Goal: Task Accomplishment & Management: Use online tool/utility

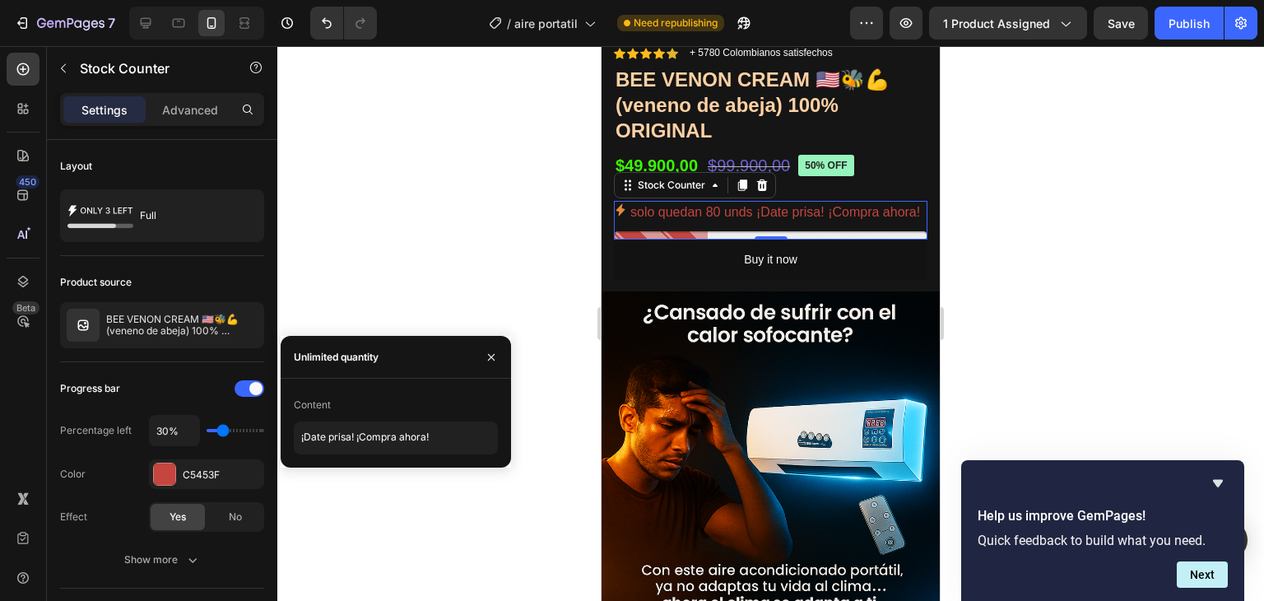
scroll to position [1271, 0]
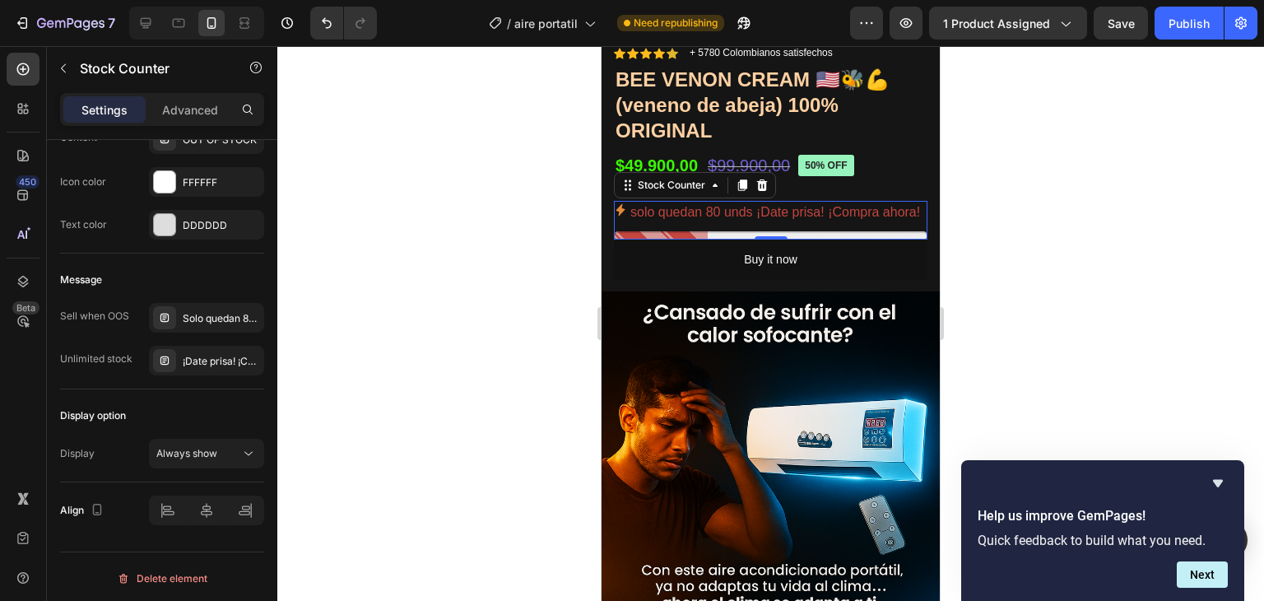
click at [685, 225] on p "solo quedan 80 unds ¡Date prisa! ¡Compra ahora!" at bounding box center [775, 213] width 290 height 24
click at [676, 225] on p "solo quedan 80 unds ¡Date prisa! ¡Compra ahora!" at bounding box center [775, 213] width 290 height 24
click at [209, 448] on span "Always show" at bounding box center [186, 453] width 61 height 12
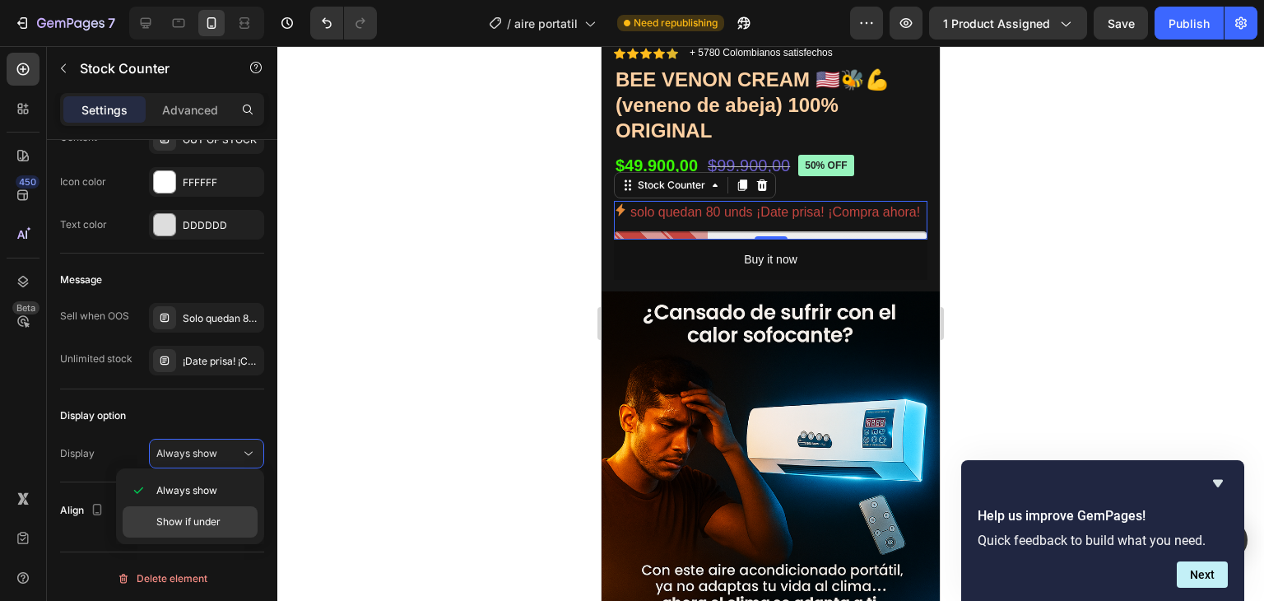
click at [201, 522] on span "Show if under" at bounding box center [188, 521] width 64 height 15
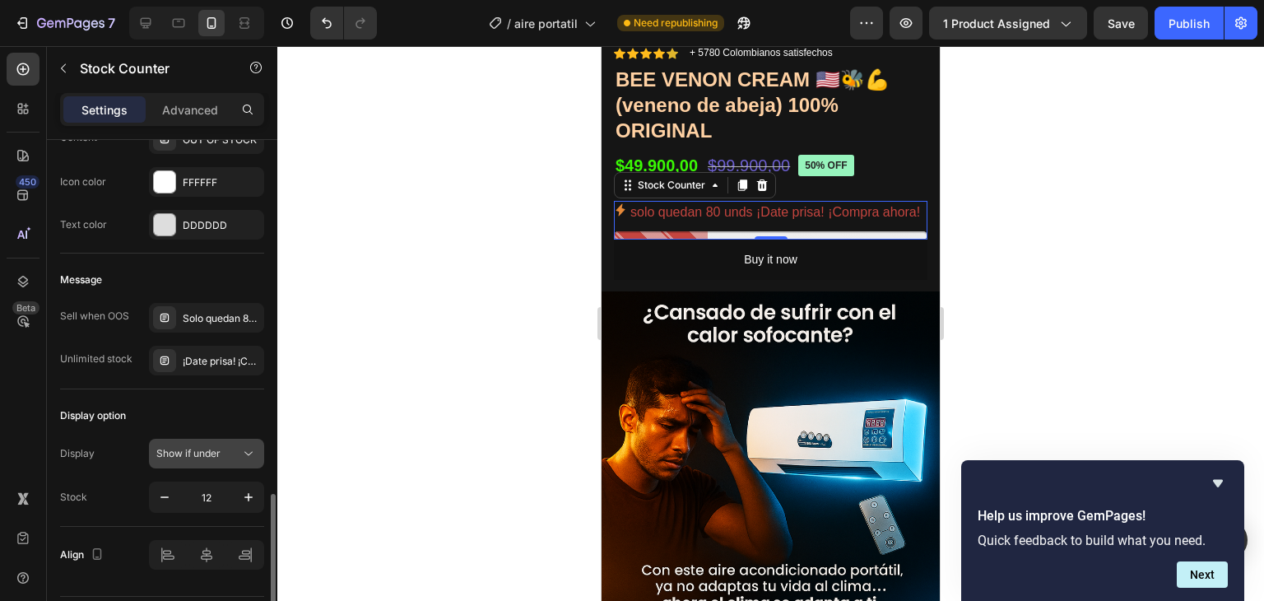
click at [237, 450] on div "Show if under" at bounding box center [198, 453] width 84 height 15
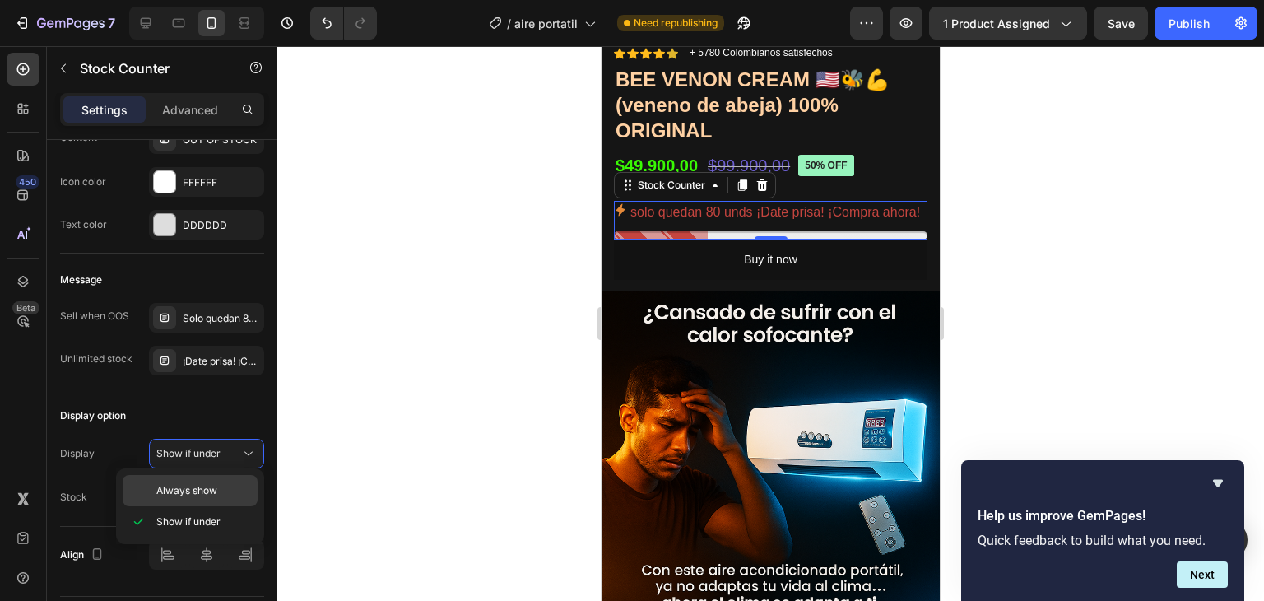
click at [197, 494] on span "Always show" at bounding box center [186, 490] width 61 height 15
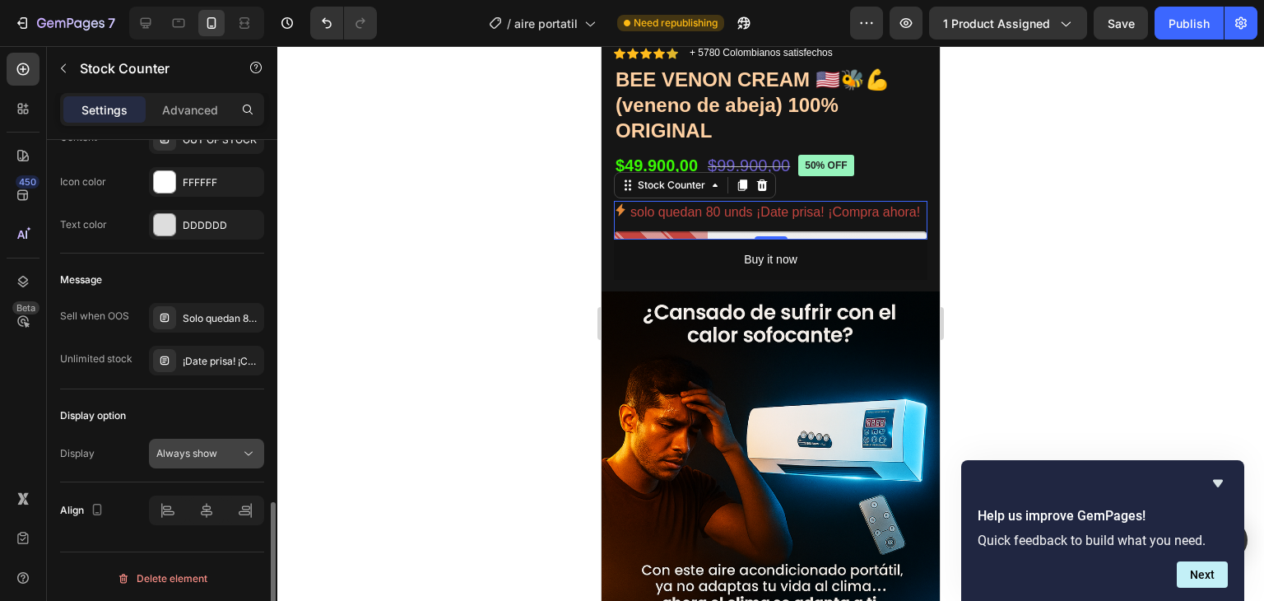
click at [232, 455] on div "Always show" at bounding box center [198, 453] width 84 height 15
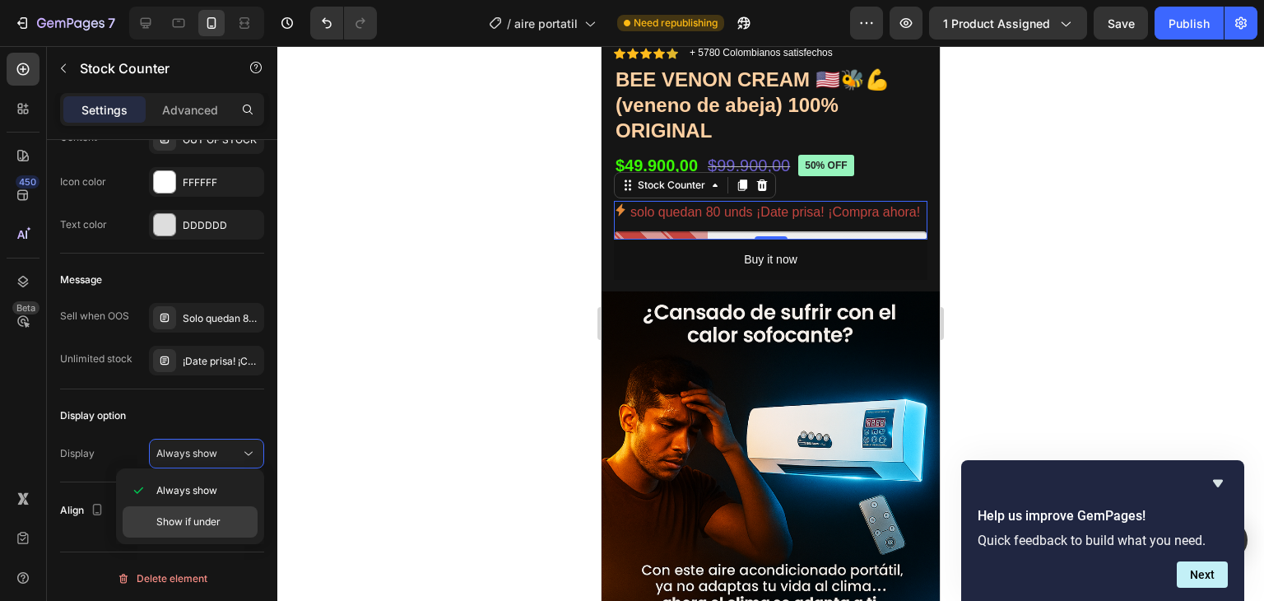
click at [210, 524] on span "Show if under" at bounding box center [188, 521] width 64 height 15
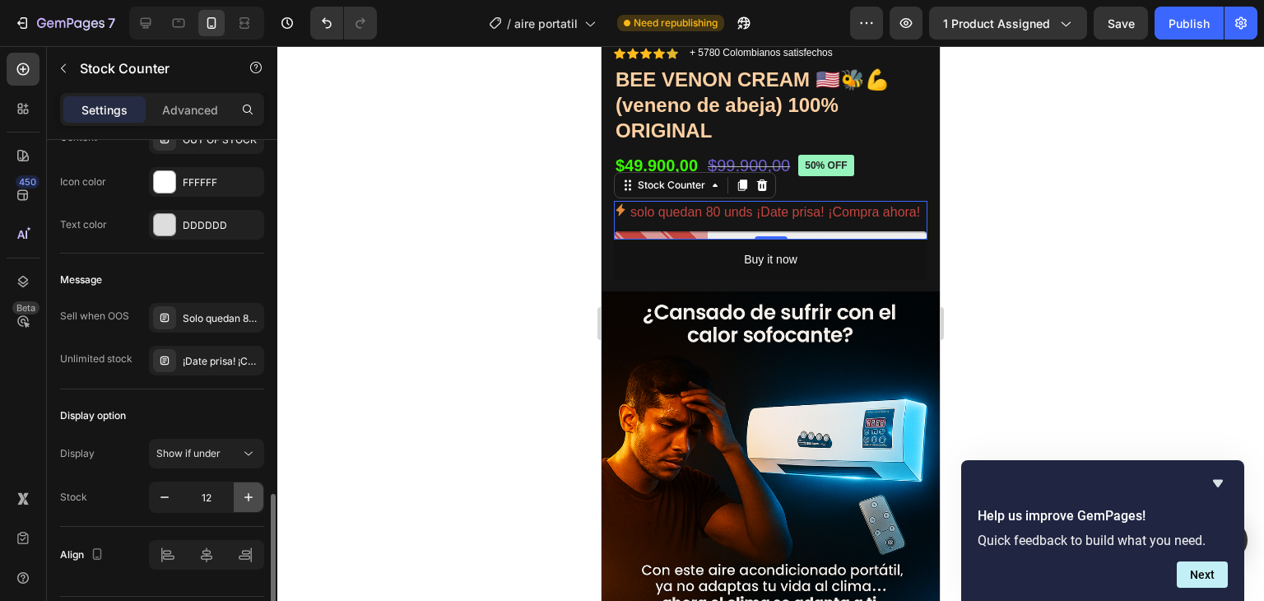
click at [244, 491] on icon "button" at bounding box center [248, 497] width 16 height 16
click at [165, 491] on icon "button" at bounding box center [164, 497] width 16 height 16
type input "13"
click at [703, 225] on p "solo quedan 80 unds ¡Date prisa! ¡Compra ahora!" at bounding box center [775, 213] width 290 height 24
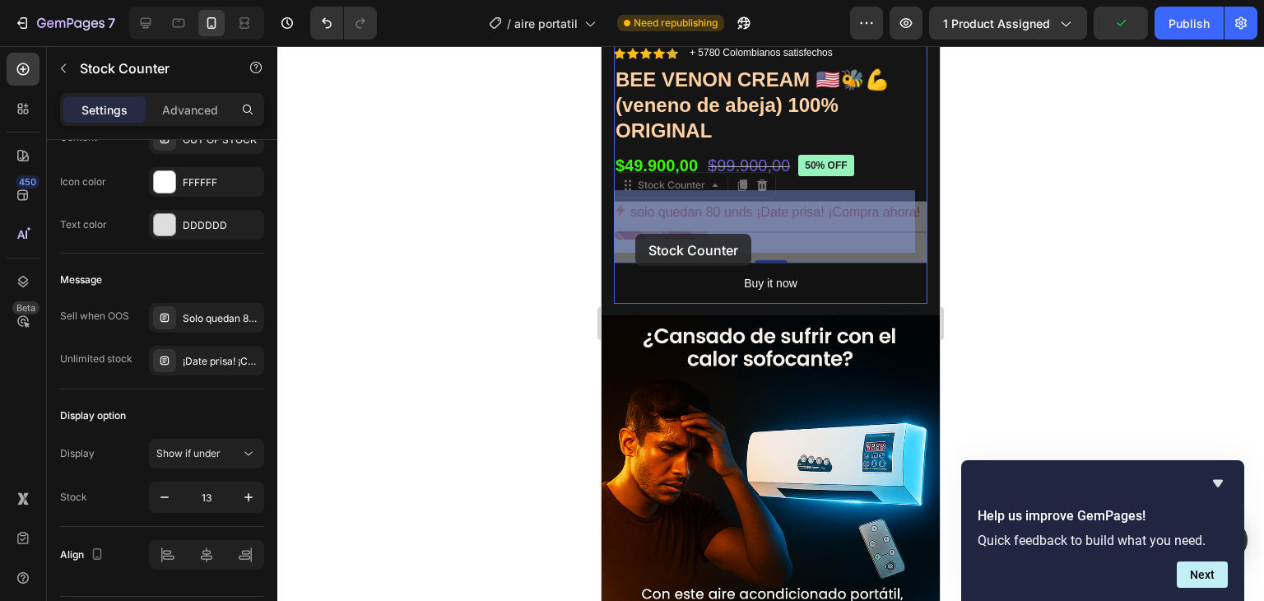
drag, startPoint x: 696, startPoint y: 232, endPoint x: 635, endPoint y: 234, distance: 60.9
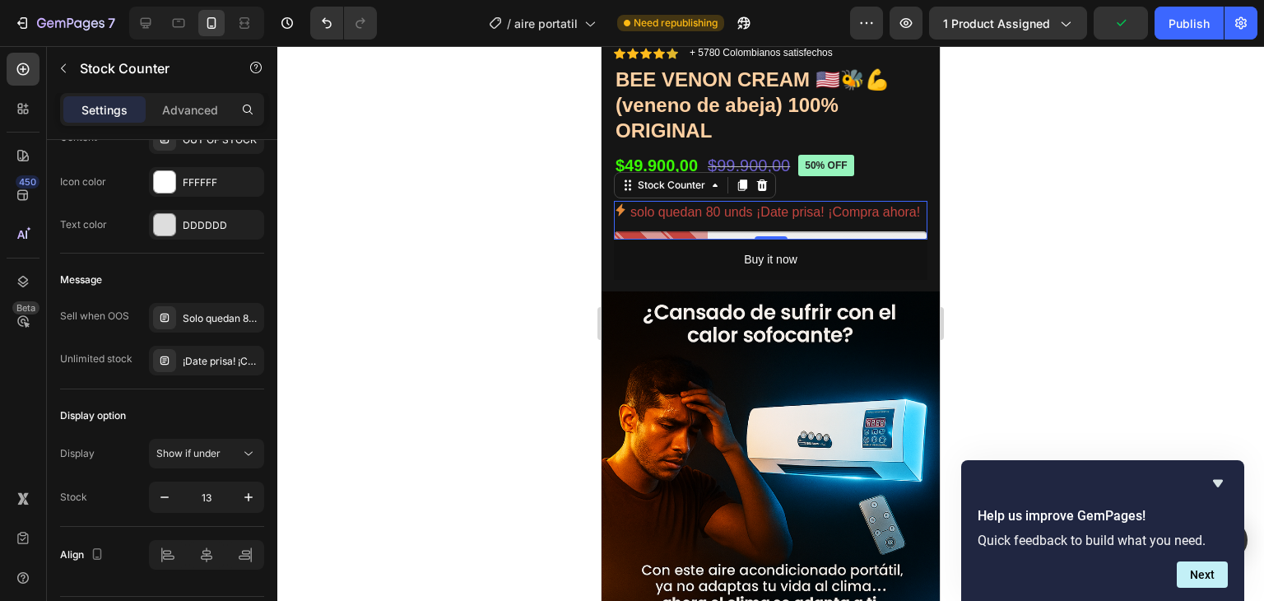
click at [662, 225] on p "solo quedan 80 unds ¡Date prisa! ¡Compra ahora!" at bounding box center [775, 213] width 290 height 24
click at [204, 304] on div "Solo quedan 80 unds ¡Date prisa! ¡Compra ahora!" at bounding box center [206, 318] width 115 height 30
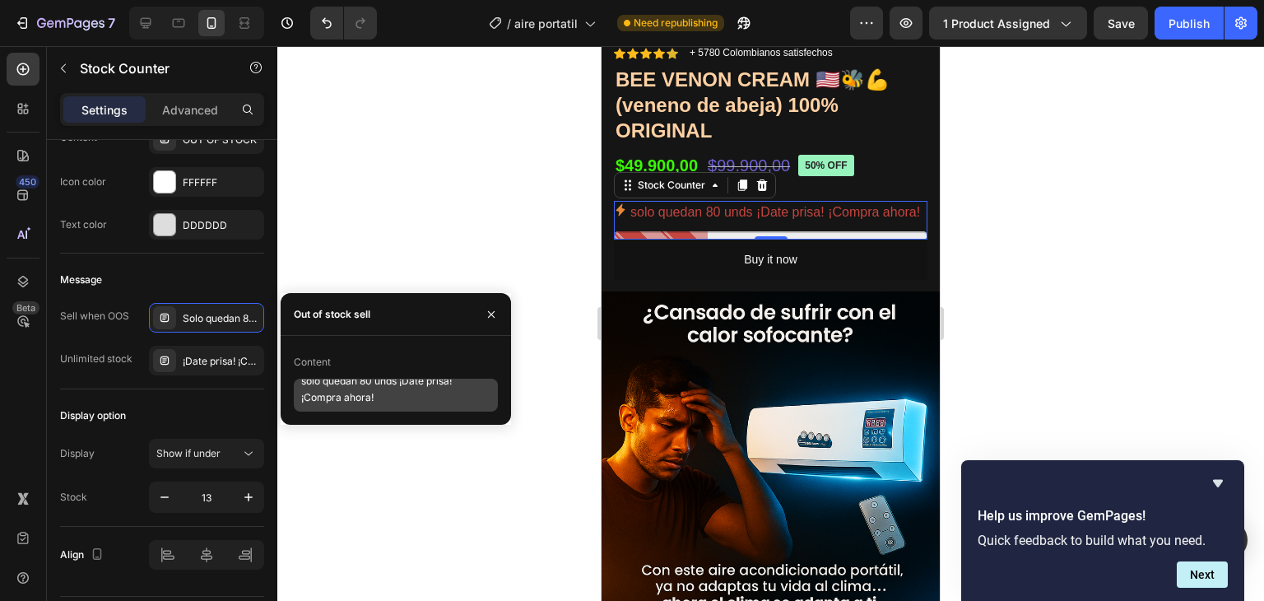
scroll to position [14, 0]
drag, startPoint x: 392, startPoint y: 399, endPoint x: 286, endPoint y: 407, distance: 105.6
click at [286, 407] on div "Content solo quedan 80 unds ¡Date prisa! ¡Compra ahora!" at bounding box center [396, 380] width 230 height 63
drag, startPoint x: 400, startPoint y: 397, endPoint x: 403, endPoint y: 344, distance: 52.8
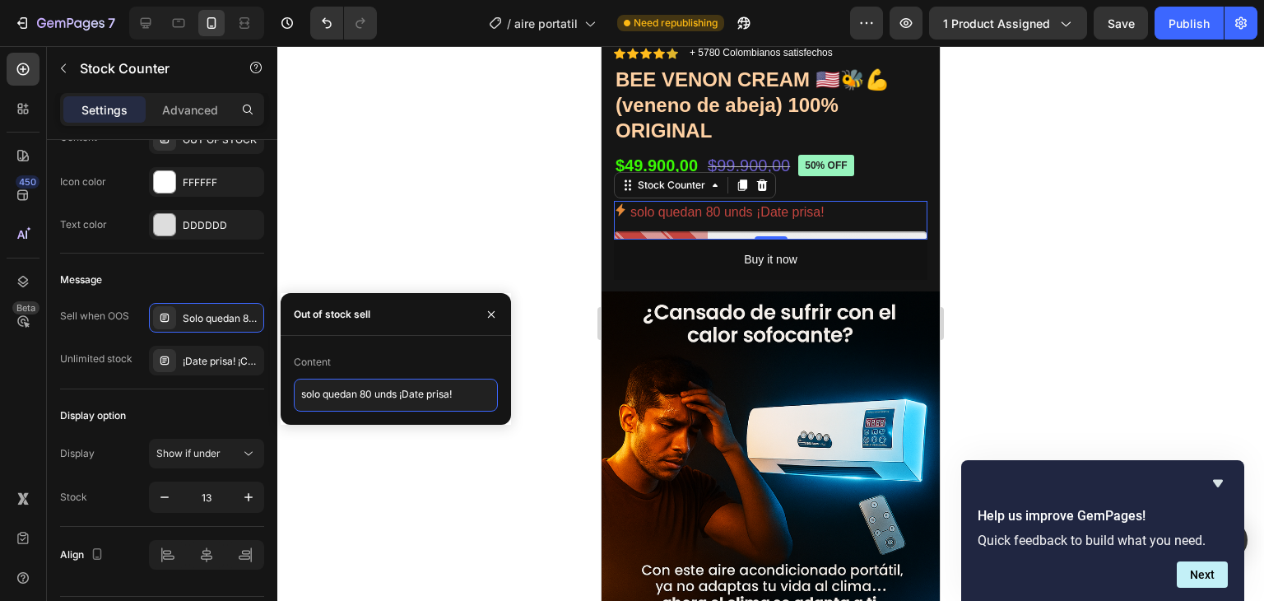
click at [403, 346] on div "Content solo quedan 80 unds ¡Date prisa!" at bounding box center [396, 380] width 230 height 89
click at [400, 396] on textarea "solo quedan 80 unds ¡Date prisa!" at bounding box center [396, 394] width 204 height 33
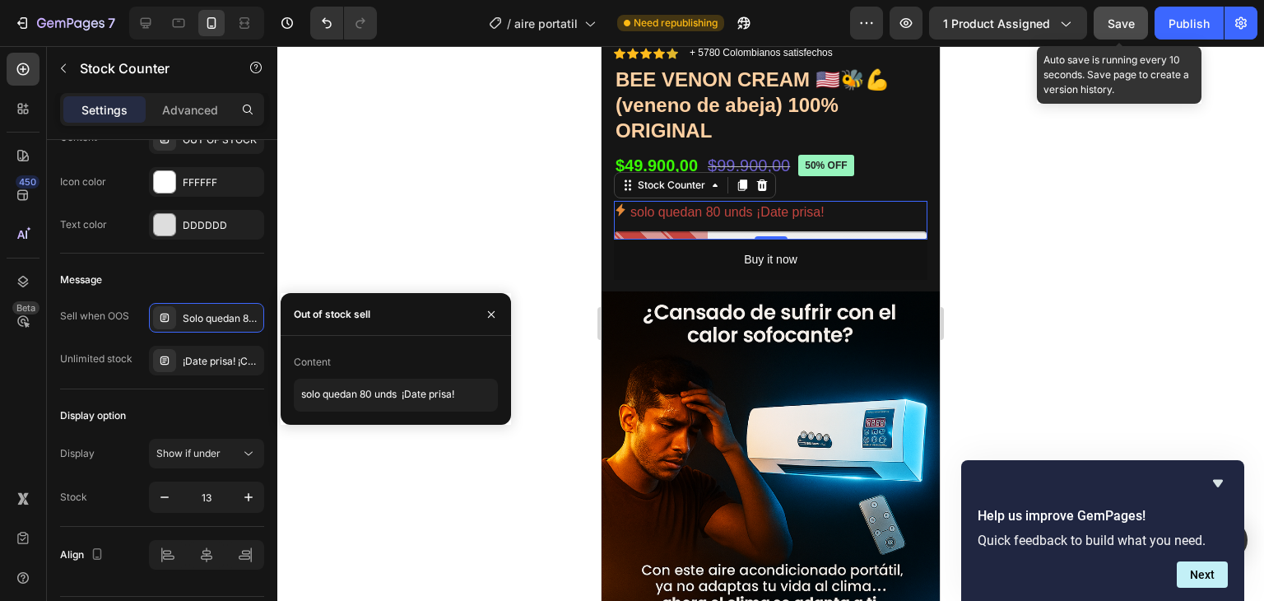
click at [1121, 16] on span "Save" at bounding box center [1120, 23] width 27 height 14
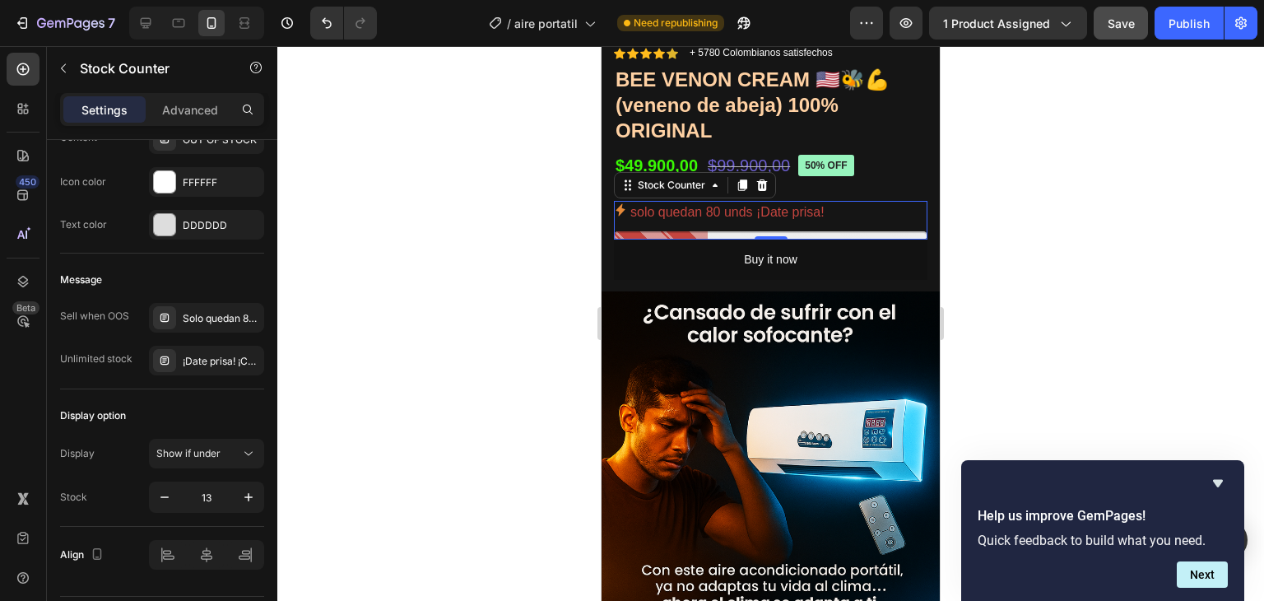
click at [768, 207] on p "solo quedan 80 unds ¡Date prisa!" at bounding box center [727, 213] width 194 height 24
click at [234, 311] on div "Solo quedan 80 unds ¡Date prisa!" at bounding box center [221, 318] width 77 height 15
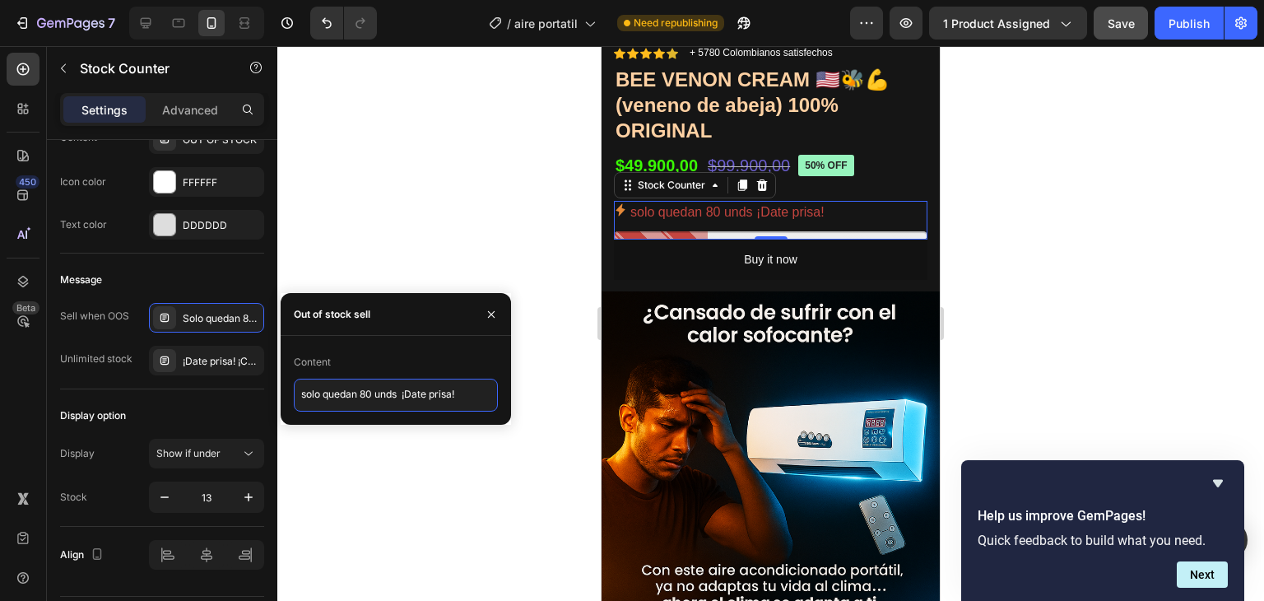
drag, startPoint x: 376, startPoint y: 392, endPoint x: 286, endPoint y: 392, distance: 89.7
click at [286, 392] on div "Content solo quedan 80 unds ¡Date prisa!" at bounding box center [396, 380] width 230 height 63
type textarea "SOLO QUEDAN 80 UNDS ¡Date prisa!"
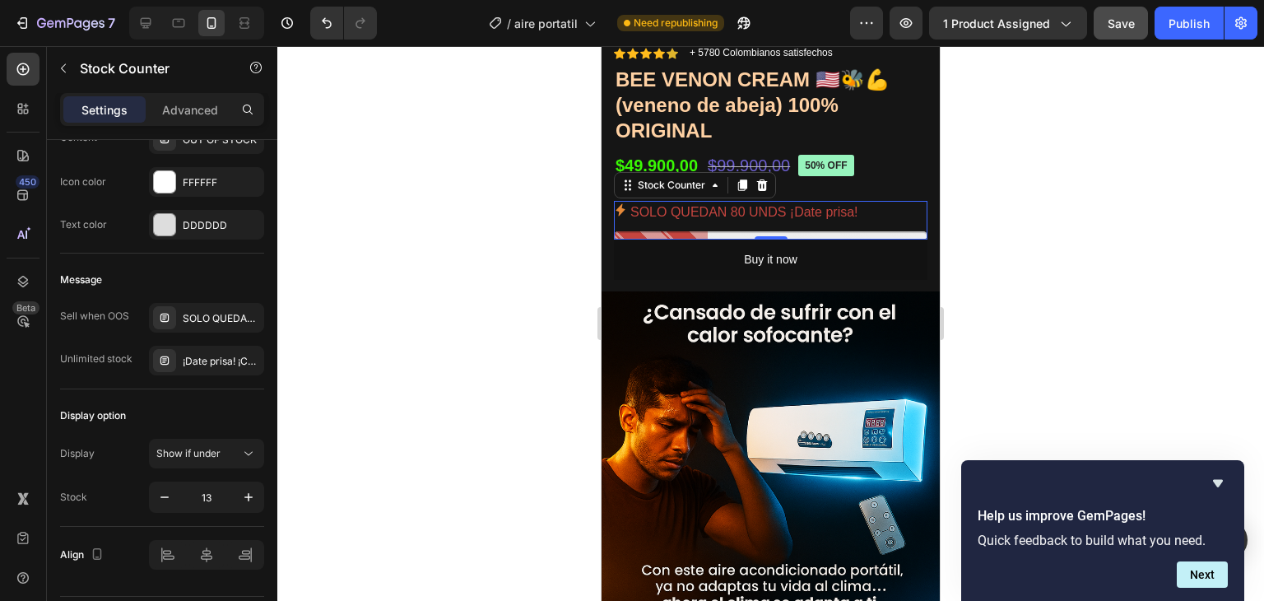
click at [371, 485] on div at bounding box center [770, 323] width 987 height 555
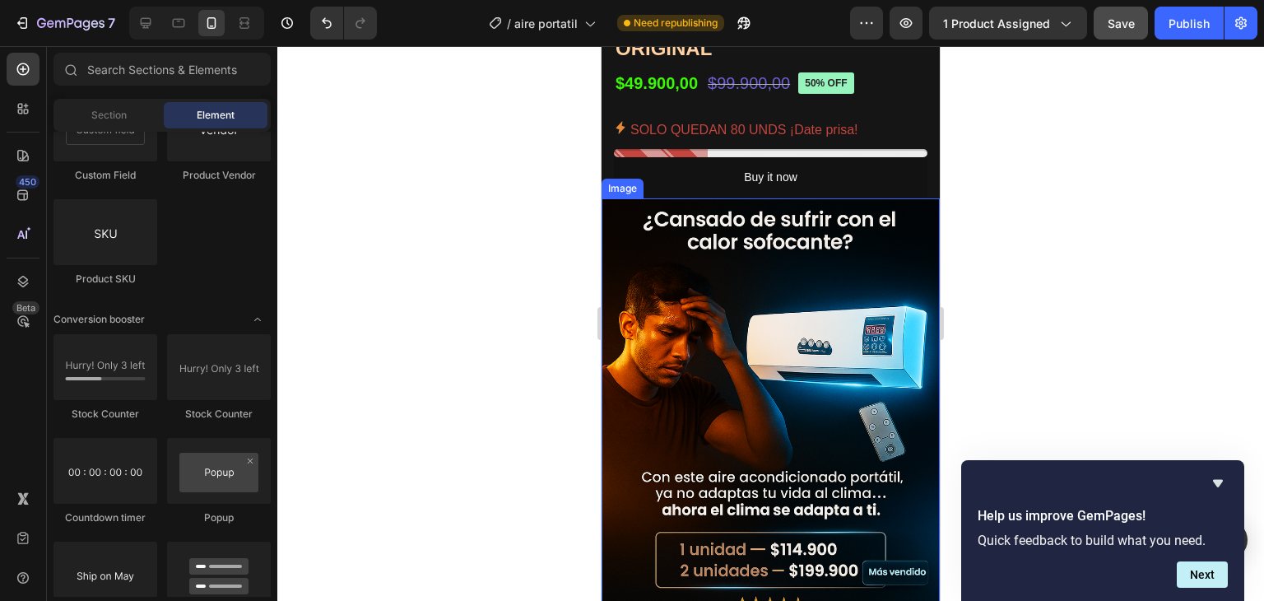
scroll to position [576, 0]
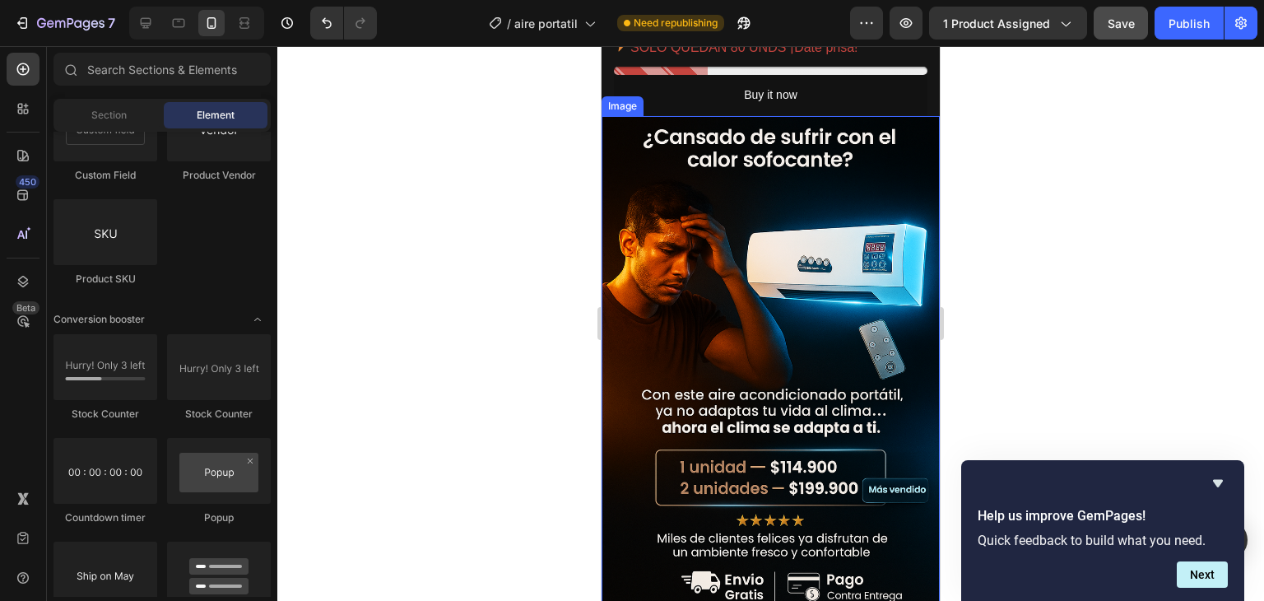
click at [785, 320] on img at bounding box center [770, 370] width 338 height 508
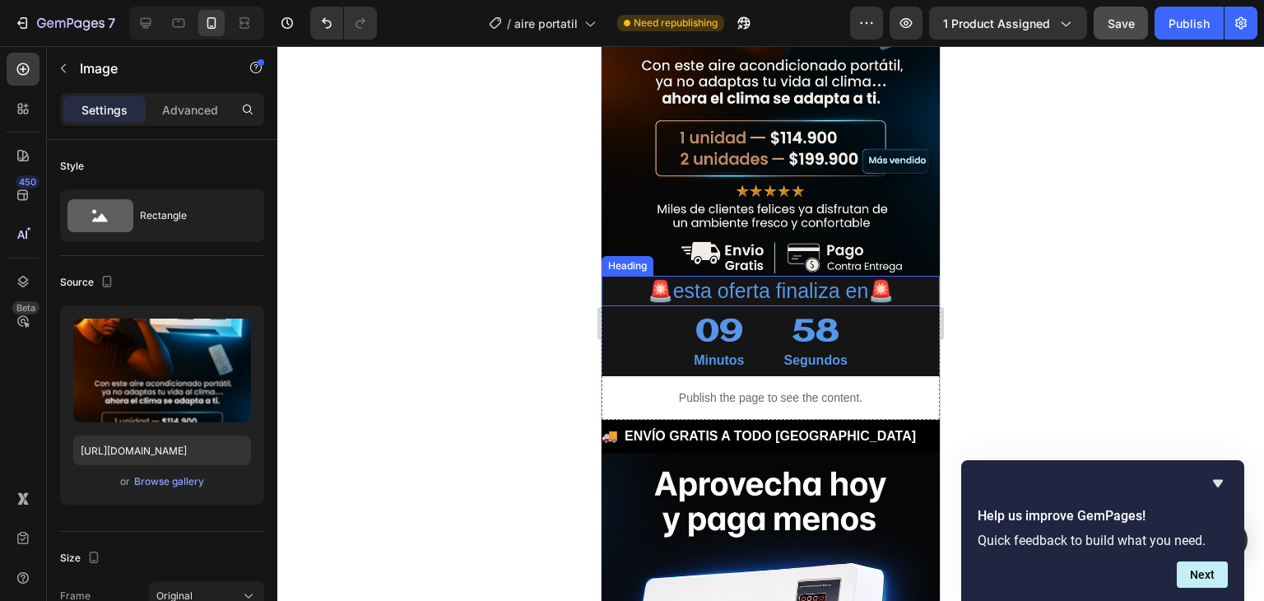
scroll to position [905, 0]
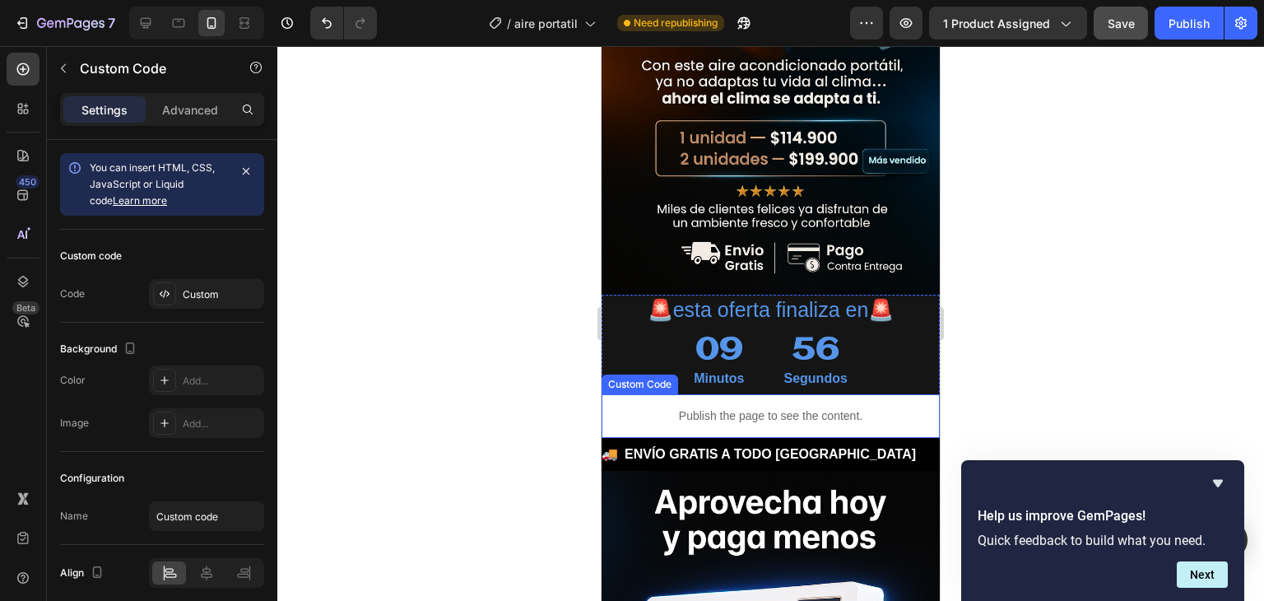
click at [734, 407] on p "Publish the page to see the content." at bounding box center [770, 415] width 338 height 17
click at [725, 373] on icon at bounding box center [726, 379] width 9 height 12
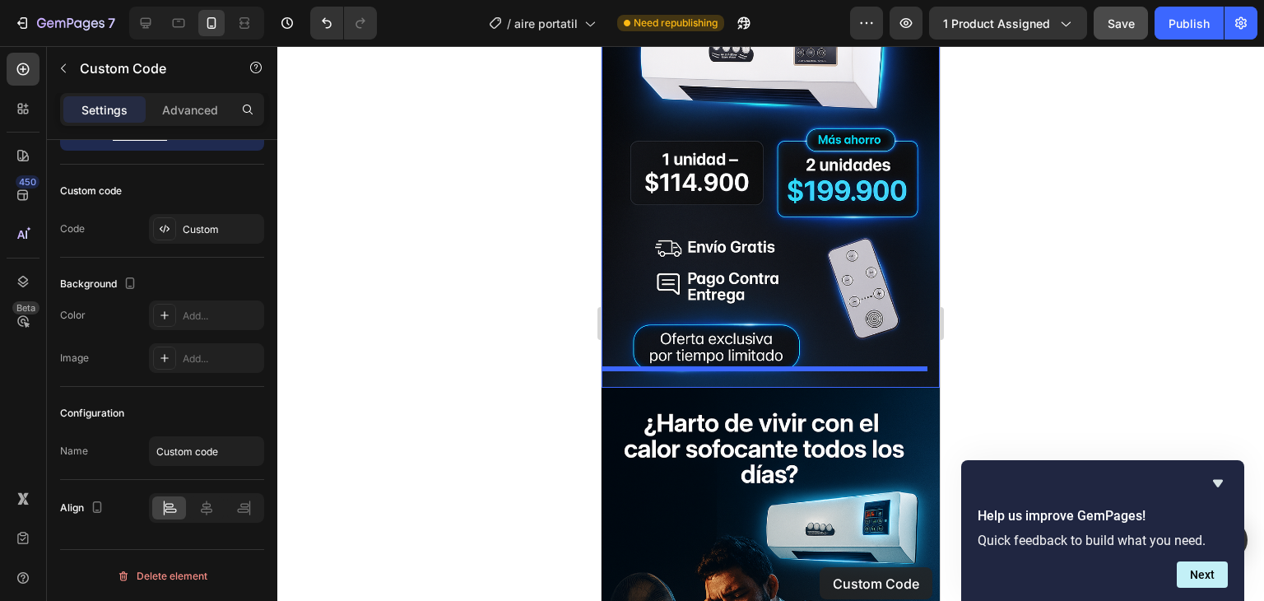
scroll to position [1540, 0]
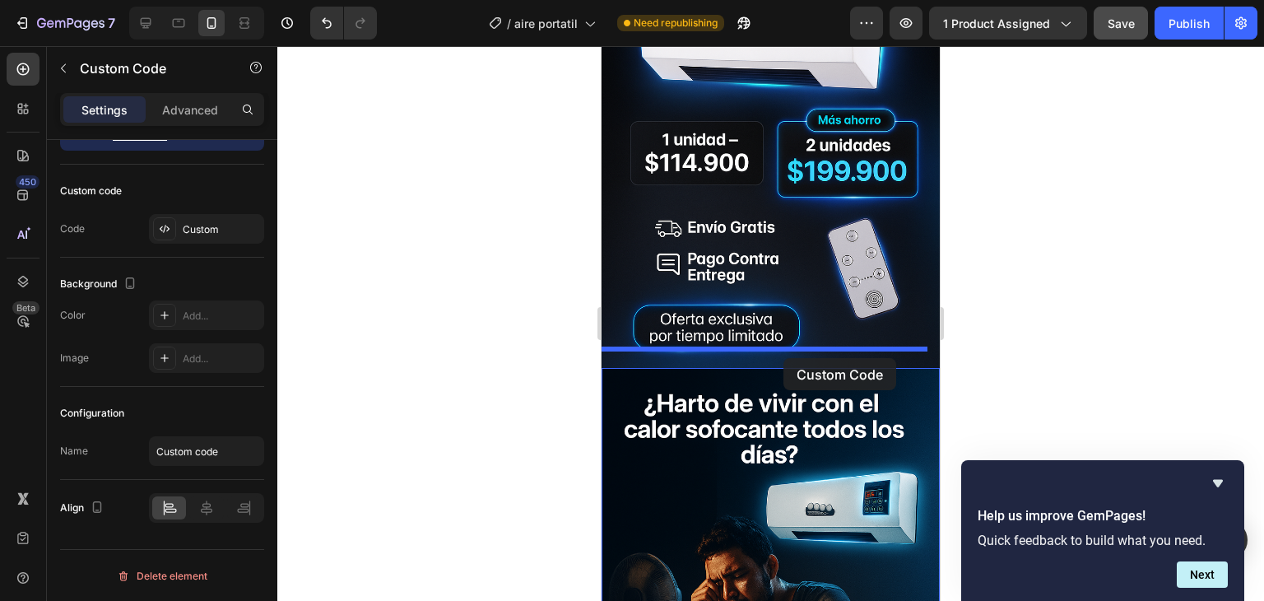
drag, startPoint x: 826, startPoint y: 107, endPoint x: 783, endPoint y: 358, distance: 254.6
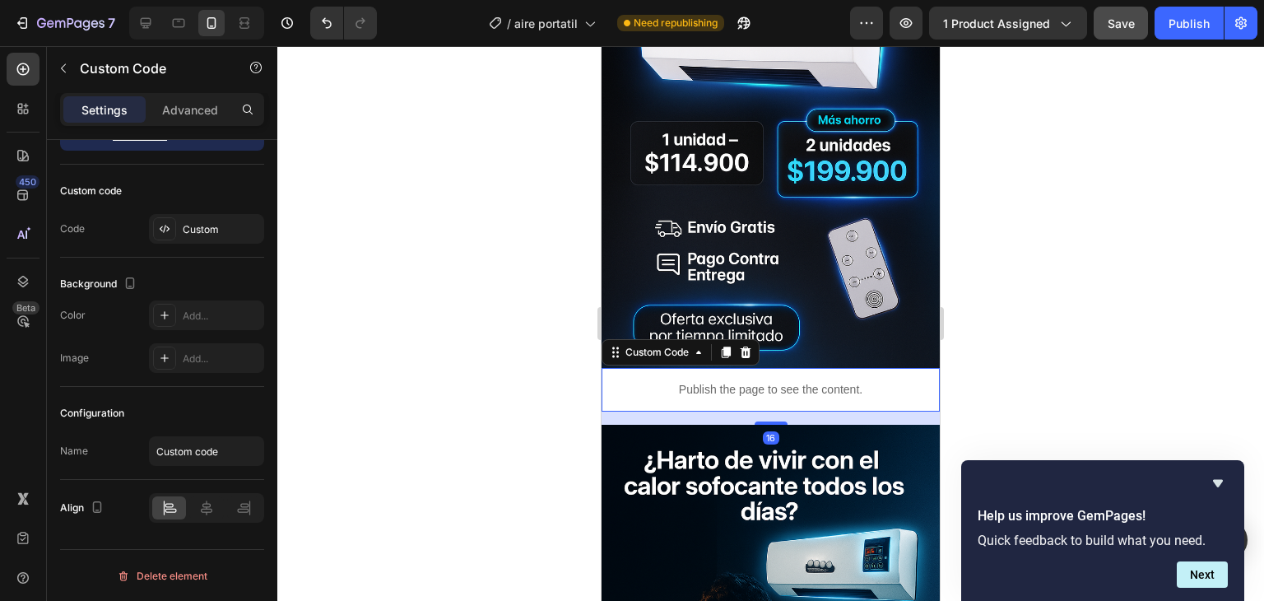
click at [797, 411] on div "16" at bounding box center [770, 417] width 338 height 13
click at [205, 106] on p "Advanced" at bounding box center [190, 109] width 56 height 17
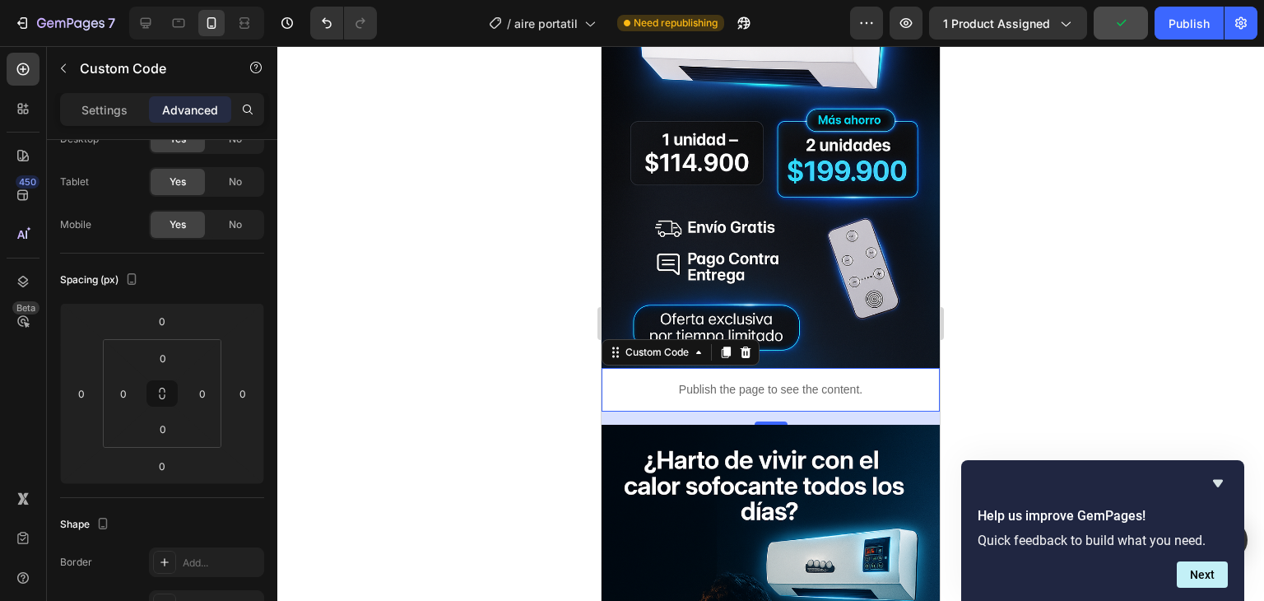
click at [742, 381] on p "Publish the page to see the content." at bounding box center [770, 389] width 338 height 17
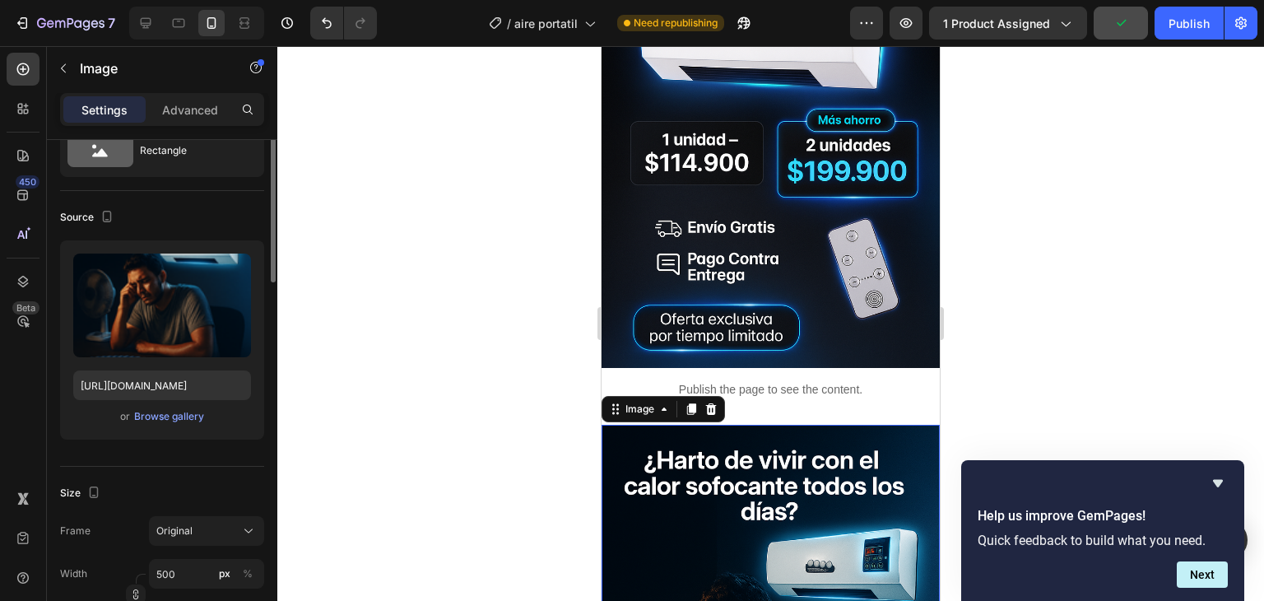
scroll to position [0, 0]
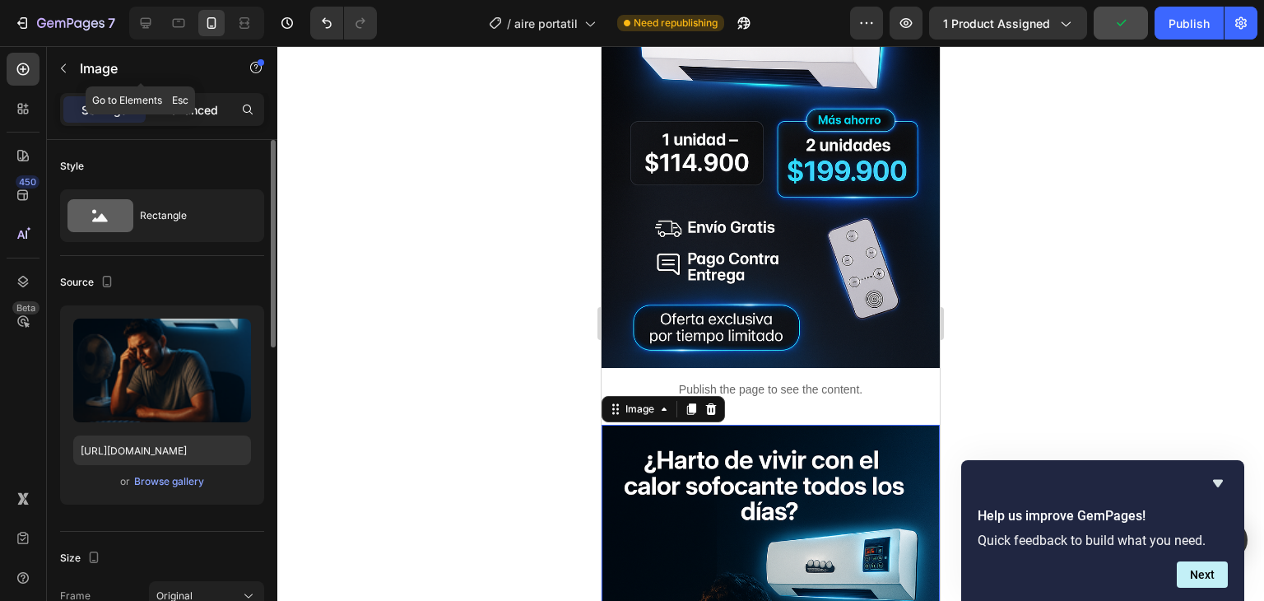
drag, startPoint x: 195, startPoint y: 88, endPoint x: 195, endPoint y: 100, distance: 12.3
click at [195, 90] on div "Image" at bounding box center [141, 69] width 188 height 47
click at [195, 101] on p "Advanced" at bounding box center [190, 109] width 56 height 17
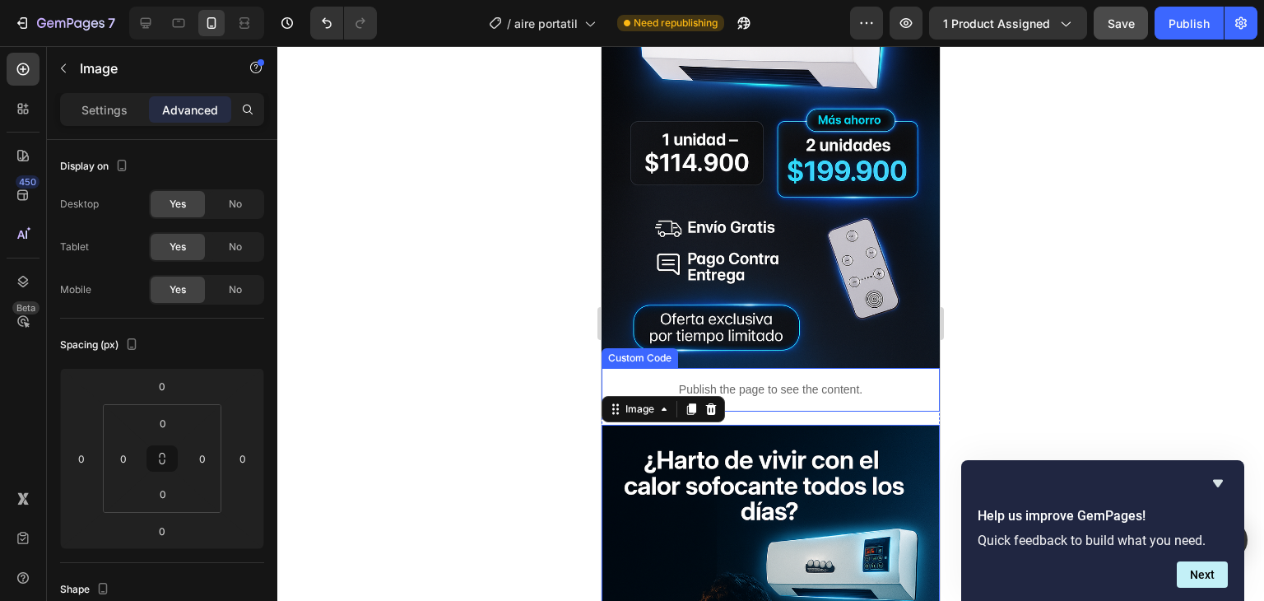
click at [784, 381] on p "Publish the page to see the content." at bounding box center [770, 389] width 338 height 17
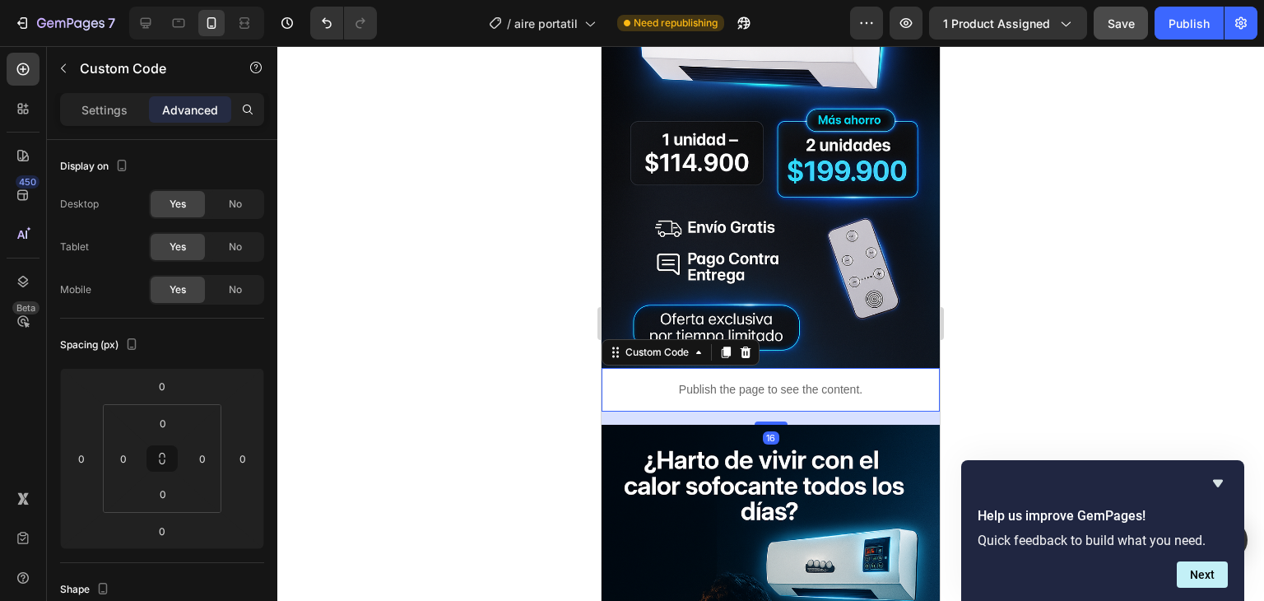
click at [852, 411] on div "16" at bounding box center [770, 417] width 338 height 13
click at [761, 368] on div "Publish the page to see the content." at bounding box center [770, 390] width 338 height 44
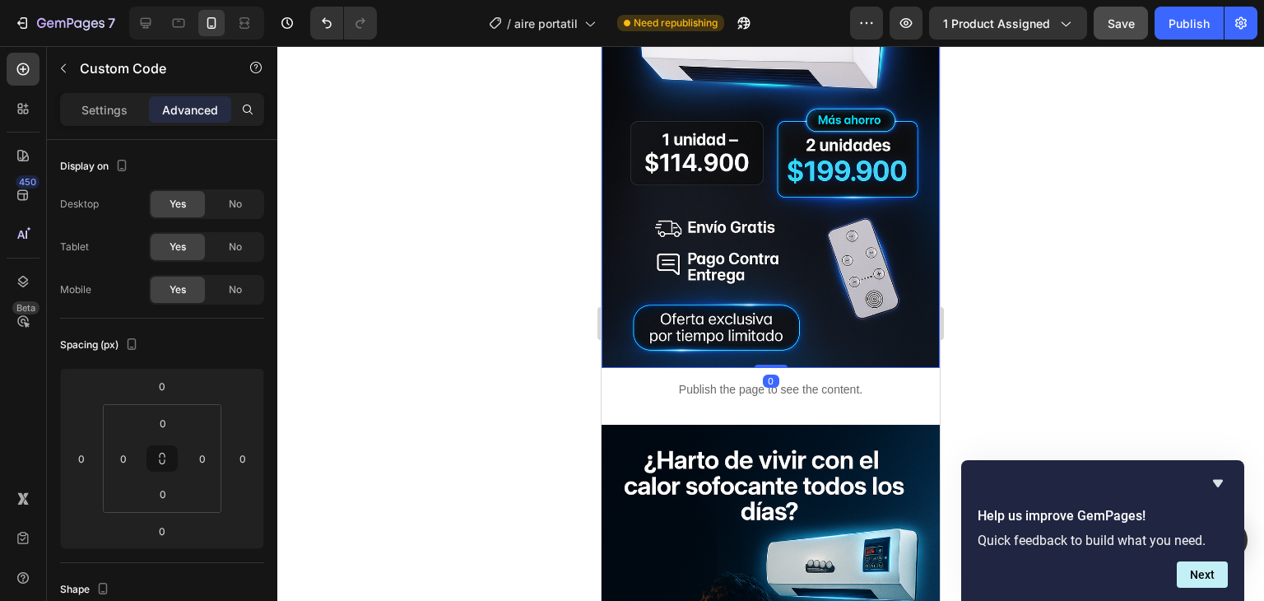
click at [782, 313] on img at bounding box center [770, 115] width 338 height 508
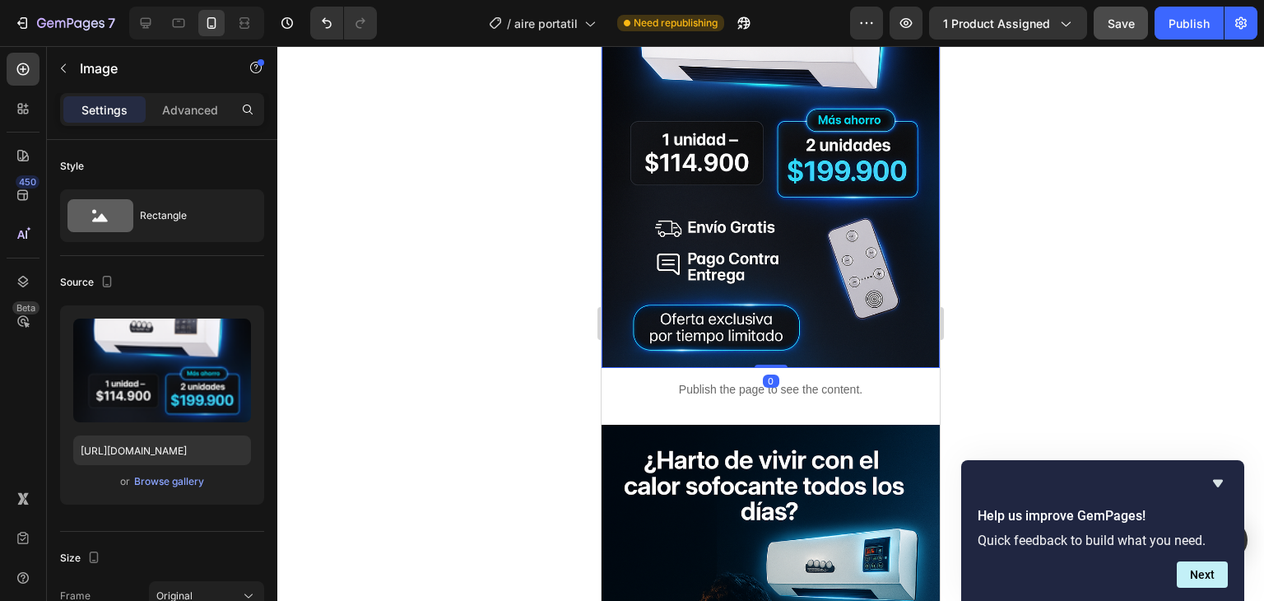
click at [836, 335] on img at bounding box center [770, 115] width 338 height 508
click at [201, 109] on p "Advanced" at bounding box center [190, 109] width 56 height 17
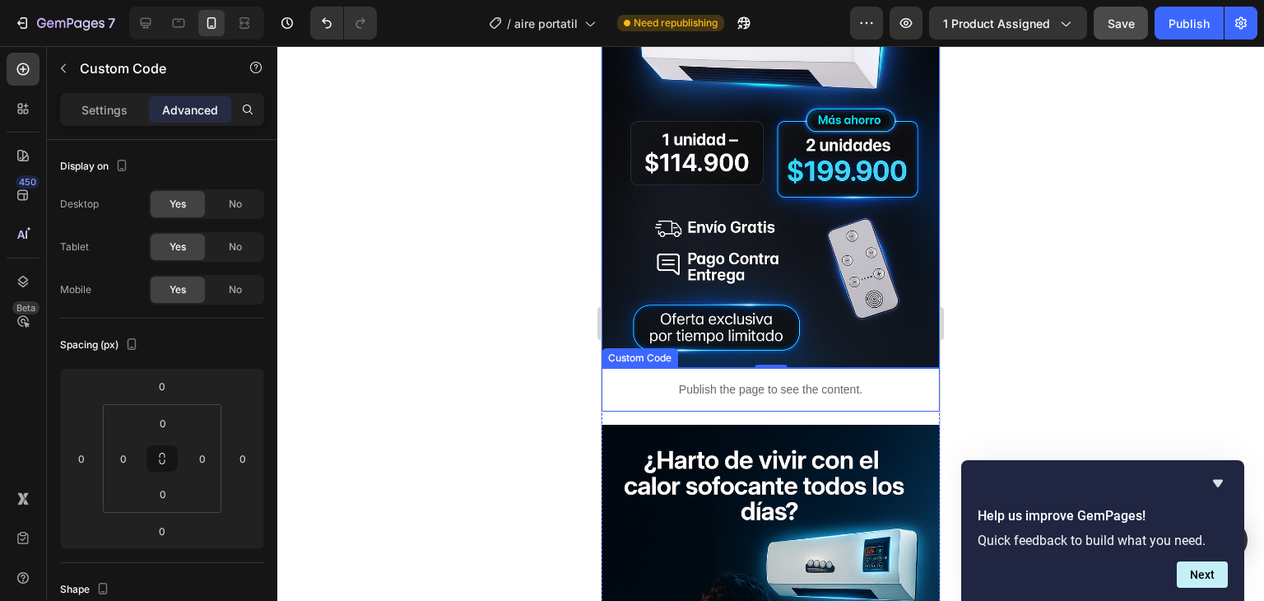
click at [817, 392] on div "Publish the page to see the content. Custom Code" at bounding box center [770, 390] width 338 height 44
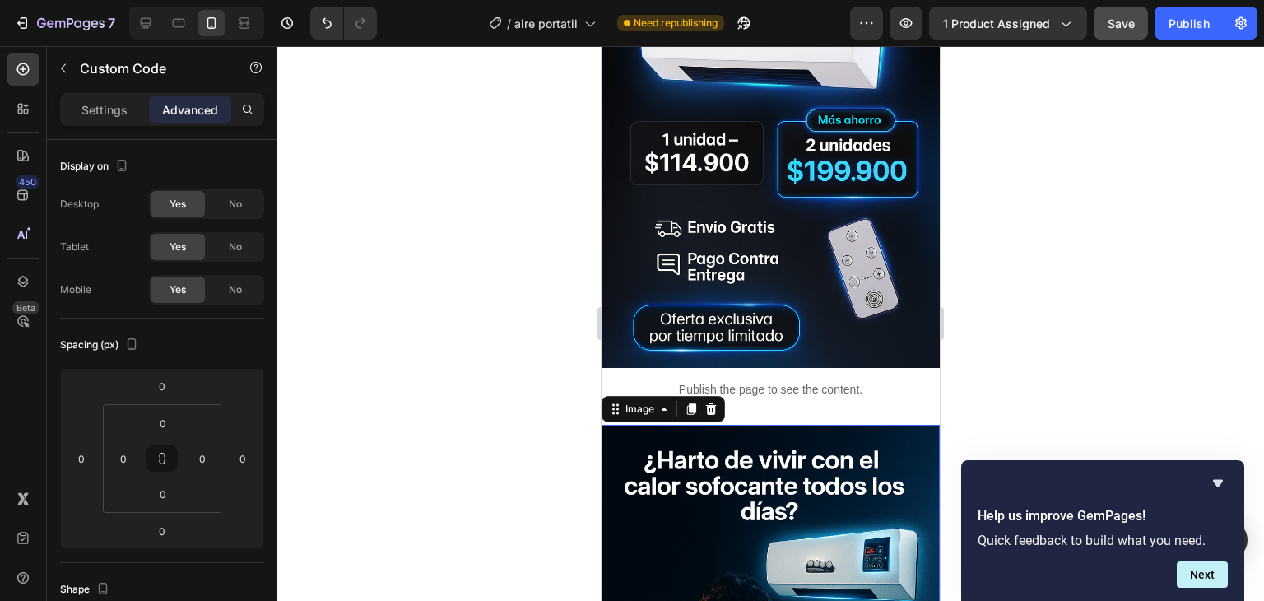
click at [184, 104] on p "Advanced" at bounding box center [190, 109] width 56 height 17
click at [818, 389] on div "Publish the page to see the content." at bounding box center [770, 390] width 338 height 44
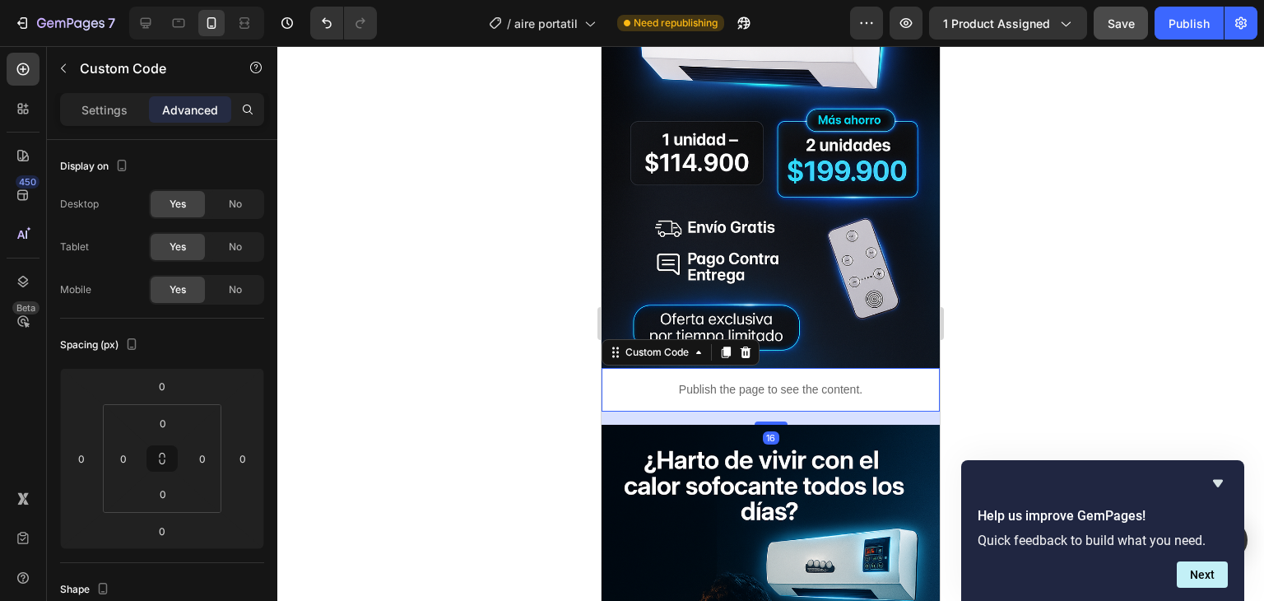
click at [806, 411] on div "16" at bounding box center [770, 417] width 338 height 13
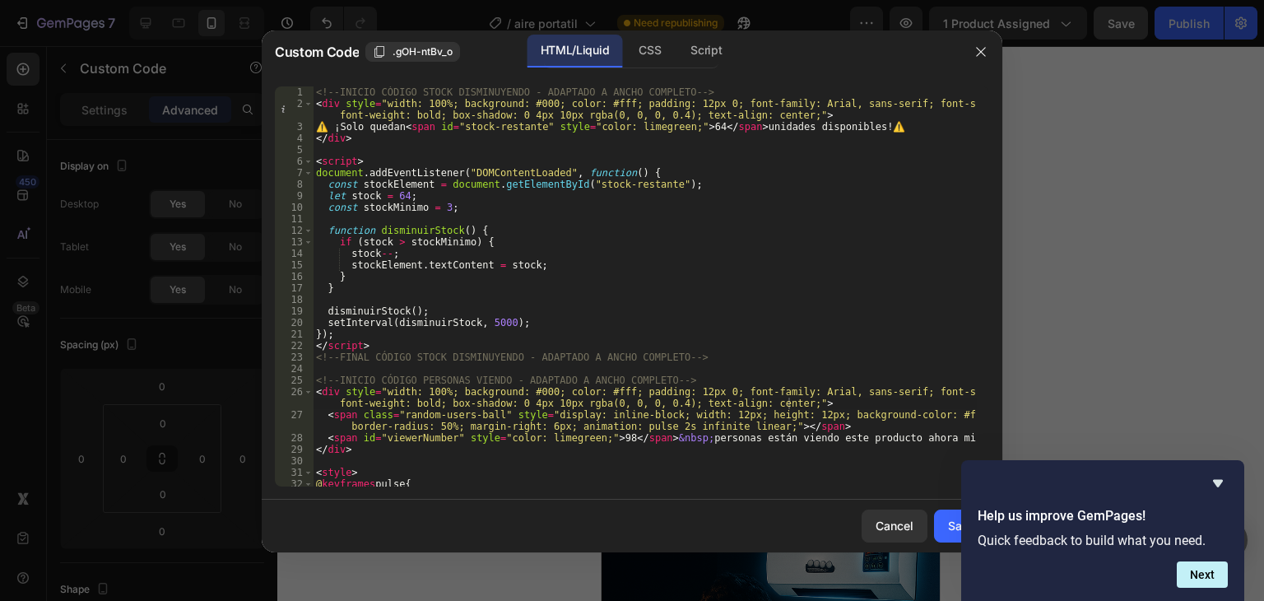
click at [426, 488] on div "<div style="width: 100%; background: #000; color: #fff; padding: 12px 0; font-f…" at bounding box center [632, 286] width 741 height 426
click at [431, 481] on div "<!-- INICIO CÓDIGO STOCK DISMINUYENDO - ADAPTADO A ANCHO COMPLETO --> < div sty…" at bounding box center [645, 294] width 664 height 423
type textarea "<!-- FINAL CÓDIGO PERSONAS VIENDO - ADAPTADO A ANCHO COMPLETO -->"
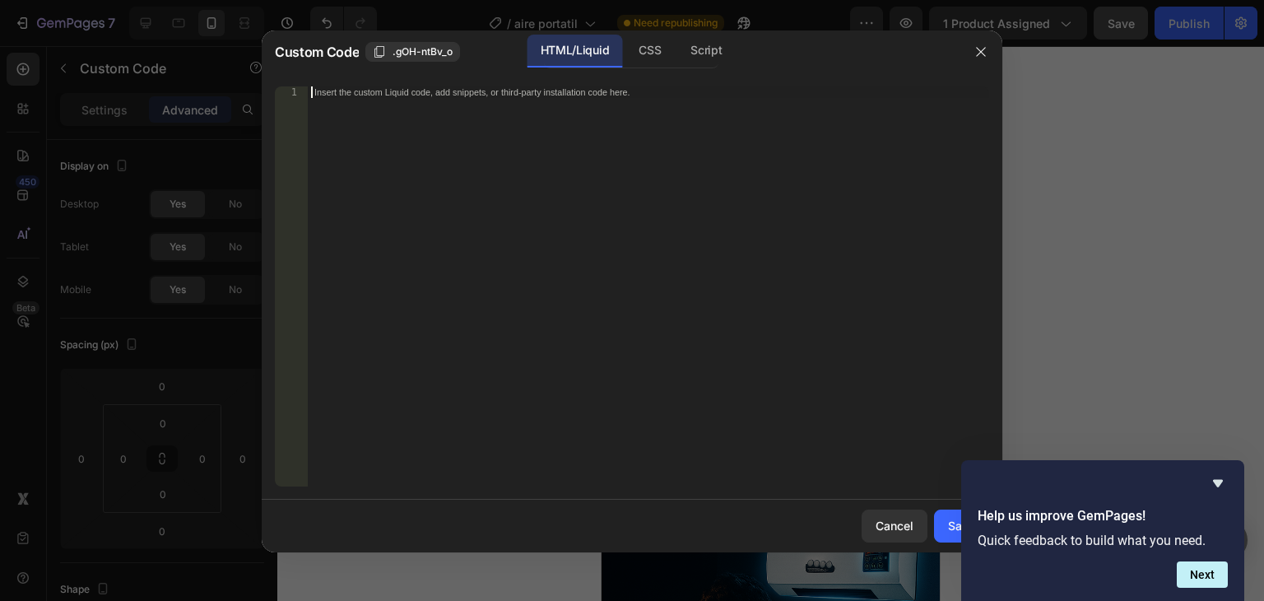
scroll to position [1720, 0]
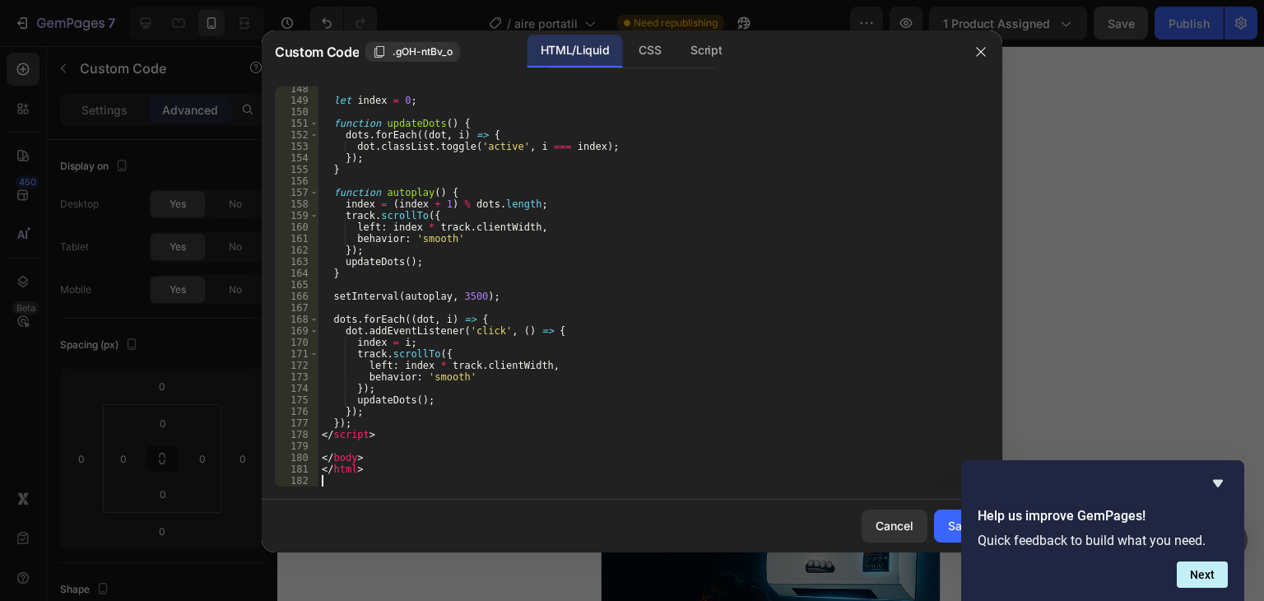
click at [953, 534] on button "Save" at bounding box center [961, 525] width 55 height 33
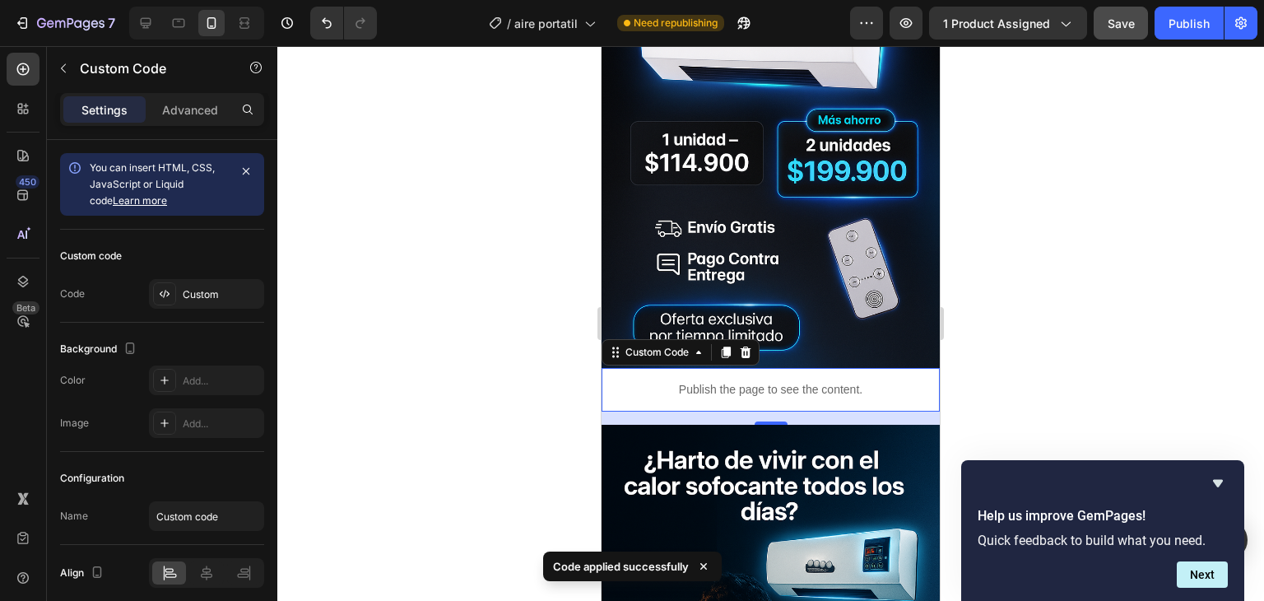
click at [918, 411] on div "16" at bounding box center [770, 417] width 338 height 13
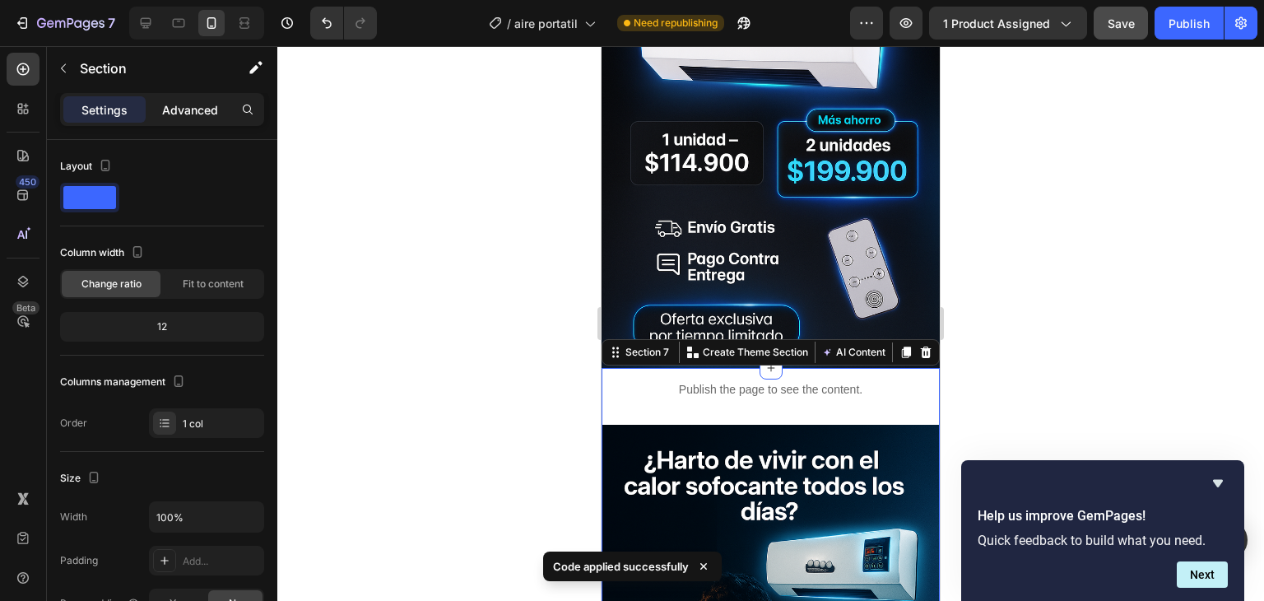
click at [204, 110] on p "Advanced" at bounding box center [190, 109] width 56 height 17
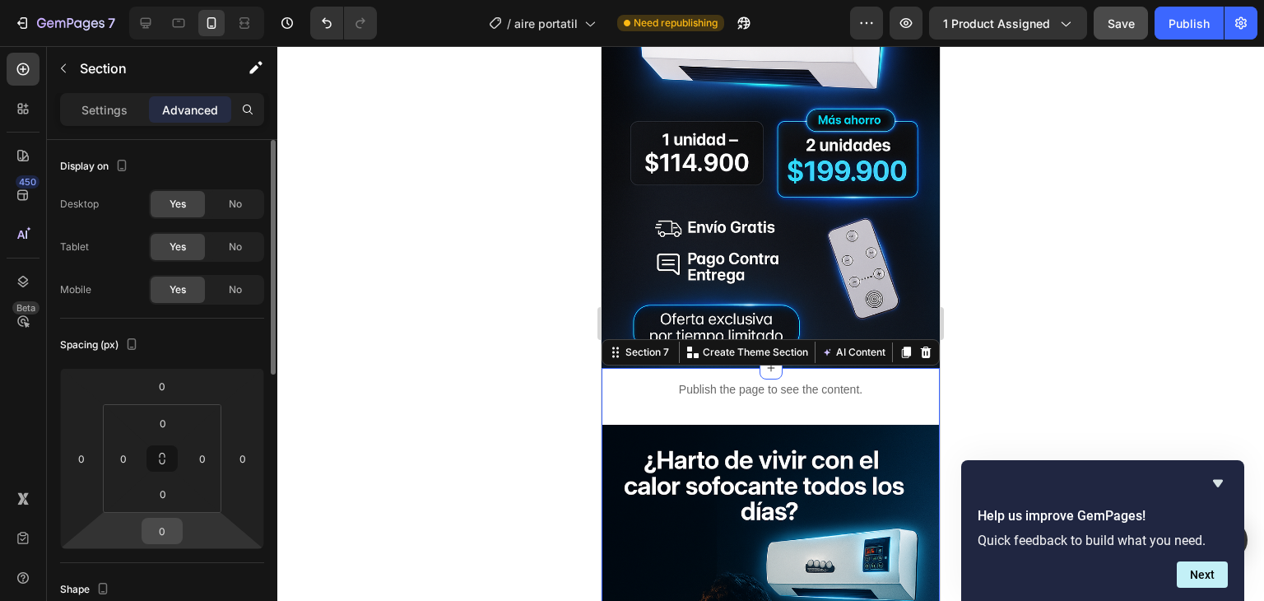
click at [165, 527] on input "0" at bounding box center [162, 530] width 33 height 25
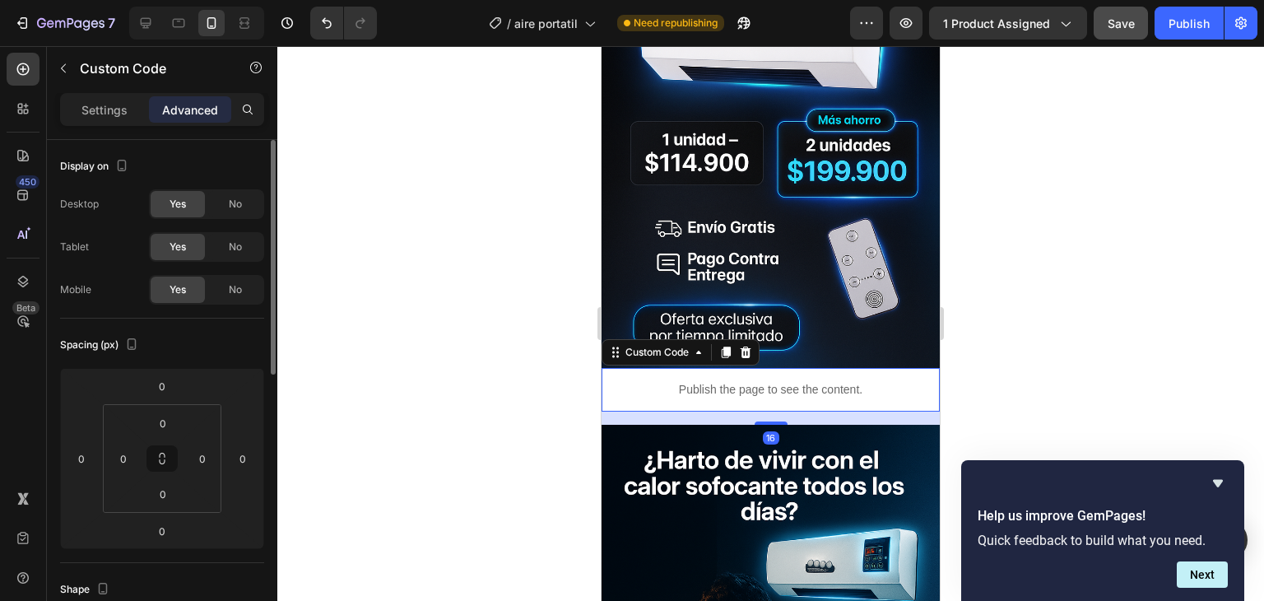
click at [697, 381] on p "Publish the page to see the content." at bounding box center [770, 389] width 338 height 17
click at [642, 411] on div "16" at bounding box center [770, 417] width 338 height 13
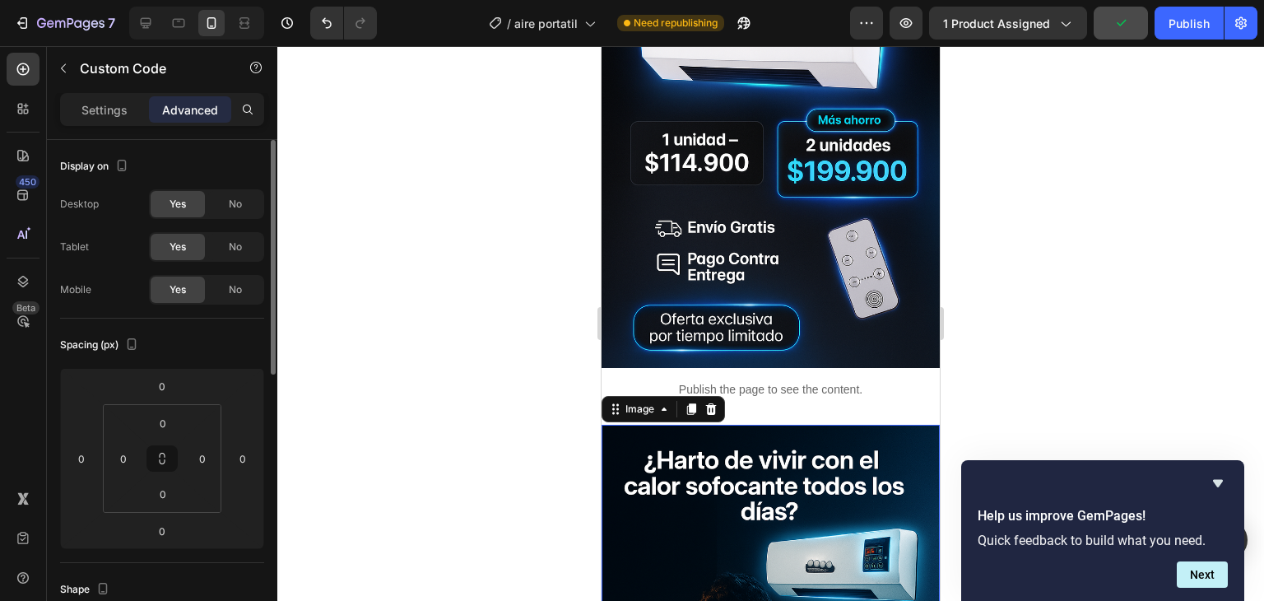
click at [207, 113] on p "Advanced" at bounding box center [190, 109] width 56 height 17
click at [1176, 323] on div at bounding box center [770, 323] width 987 height 555
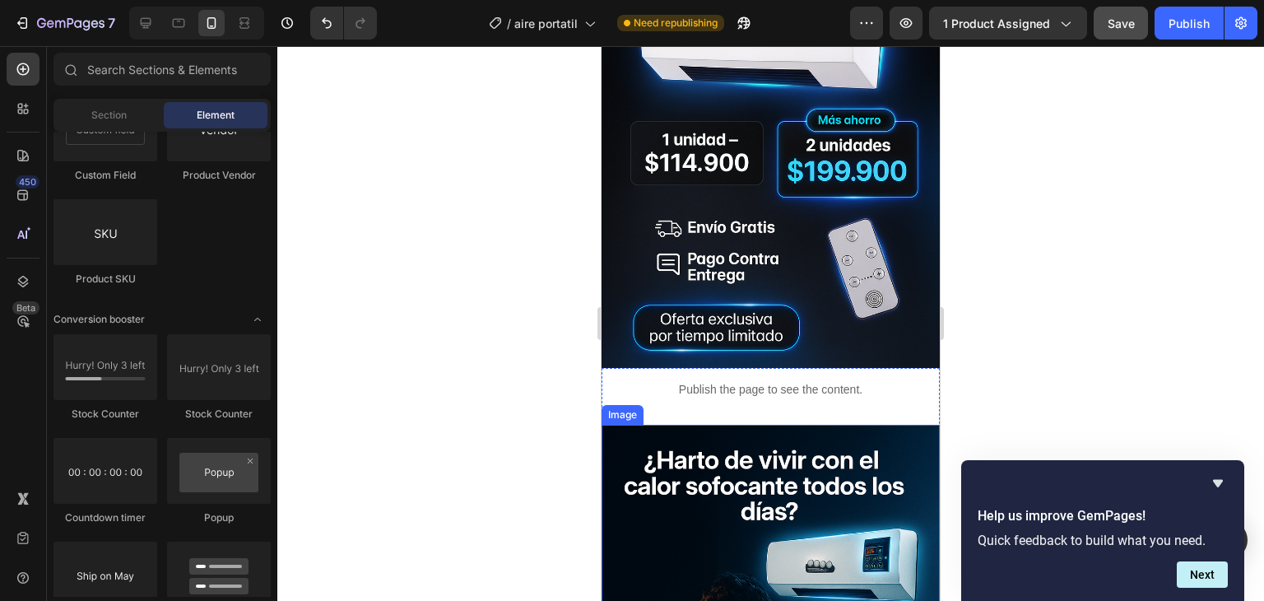
scroll to position [1540, 0]
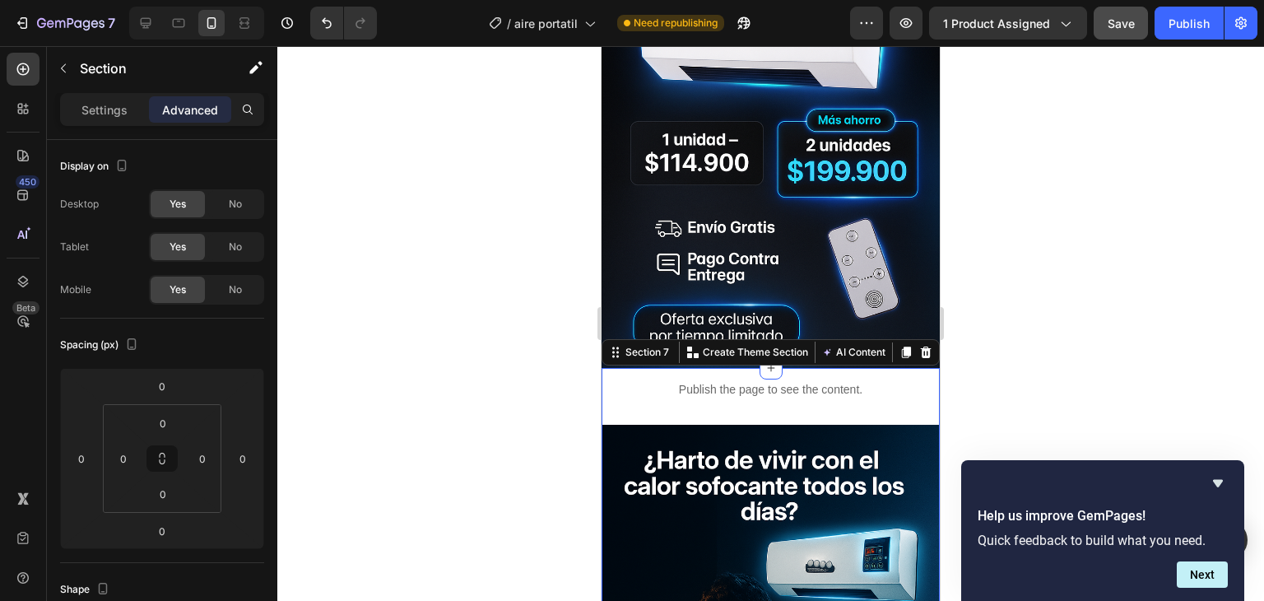
click at [193, 110] on p "Advanced" at bounding box center [190, 109] width 56 height 17
click at [719, 383] on div "Publish the page to see the content." at bounding box center [770, 390] width 338 height 44
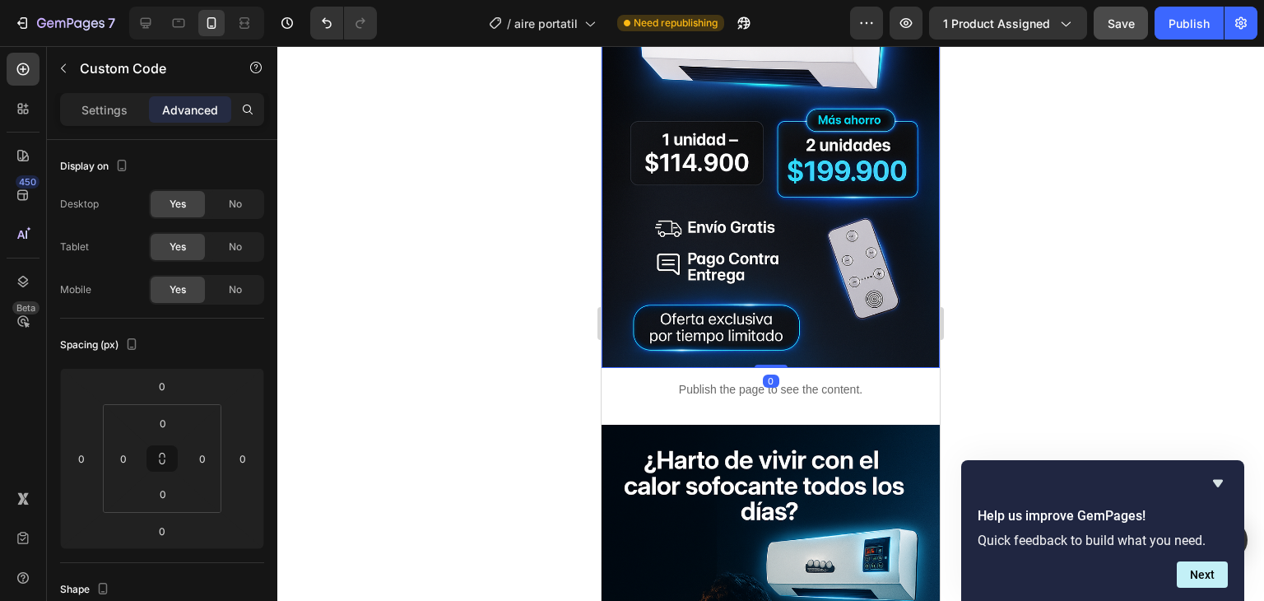
click at [824, 326] on img at bounding box center [770, 115] width 338 height 508
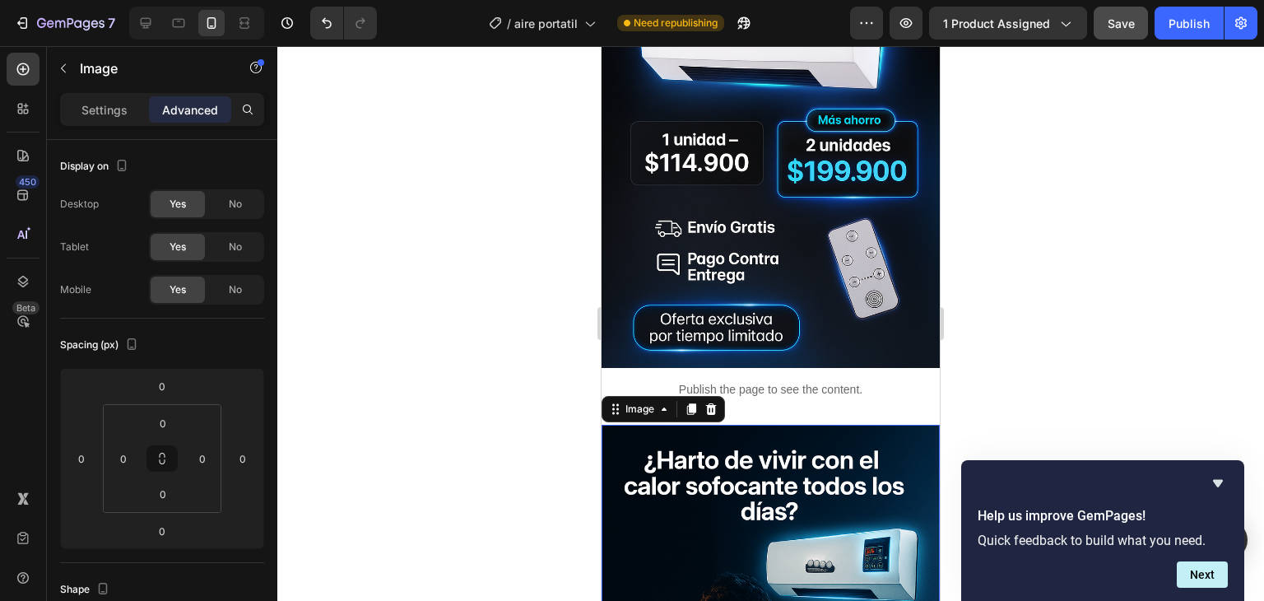
click at [781, 387] on div "Publish the page to see the content." at bounding box center [770, 390] width 338 height 44
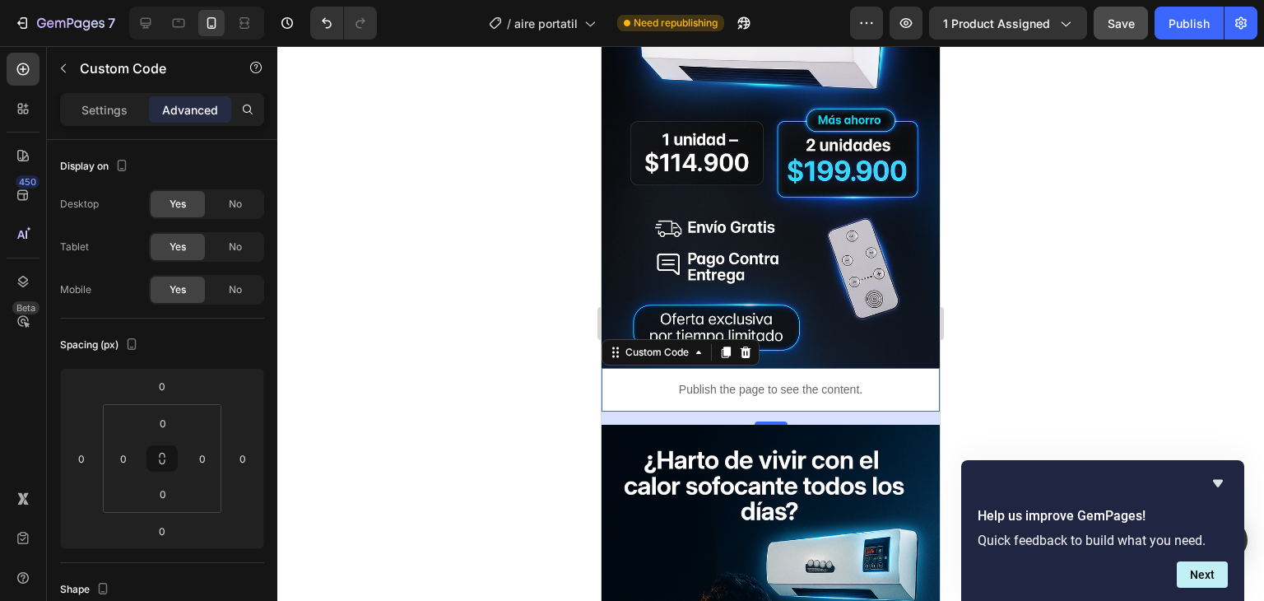
click at [281, 356] on div at bounding box center [770, 323] width 987 height 555
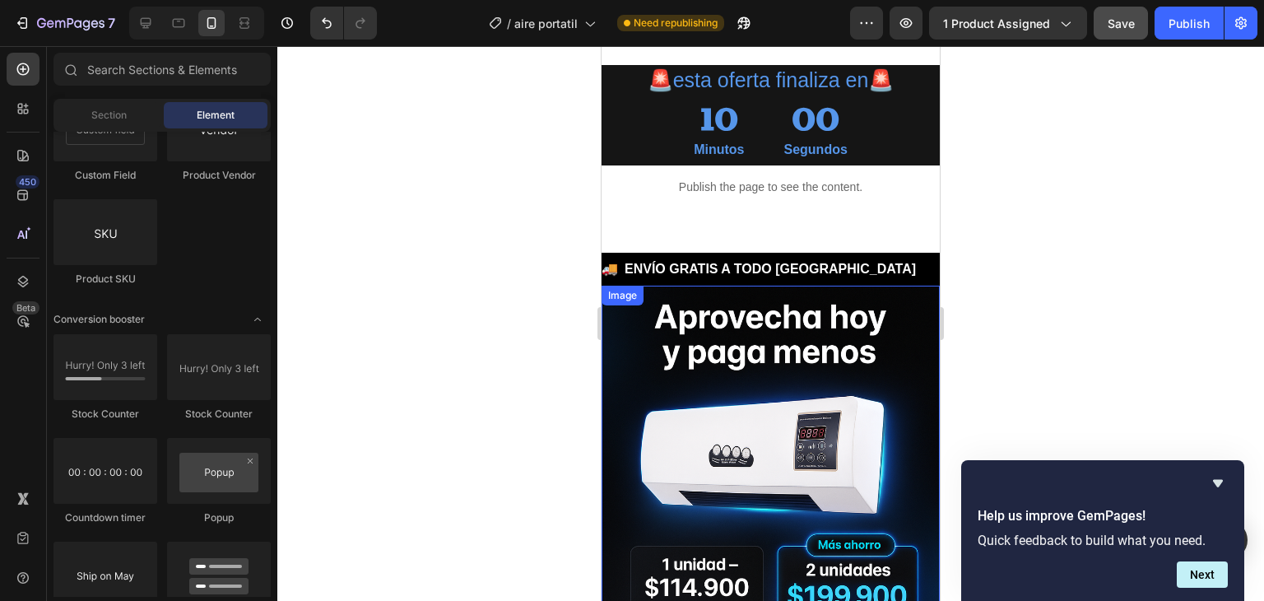
scroll to position [1047, 0]
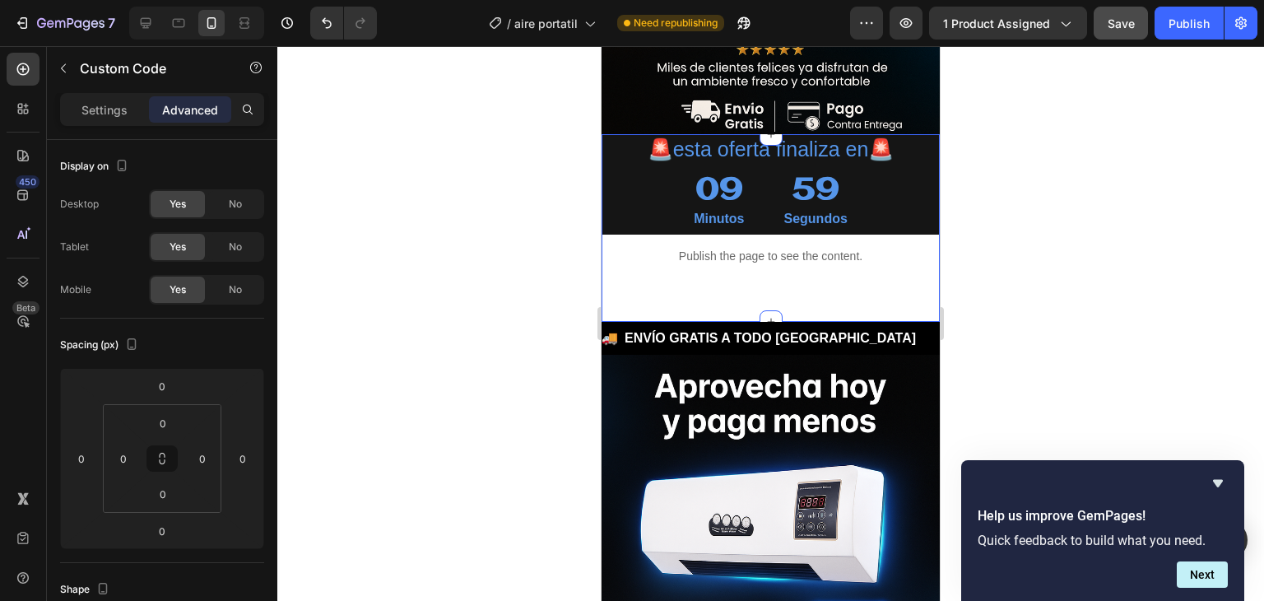
click at [936, 328] on div "💵 PAGAS AL RECIBIR" at bounding box center [1009, 338] width 147 height 20
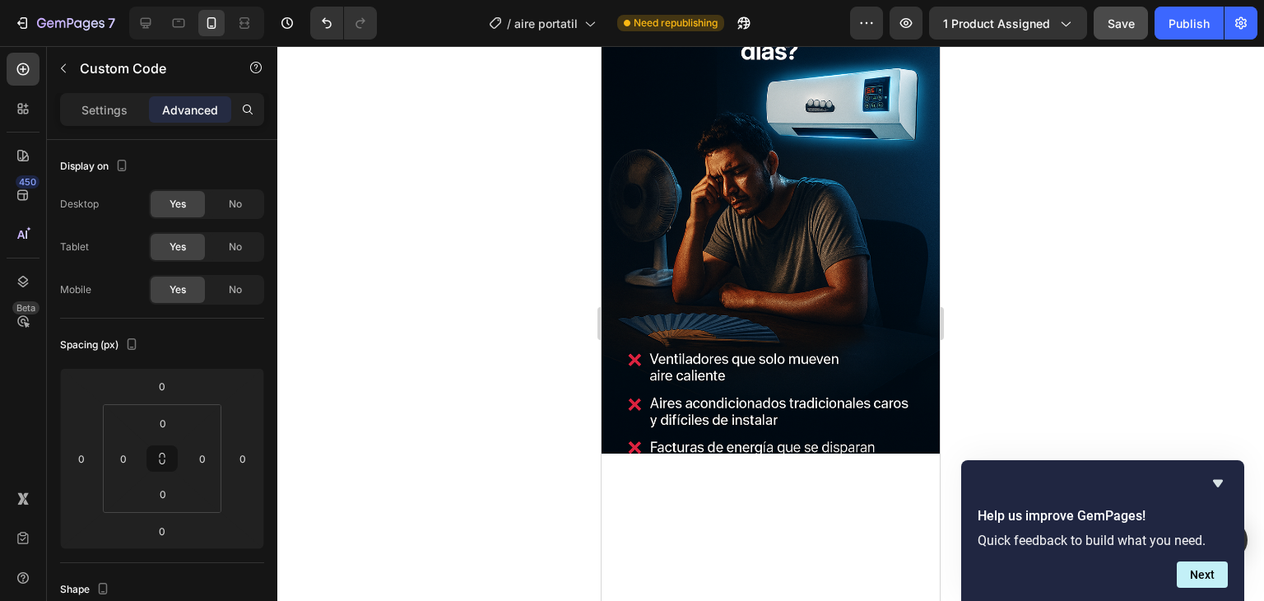
scroll to position [1705, 0]
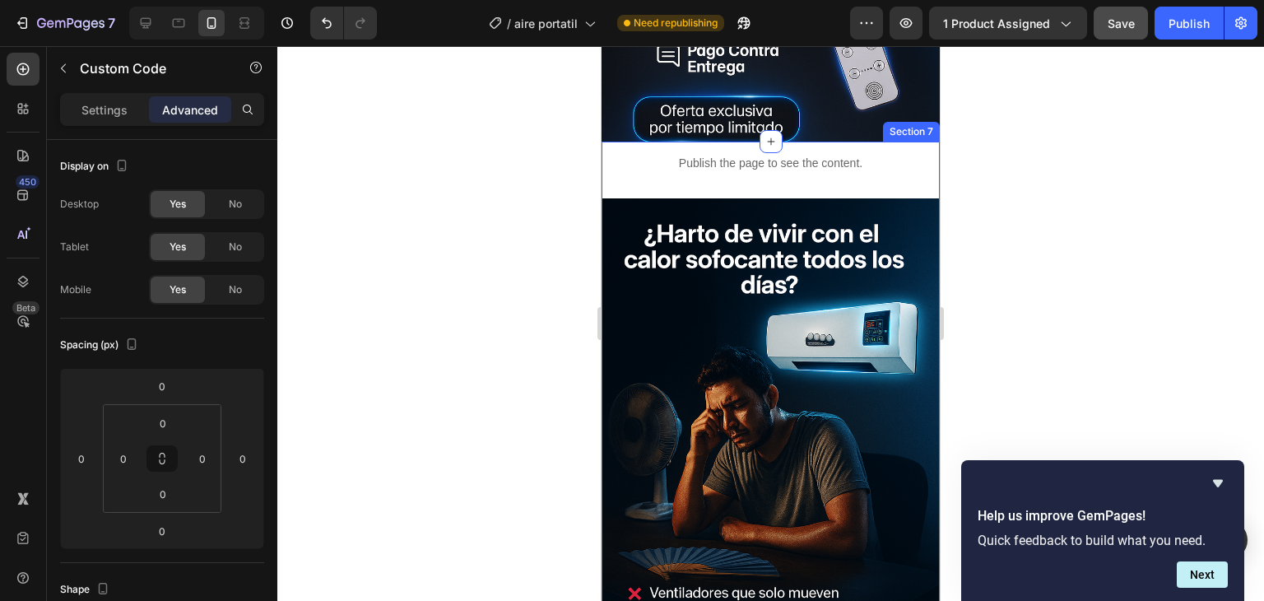
click at [856, 186] on div "Publish the page to see the content. Custom Code Image" at bounding box center [770, 424] width 338 height 564
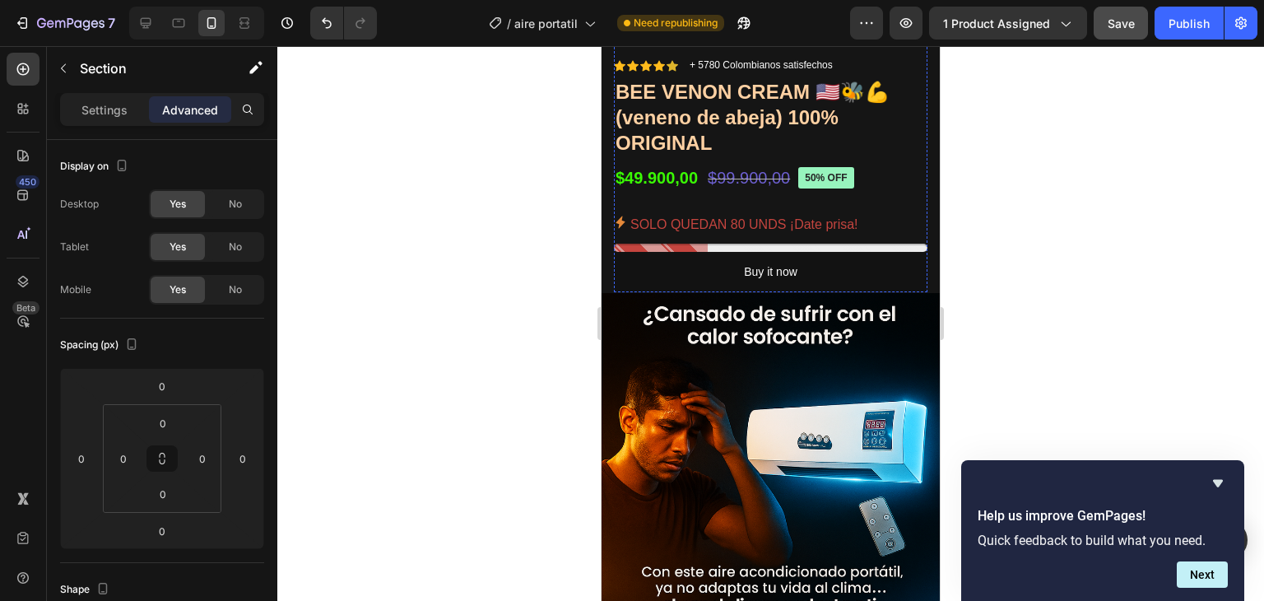
scroll to position [411, 0]
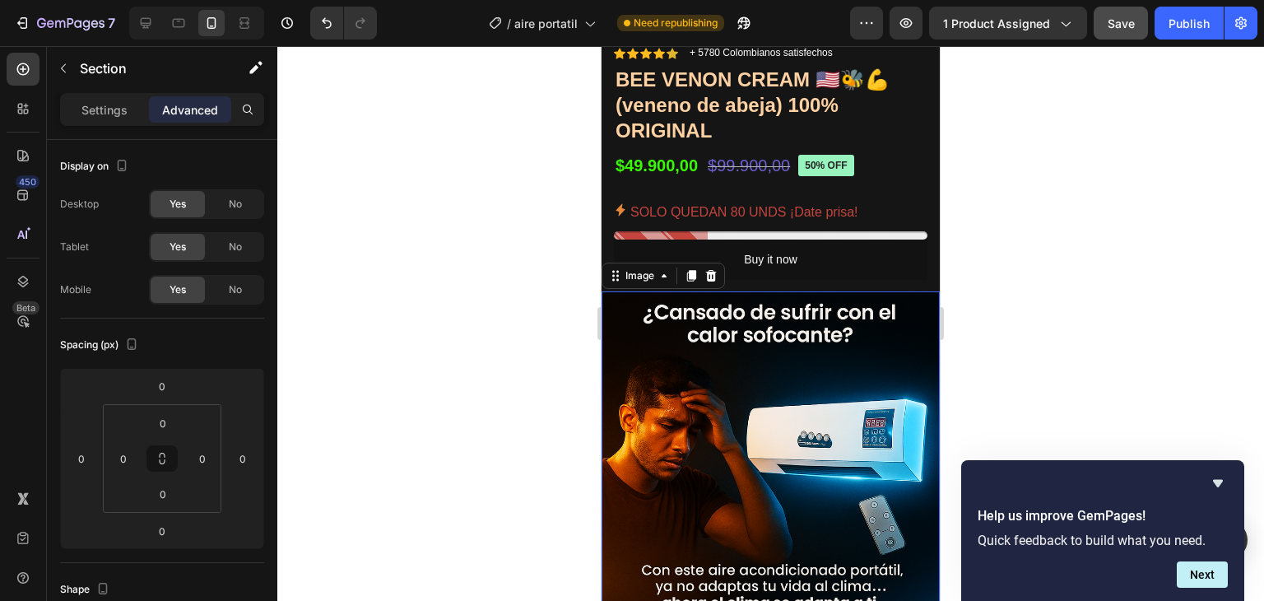
click at [734, 397] on img at bounding box center [770, 545] width 338 height 508
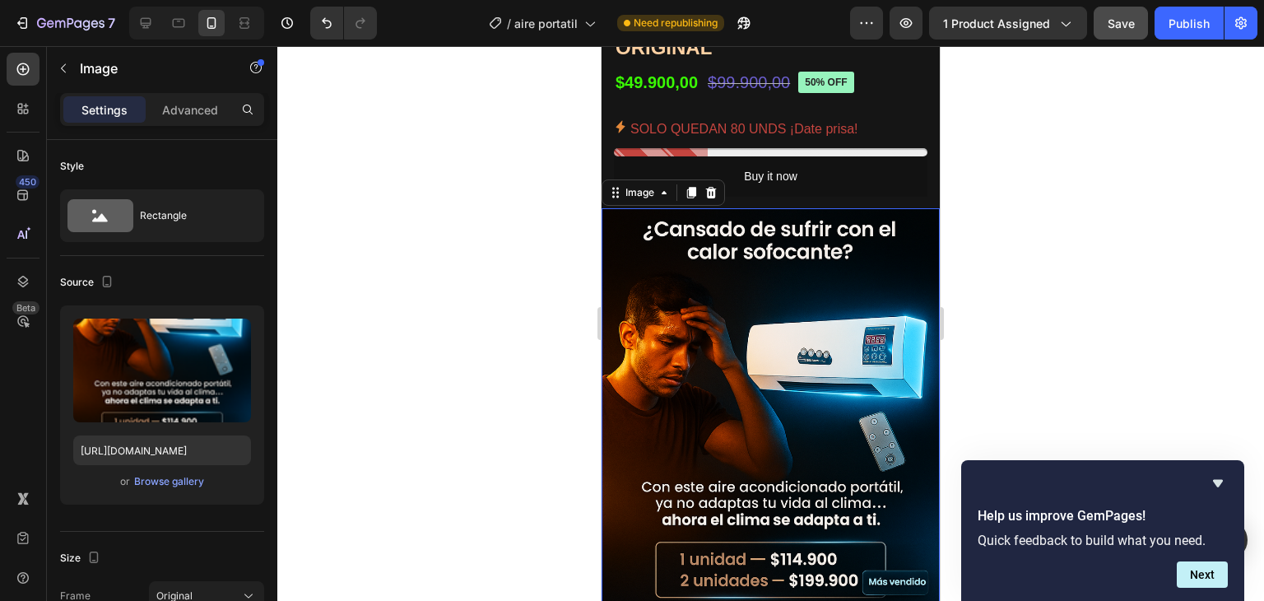
scroll to position [576, 0]
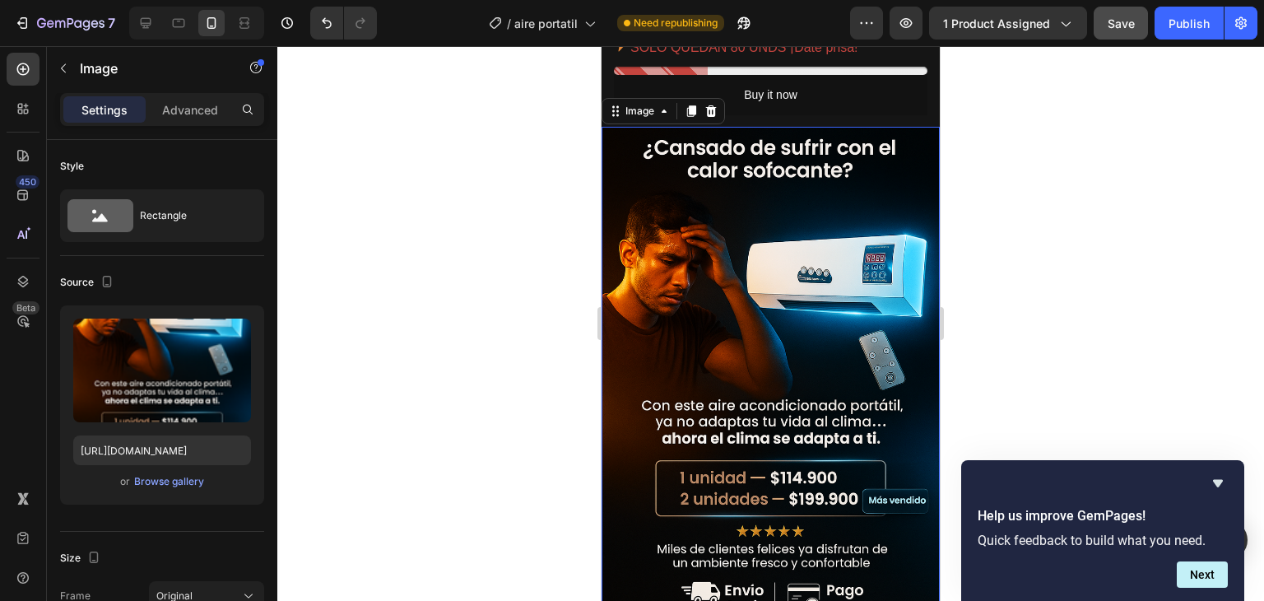
click at [790, 275] on img at bounding box center [770, 381] width 338 height 508
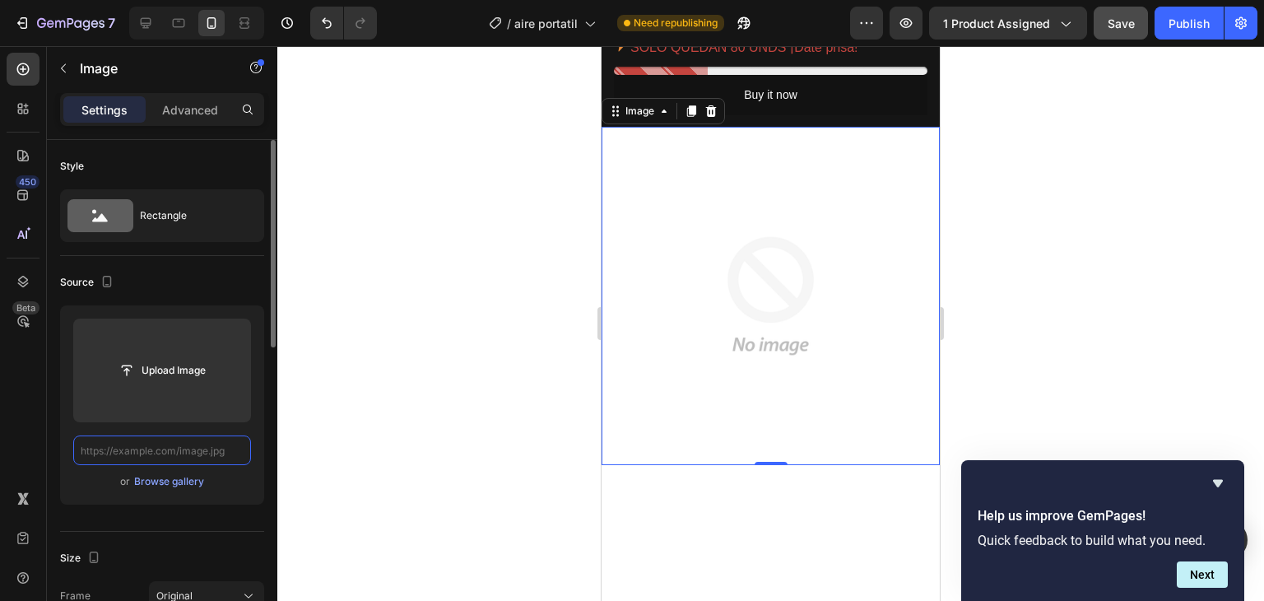
scroll to position [0, 0]
paste input "[URL][DOMAIN_NAME]"
type input "[URL][DOMAIN_NAME]"
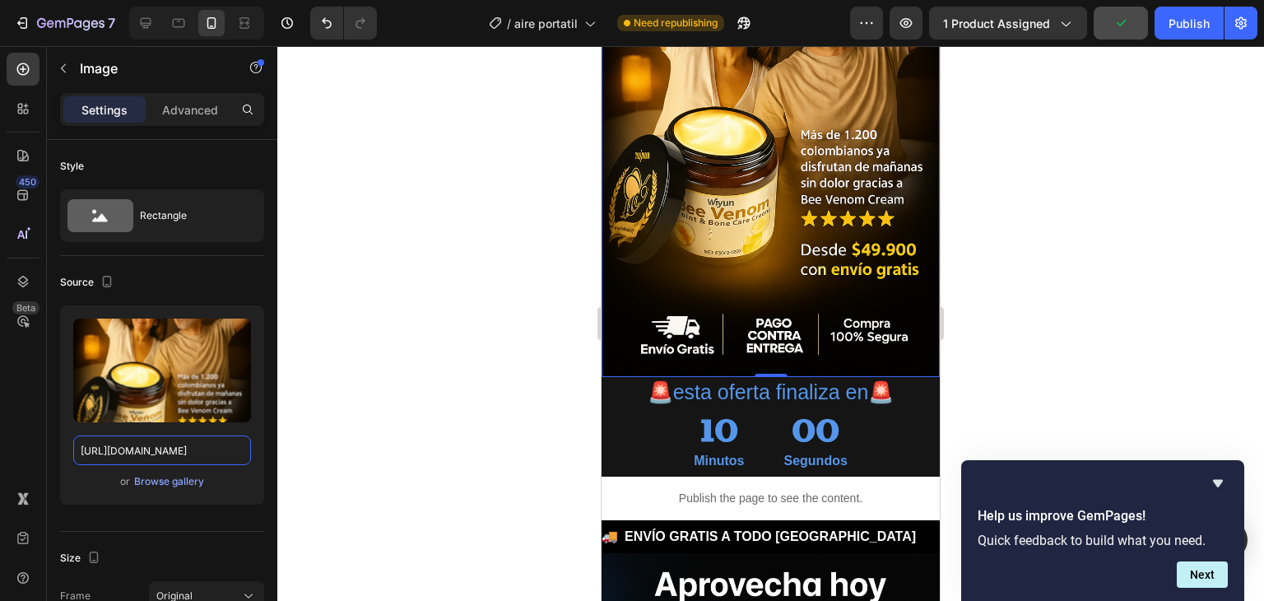
scroll to position [905, 0]
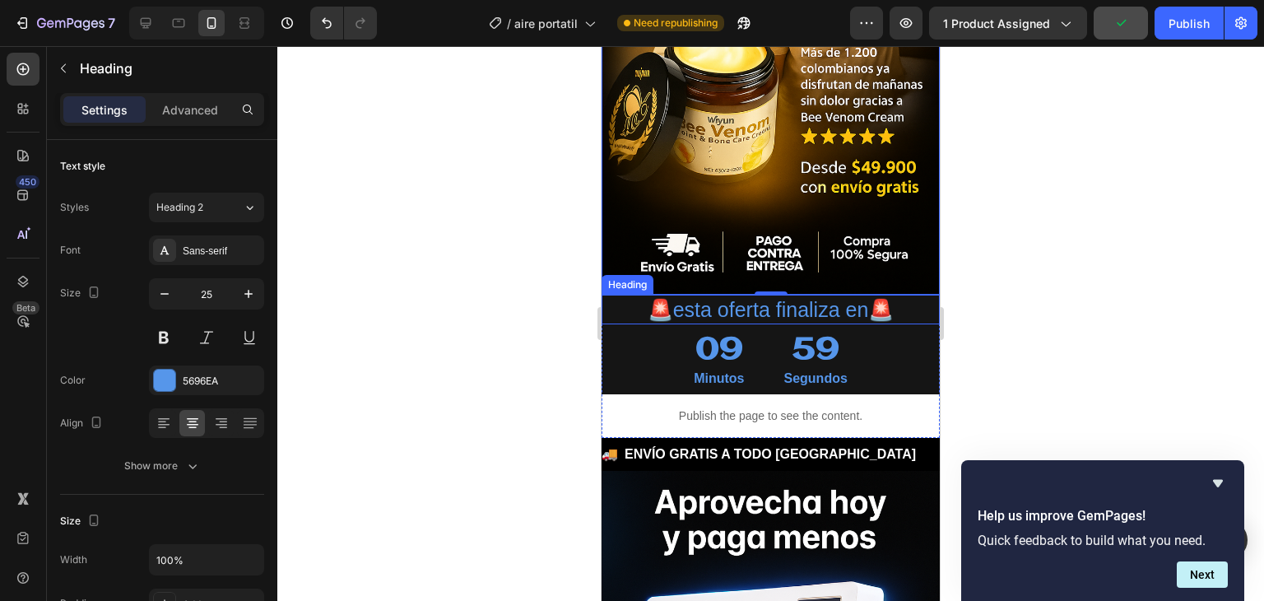
click at [750, 295] on h2 "🚨esta oferta finaliza en🚨" at bounding box center [770, 310] width 338 height 30
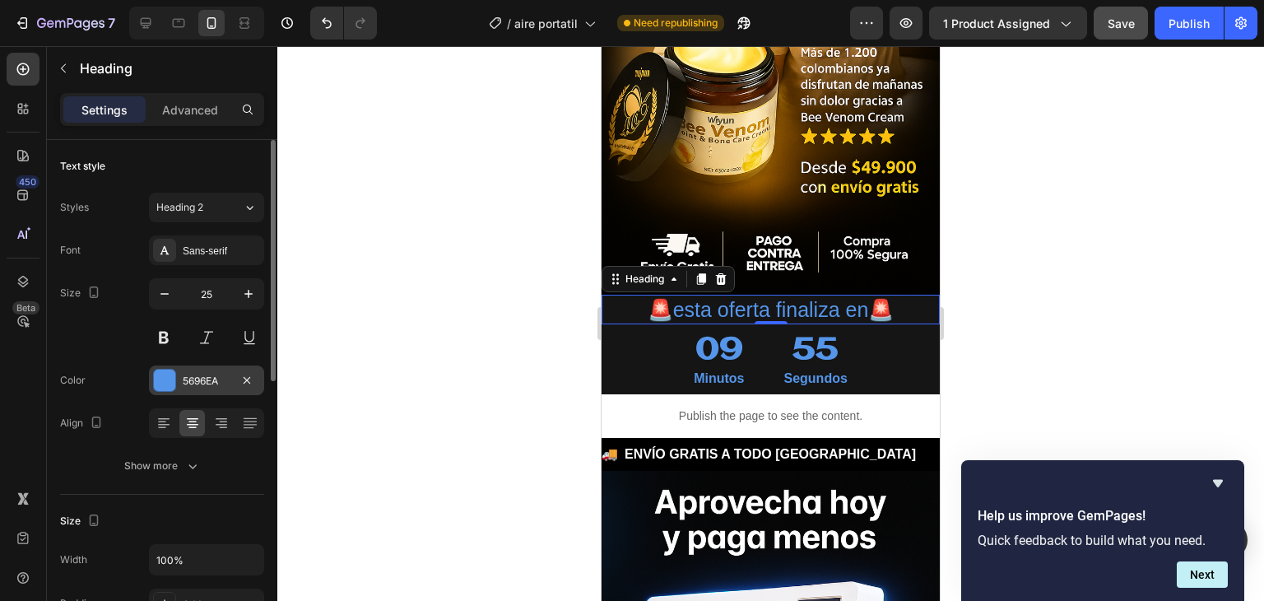
click at [159, 378] on div at bounding box center [164, 379] width 21 height 21
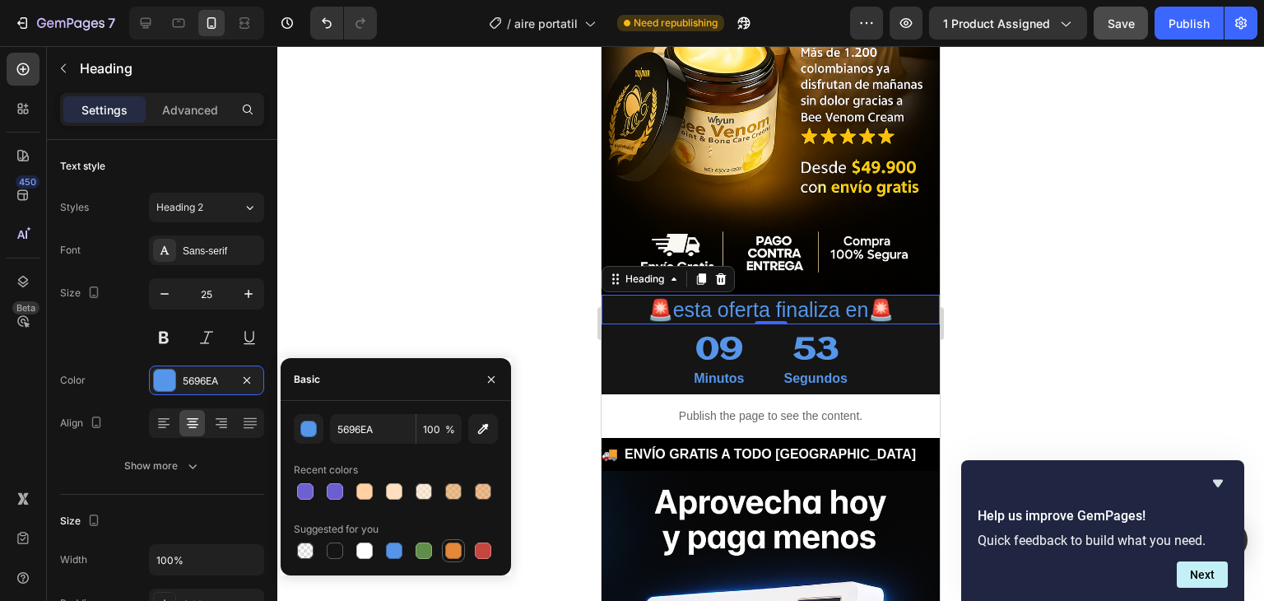
click at [449, 552] on div at bounding box center [453, 550] width 16 height 16
type input "E4893A"
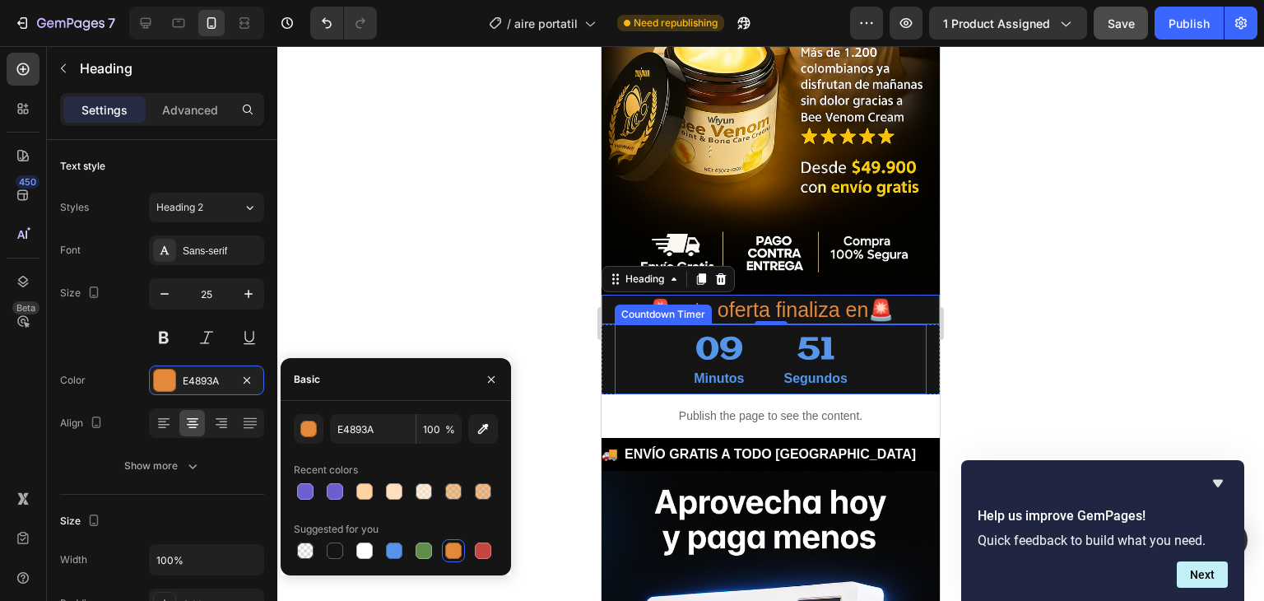
click at [714, 345] on div "09" at bounding box center [719, 350] width 50 height 39
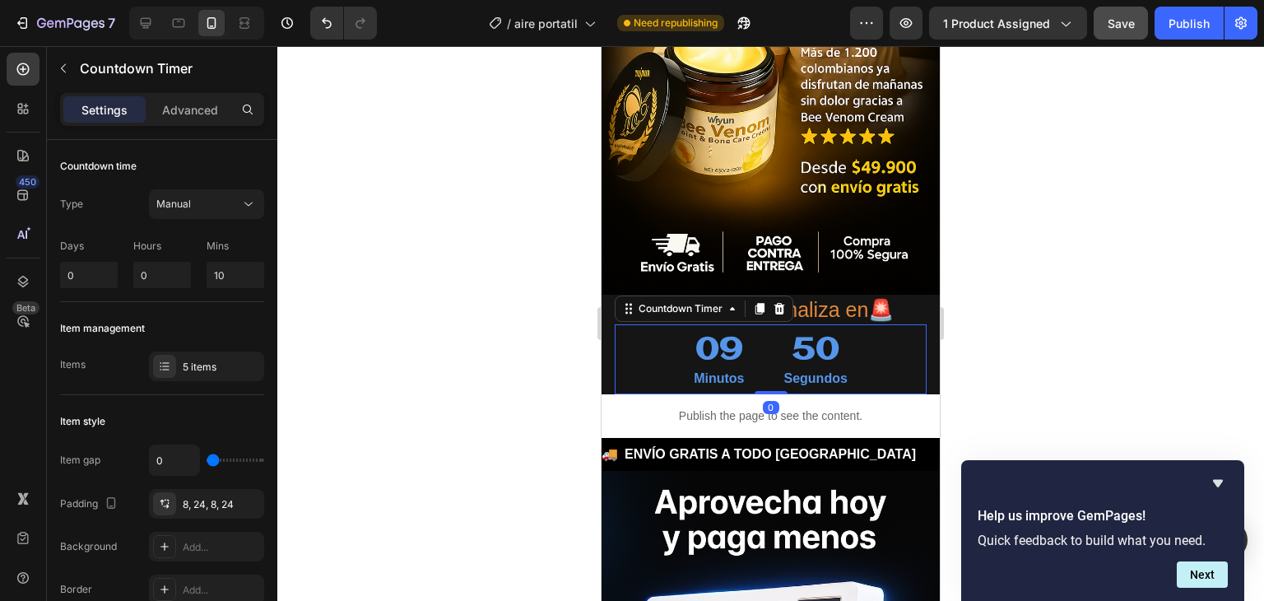
click at [713, 337] on div "09" at bounding box center [719, 350] width 50 height 39
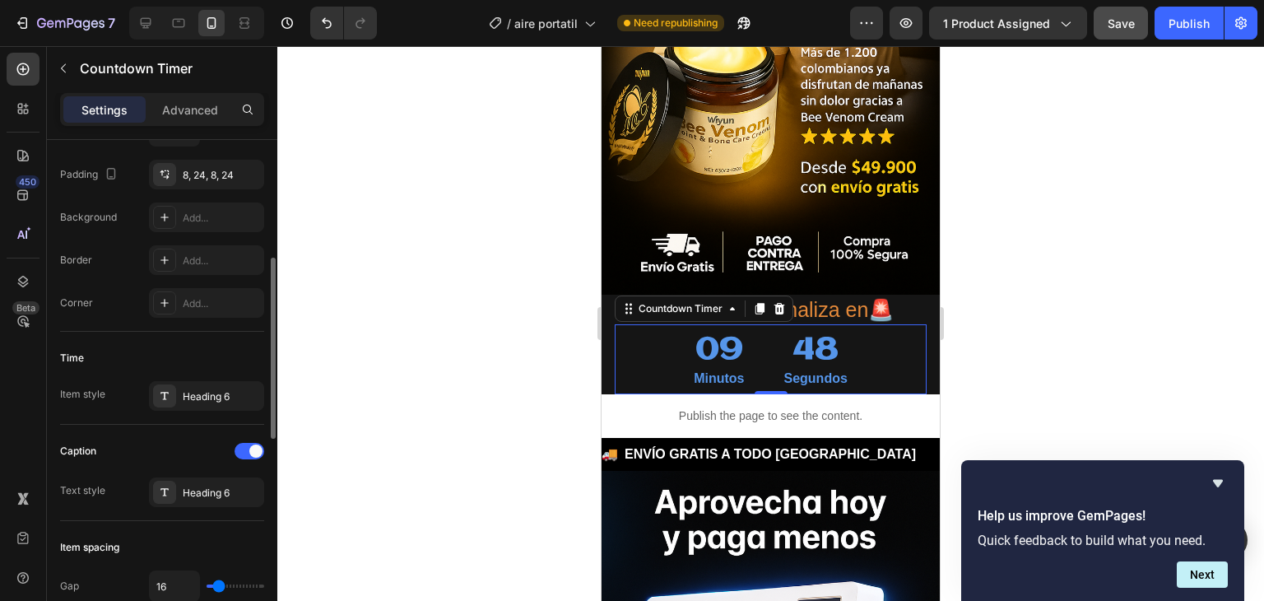
scroll to position [494, 0]
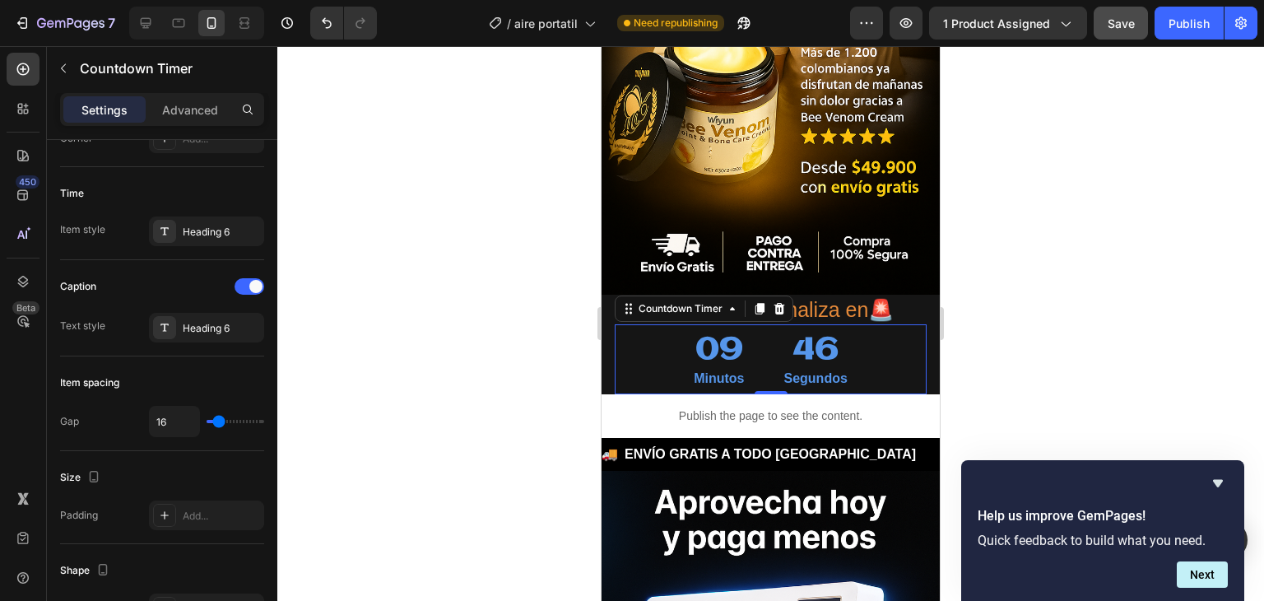
click at [703, 337] on div "09" at bounding box center [719, 350] width 50 height 39
click at [221, 333] on div "Heading 6" at bounding box center [221, 328] width 77 height 15
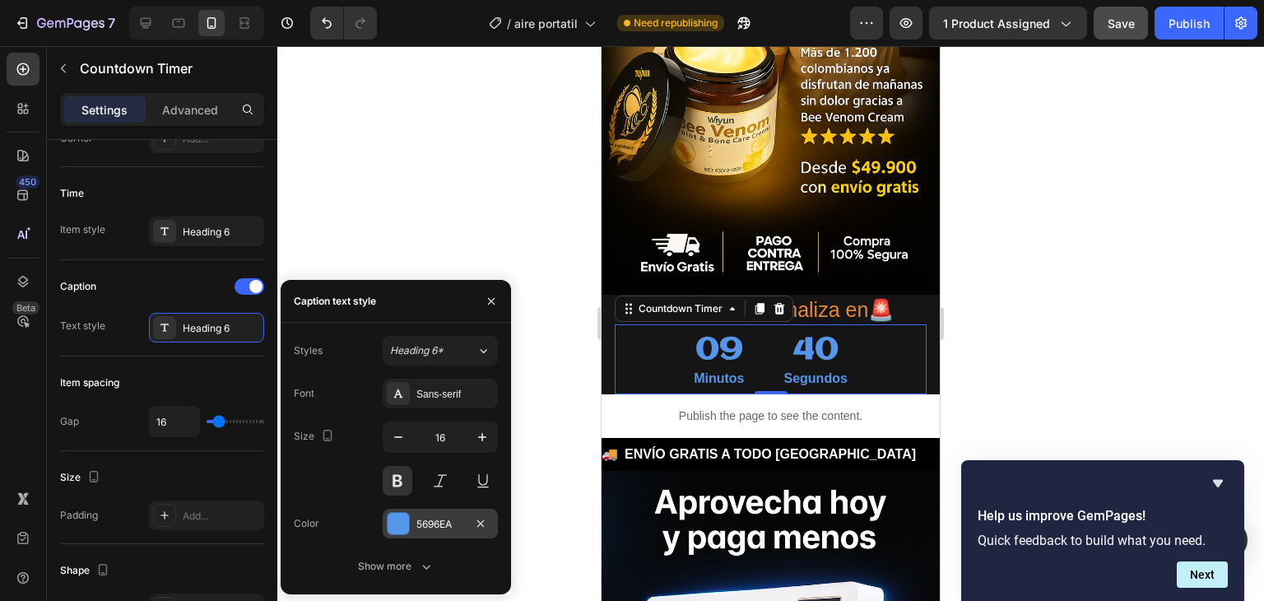
click at [392, 514] on div at bounding box center [398, 523] width 21 height 21
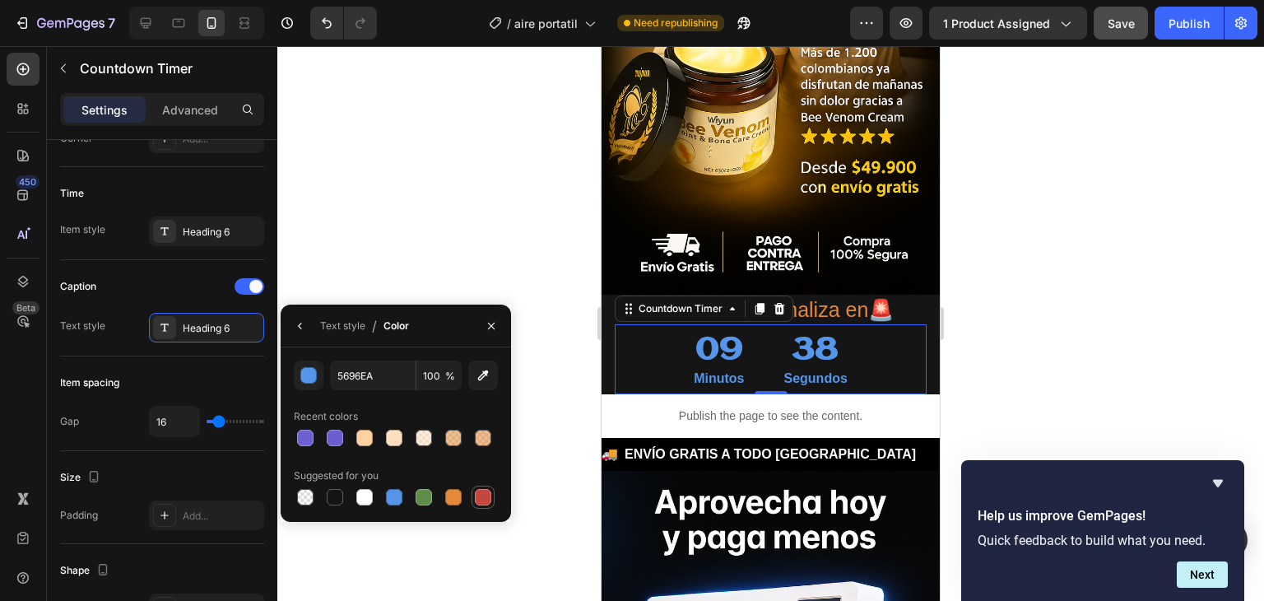
click at [482, 501] on div at bounding box center [483, 497] width 16 height 16
type input "C5453F"
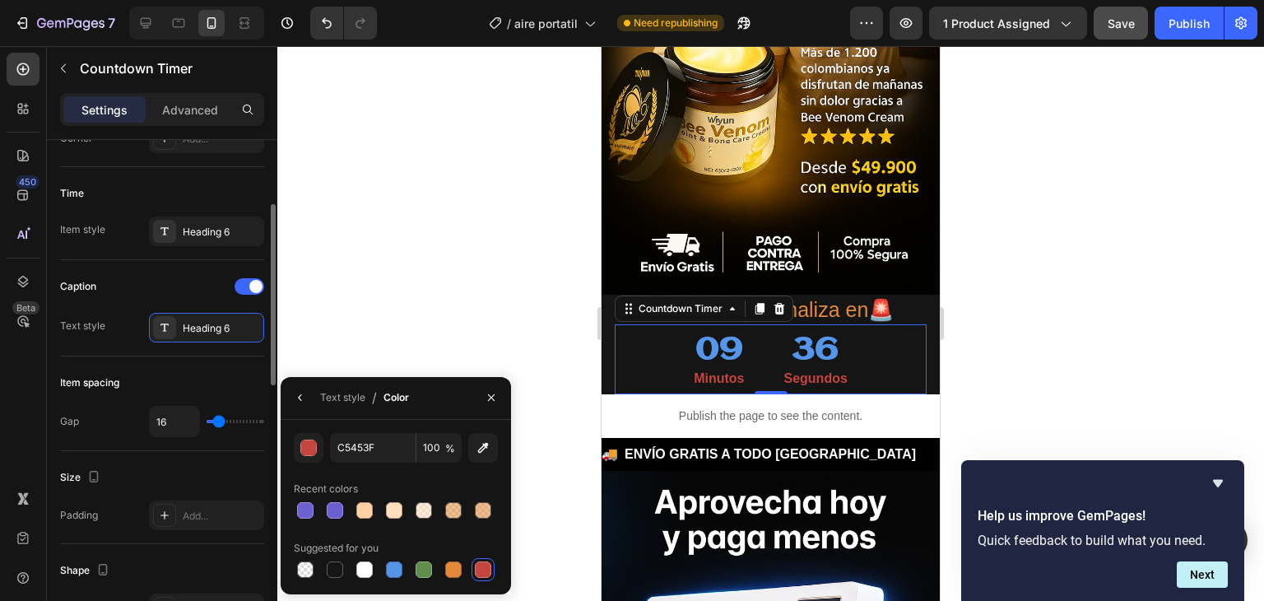
scroll to position [329, 0]
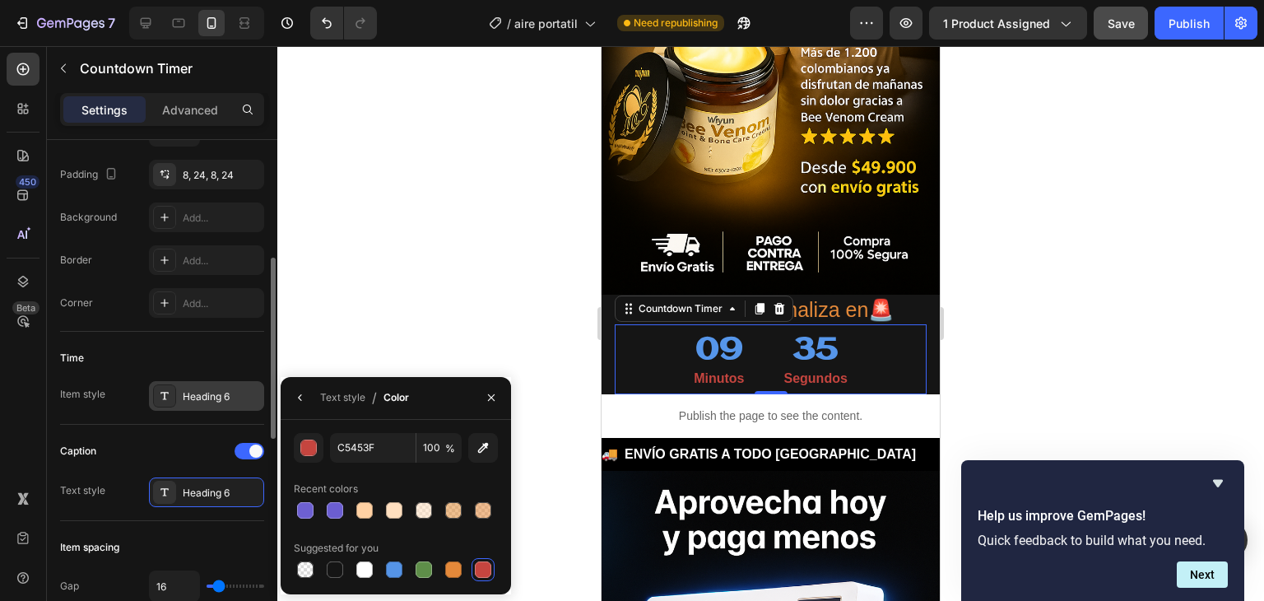
click at [197, 399] on div "Heading 6" at bounding box center [221, 396] width 77 height 15
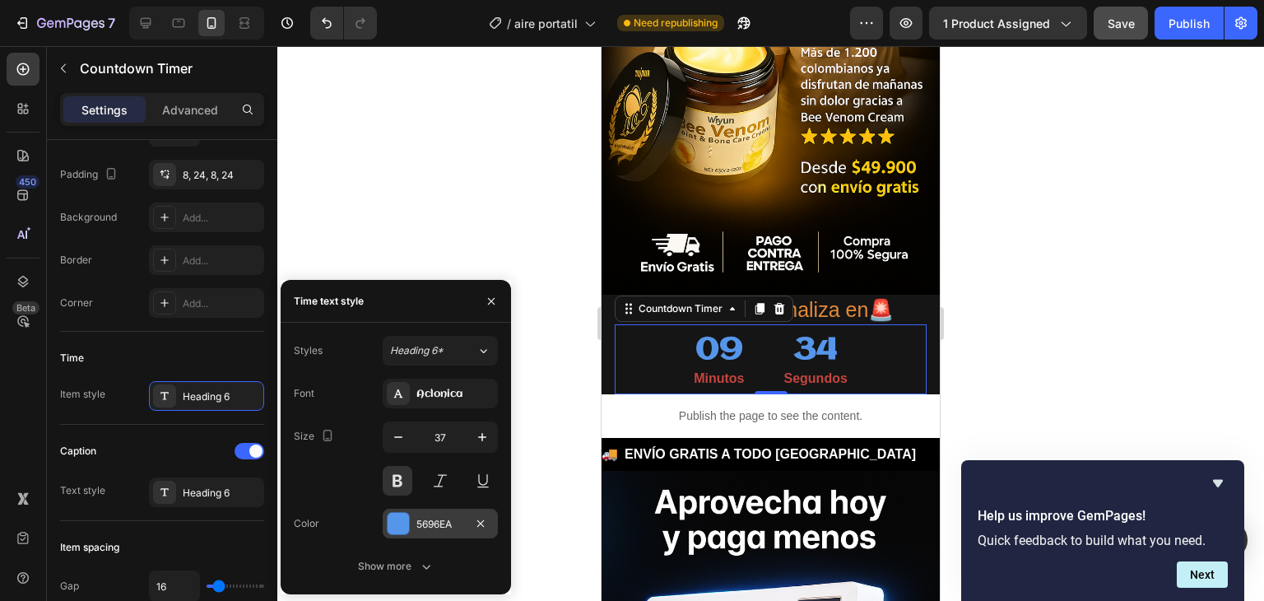
click at [395, 518] on div at bounding box center [398, 523] width 21 height 21
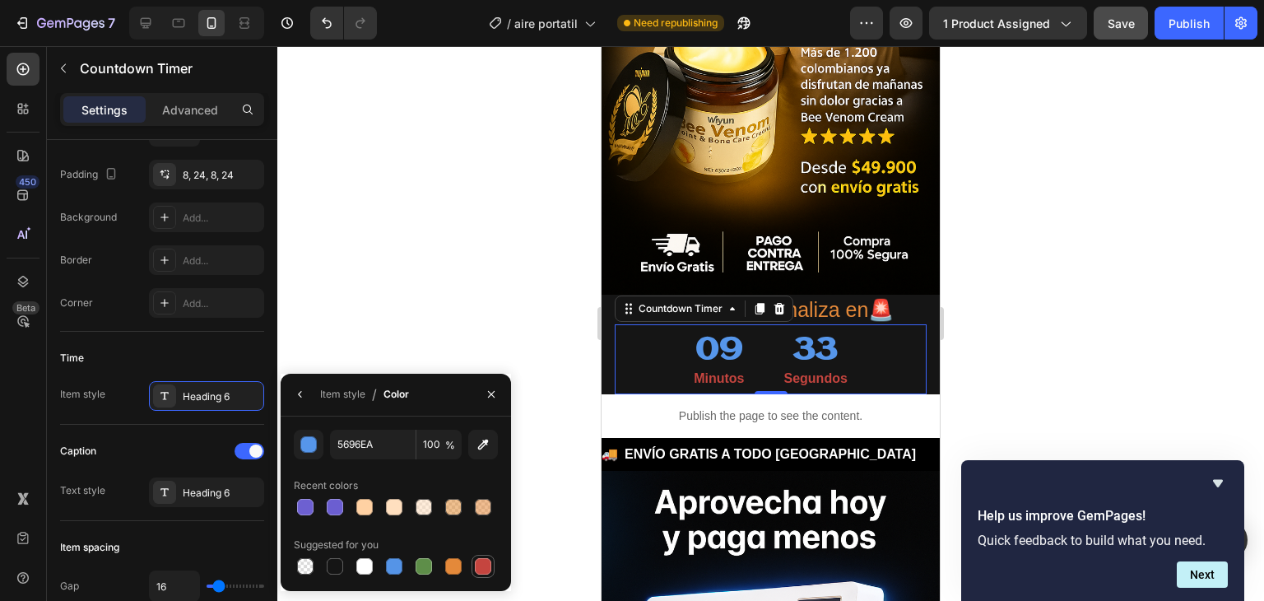
click at [489, 564] on div at bounding box center [483, 566] width 16 height 16
type input "C5453F"
click at [514, 304] on div at bounding box center [770, 323] width 987 height 555
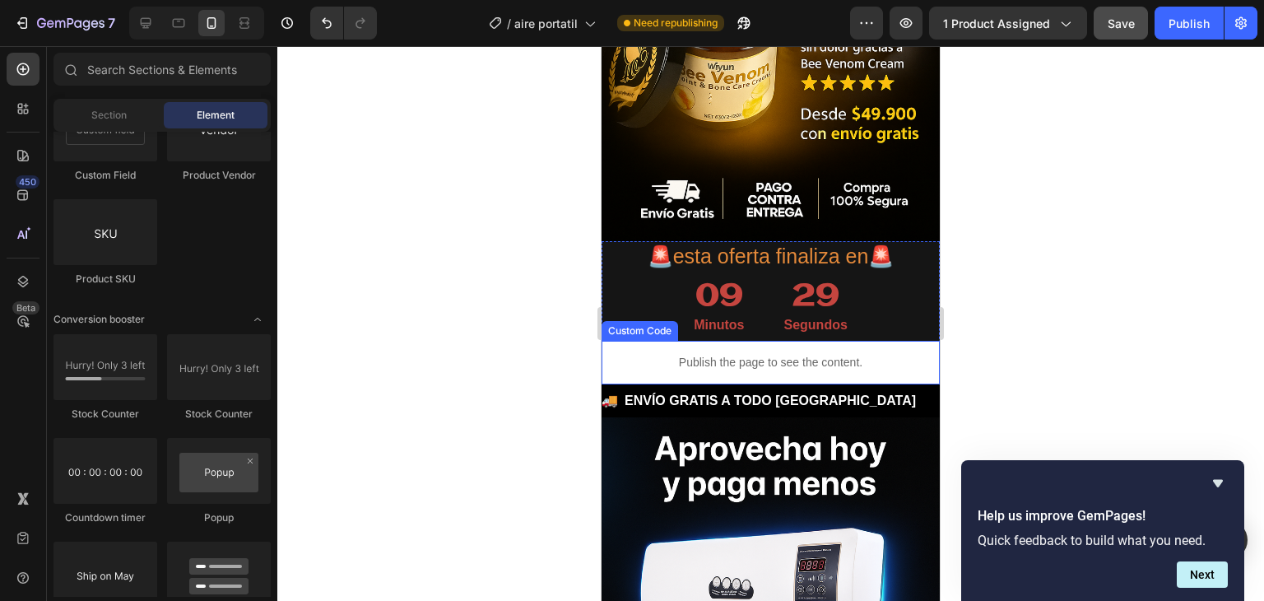
scroll to position [987, 0]
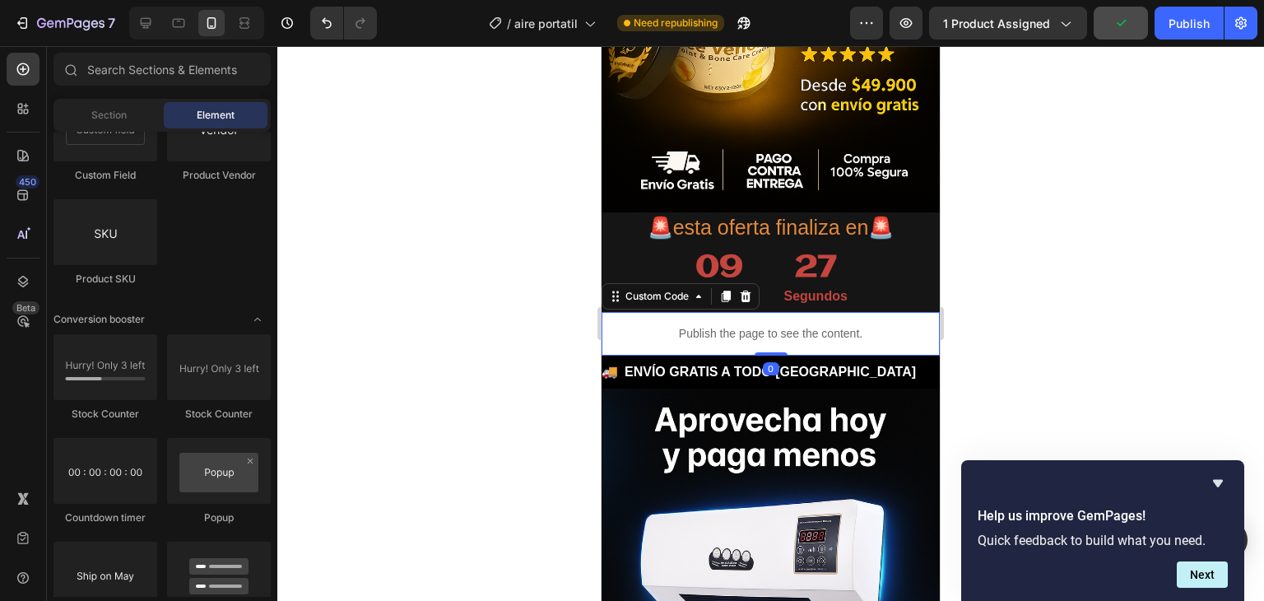
click at [762, 323] on div "Publish the page to see the content." at bounding box center [770, 334] width 338 height 44
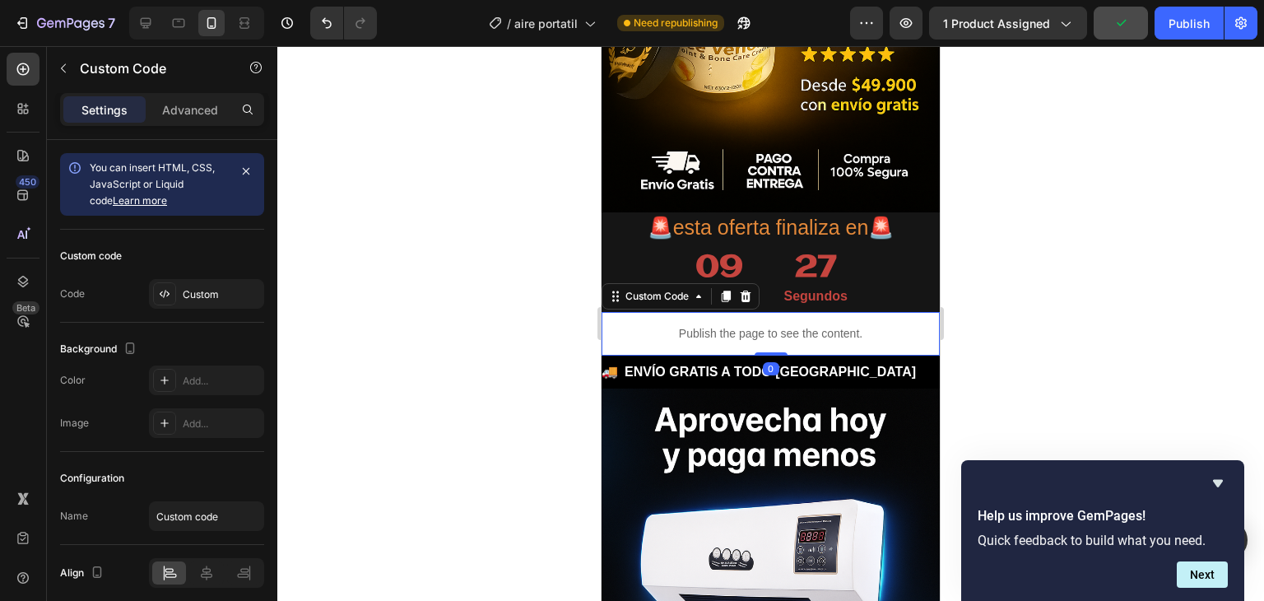
click at [762, 323] on div "Publish the page to see the content." at bounding box center [770, 334] width 338 height 44
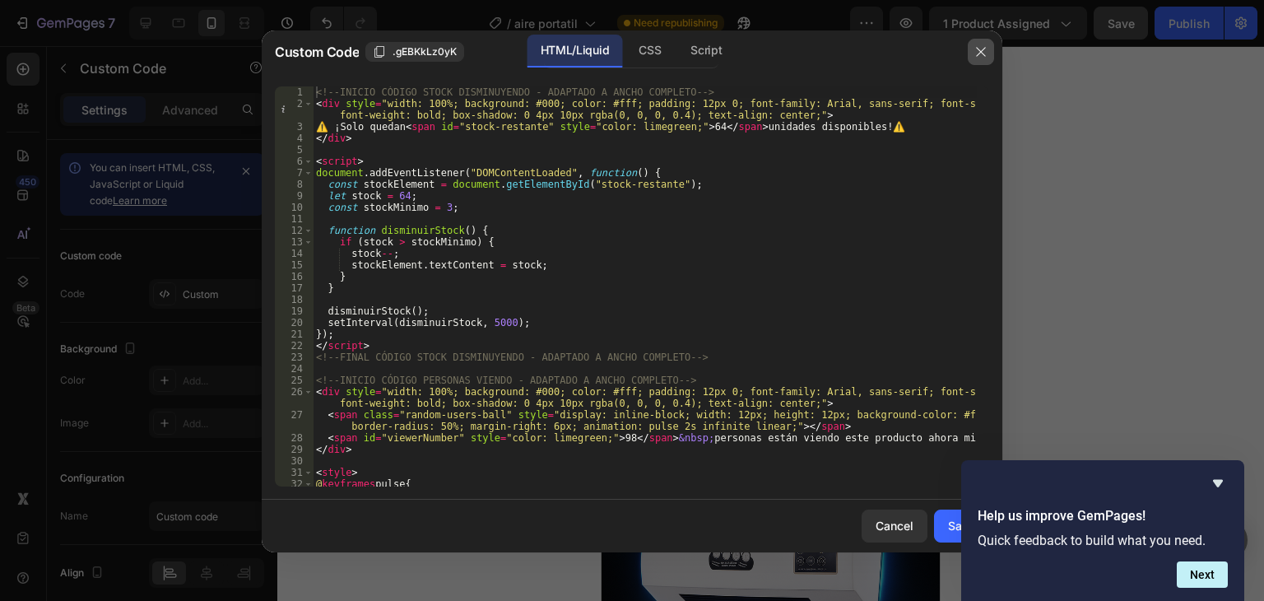
click at [981, 53] on icon "button" at bounding box center [980, 51] width 13 height 13
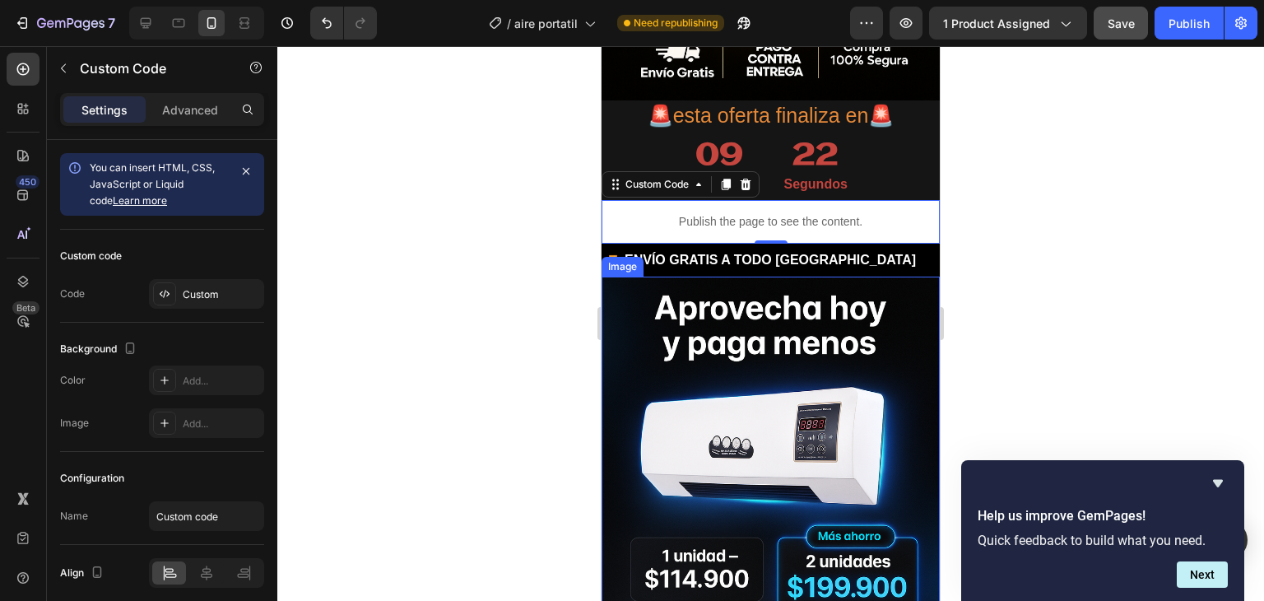
scroll to position [1152, 0]
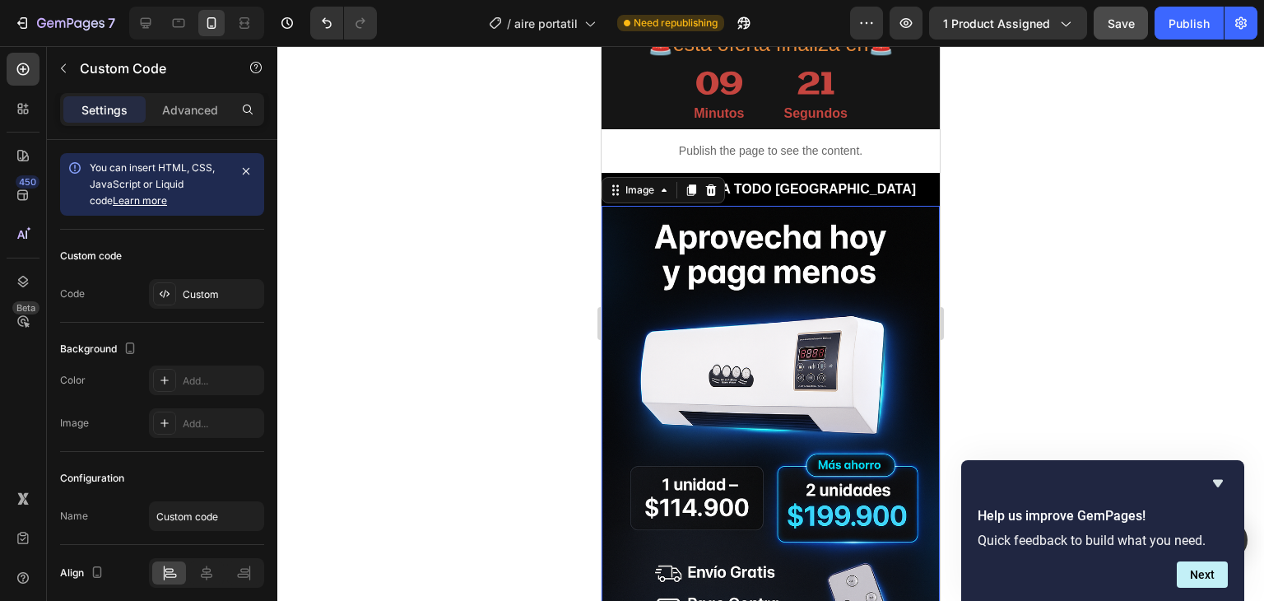
click at [743, 327] on img at bounding box center [770, 460] width 338 height 508
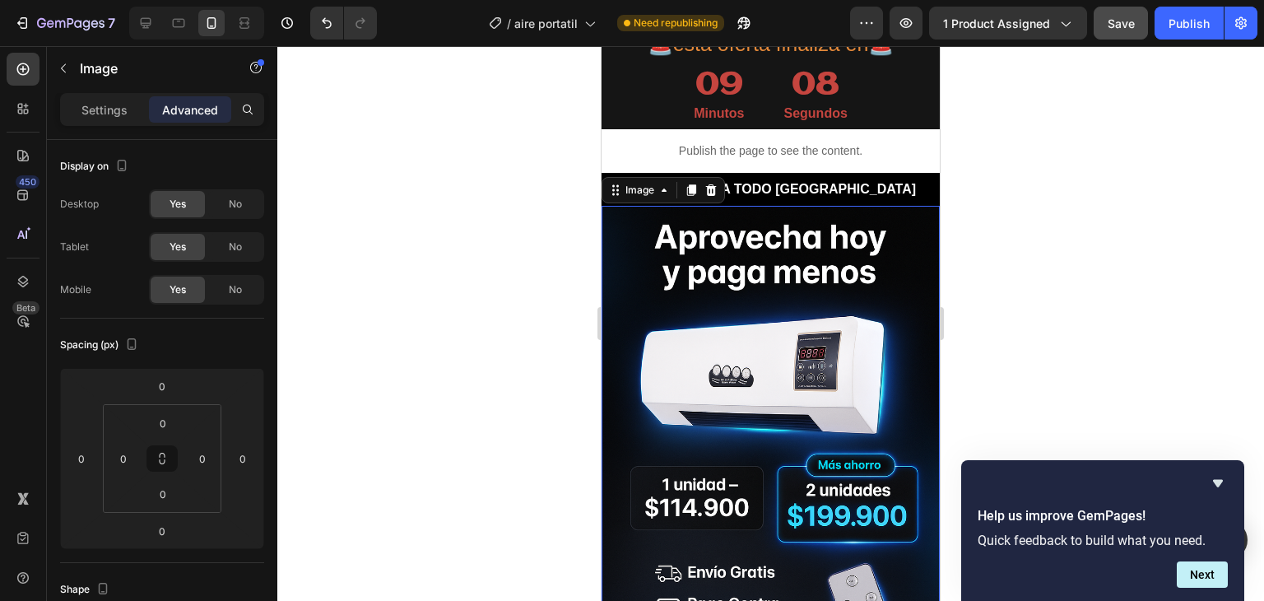
click at [748, 332] on img at bounding box center [770, 460] width 338 height 508
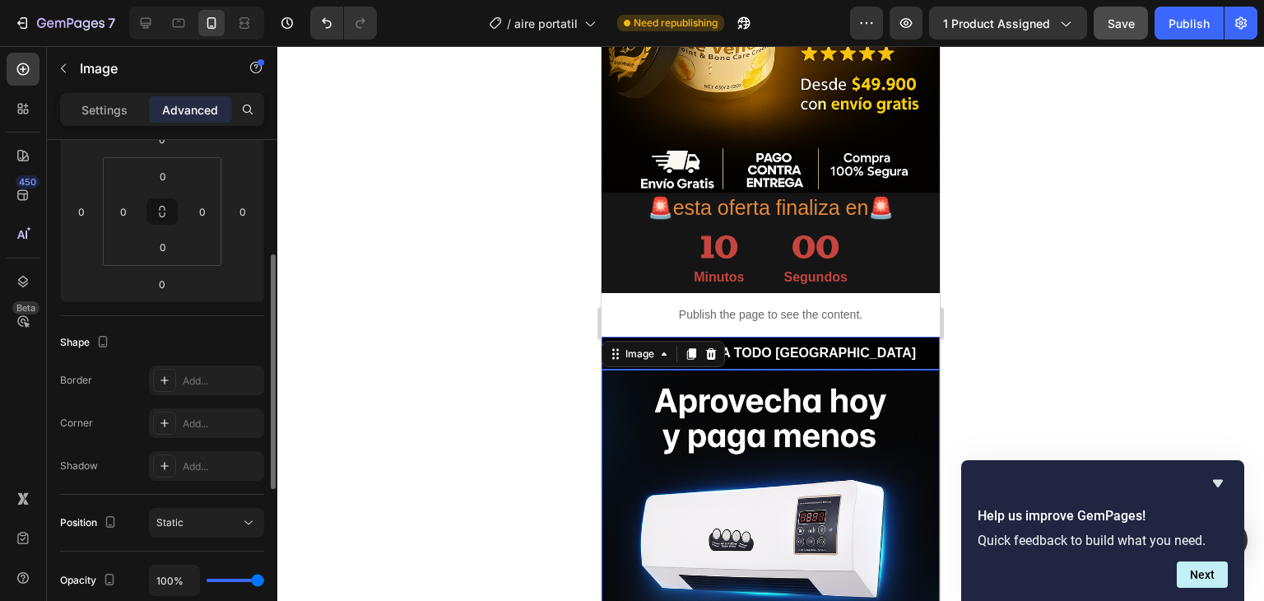
scroll to position [987, 0]
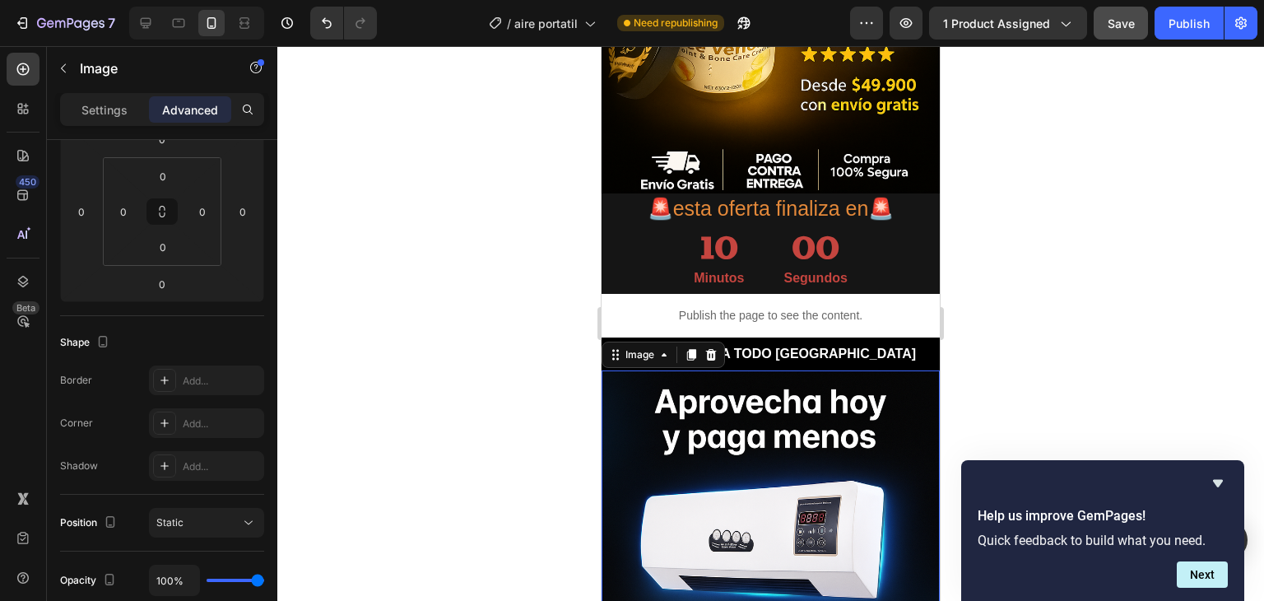
drag, startPoint x: 753, startPoint y: 441, endPoint x: 1126, endPoint y: 365, distance: 380.3
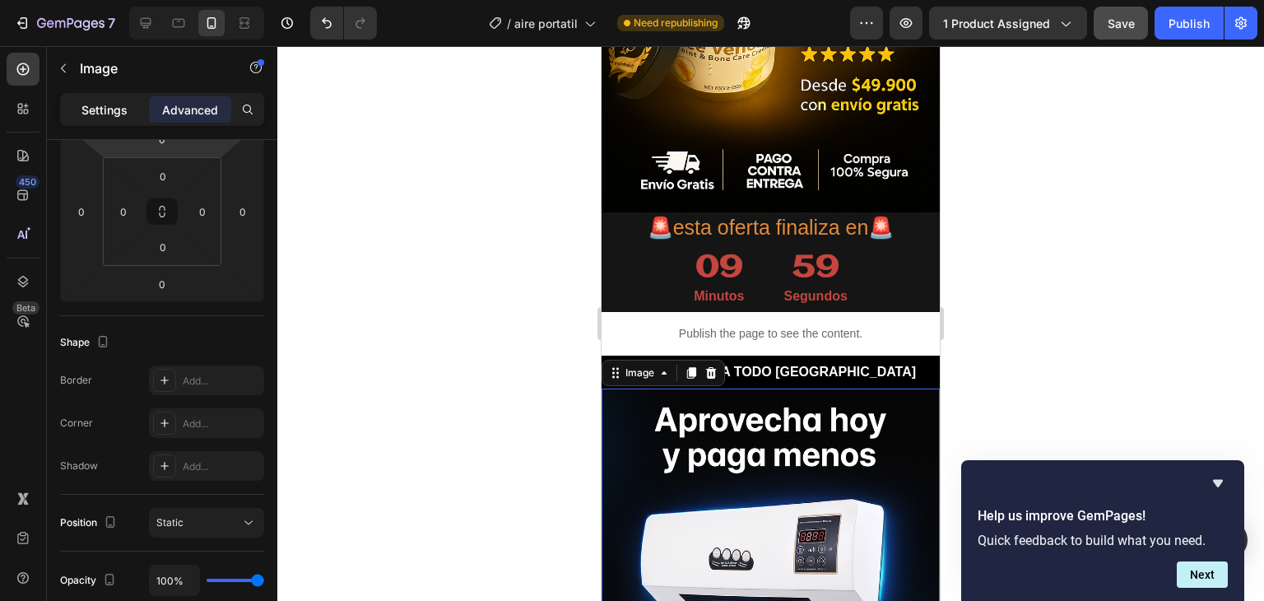
click at [113, 114] on p "Settings" at bounding box center [104, 109] width 46 height 17
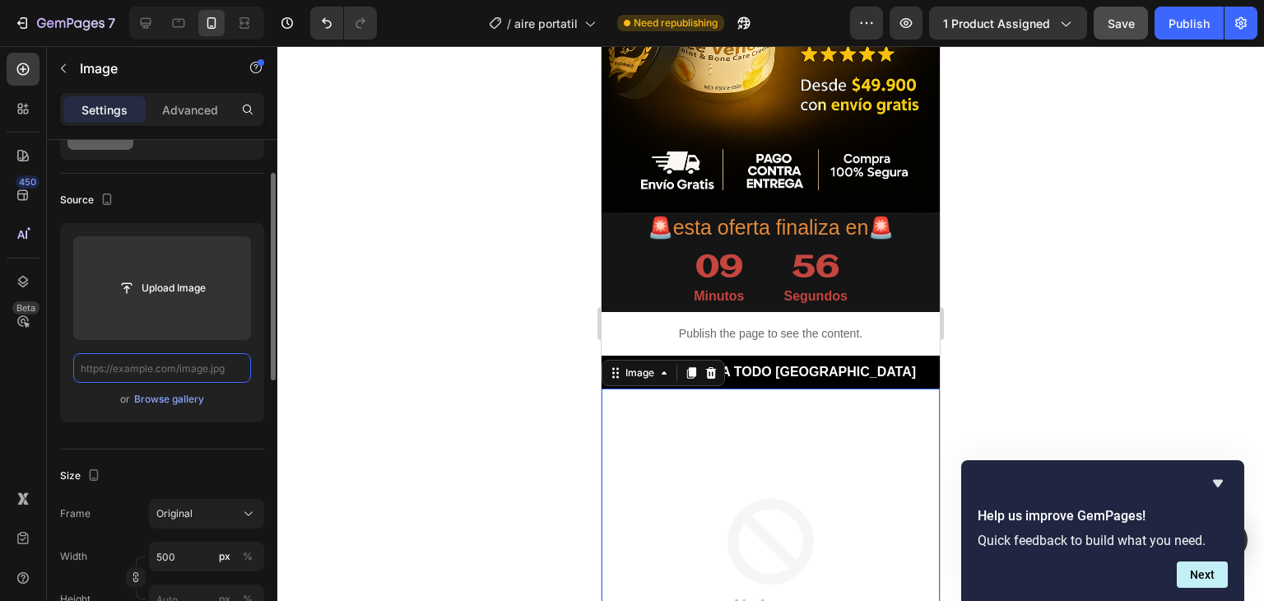
scroll to position [0, 0]
paste input "[URL][DOMAIN_NAME]"
type input "[URL][DOMAIN_NAME]"
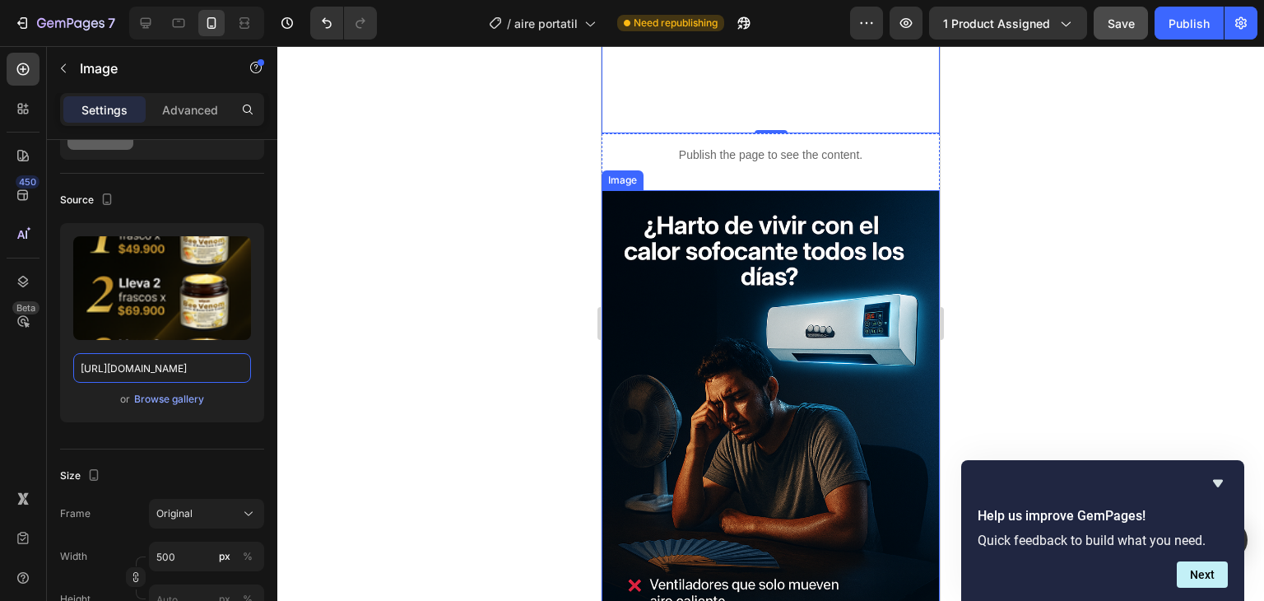
scroll to position [1563, 0]
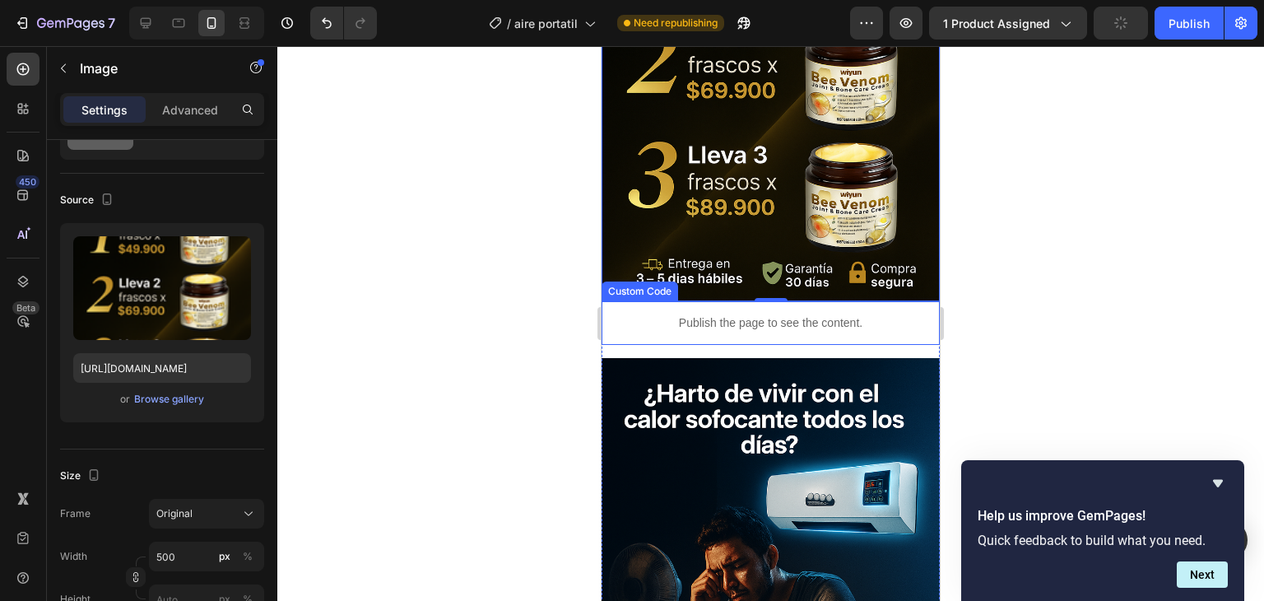
click at [745, 314] on p "Publish the page to see the content." at bounding box center [770, 322] width 338 height 17
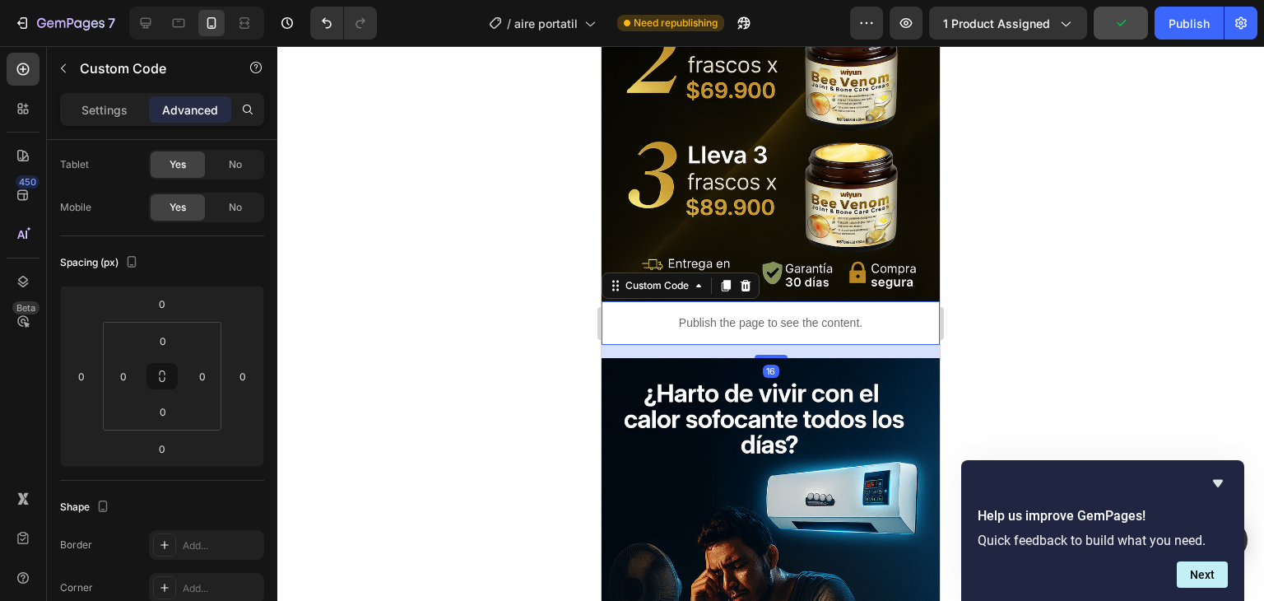
scroll to position [0, 0]
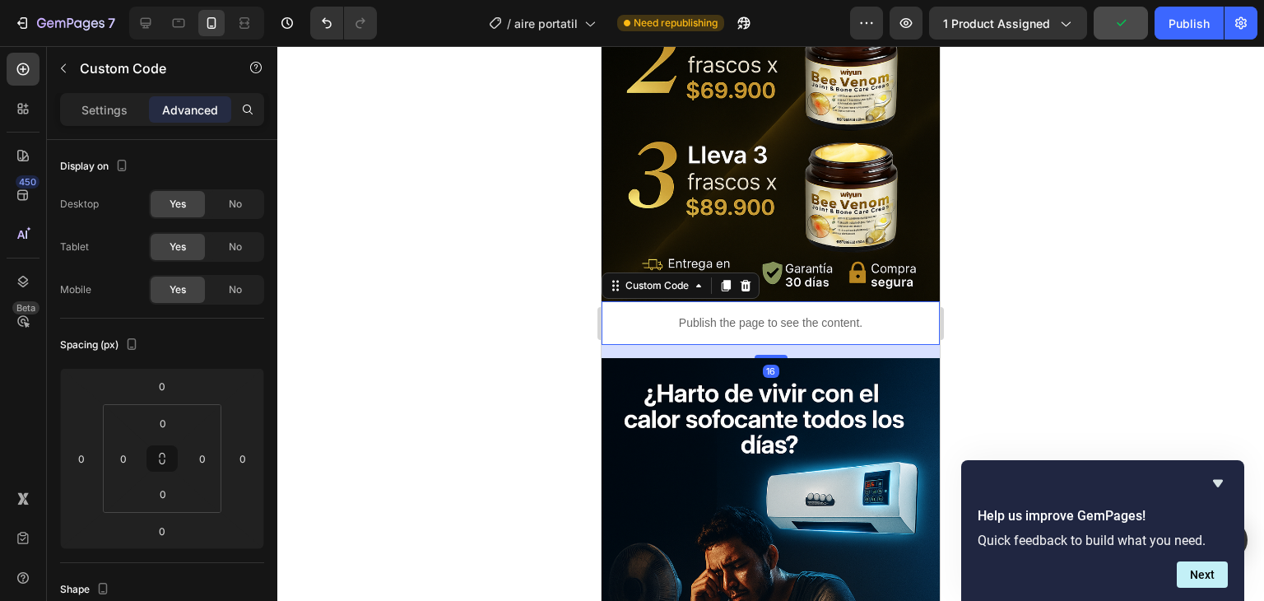
click at [745, 314] on p "Publish the page to see the content." at bounding box center [770, 322] width 338 height 17
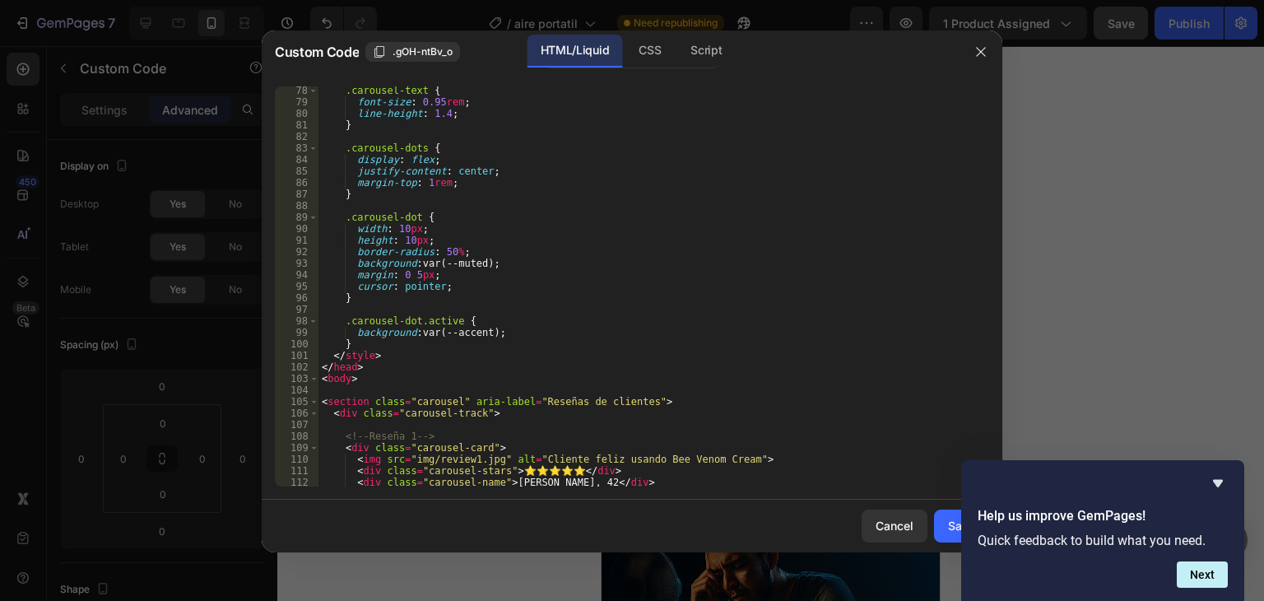
scroll to position [987, 0]
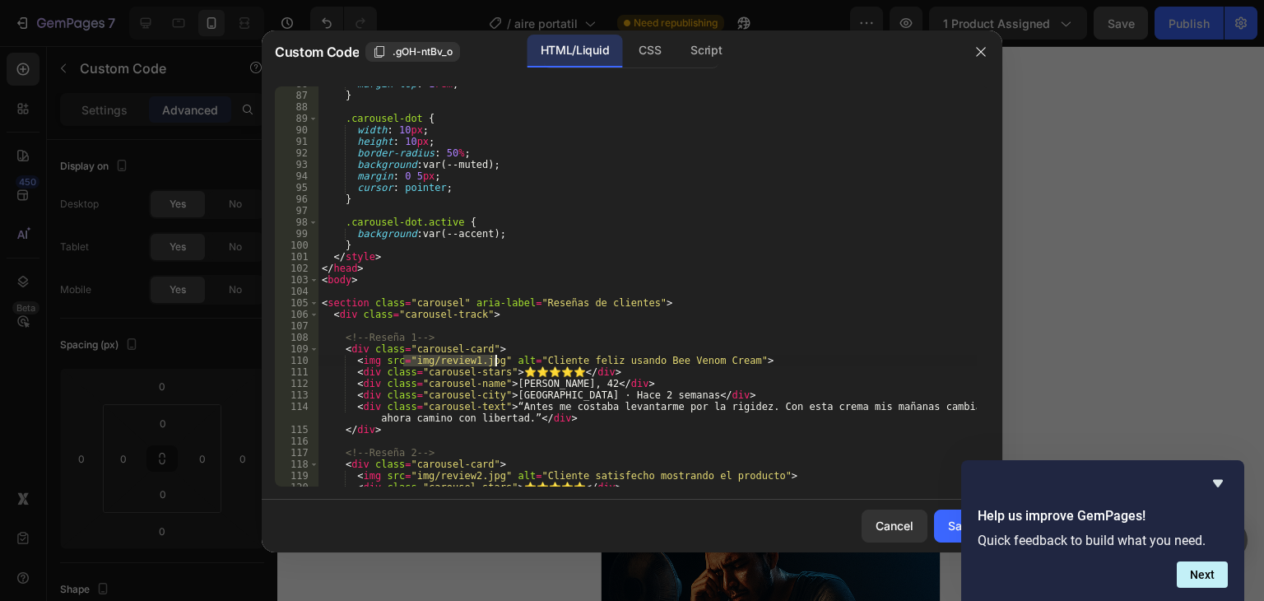
drag, startPoint x: 402, startPoint y: 360, endPoint x: 494, endPoint y: 363, distance: 93.0
click at [494, 363] on div "margin-top : 1 rem ; } .carousel-dot { width : 10 px ; height : 10 px ; border-…" at bounding box center [647, 289] width 658 height 423
paste textarea "[URL][DOMAIN_NAME]"
type textarea "<img src=[URL][DOMAIN_NAME] alt="Cliente feliz usando Bee Venom Cream">"
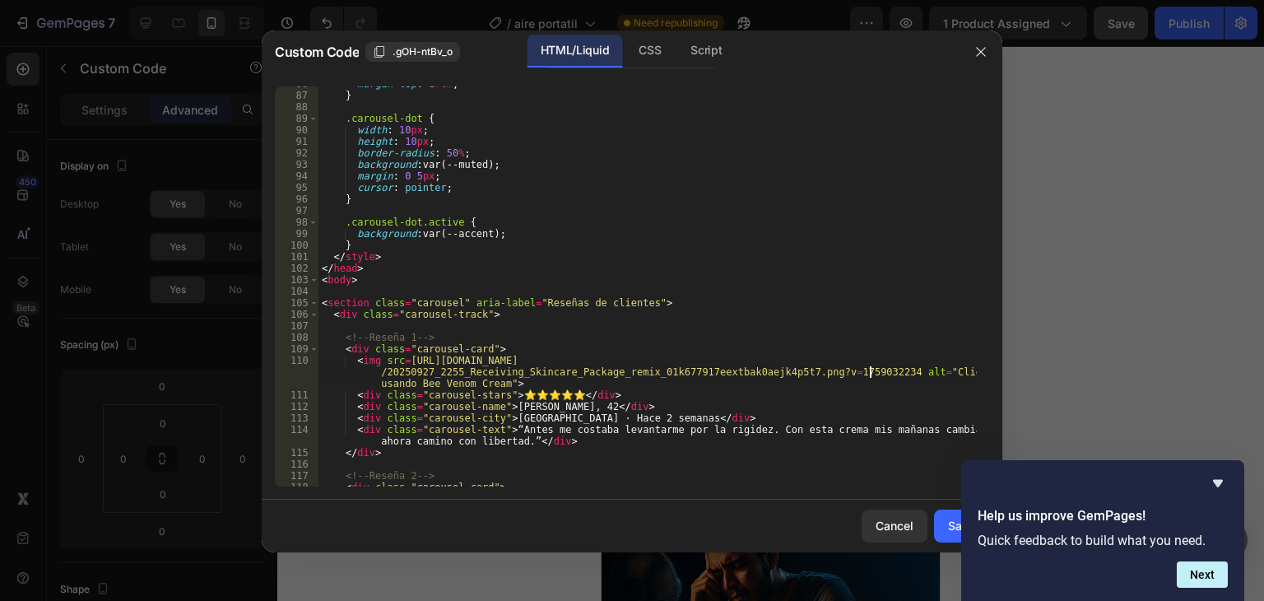
click at [699, 463] on div "margin-top : 1 rem ; } .carousel-dot { width : 10 px ; height : 10 px ; border-…" at bounding box center [647, 289] width 658 height 423
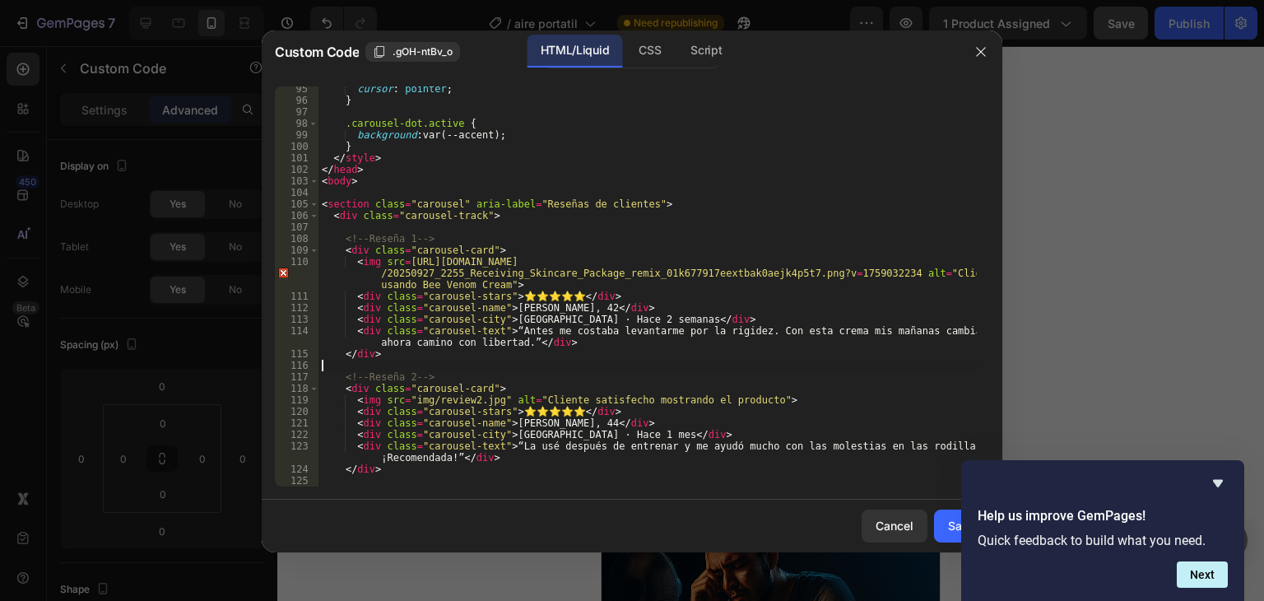
scroll to position [1135, 0]
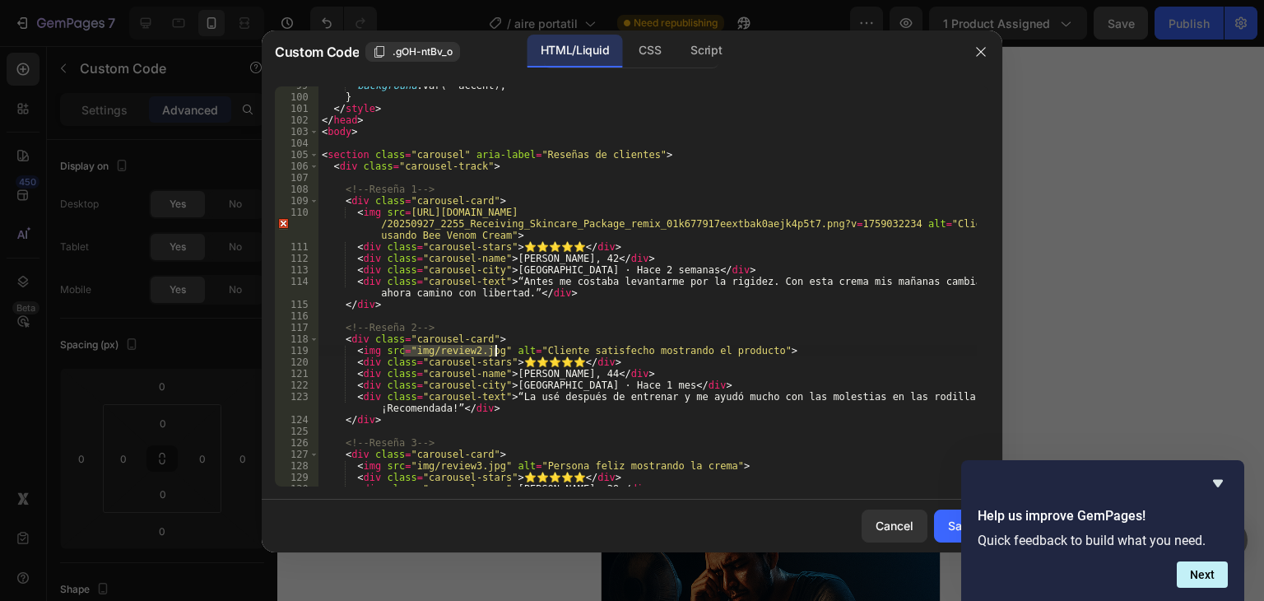
drag, startPoint x: 402, startPoint y: 350, endPoint x: 497, endPoint y: 351, distance: 94.6
click at [497, 351] on div "background : var(--accent) ; } </ style > </ head > < body > < section class = …" at bounding box center [647, 291] width 658 height 423
paste textarea "[URL][DOMAIN_NAME]"
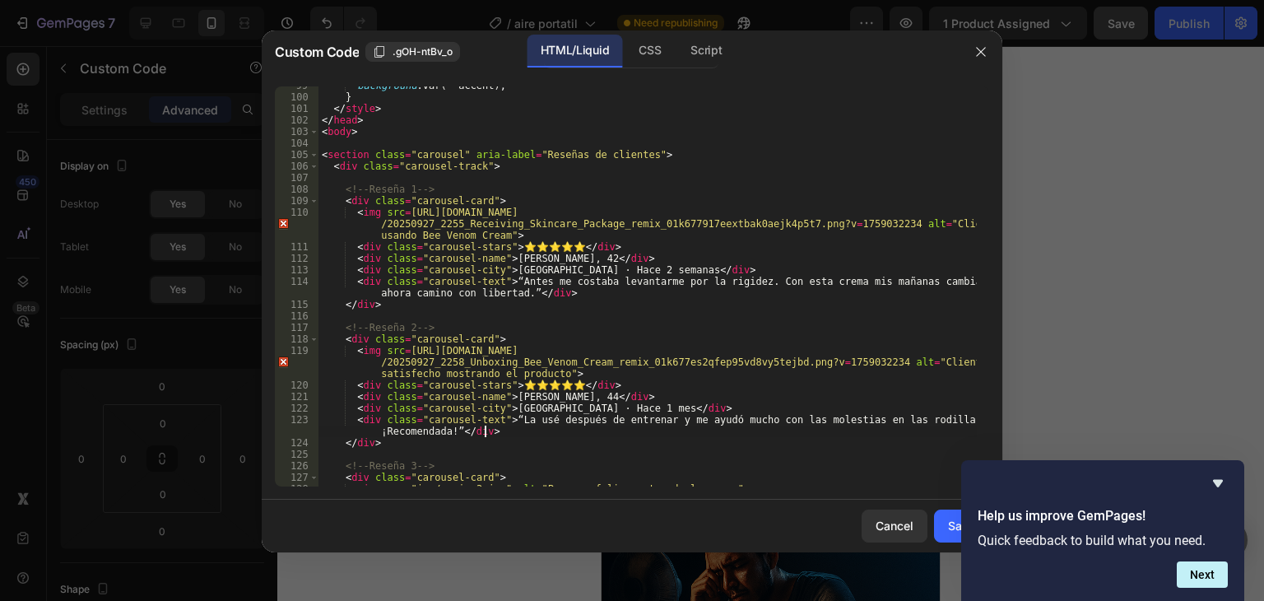
click at [737, 435] on div "background : var(--accent) ; } </ style > </ head > < body > < section class = …" at bounding box center [647, 291] width 658 height 423
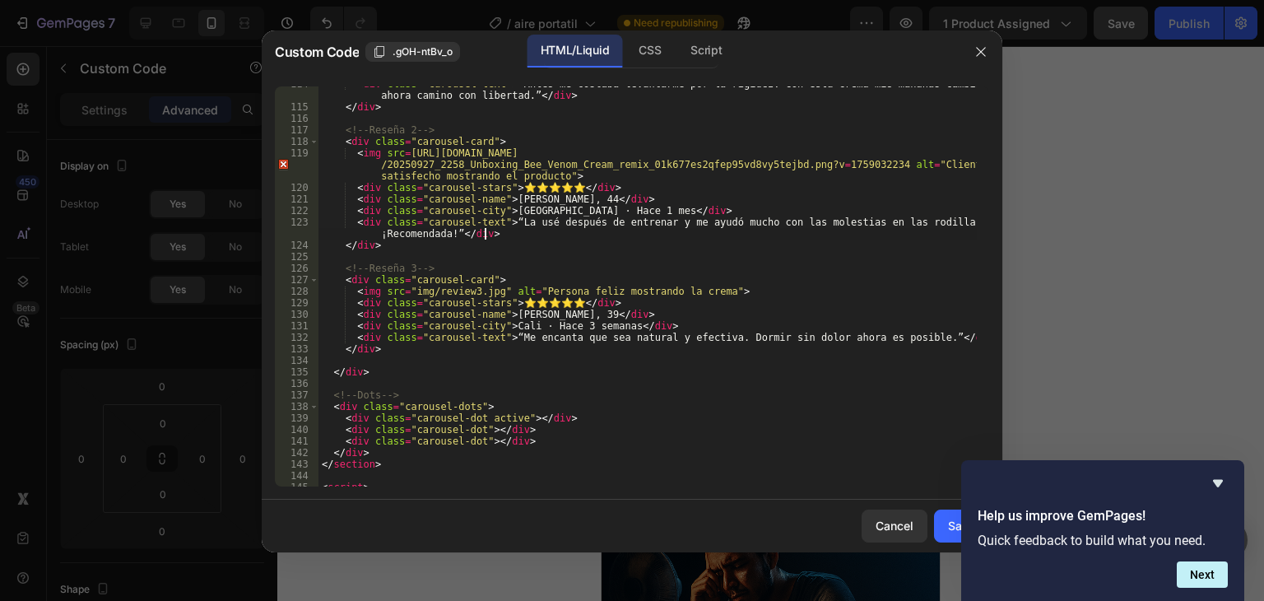
scroll to position [1333, 0]
drag, startPoint x: 403, startPoint y: 290, endPoint x: 494, endPoint y: 287, distance: 90.6
click at [494, 287] on div "< div class = "carousel-text" > “Antes me costaba levantarme por la rigidez. Co…" at bounding box center [647, 295] width 658 height 434
paste textarea "[URL][DOMAIN_NAME]"
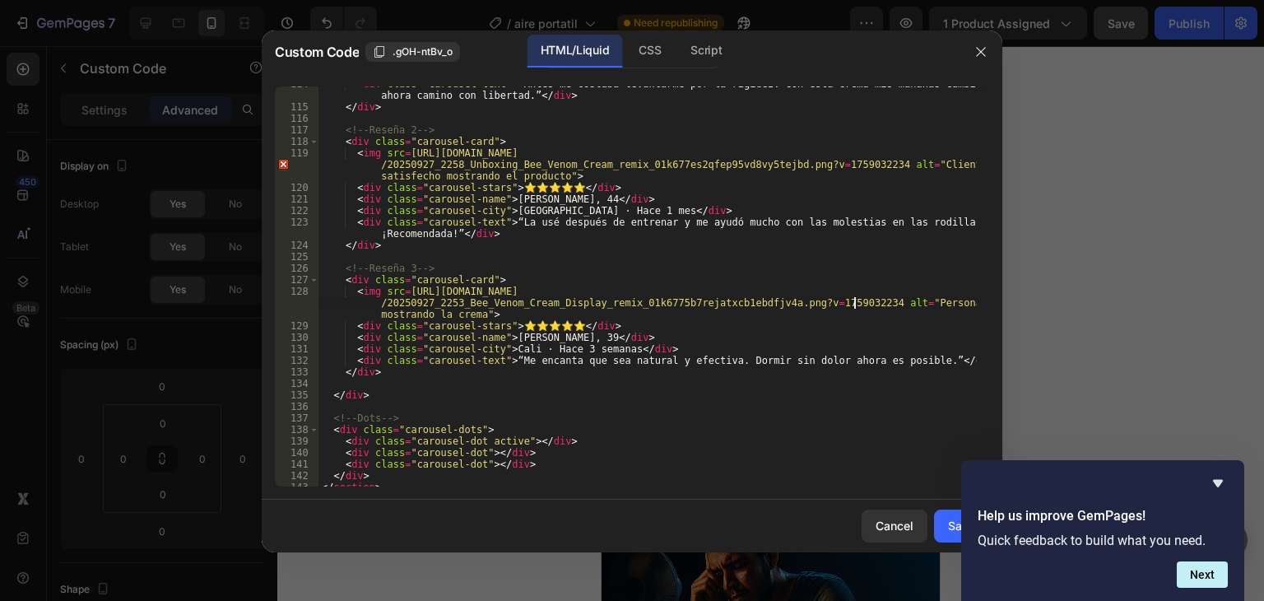
click at [692, 456] on div "< div class = "carousel-text" > “Antes me costaba levantarme por la rigidez. Co…" at bounding box center [647, 295] width 658 height 434
type textarea "<div class="carousel-dot"></div>"
click at [953, 529] on div "Save" at bounding box center [961, 525] width 27 height 17
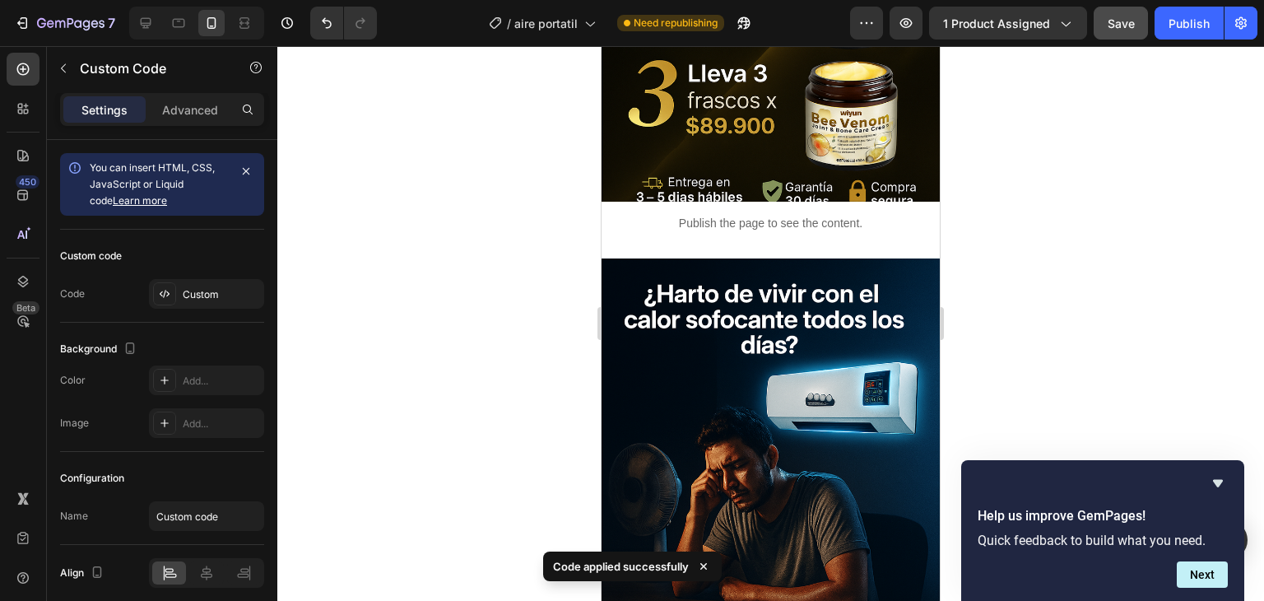
scroll to position [1646, 0]
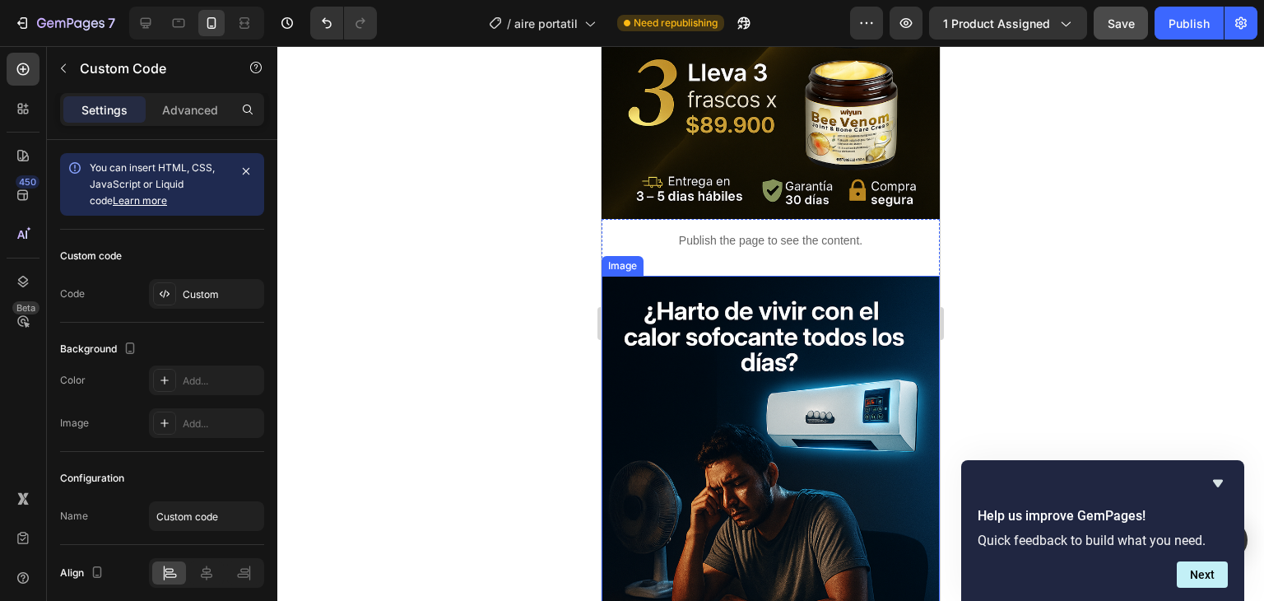
click at [763, 366] on img at bounding box center [770, 530] width 338 height 508
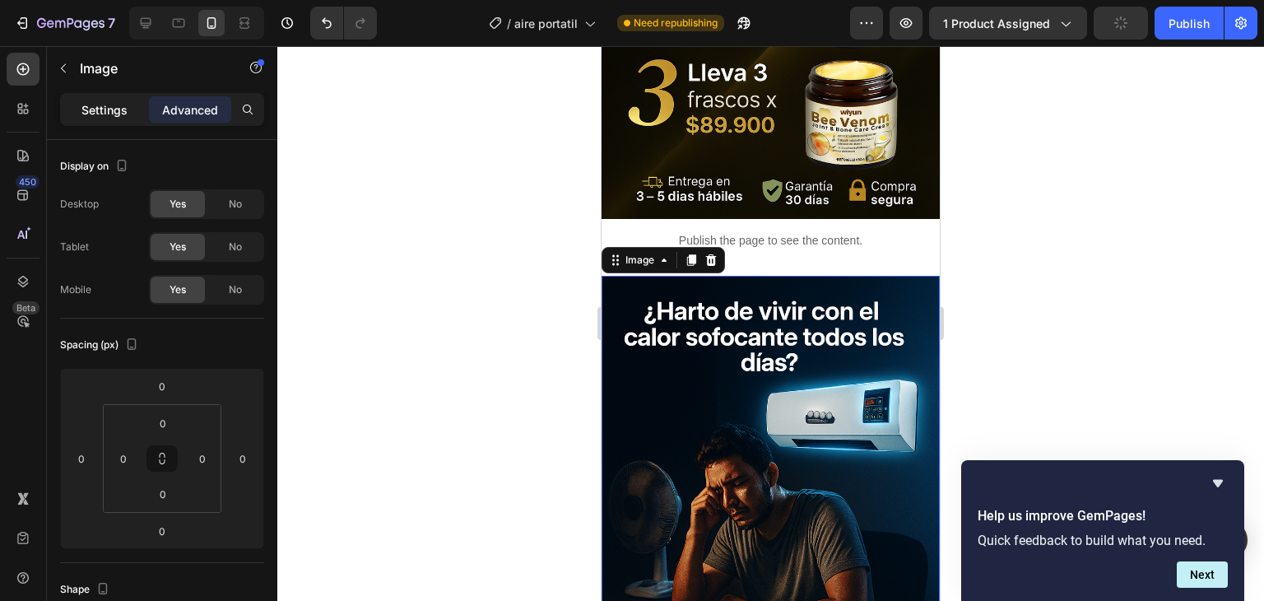
click at [102, 110] on p "Settings" at bounding box center [104, 109] width 46 height 17
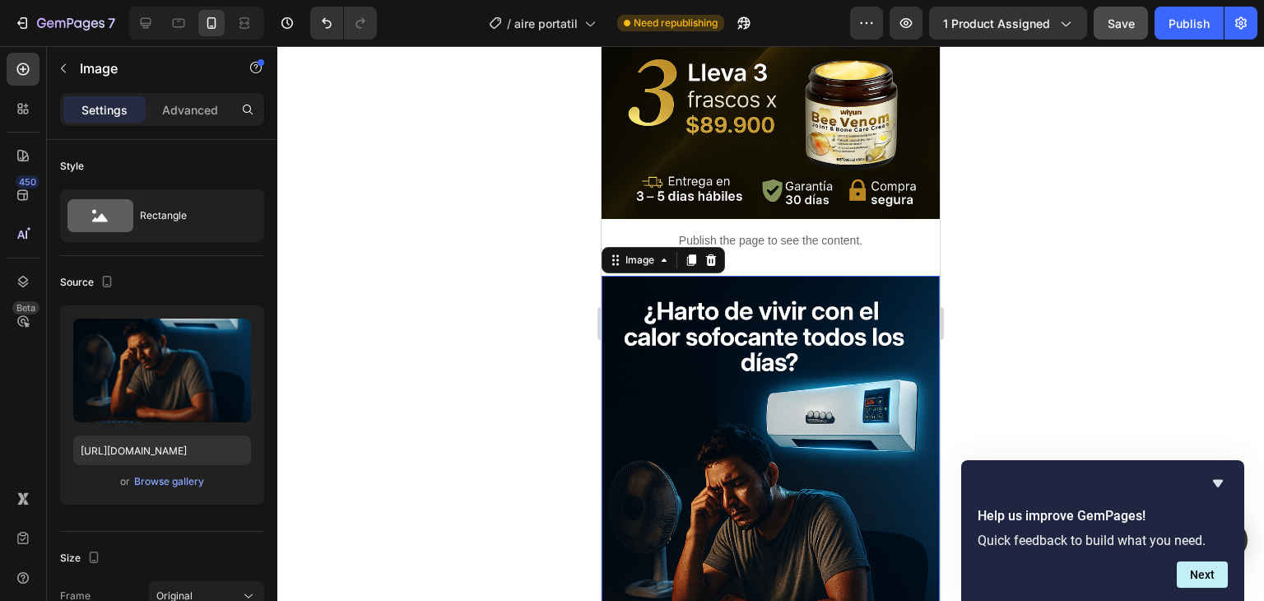
click at [753, 432] on img at bounding box center [770, 530] width 338 height 508
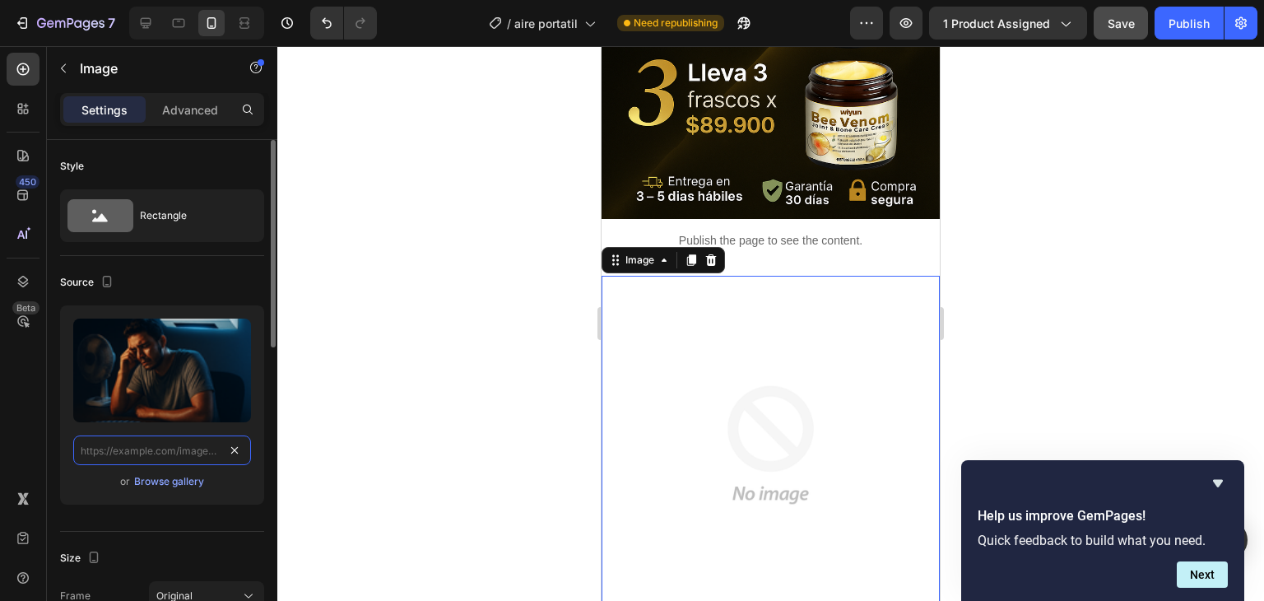
scroll to position [0, 0]
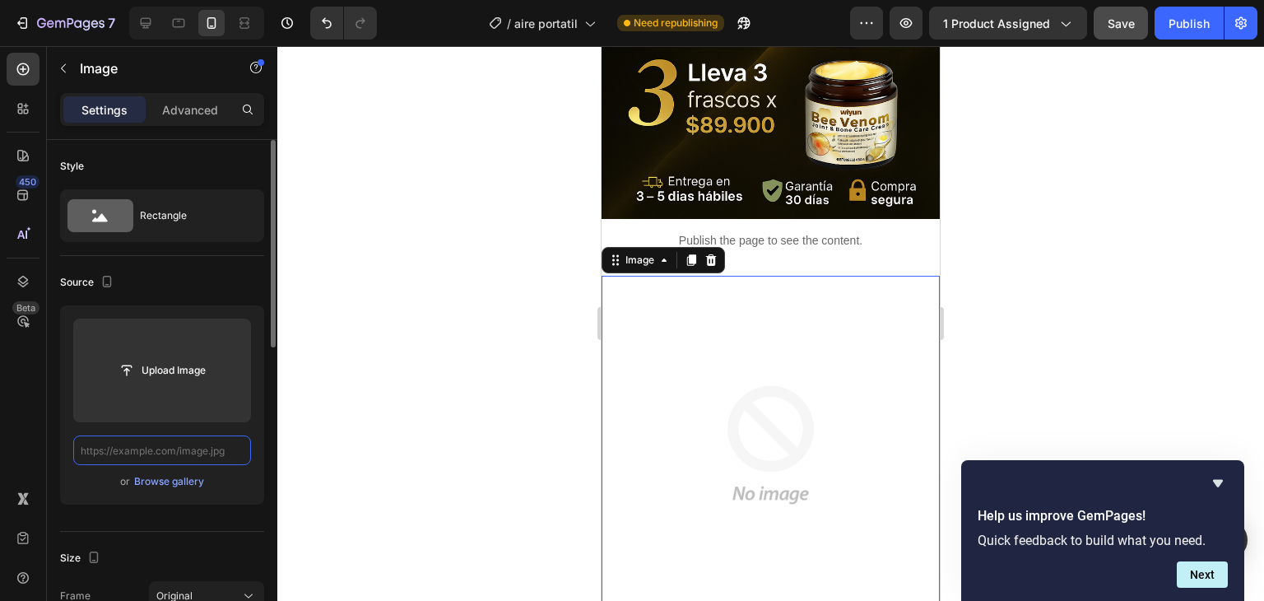
paste input "[URL][DOMAIN_NAME]"
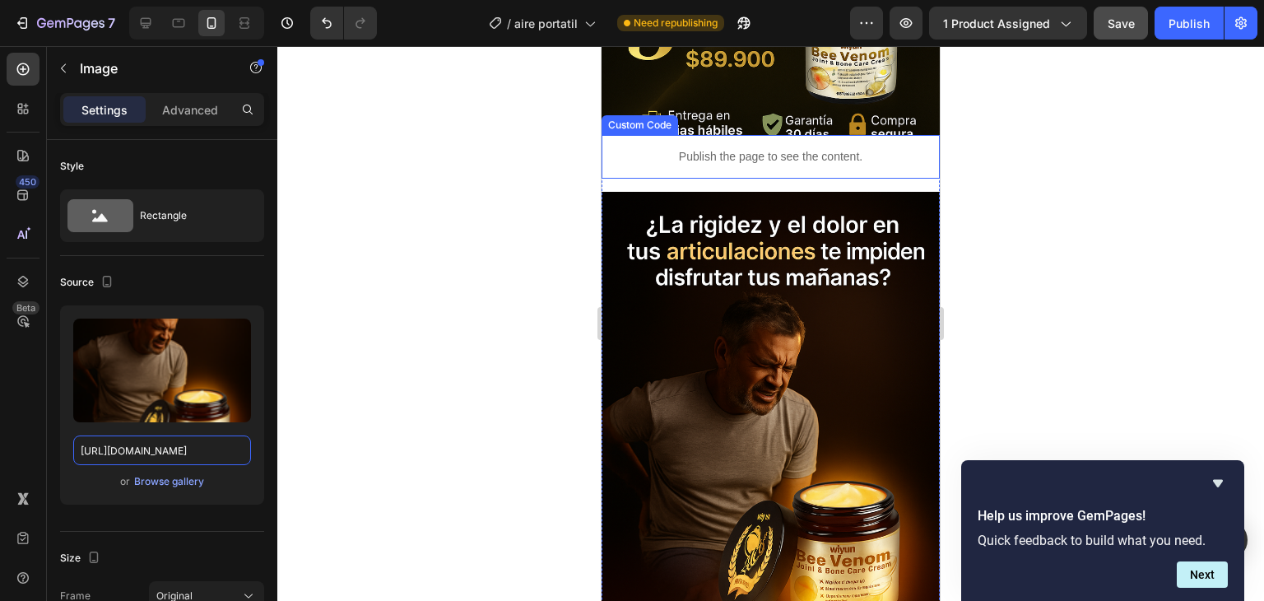
scroll to position [1810, 0]
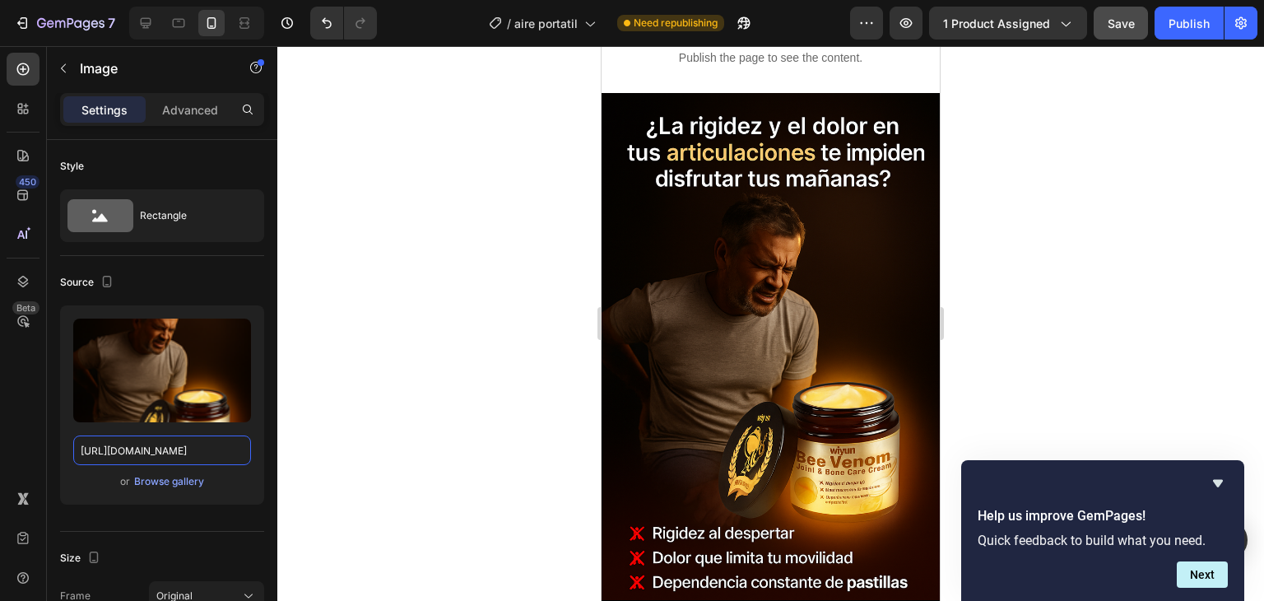
type input "[URL][DOMAIN_NAME]"
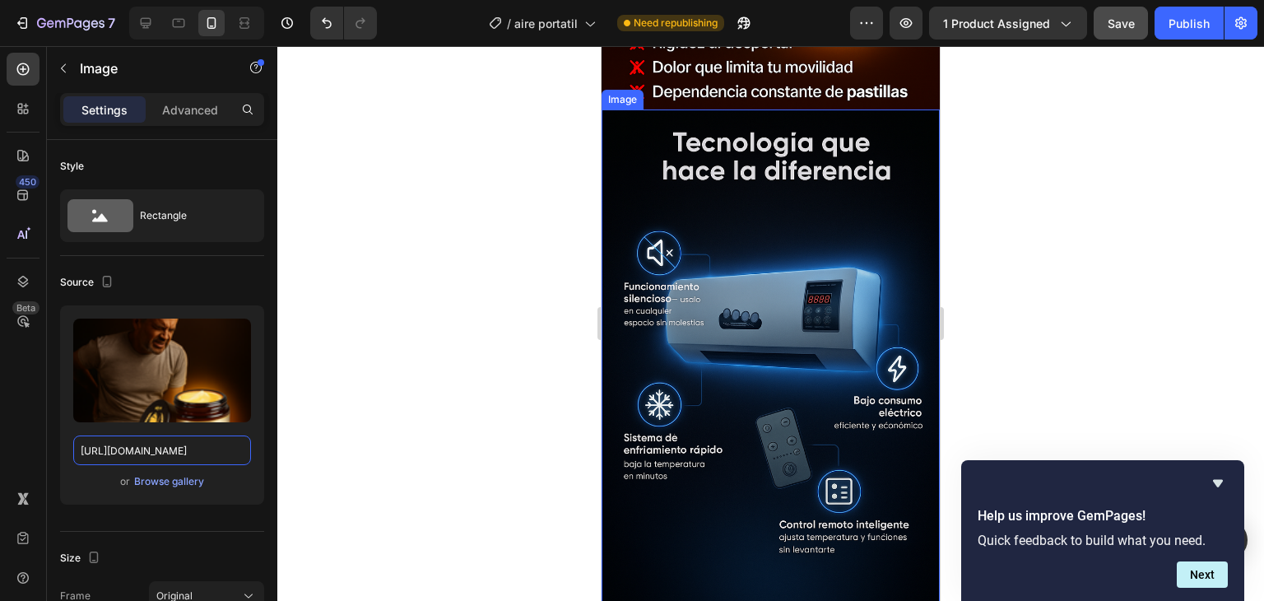
scroll to position [2304, 0]
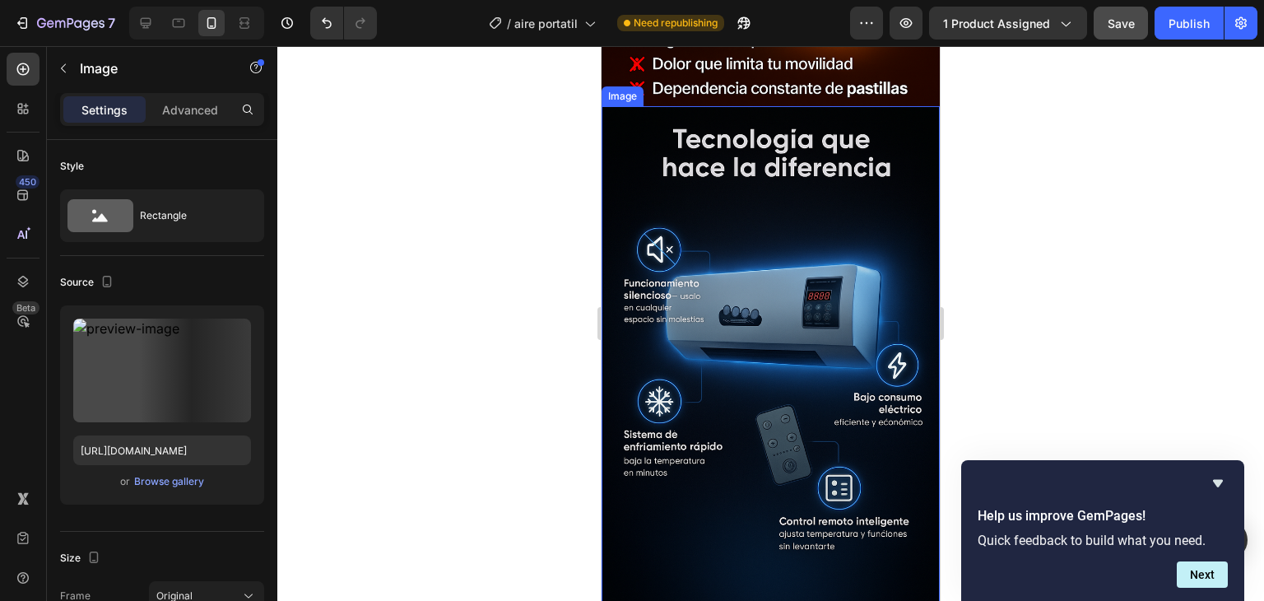
click at [761, 297] on img at bounding box center [770, 360] width 338 height 508
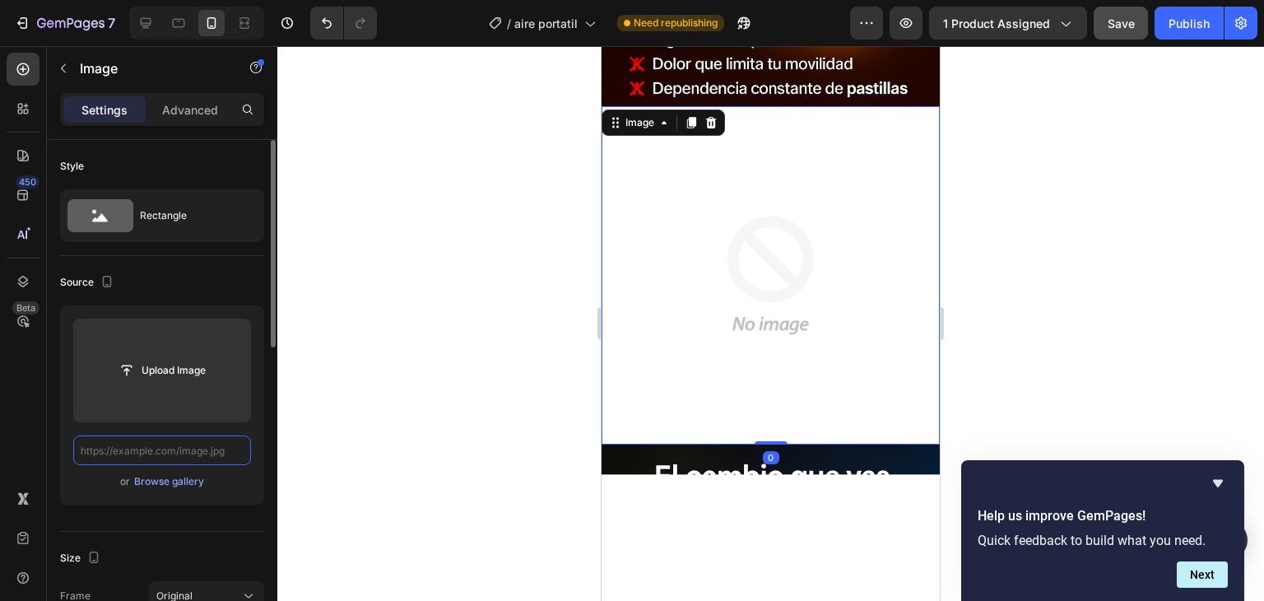
scroll to position [0, 0]
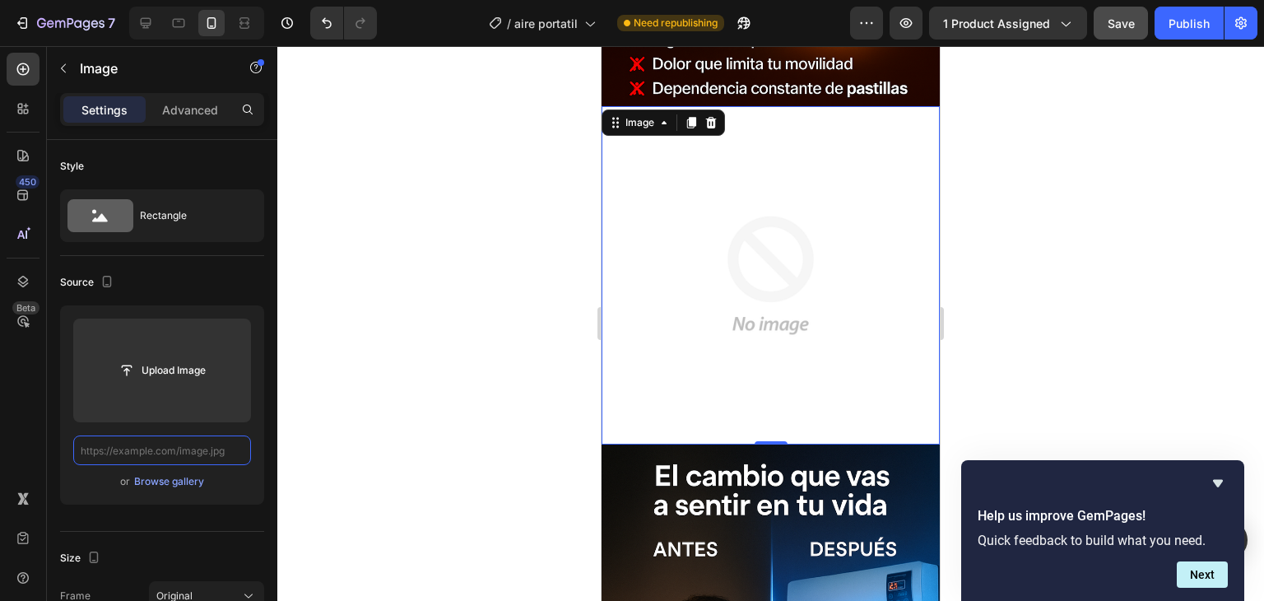
drag, startPoint x: 162, startPoint y: 386, endPoint x: 172, endPoint y: 442, distance: 56.8
click at [172, 442] on input "text" at bounding box center [162, 450] width 178 height 30
paste input "[URL][DOMAIN_NAME]"
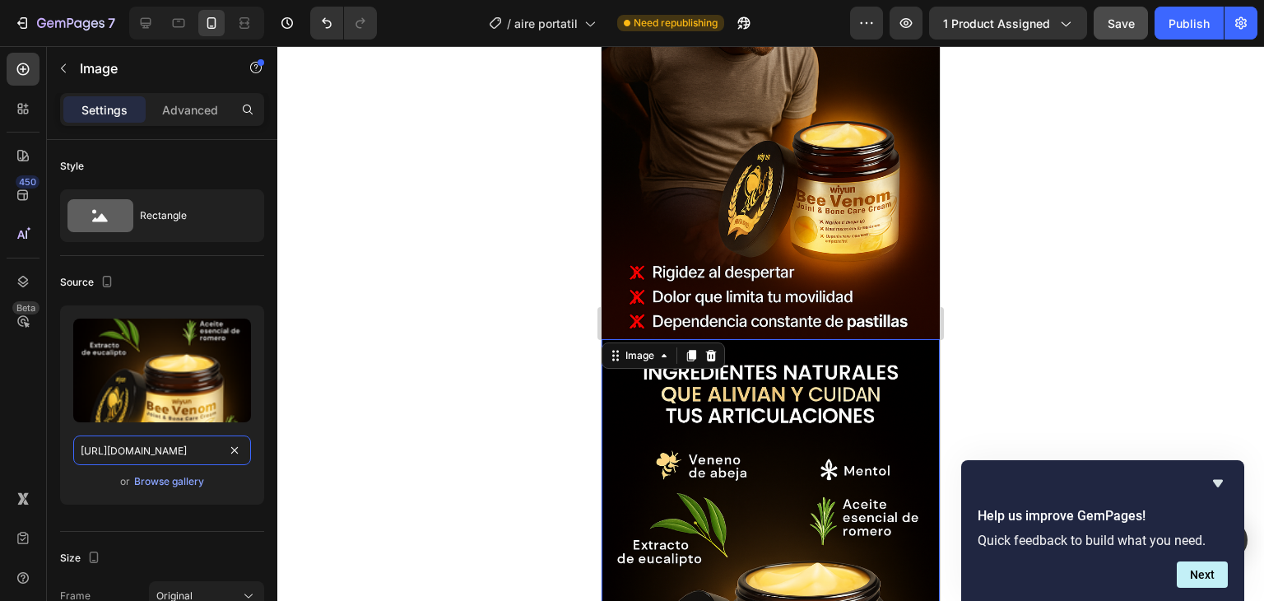
scroll to position [2057, 0]
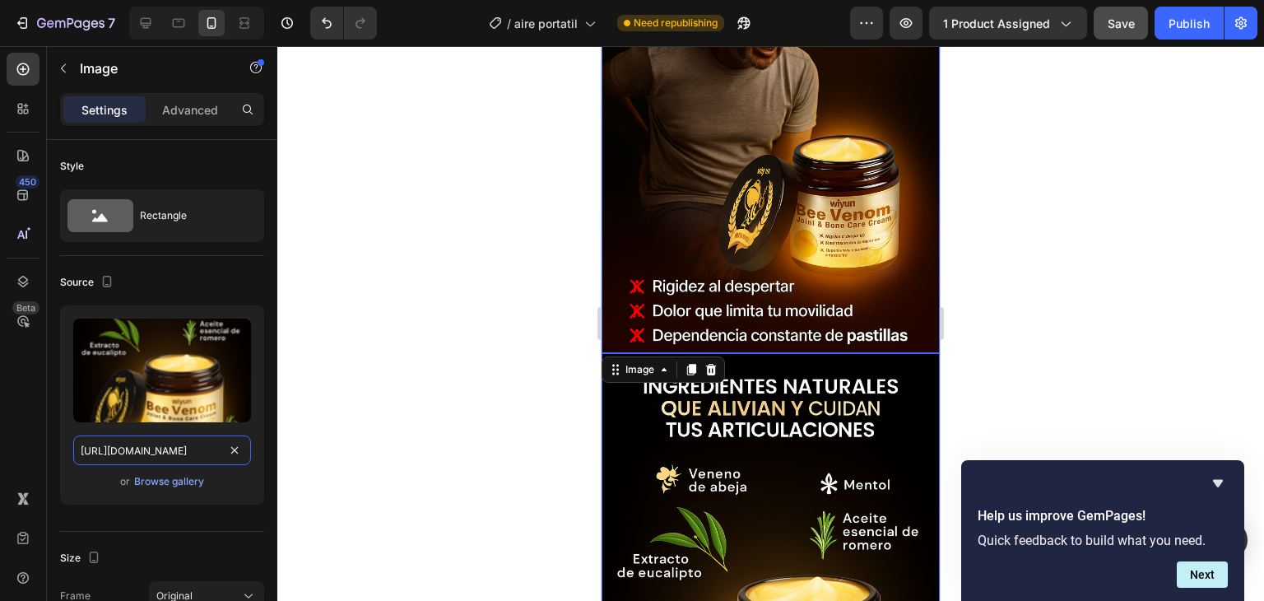
type input "[URL][DOMAIN_NAME]"
click at [504, 275] on div at bounding box center [770, 323] width 987 height 555
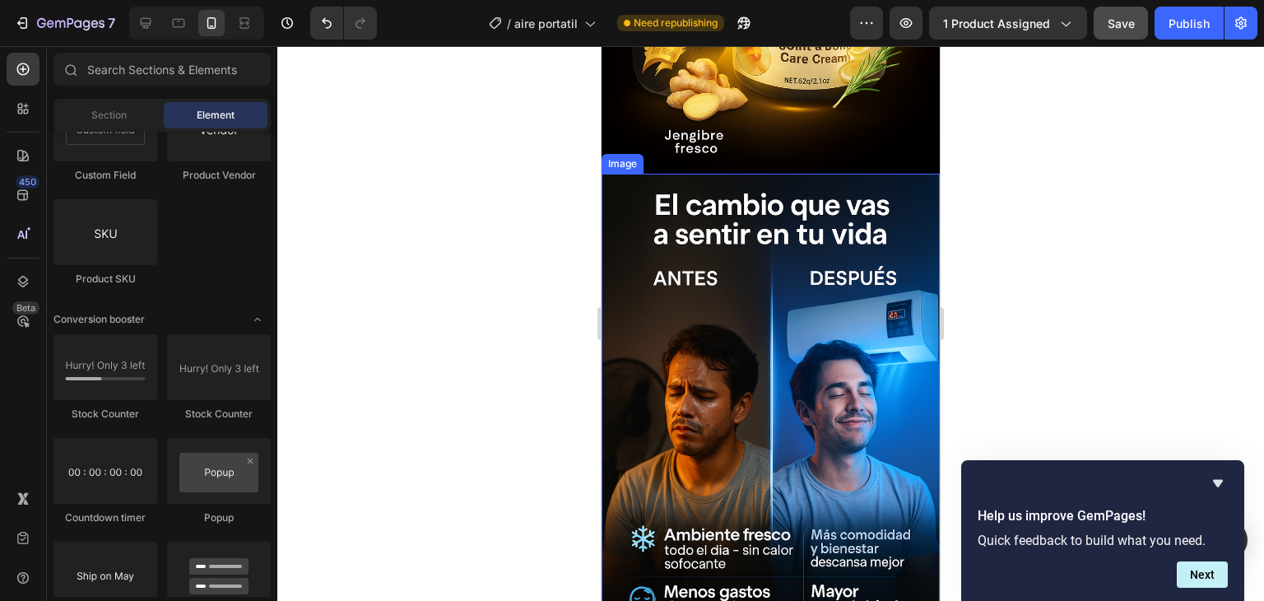
scroll to position [2715, 0]
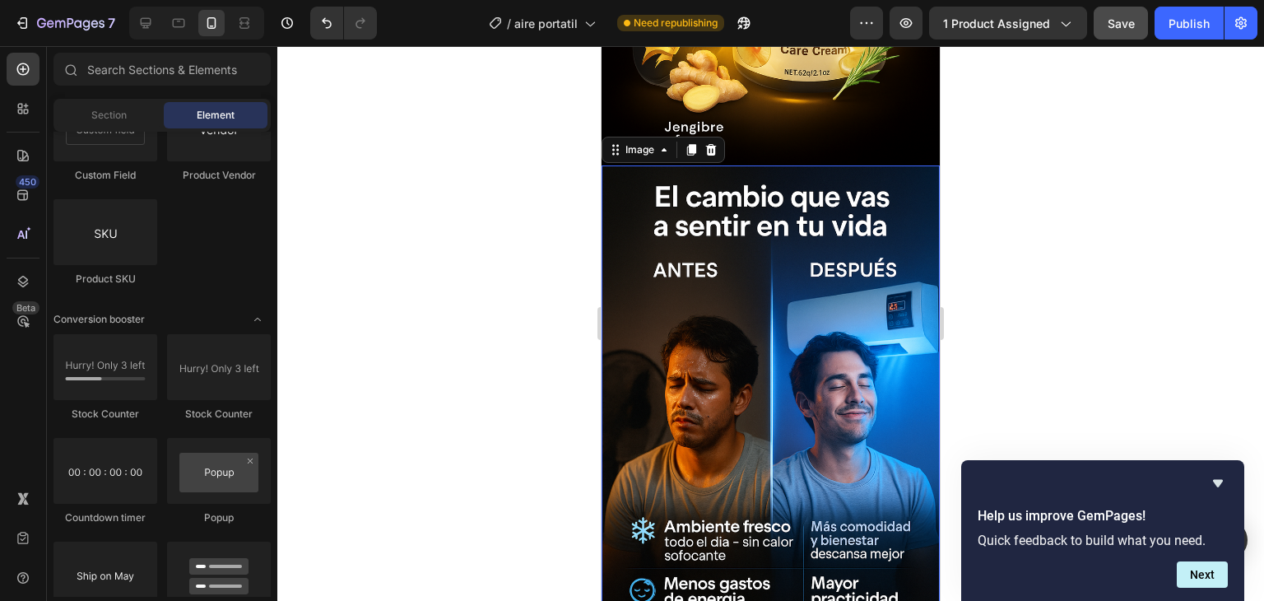
click at [783, 296] on img at bounding box center [770, 419] width 338 height 508
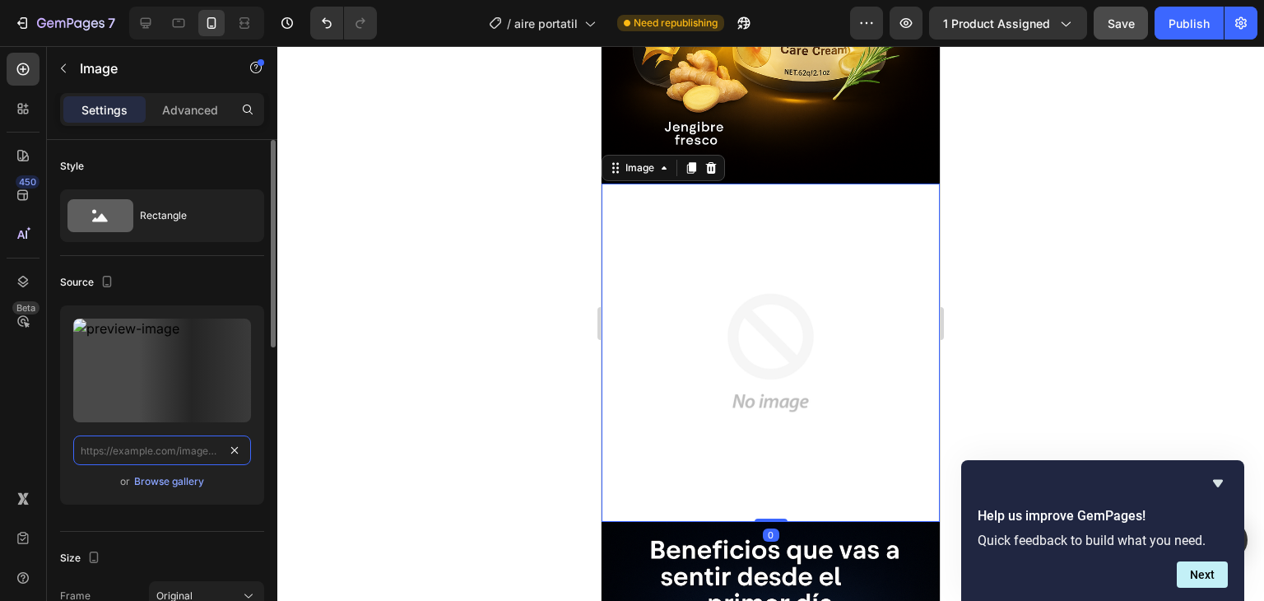
scroll to position [0, 0]
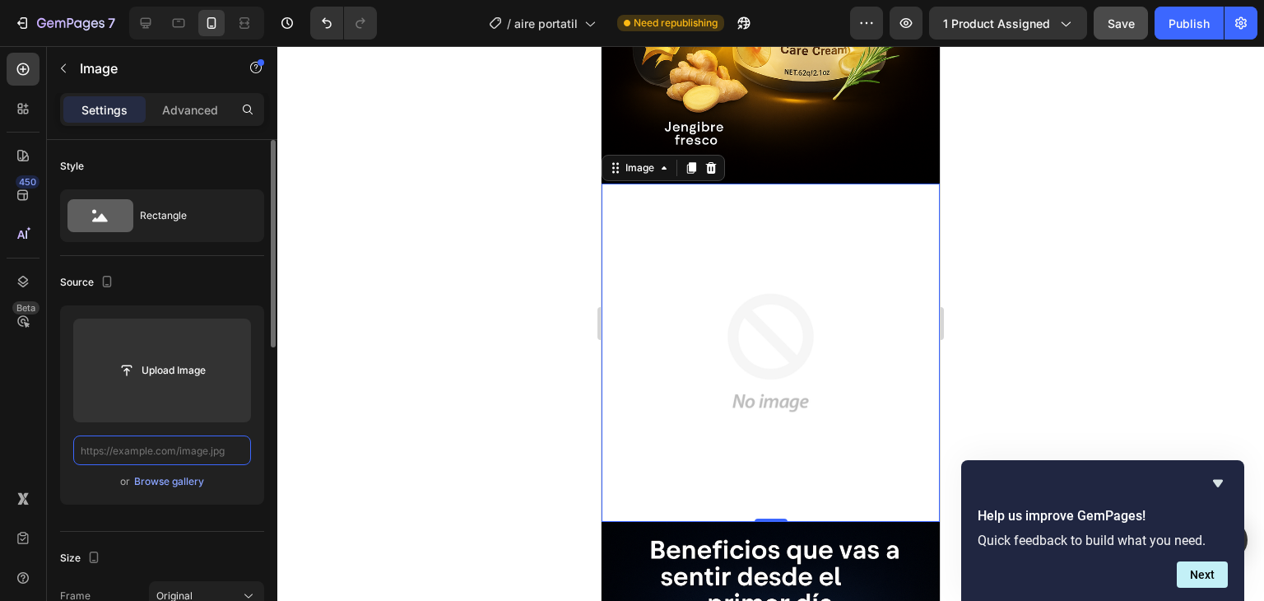
paste input "[URL][DOMAIN_NAME]"
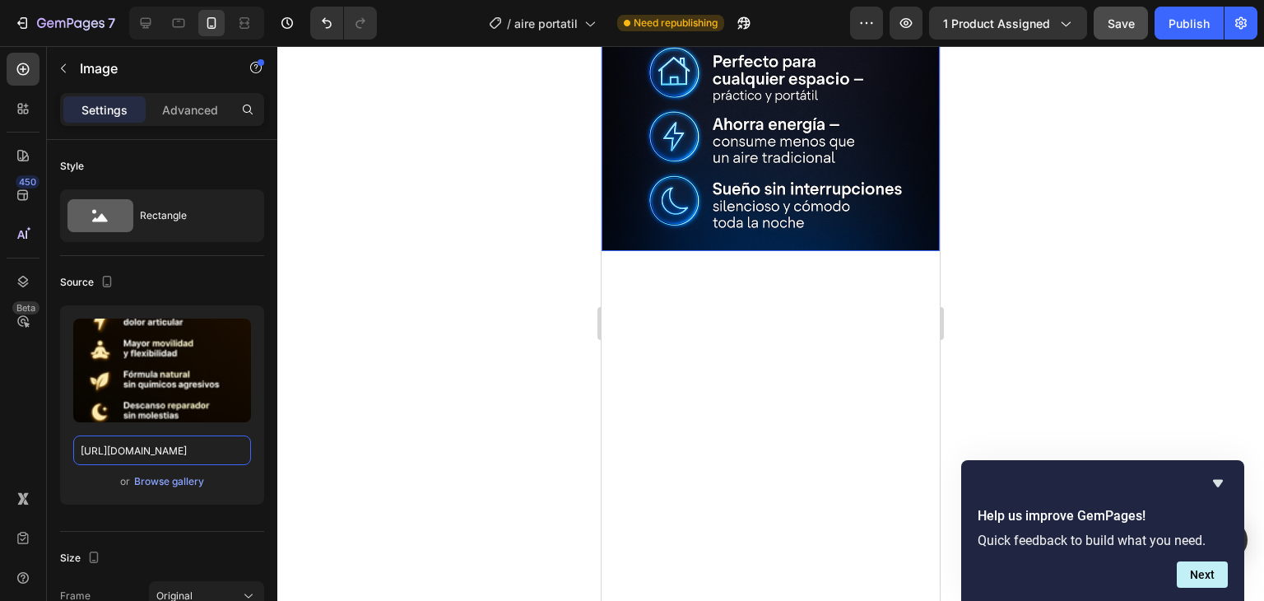
scroll to position [3127, 0]
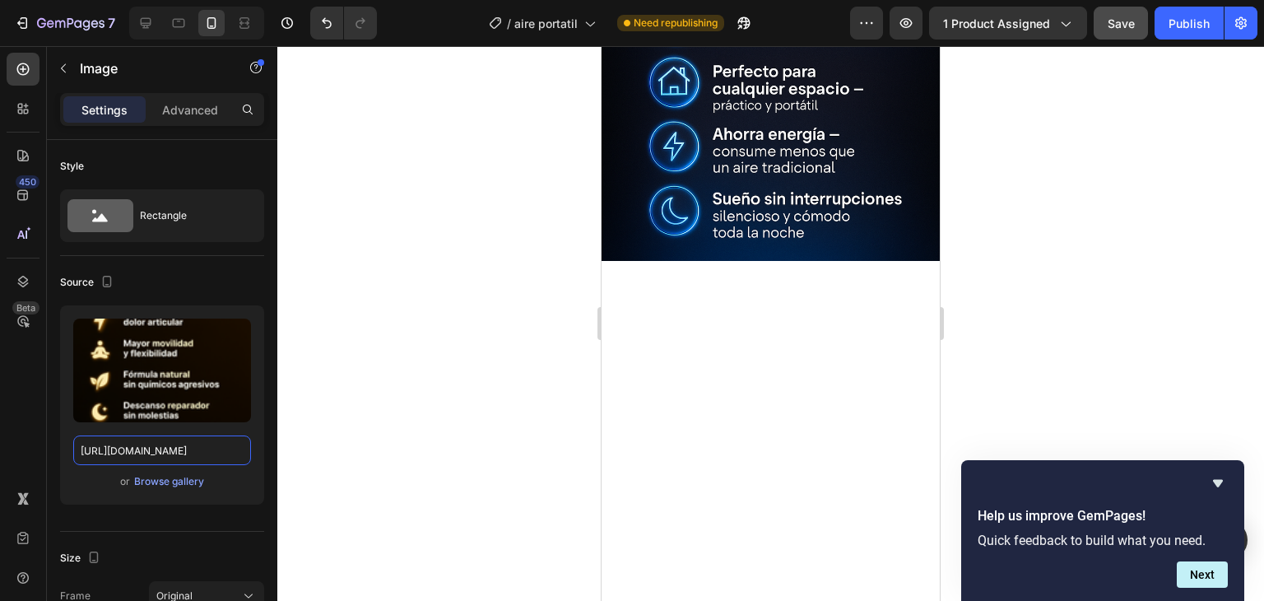
type input "[URL][DOMAIN_NAME]"
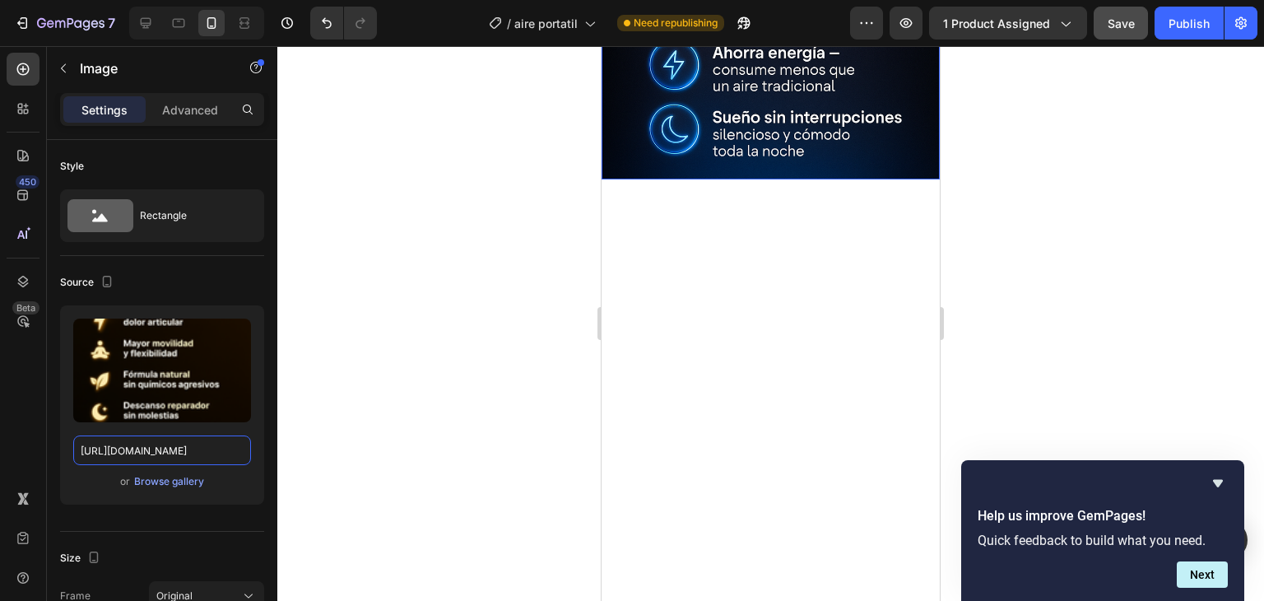
scroll to position [3209, 0]
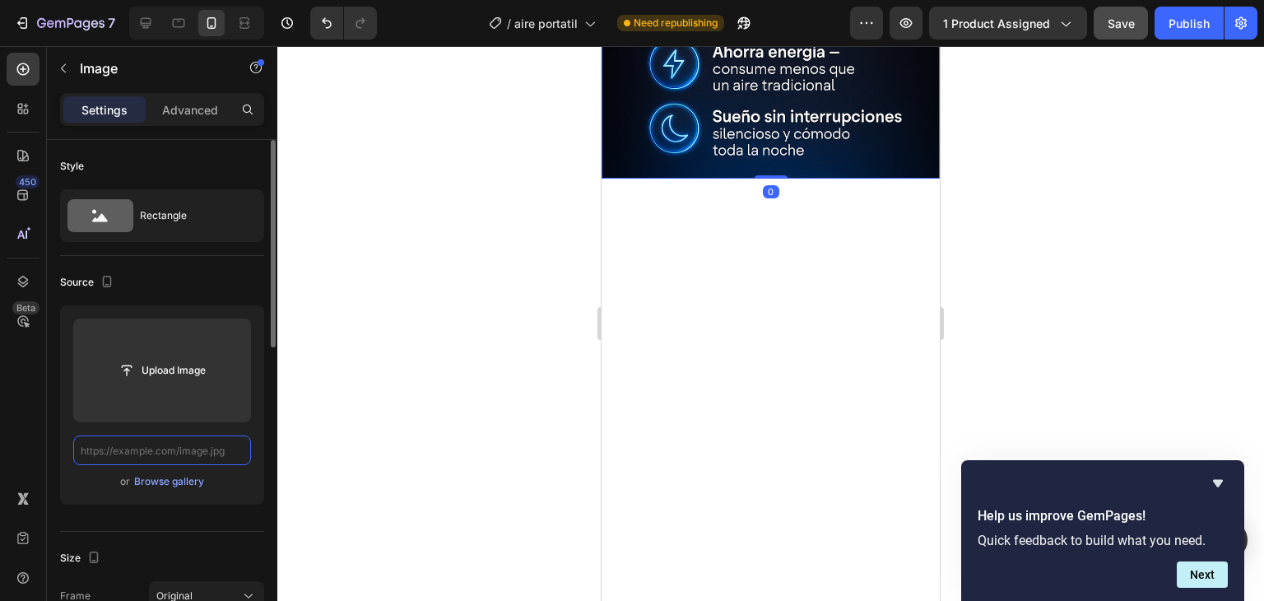
scroll to position [0, 0]
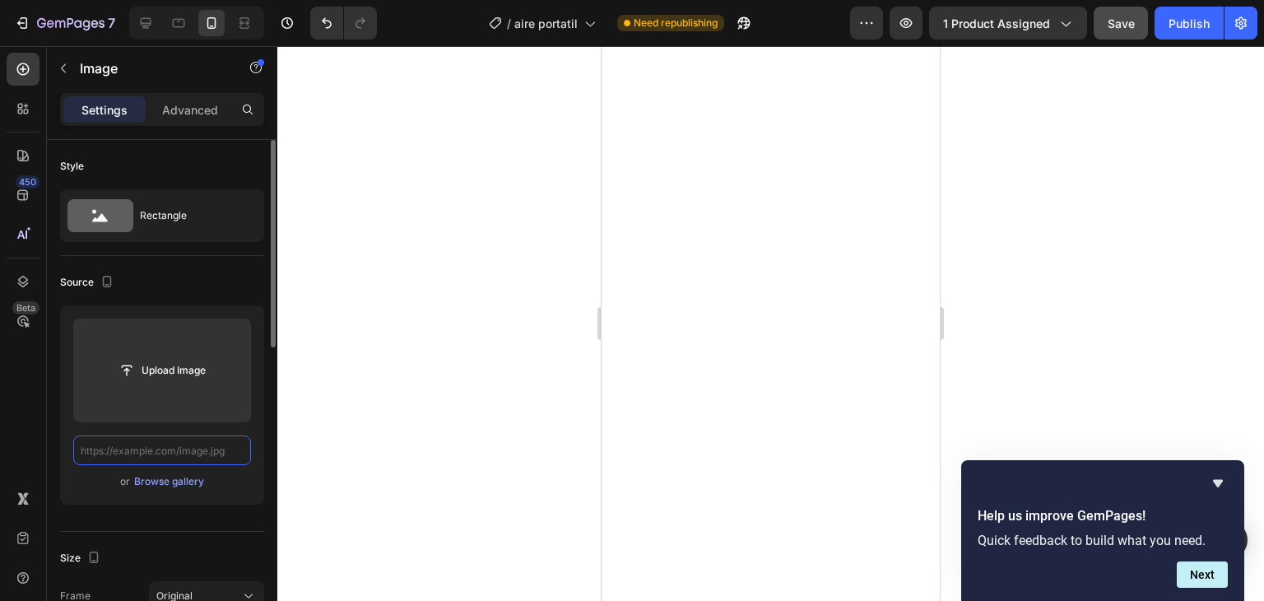
paste input "[URL][DOMAIN_NAME]"
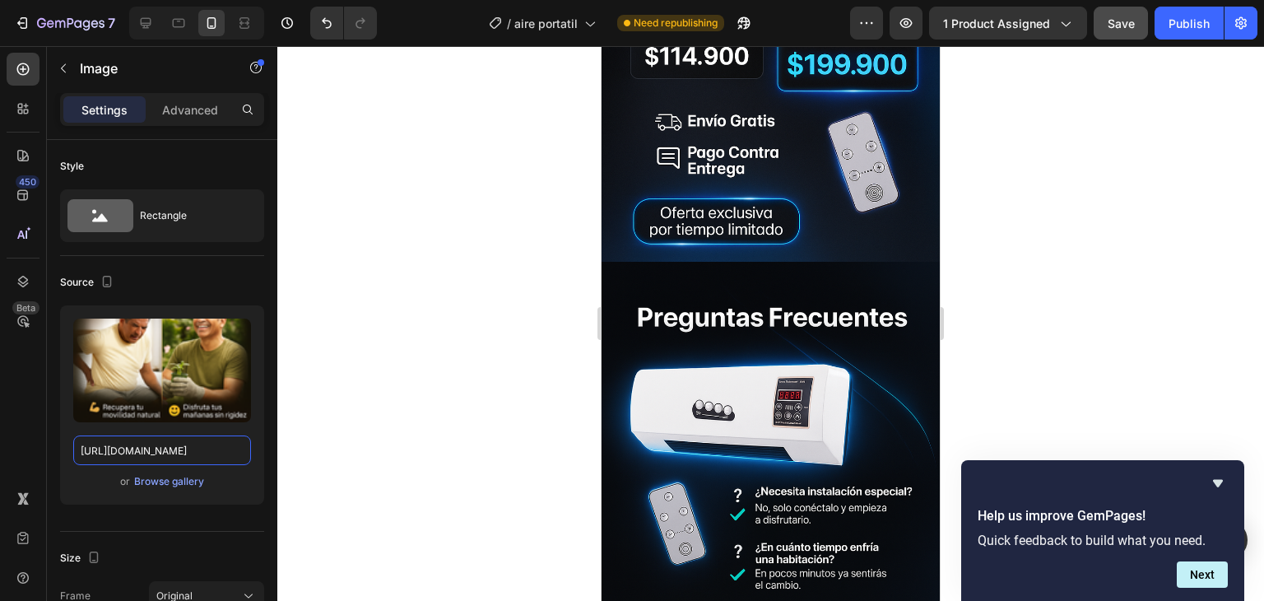
scroll to position [3785, 0]
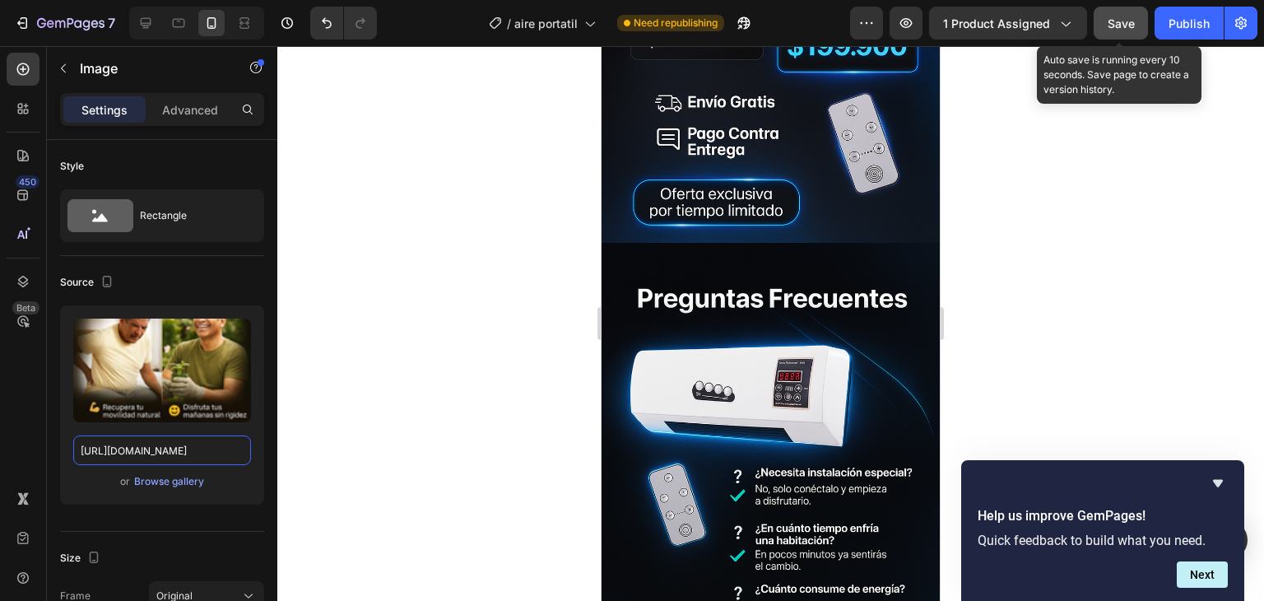
type input "[URL][DOMAIN_NAME]"
click at [1119, 16] on span "Save" at bounding box center [1120, 23] width 27 height 14
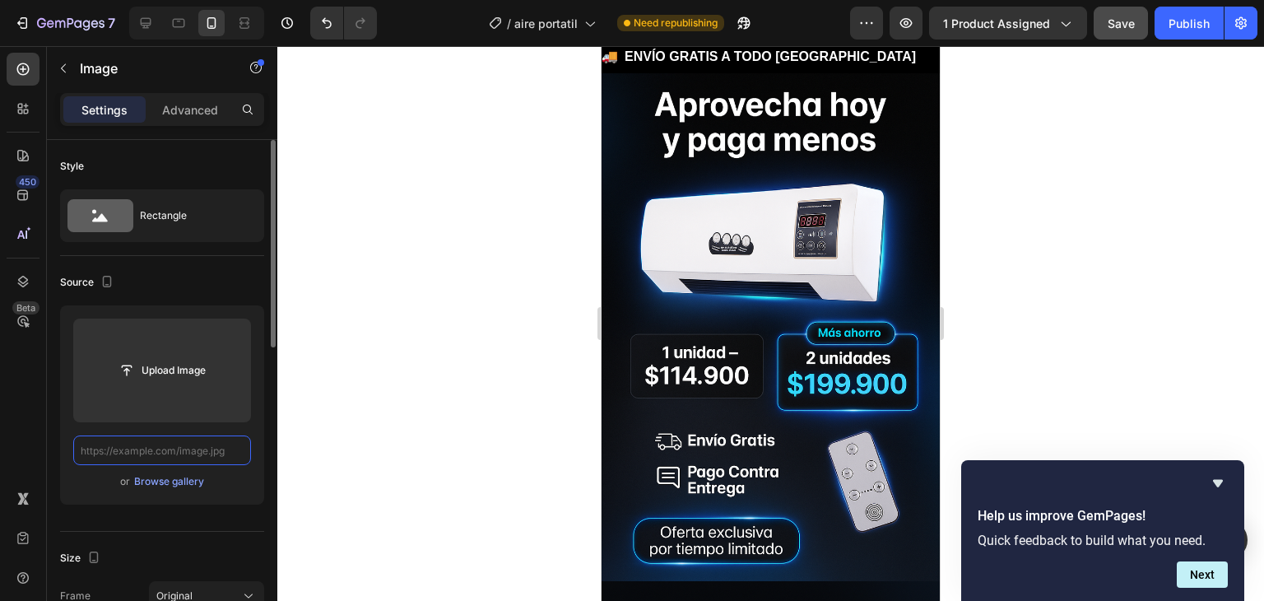
scroll to position [0, 0]
paste input "[URL][DOMAIN_NAME]"
type input "[URL][DOMAIN_NAME]"
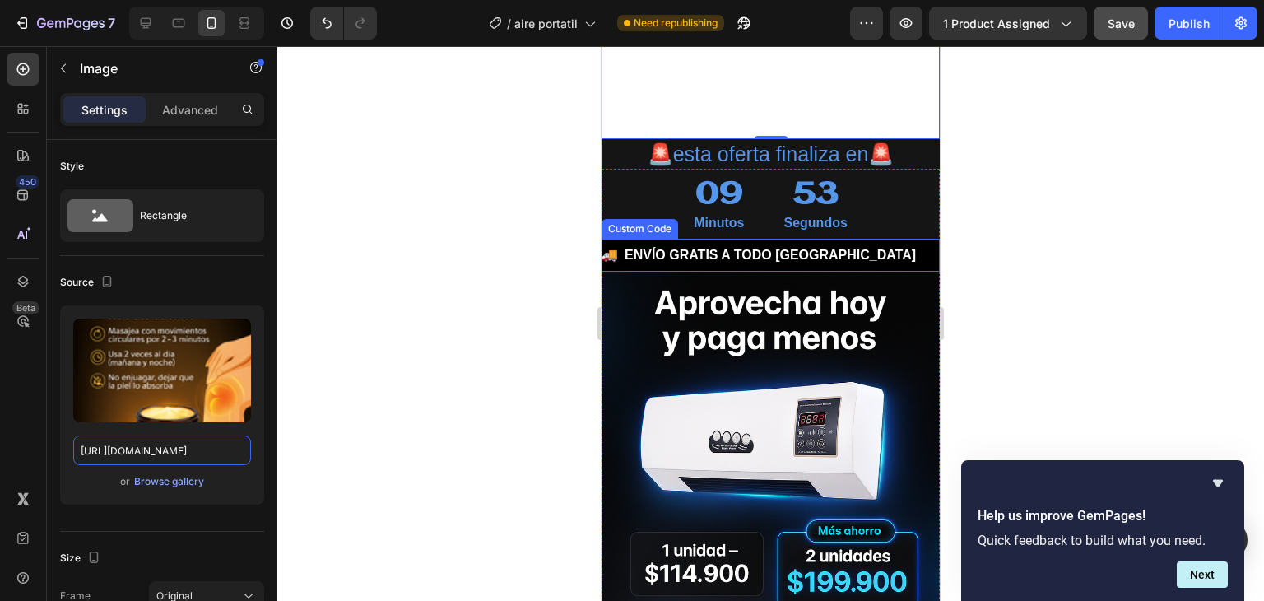
scroll to position [4032, 0]
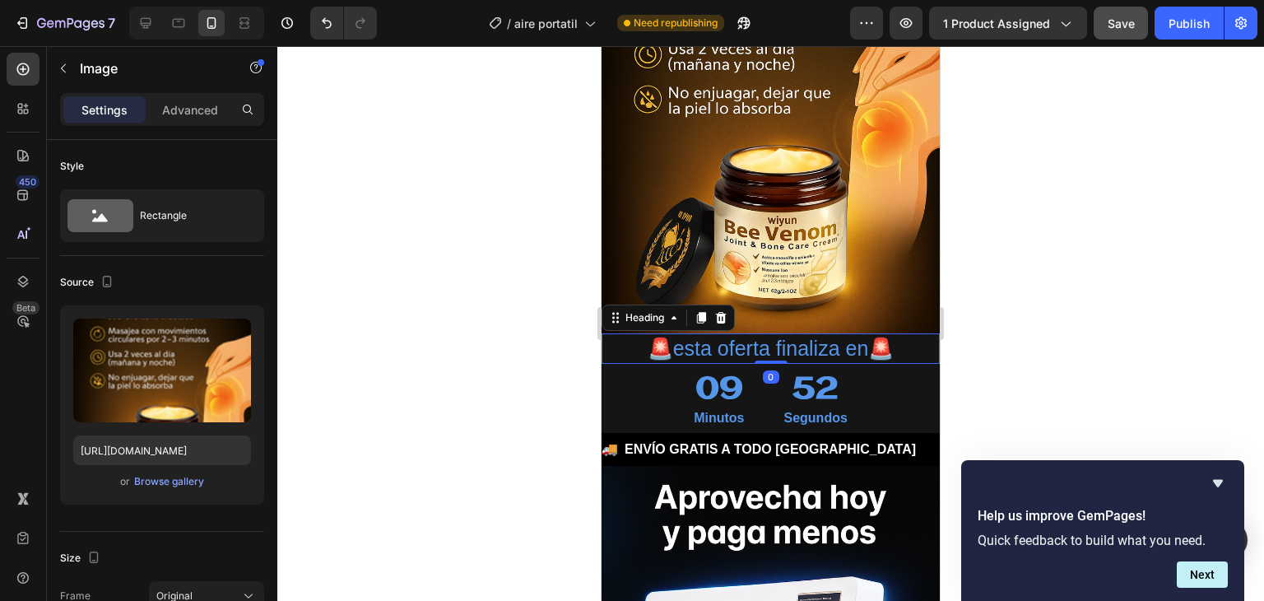
click at [762, 336] on h2 "🚨esta oferta finaliza en🚨" at bounding box center [770, 348] width 338 height 30
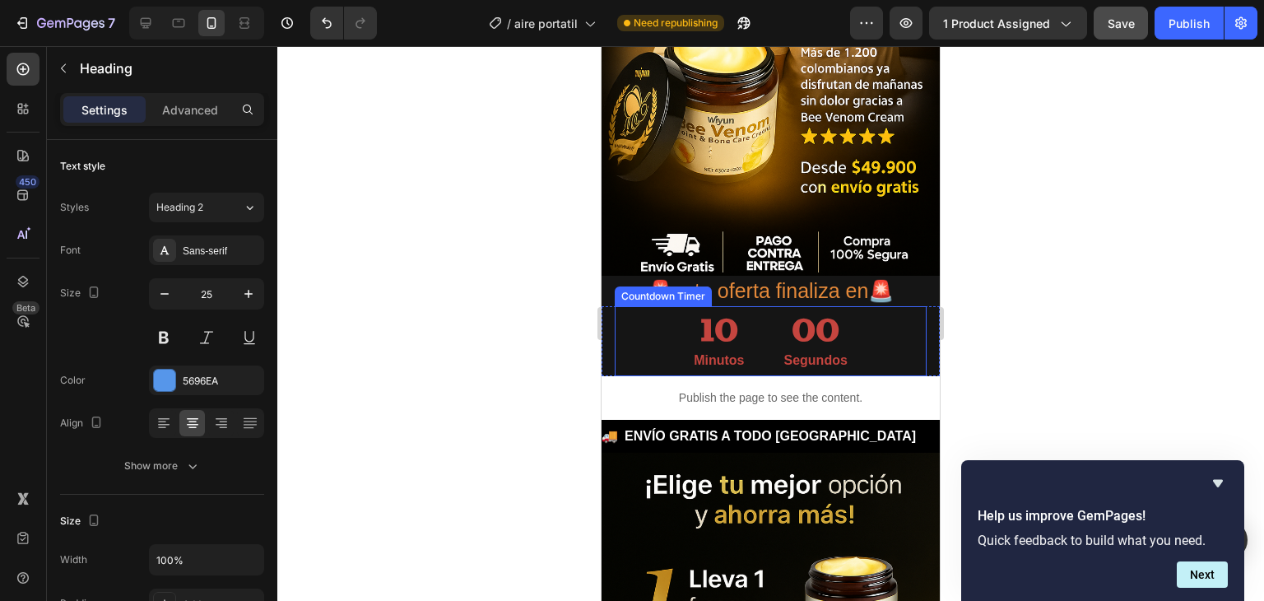
scroll to position [905, 0]
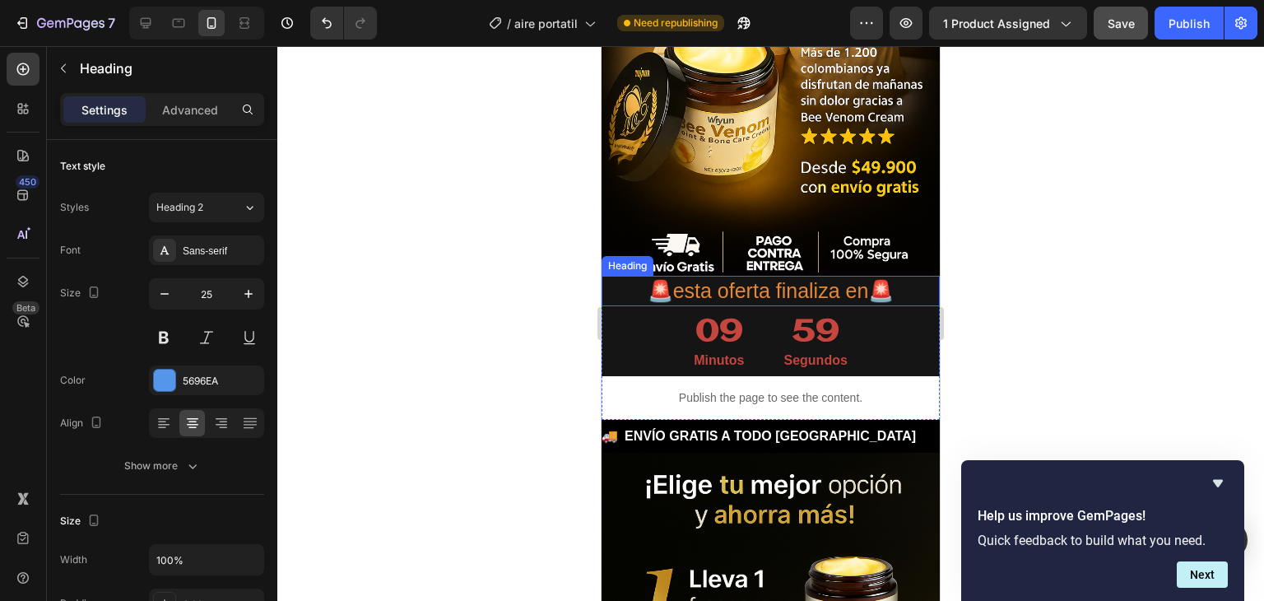
click at [772, 294] on h2 "🚨esta oferta finaliza en🚨" at bounding box center [770, 291] width 338 height 30
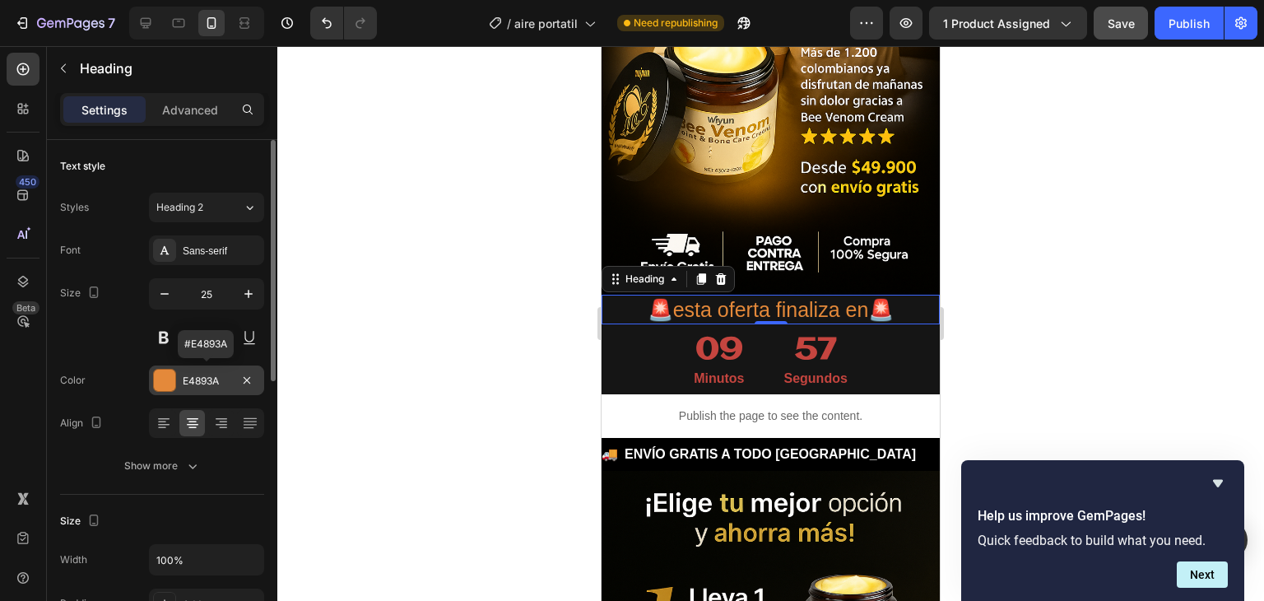
click at [217, 377] on div "E4893A" at bounding box center [207, 381] width 48 height 15
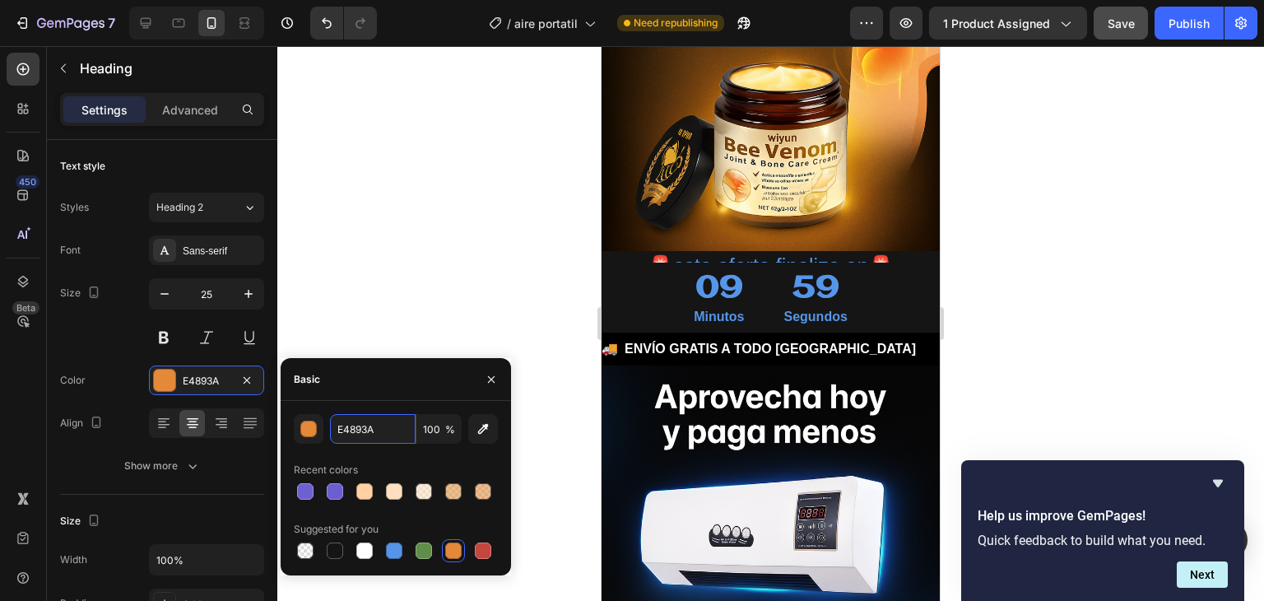
scroll to position [4032, 0]
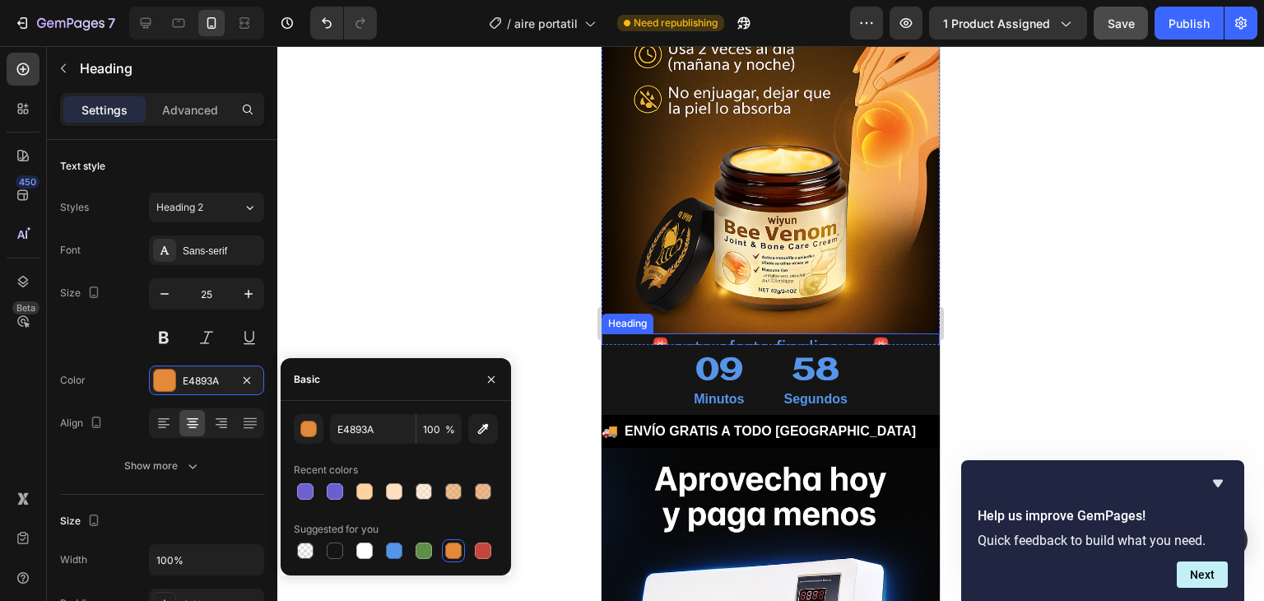
click at [783, 333] on h2 "🚨esta oferta finaliza en🚨" at bounding box center [770, 348] width 338 height 30
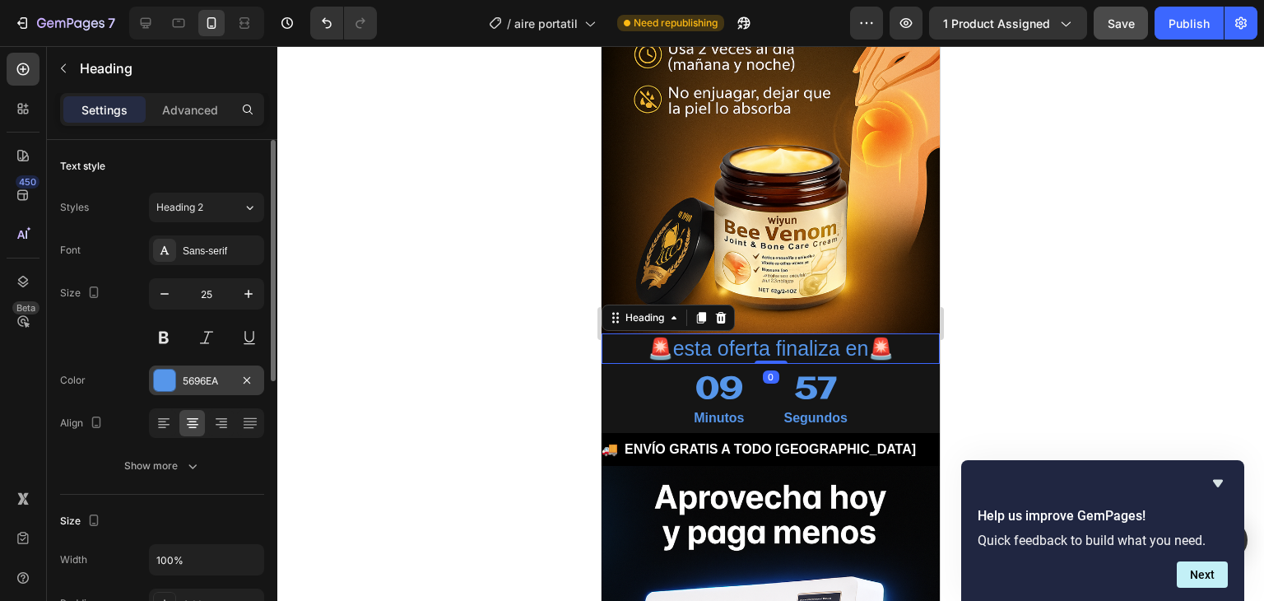
click at [168, 381] on div at bounding box center [164, 379] width 21 height 21
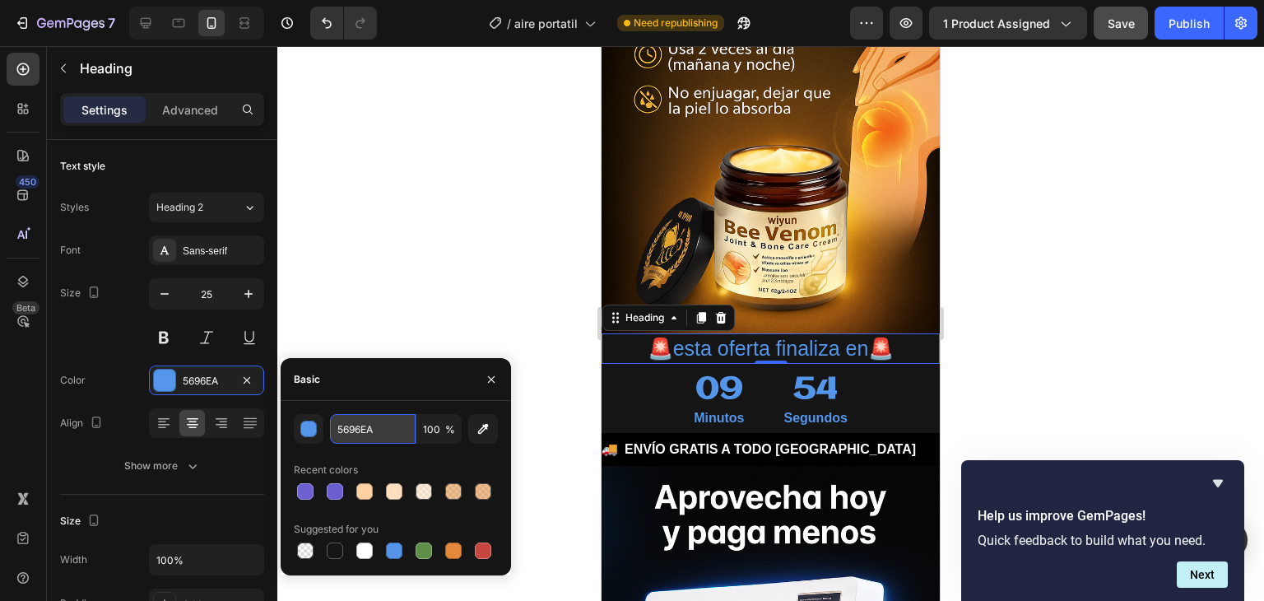
paste input "E4893"
type input "E4893A"
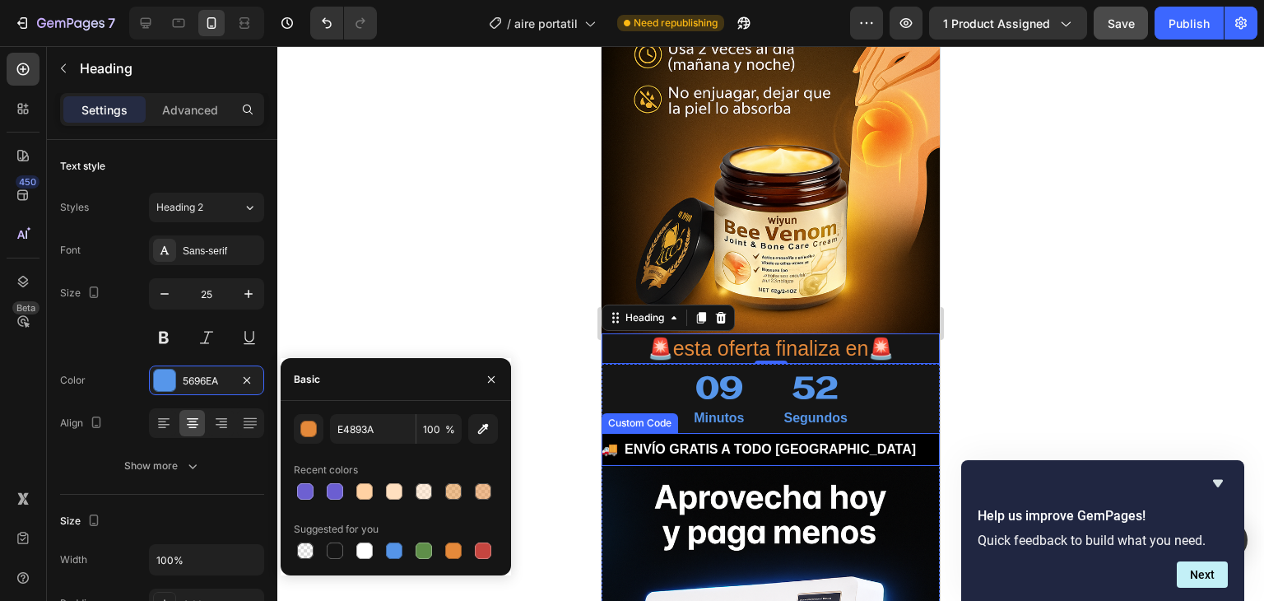
click at [562, 409] on div at bounding box center [770, 323] width 987 height 555
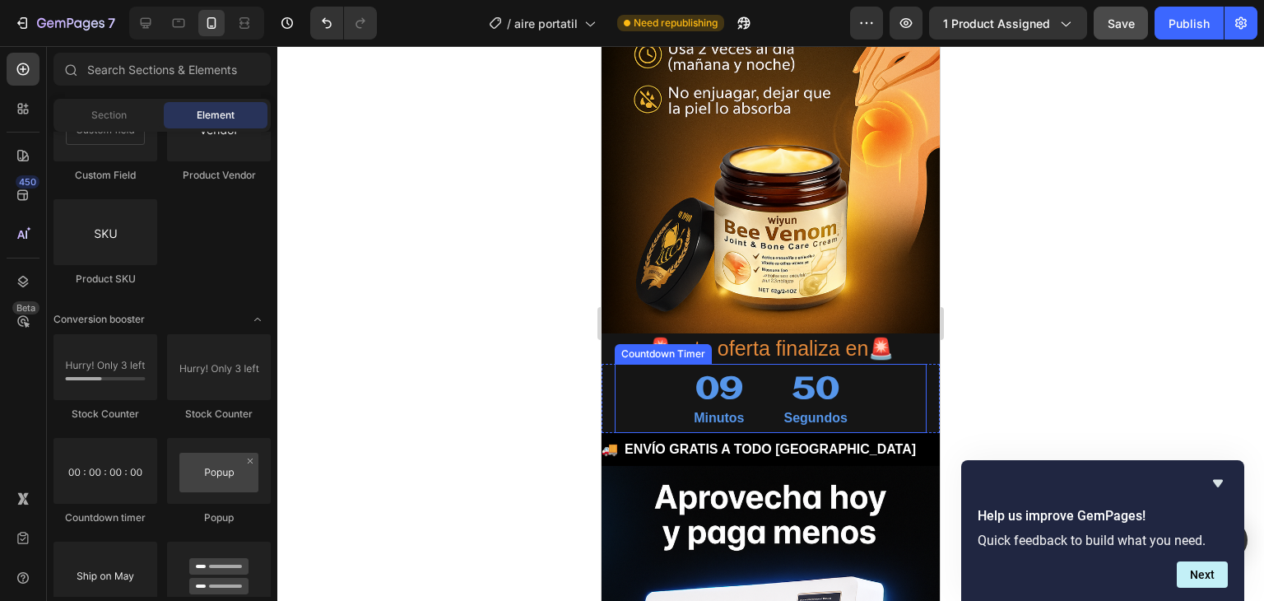
click at [717, 373] on div "09" at bounding box center [719, 389] width 50 height 39
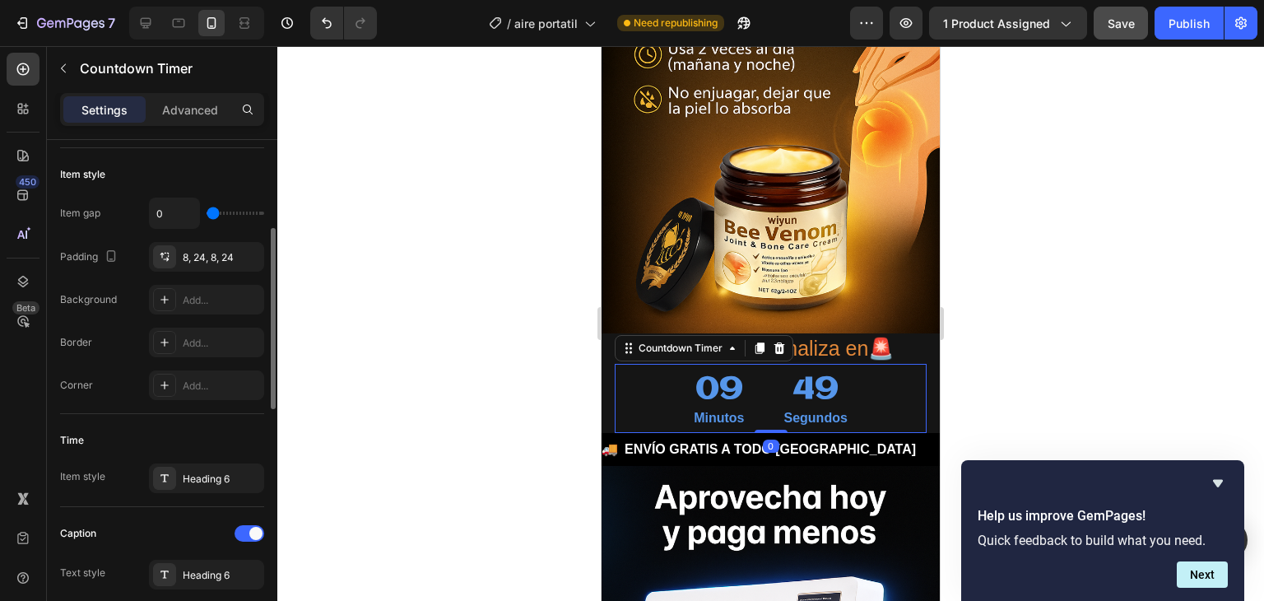
scroll to position [329, 0]
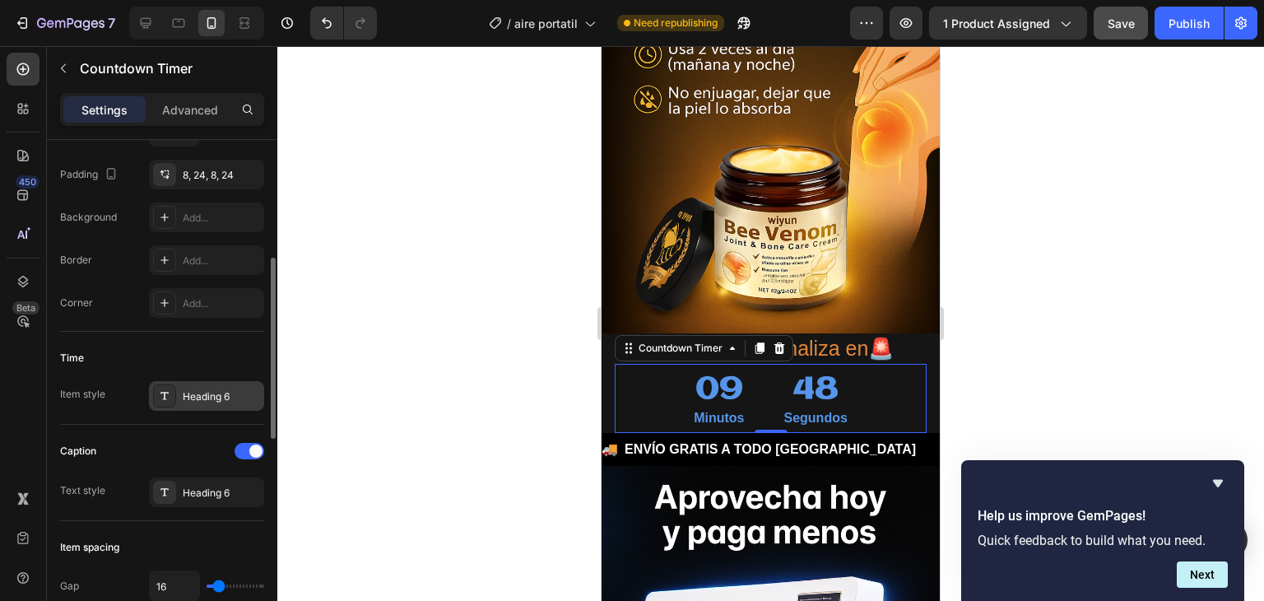
click at [201, 402] on div "Heading 6" at bounding box center [206, 396] width 115 height 30
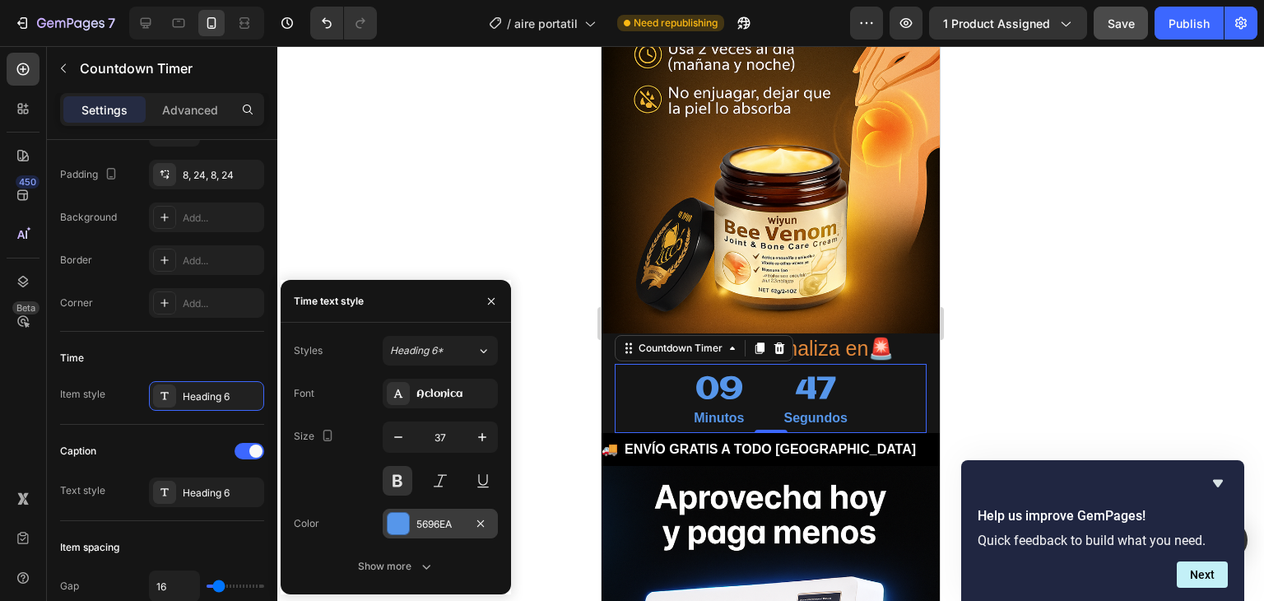
click at [395, 527] on div at bounding box center [398, 523] width 21 height 21
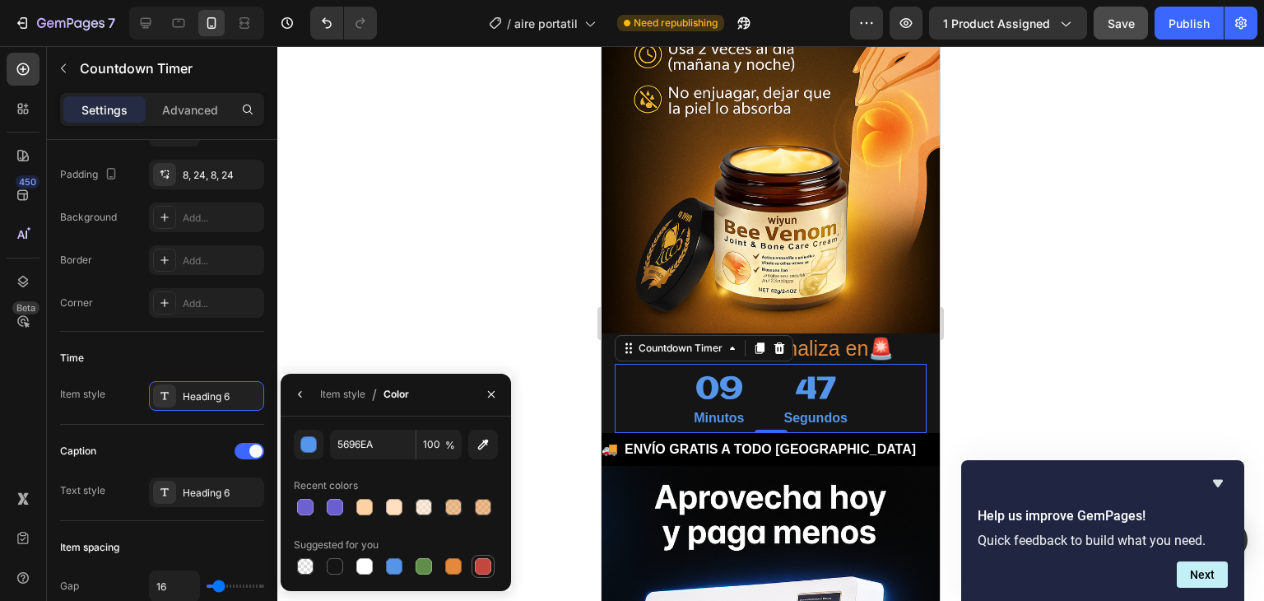
click at [482, 563] on div at bounding box center [483, 566] width 16 height 16
type input "C5453F"
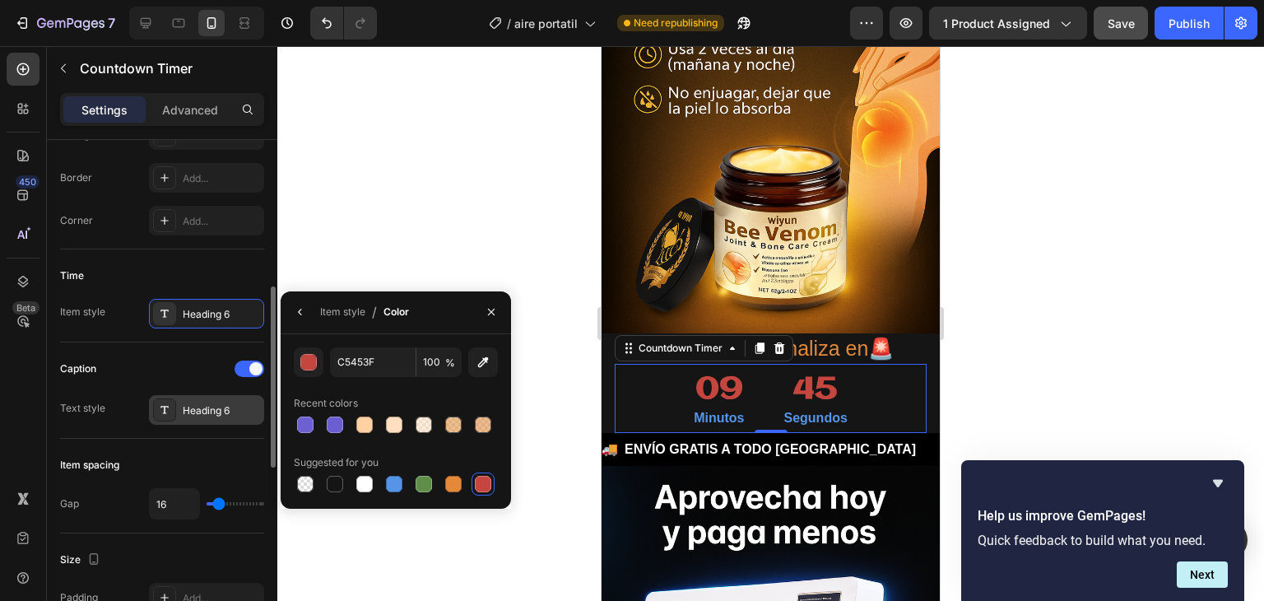
click at [207, 406] on div "Heading 6" at bounding box center [221, 410] width 77 height 15
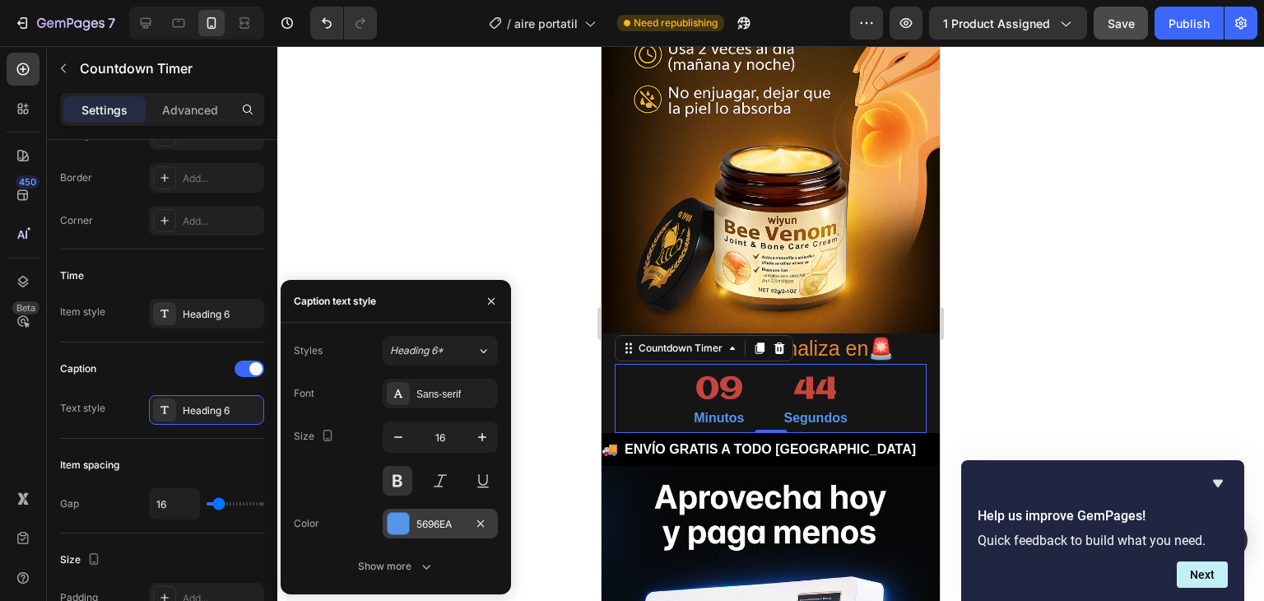
click at [397, 518] on div at bounding box center [398, 523] width 21 height 21
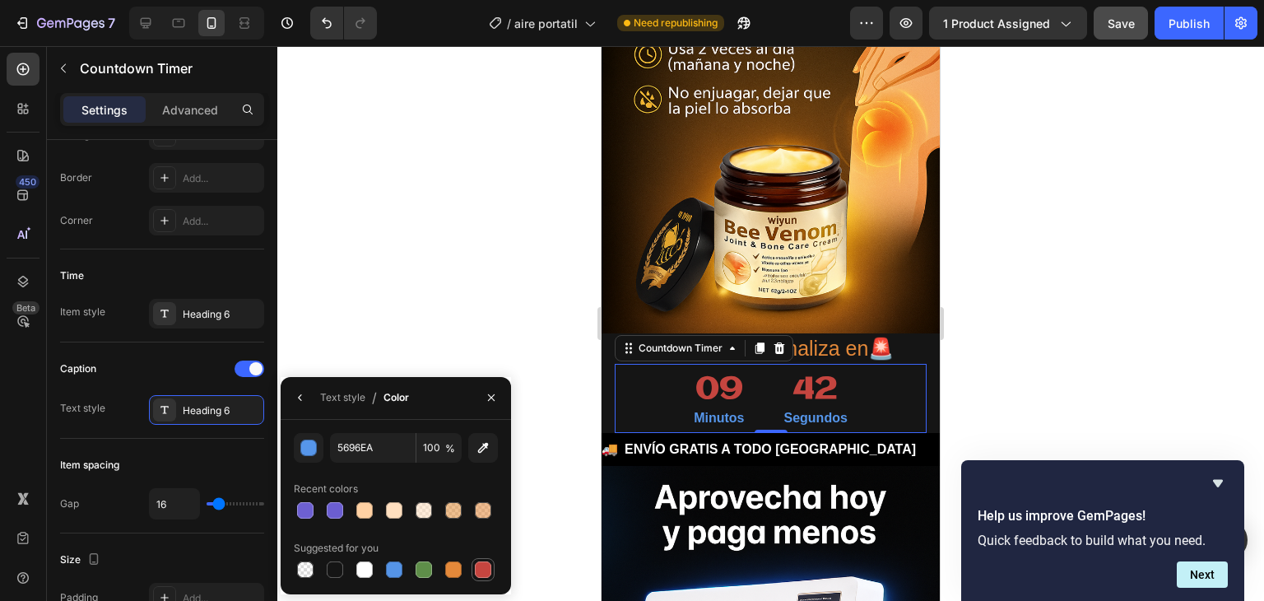
click at [478, 567] on div at bounding box center [483, 569] width 16 height 16
type input "C5453F"
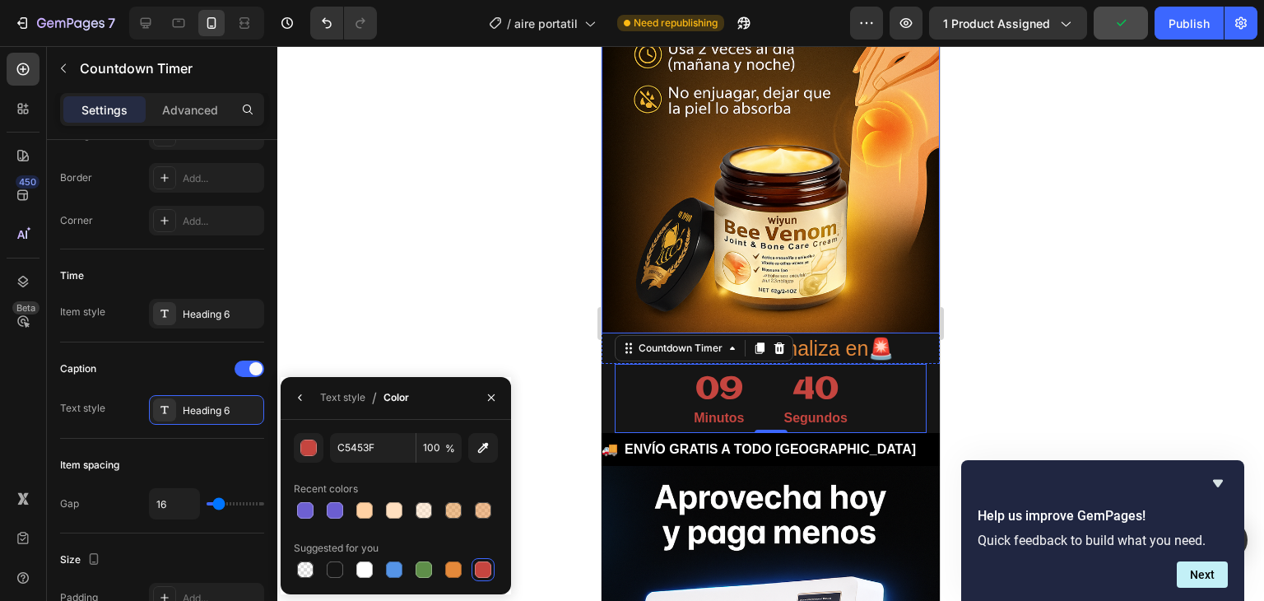
click at [467, 234] on div at bounding box center [770, 323] width 987 height 555
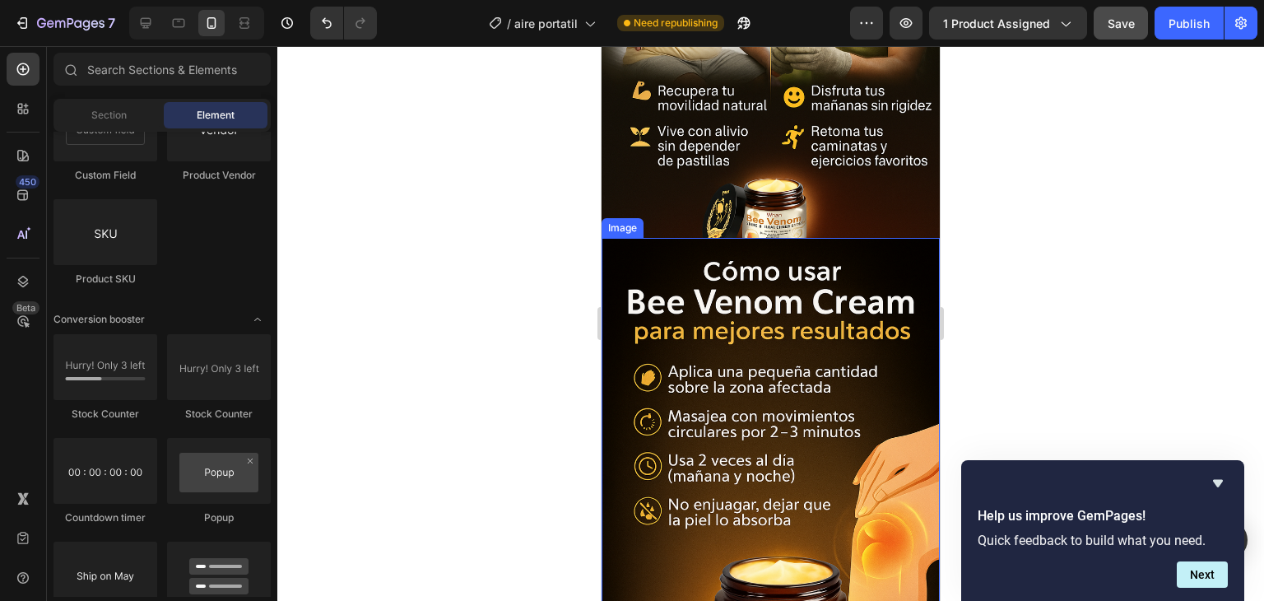
scroll to position [3291, 0]
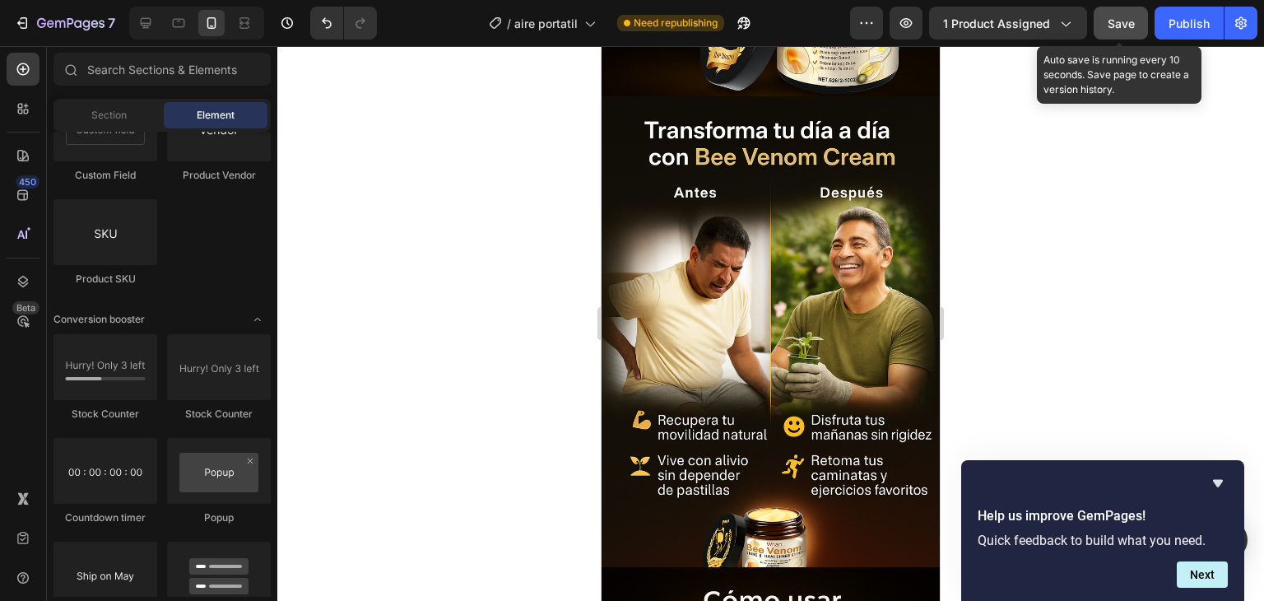
click at [1109, 26] on span "Save" at bounding box center [1120, 23] width 27 height 14
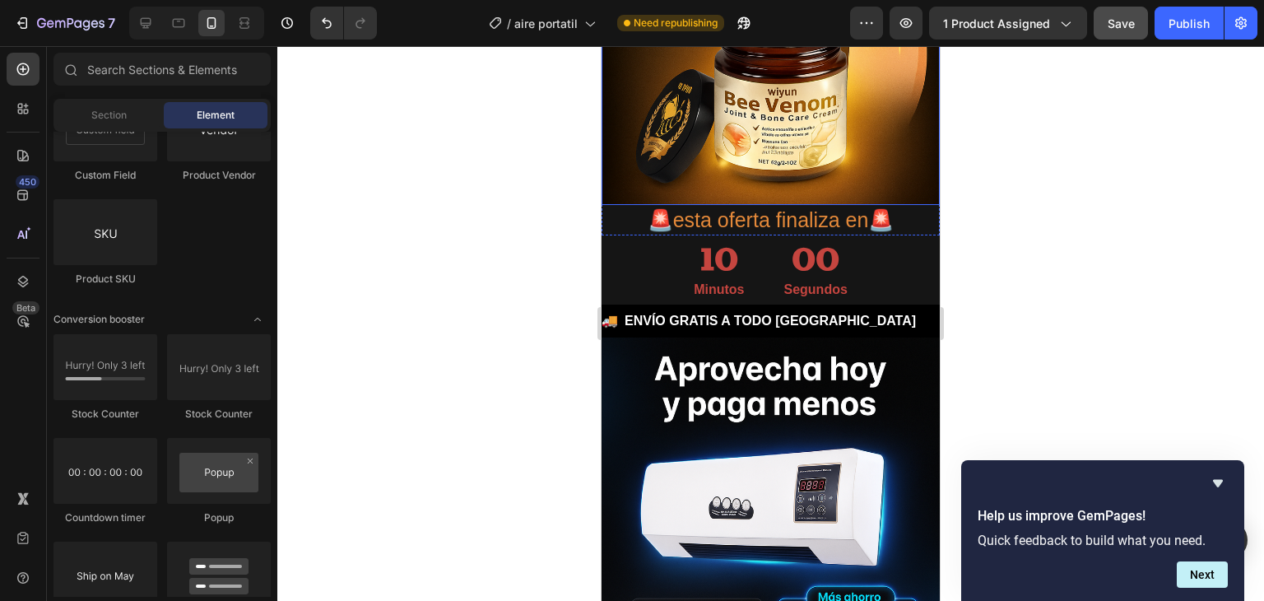
scroll to position [4279, 0]
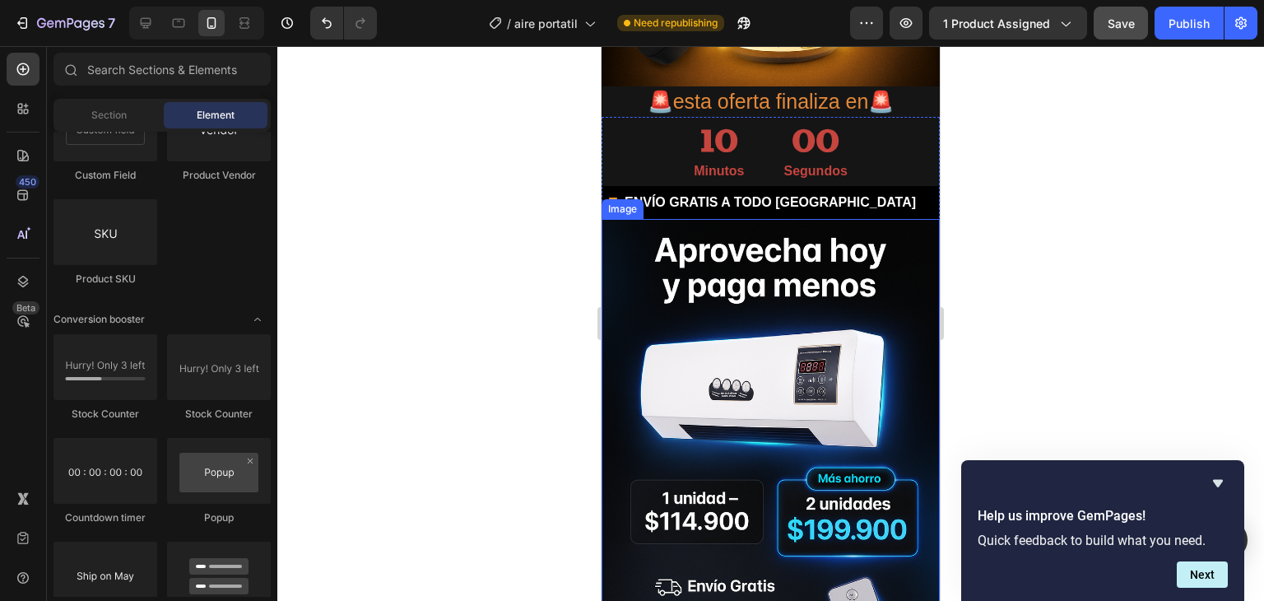
click at [766, 324] on img at bounding box center [770, 473] width 338 height 508
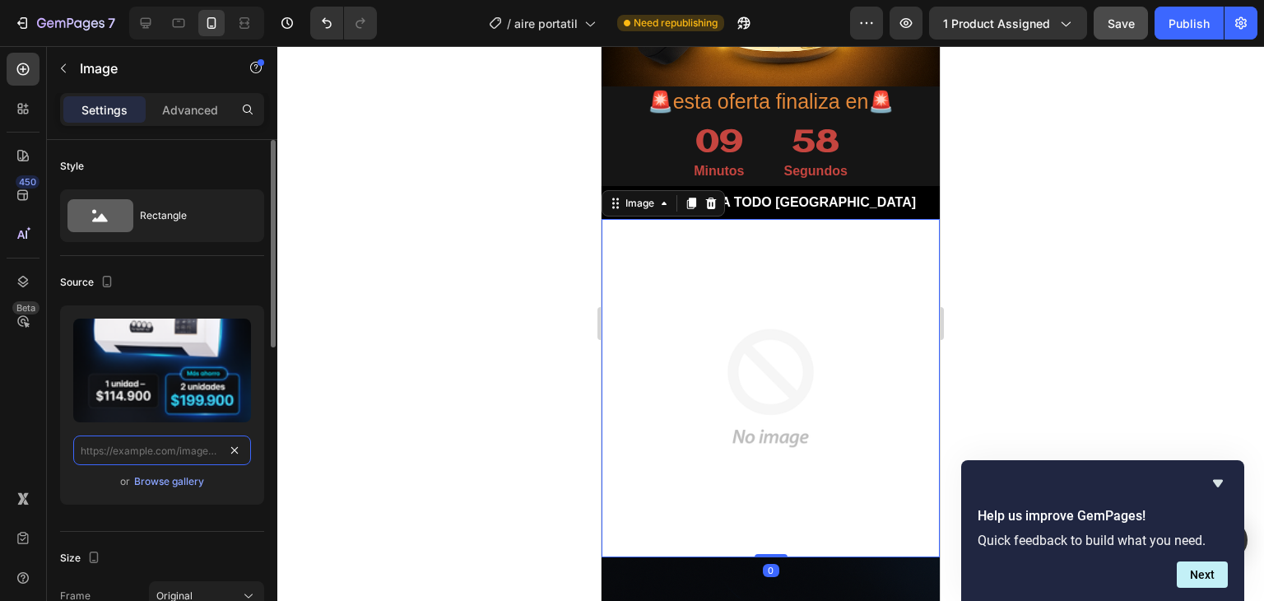
scroll to position [0, 0]
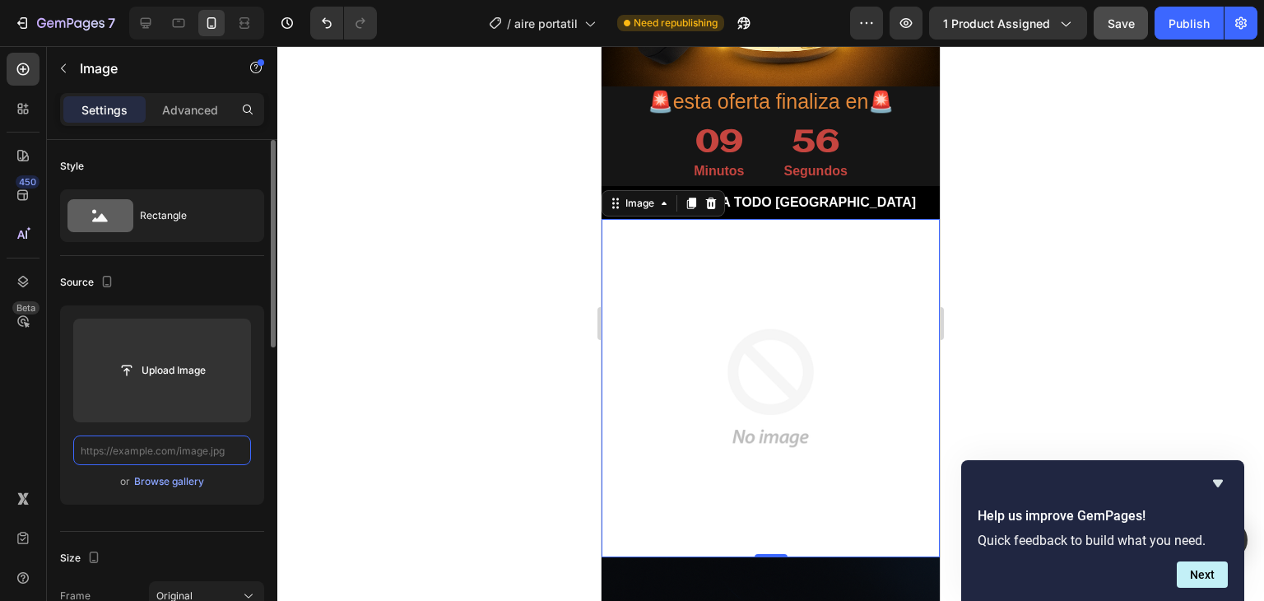
paste input "[URL][DOMAIN_NAME]"
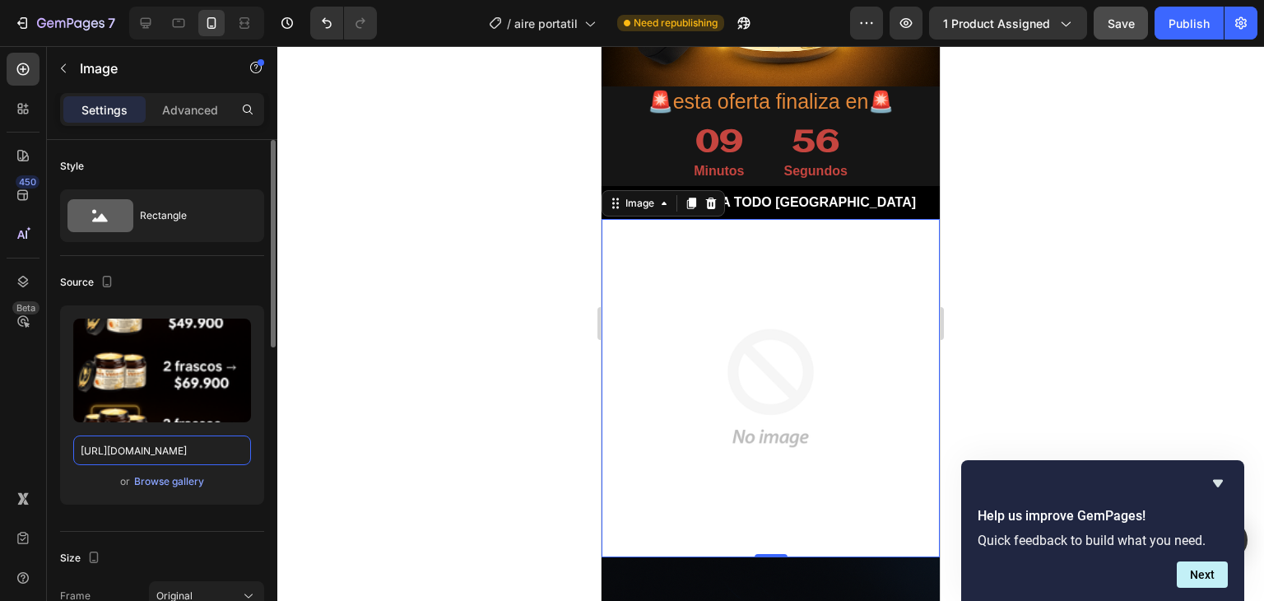
scroll to position [0, 600]
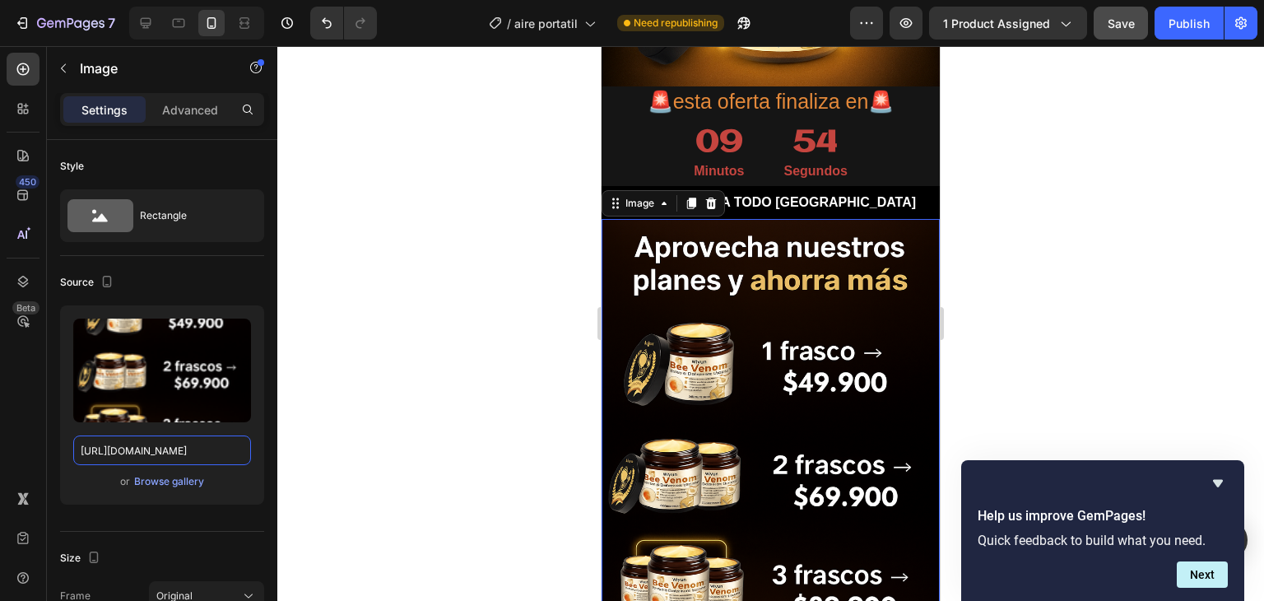
type input "[URL][DOMAIN_NAME]"
click at [530, 420] on div at bounding box center [770, 323] width 987 height 555
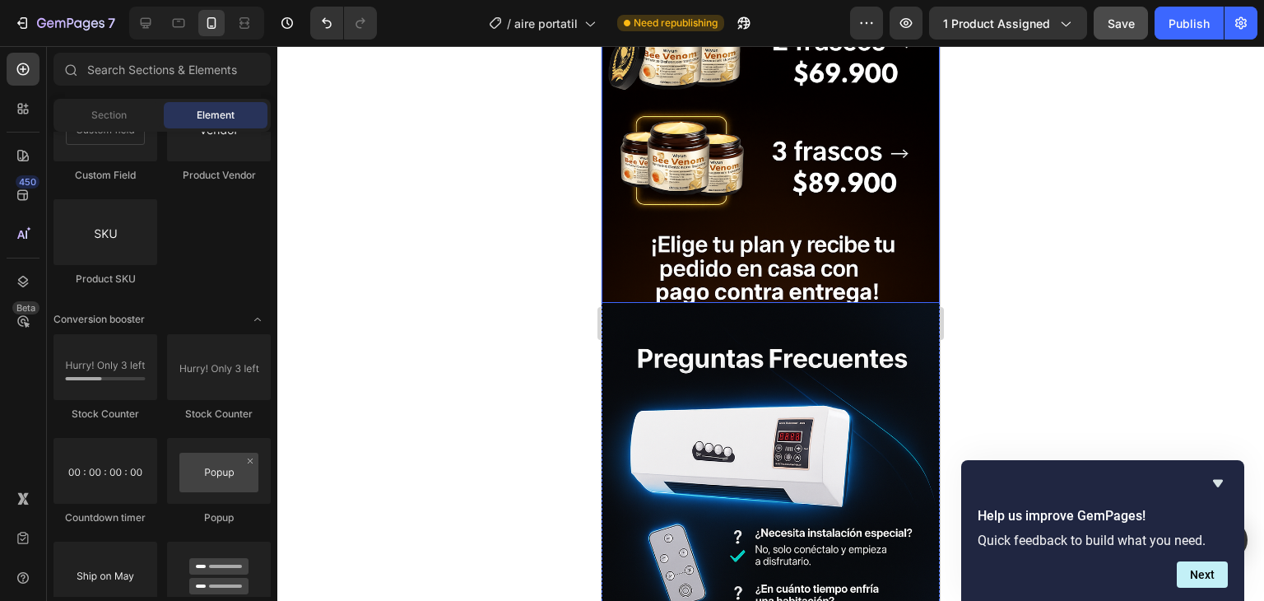
scroll to position [4690, 0]
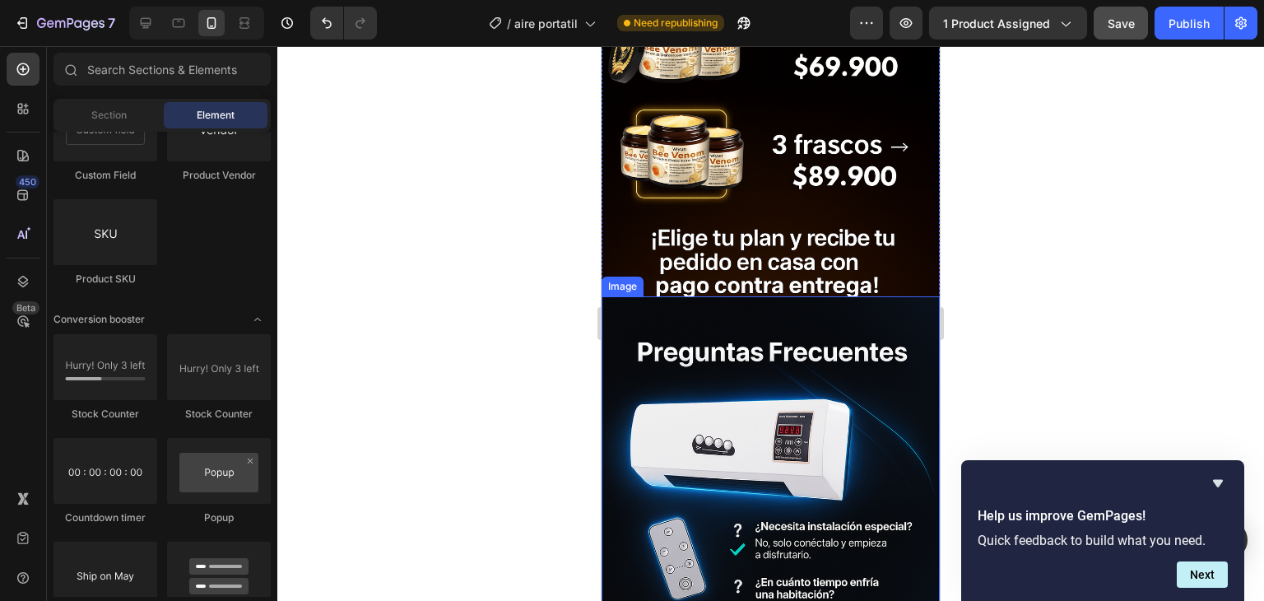
click at [833, 373] on img at bounding box center [770, 550] width 338 height 508
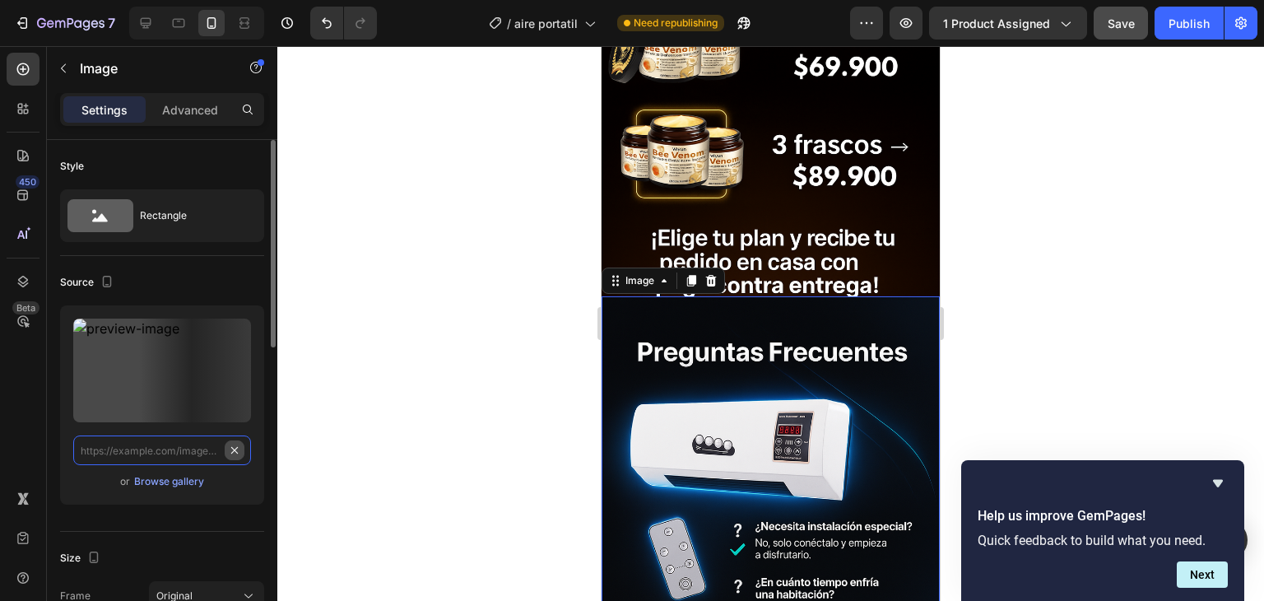
scroll to position [0, 0]
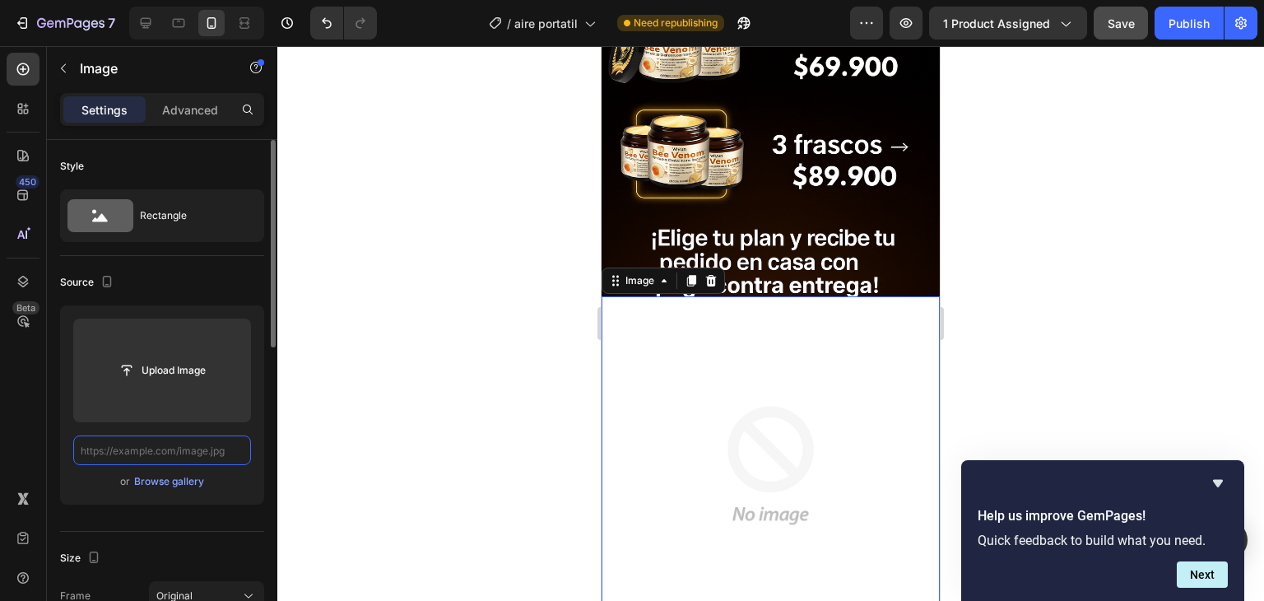
paste input "[URL][DOMAIN_NAME]"
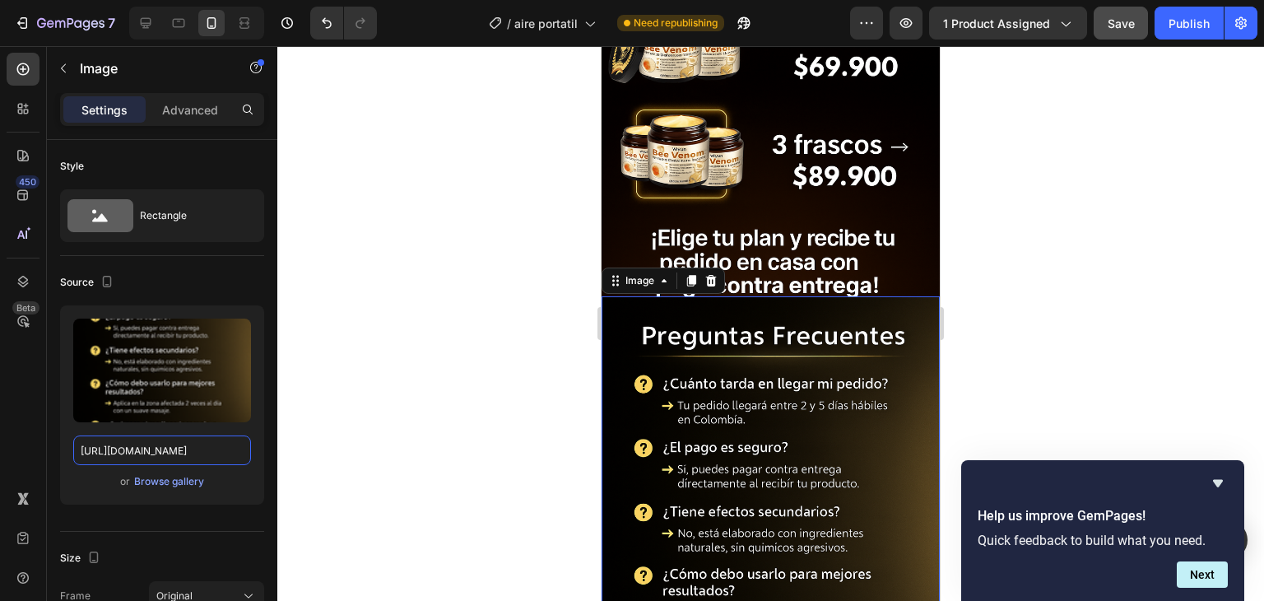
type input "[URL][DOMAIN_NAME]"
click at [490, 344] on div at bounding box center [770, 323] width 987 height 555
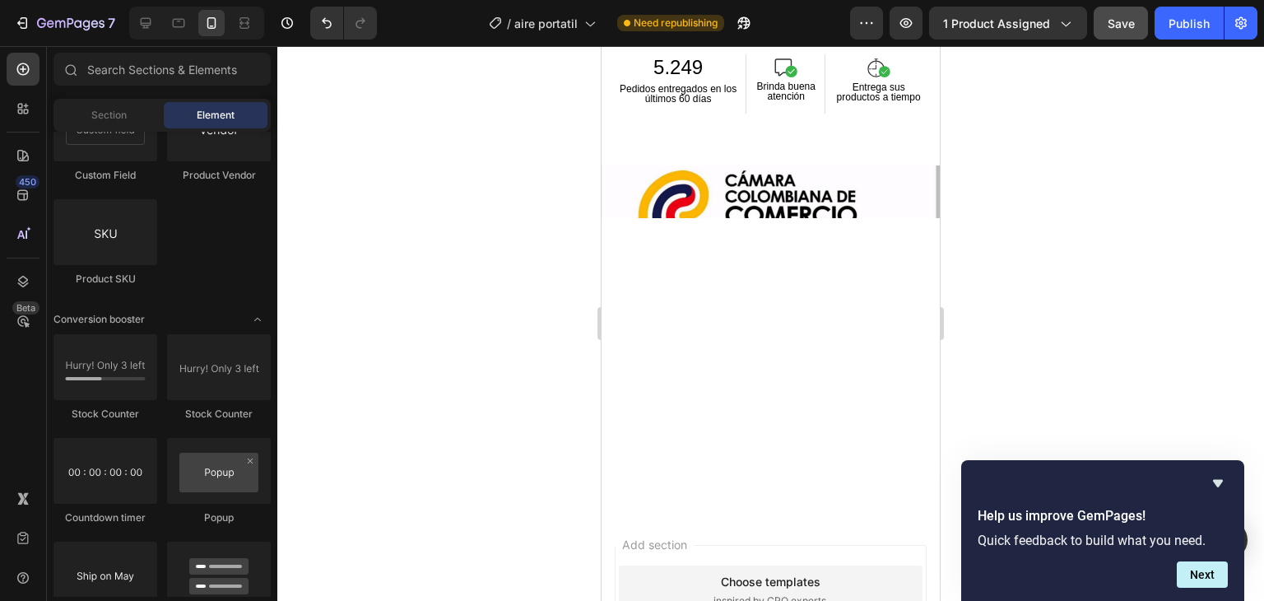
scroll to position [5677, 0]
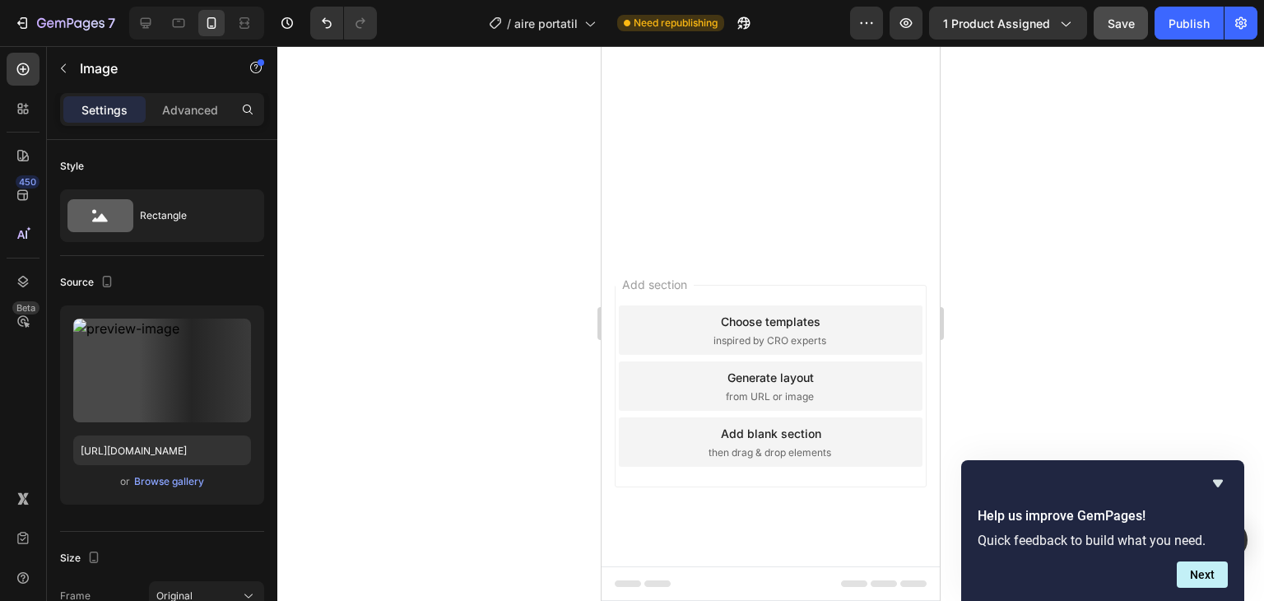
scroll to position [5924, 0]
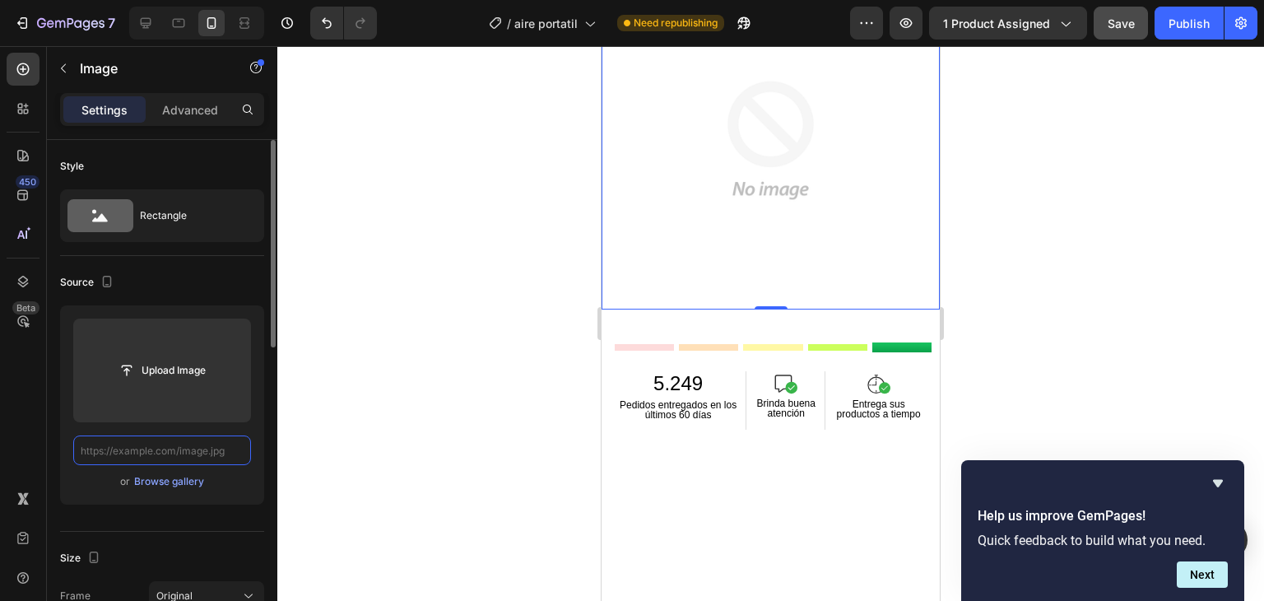
scroll to position [0, 0]
paste input "[URL][DOMAIN_NAME]"
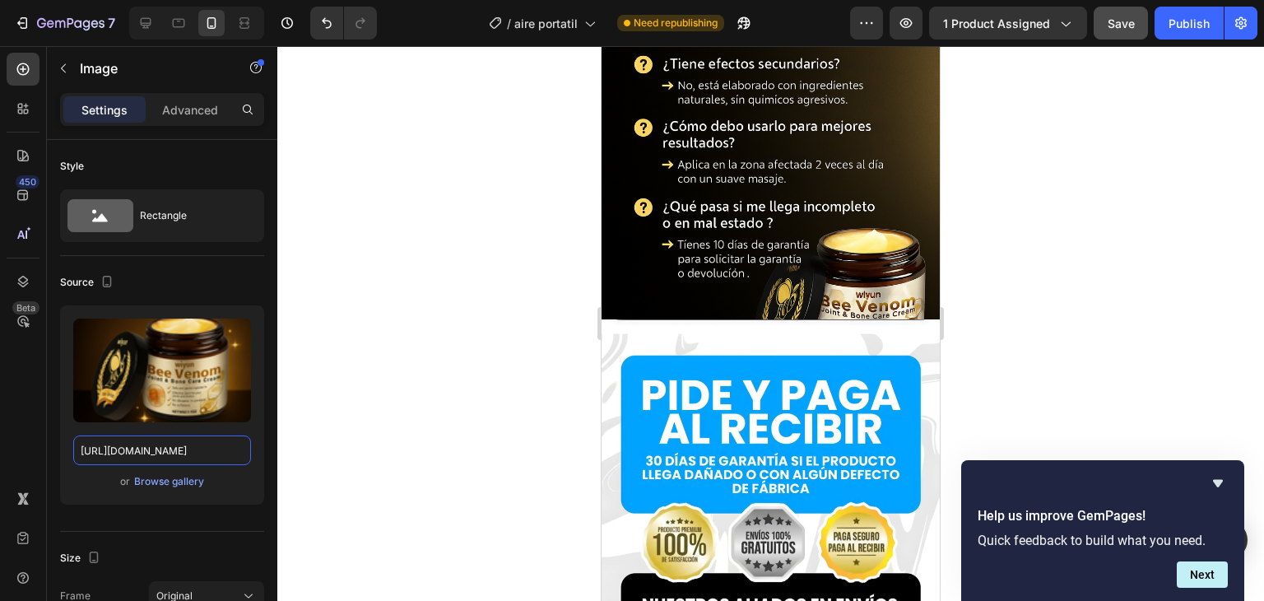
scroll to position [5082, 0]
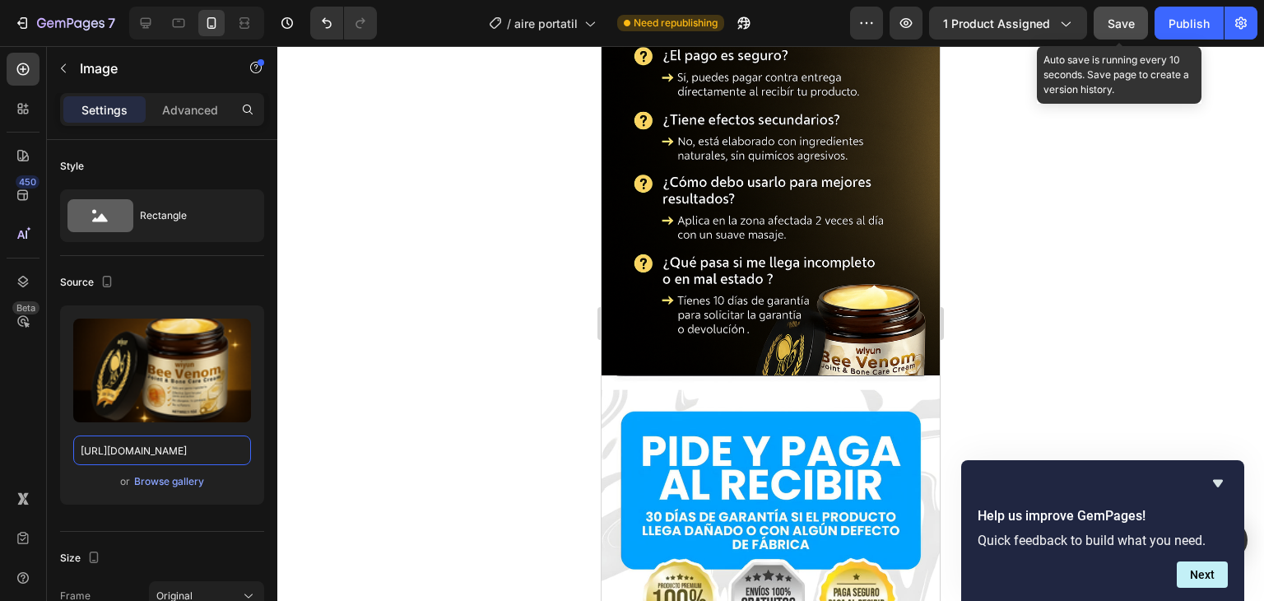
type input "[URL][DOMAIN_NAME]"
click at [1122, 19] on span "Save" at bounding box center [1120, 23] width 27 height 14
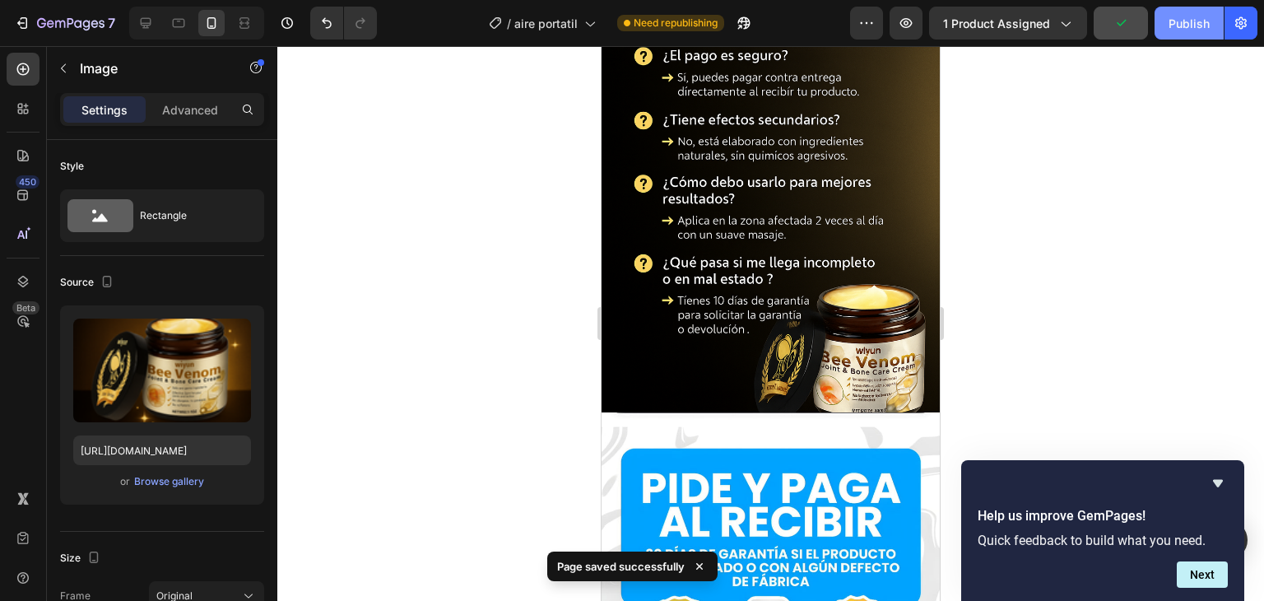
click at [1191, 30] on div "Publish" at bounding box center [1188, 23] width 41 height 17
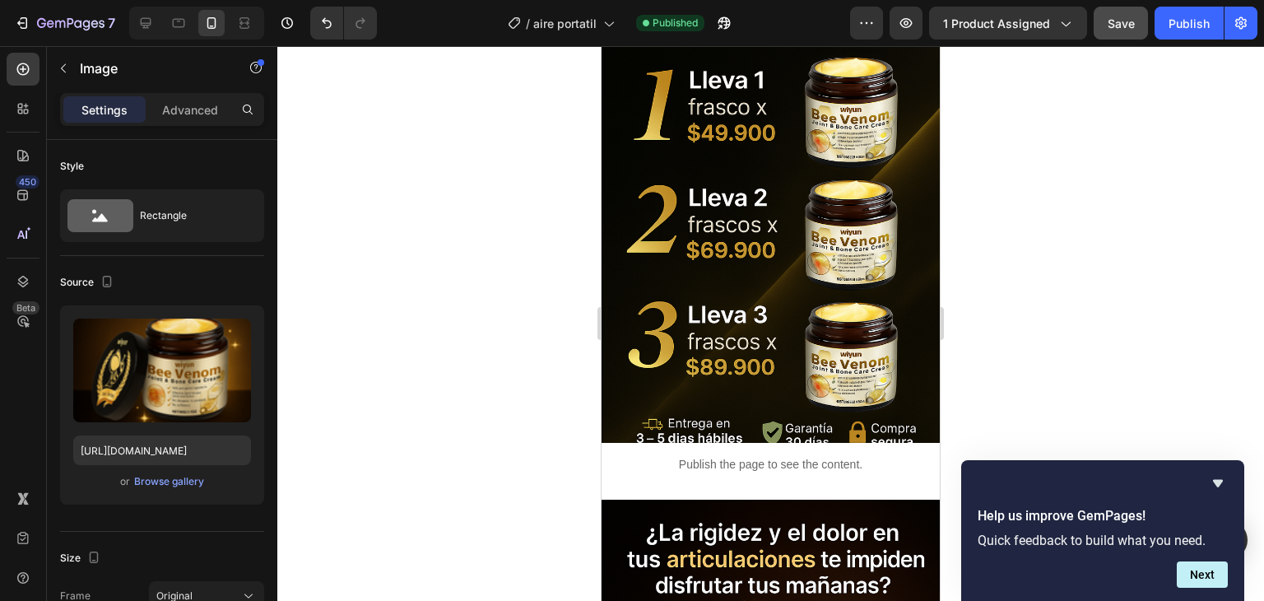
scroll to position [1563, 0]
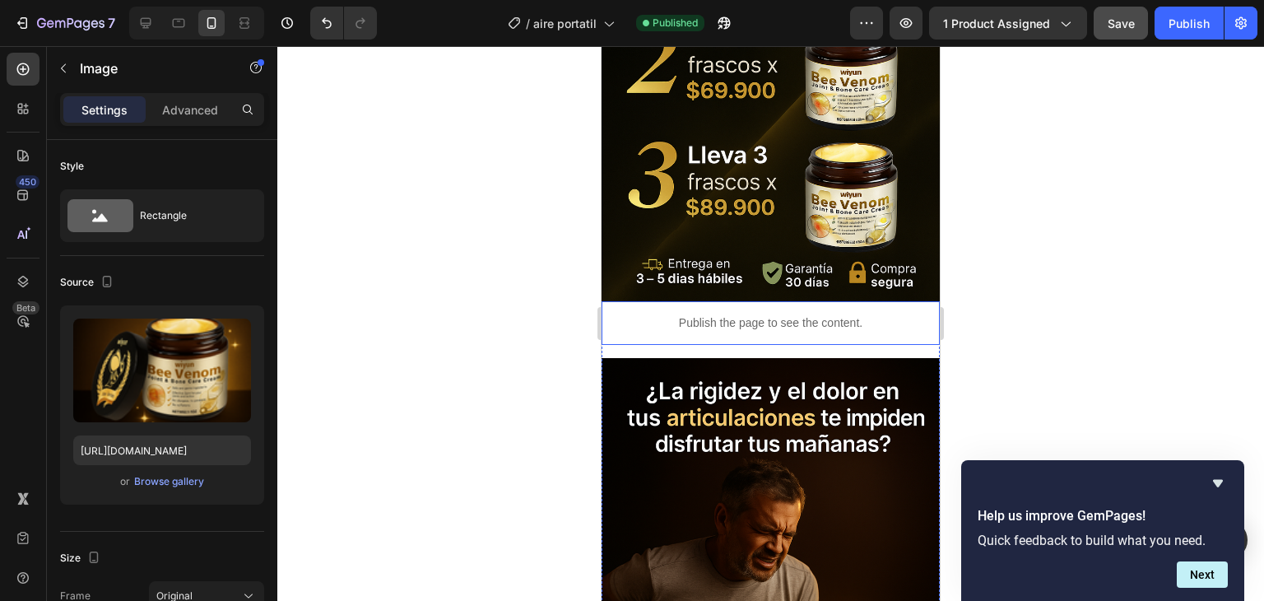
click at [779, 314] on p "Publish the page to see the content." at bounding box center [770, 322] width 338 height 17
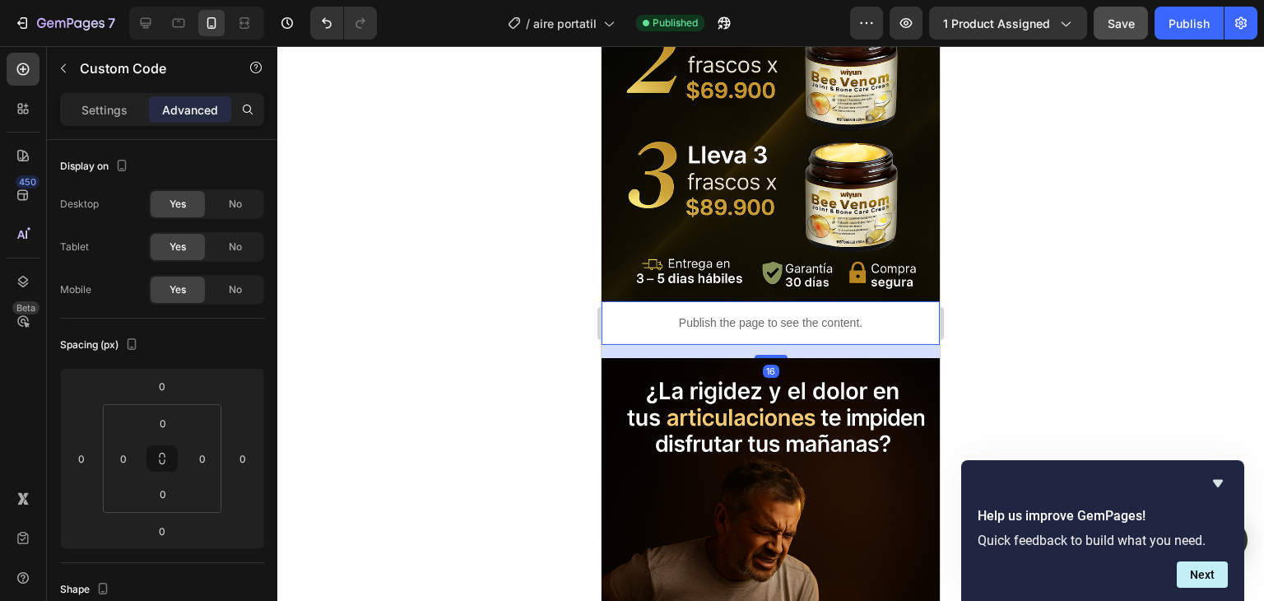
click at [779, 314] on p "Publish the page to see the content." at bounding box center [770, 322] width 338 height 17
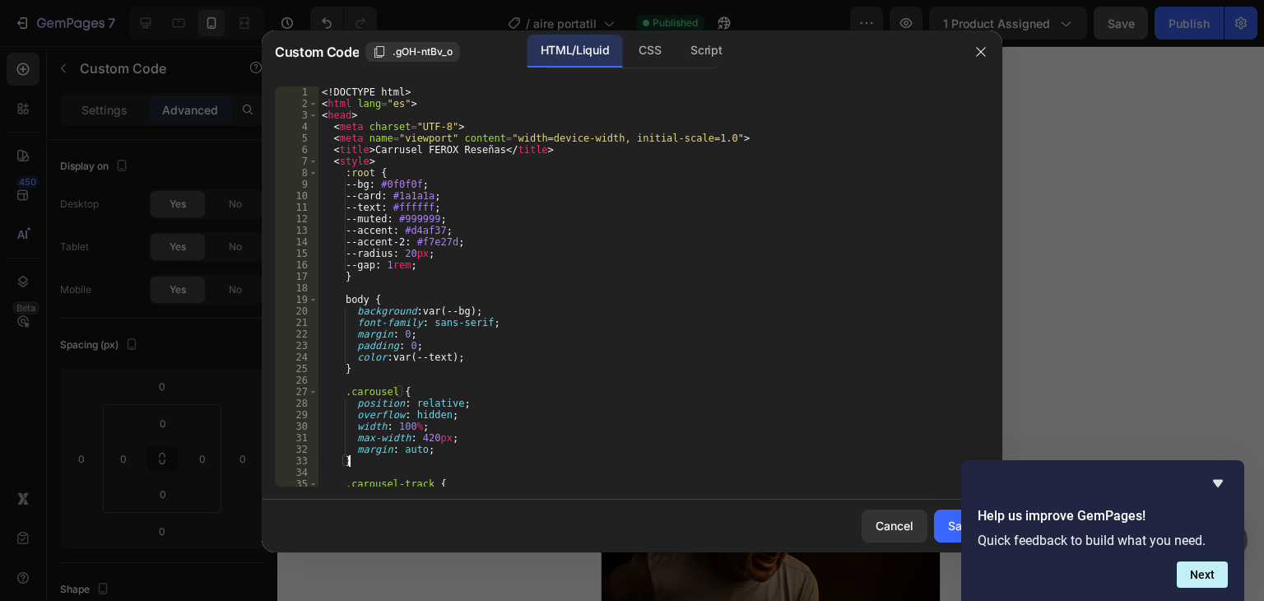
click at [488, 465] on div "<! DOCTYPE html > < html lang = "es" > < head > < meta charset = "UTF-8" > < me…" at bounding box center [647, 297] width 658 height 423
type textarea "</html>"
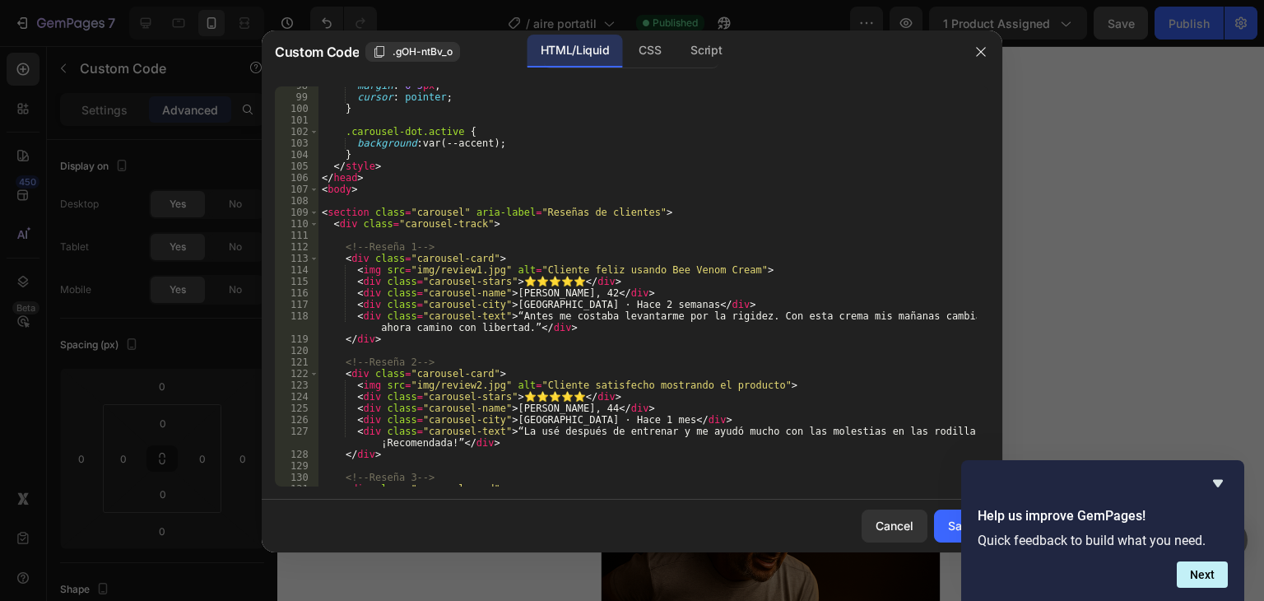
scroll to position [1124, 0]
drag, startPoint x: 403, startPoint y: 269, endPoint x: 494, endPoint y: 268, distance: 90.5
click at [494, 268] on div "margin : 0 5 px ; cursor : pointer ; } .carousel-dot.active { background : var(…" at bounding box center [647, 291] width 658 height 423
paste textarea "[URL][DOMAIN_NAME]"
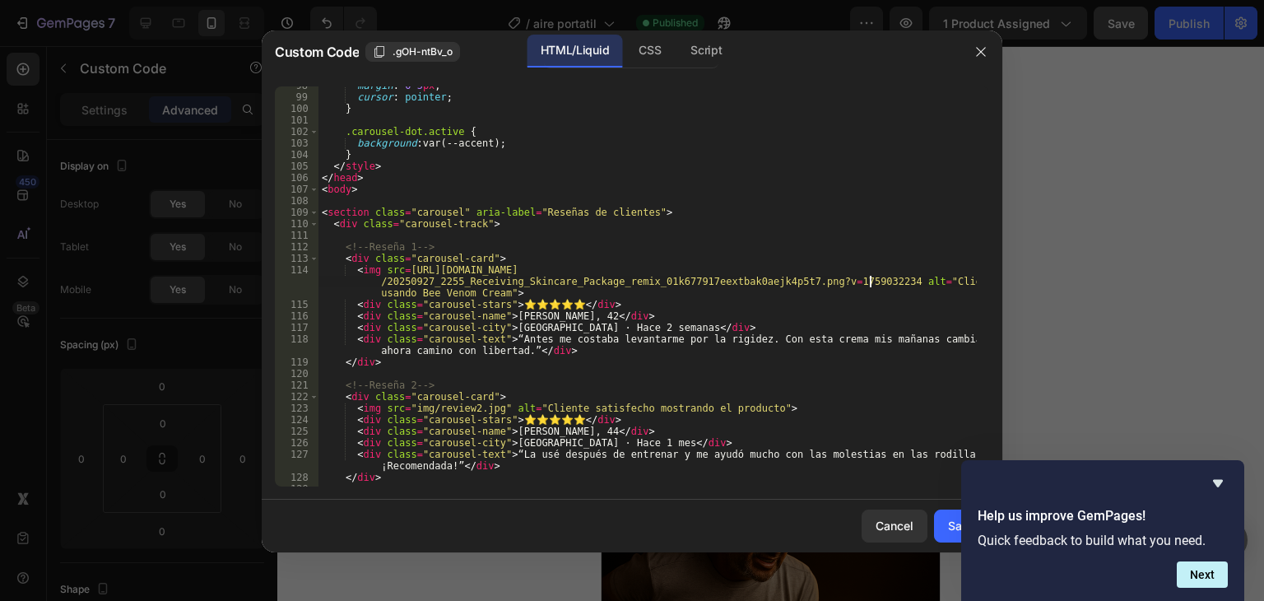
drag, startPoint x: 744, startPoint y: 383, endPoint x: 756, endPoint y: 372, distance: 16.3
click at [745, 383] on div "margin : 0 5 px ; cursor : pointer ; } .carousel-dot.active { background : var(…" at bounding box center [647, 291] width 658 height 423
drag, startPoint x: 403, startPoint y: 409, endPoint x: 497, endPoint y: 408, distance: 93.8
click at [497, 408] on div "margin : 0 5 px ; cursor : pointer ; } .carousel-dot.active { background : var(…" at bounding box center [647, 291] width 658 height 423
paste textarea "[URL][DOMAIN_NAME]"
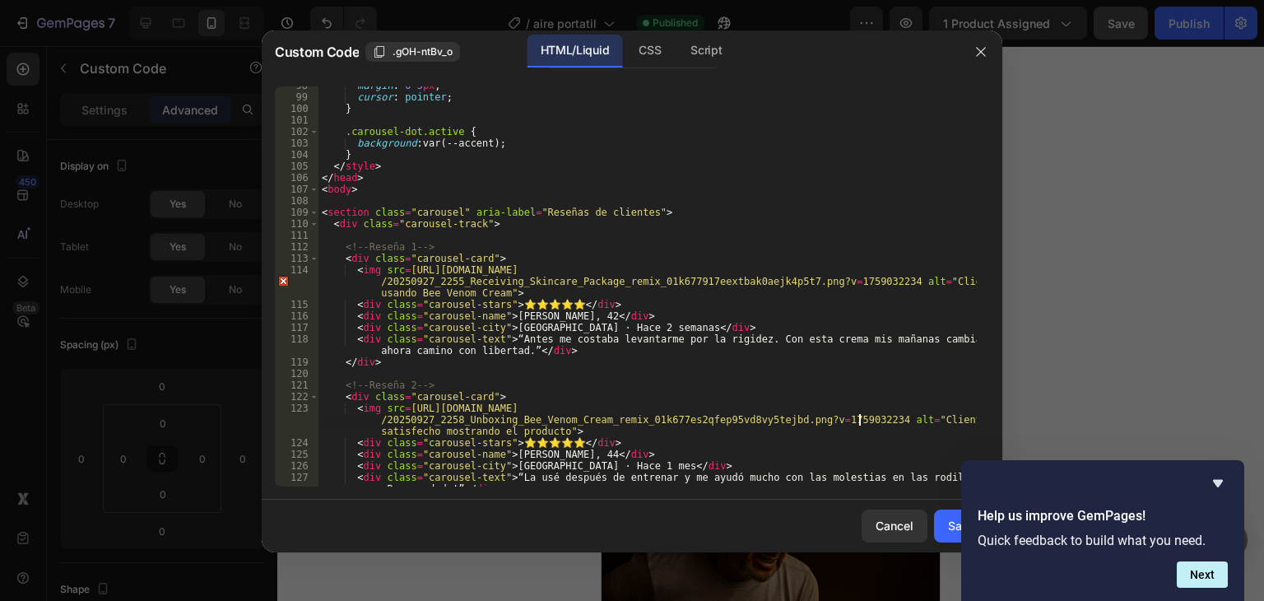
click at [689, 450] on div "margin : 0 5 px ; cursor : pointer ; } .carousel-dot.active { background : var(…" at bounding box center [647, 297] width 658 height 434
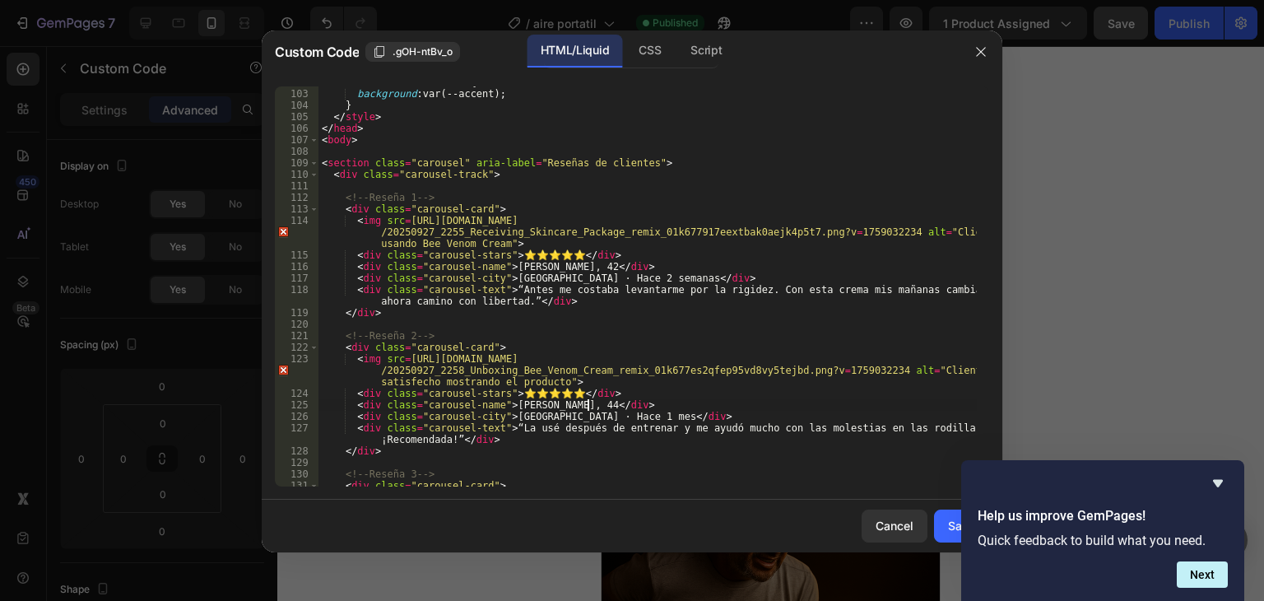
scroll to position [1321, 0]
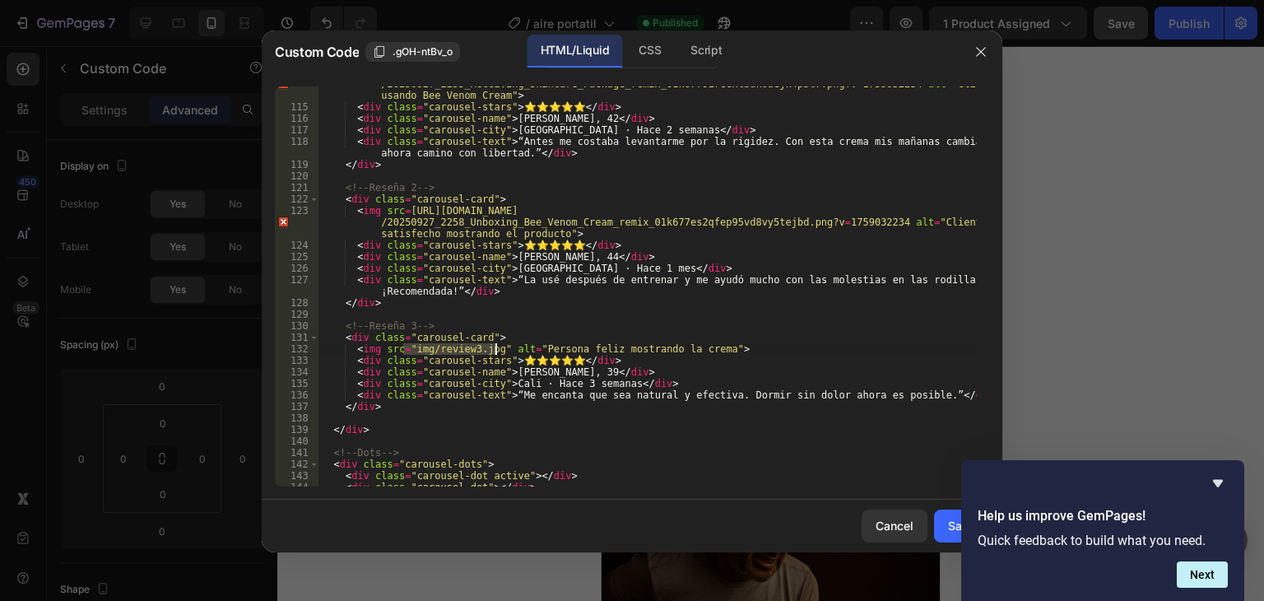
drag, startPoint x: 402, startPoint y: 348, endPoint x: 497, endPoint y: 350, distance: 94.6
click at [497, 350] on div "< img src = [URL][DOMAIN_NAME] /20250927_2255_Receiving_Skincare_Package_remix_…" at bounding box center [647, 290] width 658 height 446
paste textarea "[URL][DOMAIN_NAME]"
type textarea "<img src=[URL][DOMAIN_NAME] alt="Persona feliz mostrando la crema">"
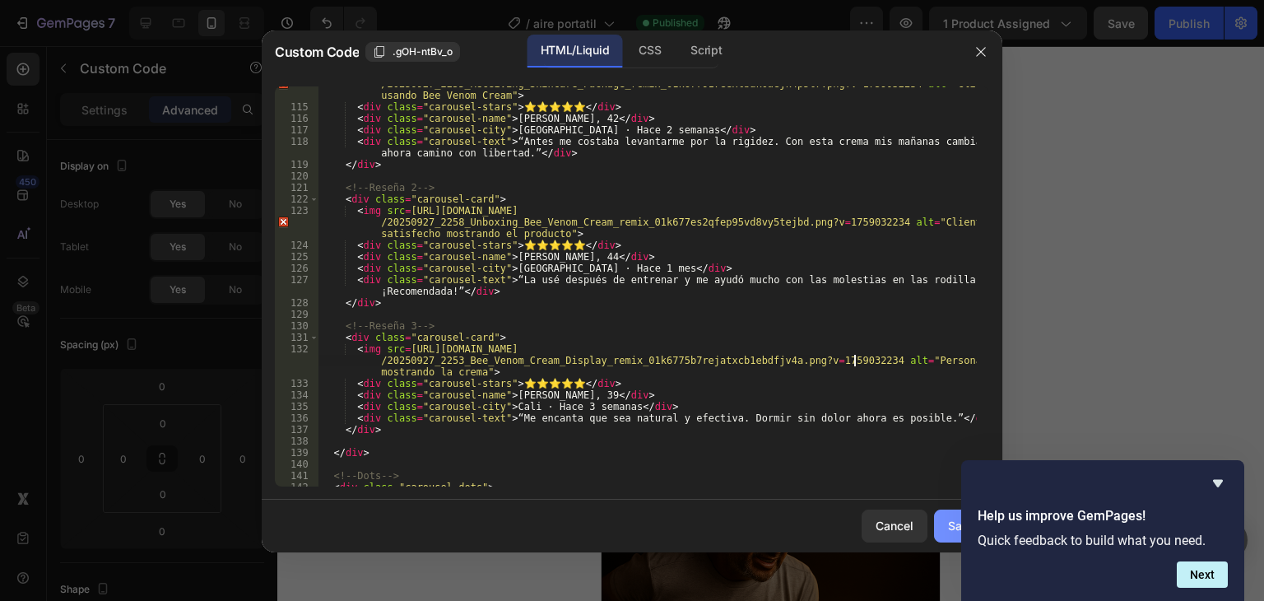
click at [951, 527] on div "Save" at bounding box center [961, 525] width 27 height 17
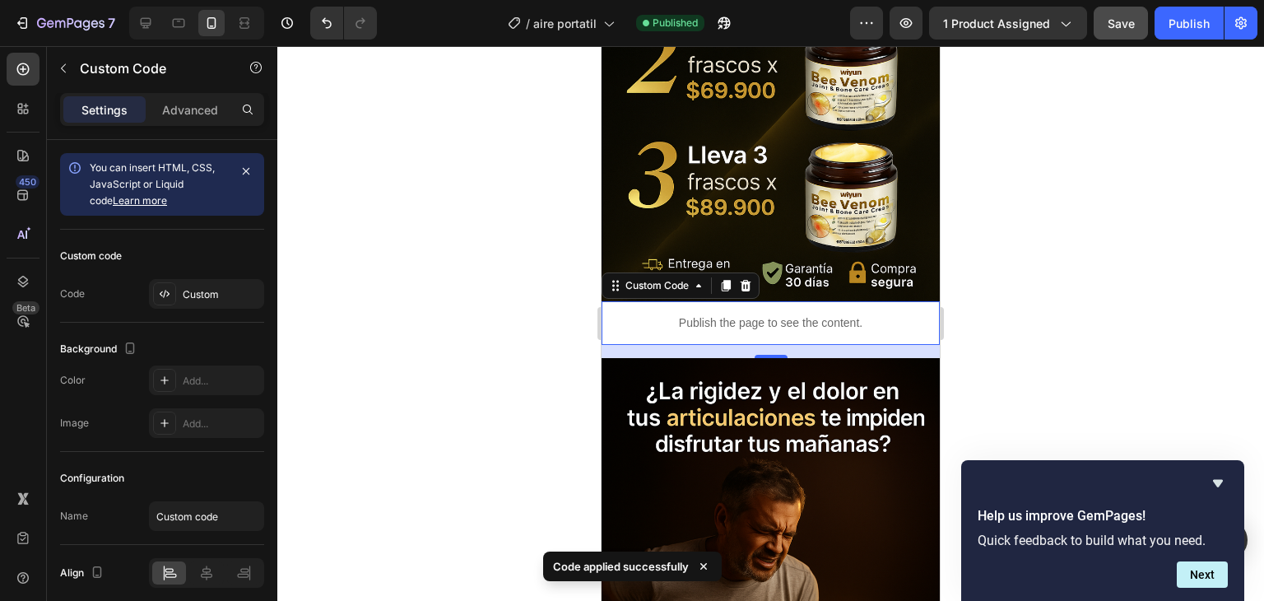
click at [862, 314] on p "Publish the page to see the content." at bounding box center [770, 322] width 338 height 17
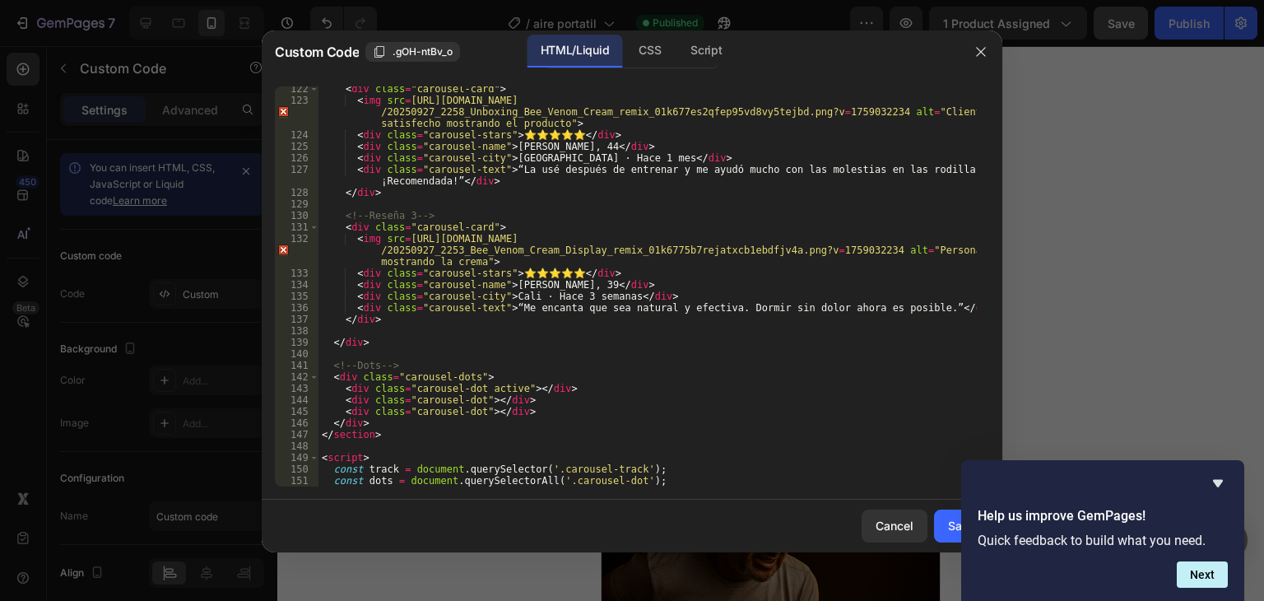
scroll to position [1481, 0]
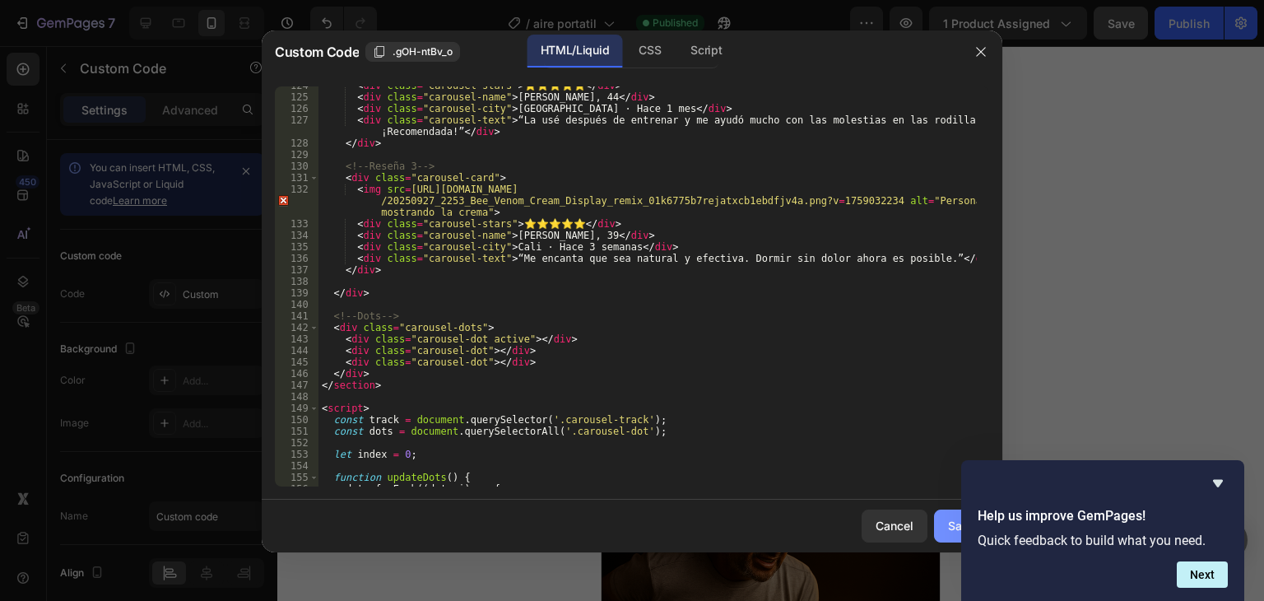
click at [939, 527] on button "Save" at bounding box center [961, 525] width 55 height 33
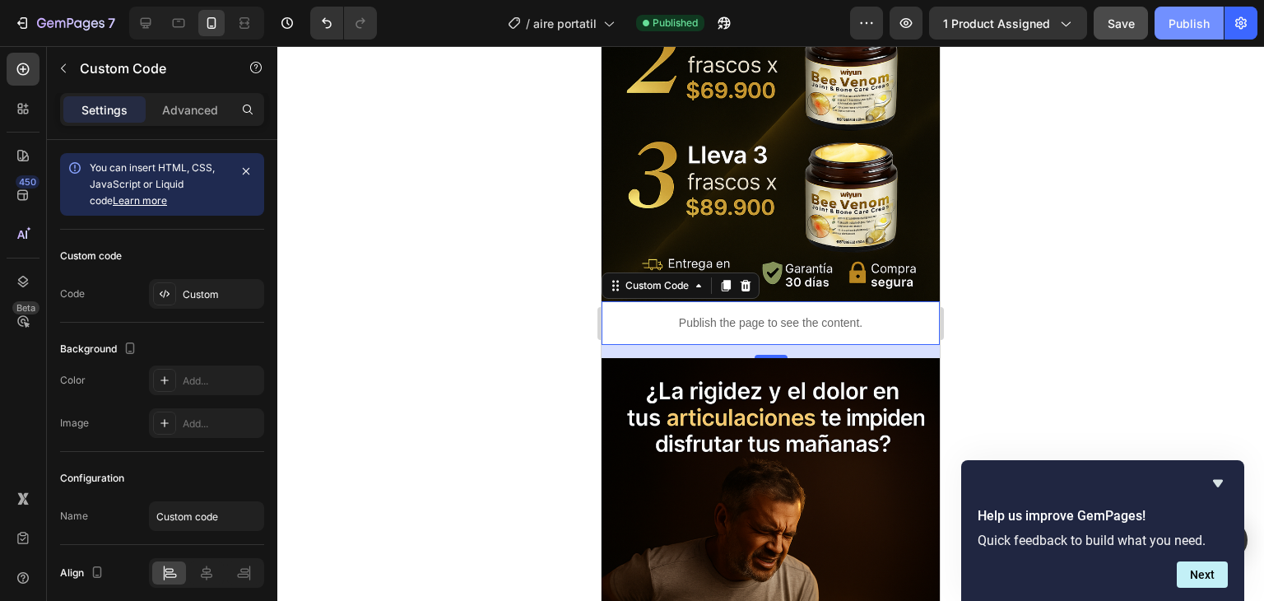
click at [1196, 24] on div "Publish" at bounding box center [1188, 23] width 41 height 17
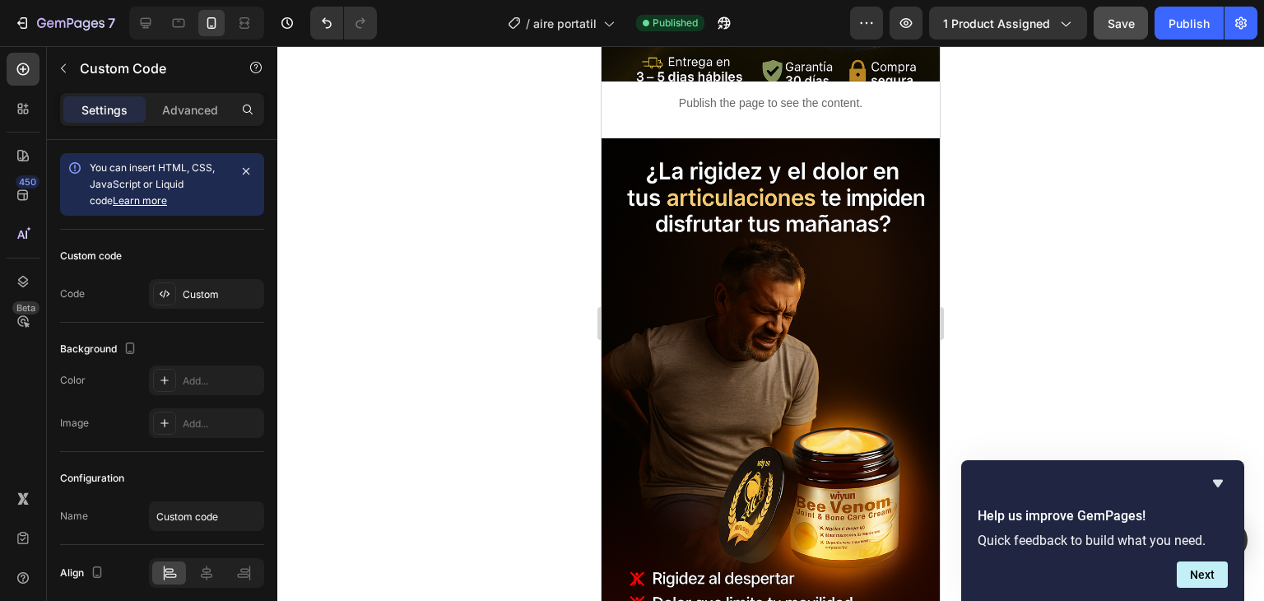
scroll to position [1646, 0]
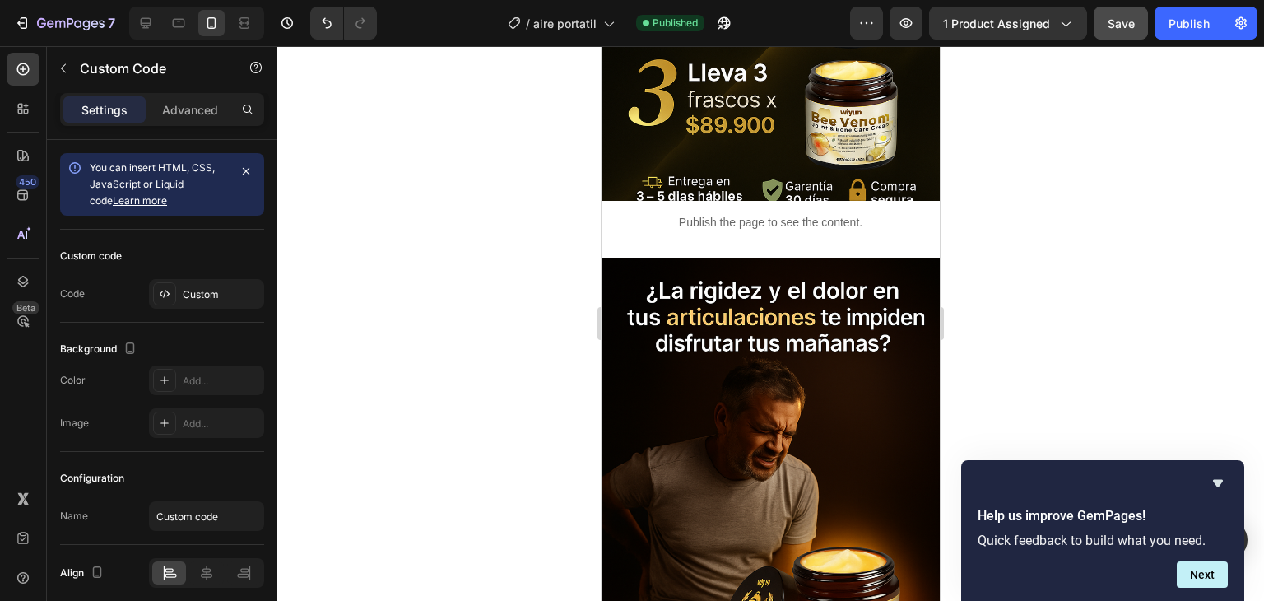
click at [782, 221] on p "Publish the page to see the content." at bounding box center [770, 222] width 338 height 17
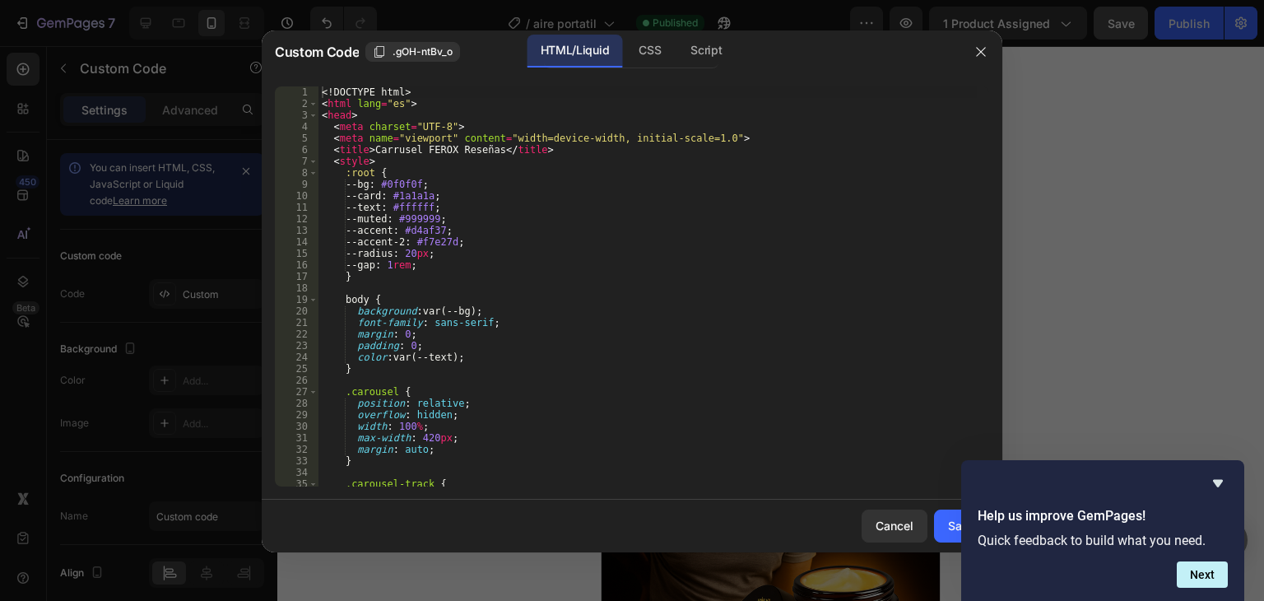
click at [485, 449] on div "<! DOCTYPE html > < html lang = "es" > < head > < meta charset = "UTF-8" > < me…" at bounding box center [647, 297] width 658 height 423
type textarea "</html>"
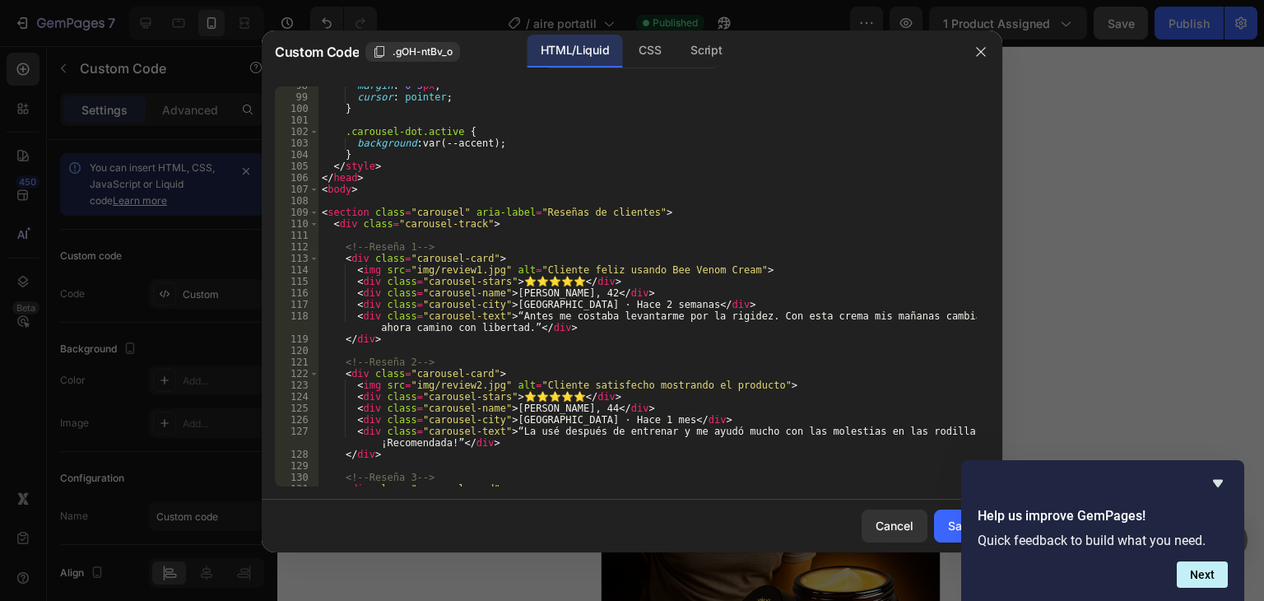
scroll to position [1075, 0]
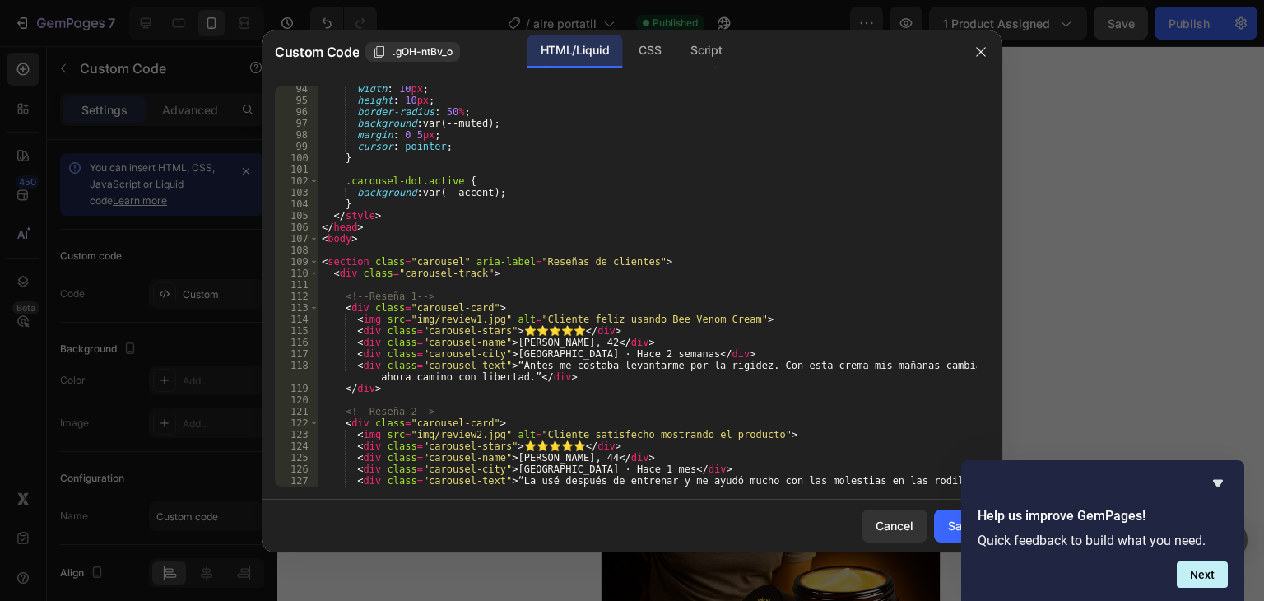
click at [565, 341] on div "width : 10 px ; height : 10 px ; border-radius : 50 % ; background : var(--mute…" at bounding box center [647, 300] width 658 height 434
click at [549, 345] on div "width : 10 px ; height : 10 px ; border-radius : 50 % ; background : var(--mute…" at bounding box center [647, 300] width 658 height 434
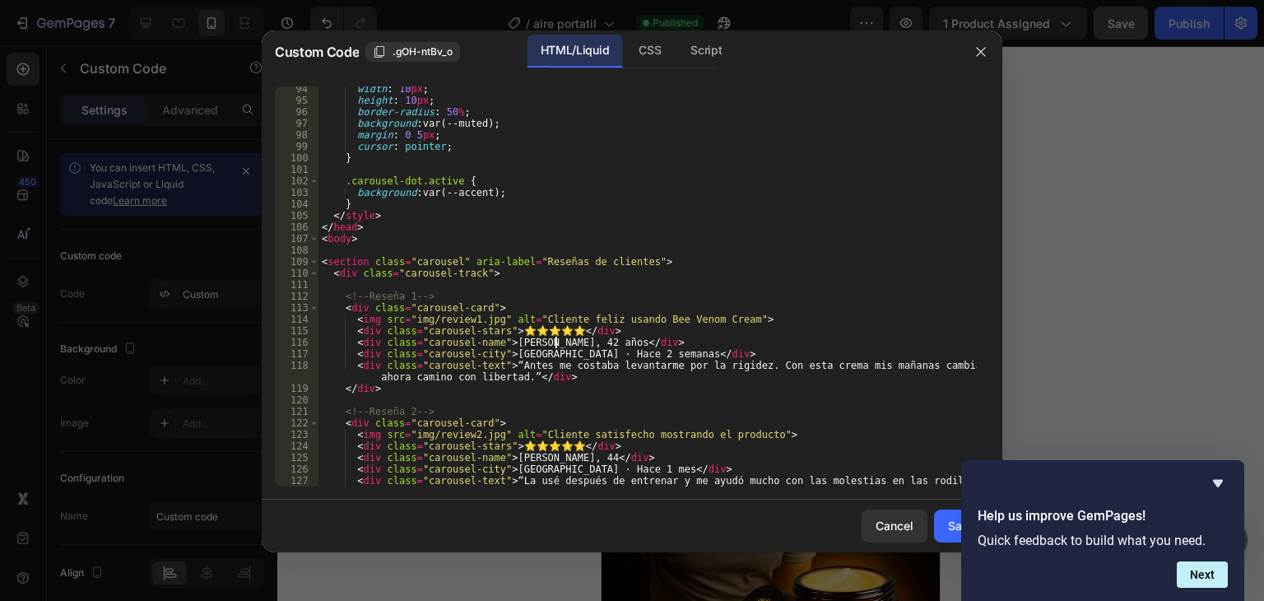
click at [606, 389] on div "width : 10 px ; height : 10 px ; border-radius : 50 % ; background : var(--mute…" at bounding box center [647, 300] width 658 height 434
drag, startPoint x: 402, startPoint y: 320, endPoint x: 498, endPoint y: 320, distance: 96.3
click at [498, 320] on div "width : 10 px ; height : 10 px ; border-radius : 50 % ; background : var(--mute…" at bounding box center [647, 300] width 658 height 434
paste textarea "[URL][DOMAIN_NAME]"
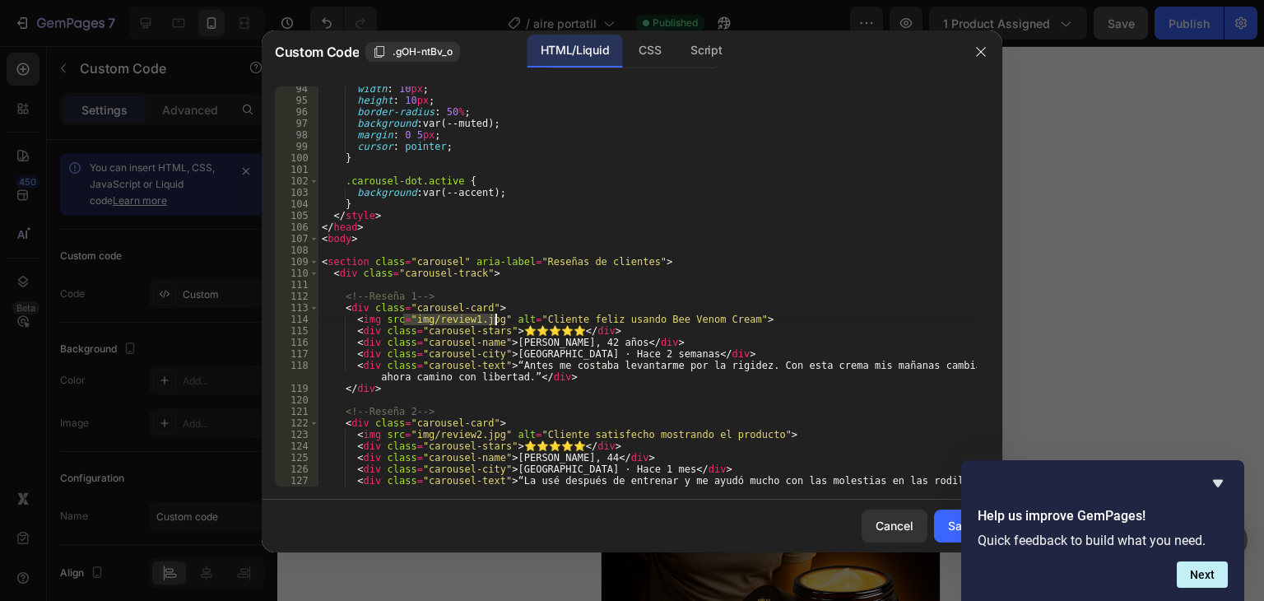
type textarea "<img src=[URL][DOMAIN_NAME] alt="Cliente feliz usando Bee Venom Cream">"
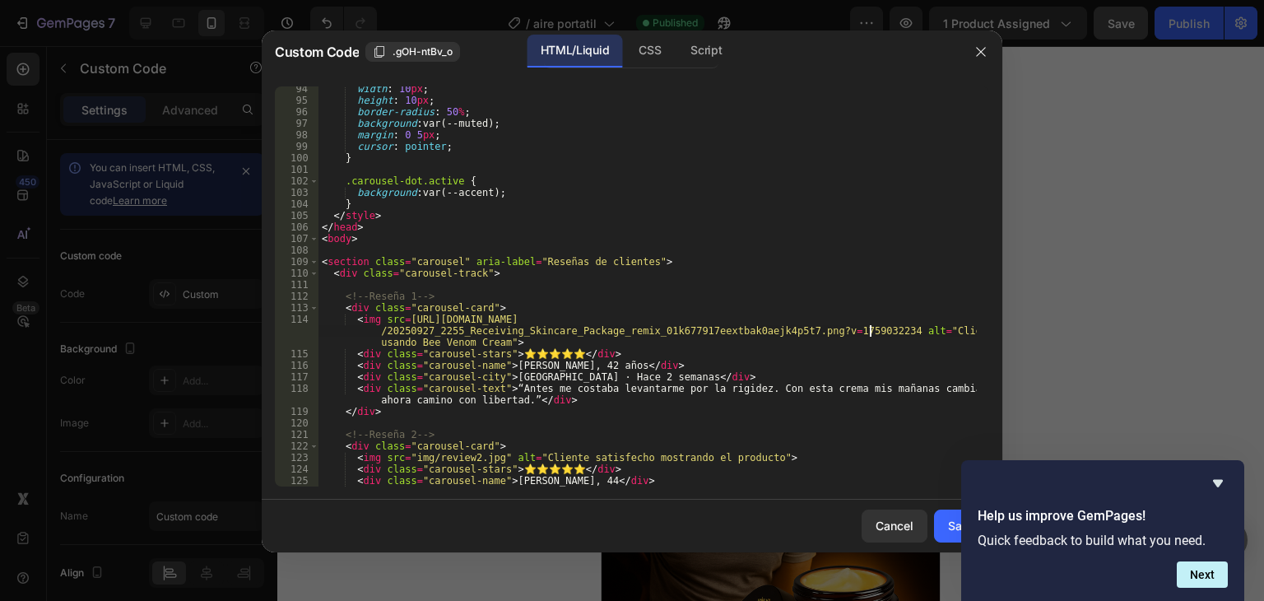
click at [730, 253] on div "width : 10 px ; height : 10 px ; border-radius : 50 % ; background : var(--mute…" at bounding box center [647, 294] width 658 height 423
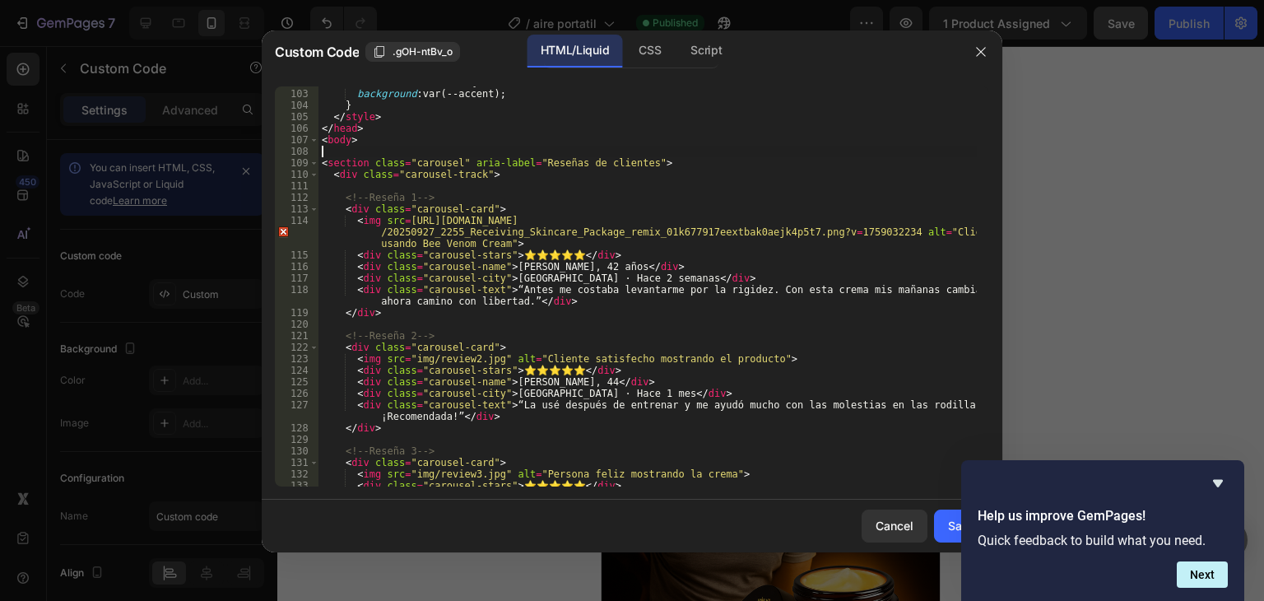
scroll to position [1173, 0]
click at [553, 387] on div ".carousel-dot.active { background : var(--accent) ; } </ style > </ head > < bo…" at bounding box center [647, 288] width 658 height 423
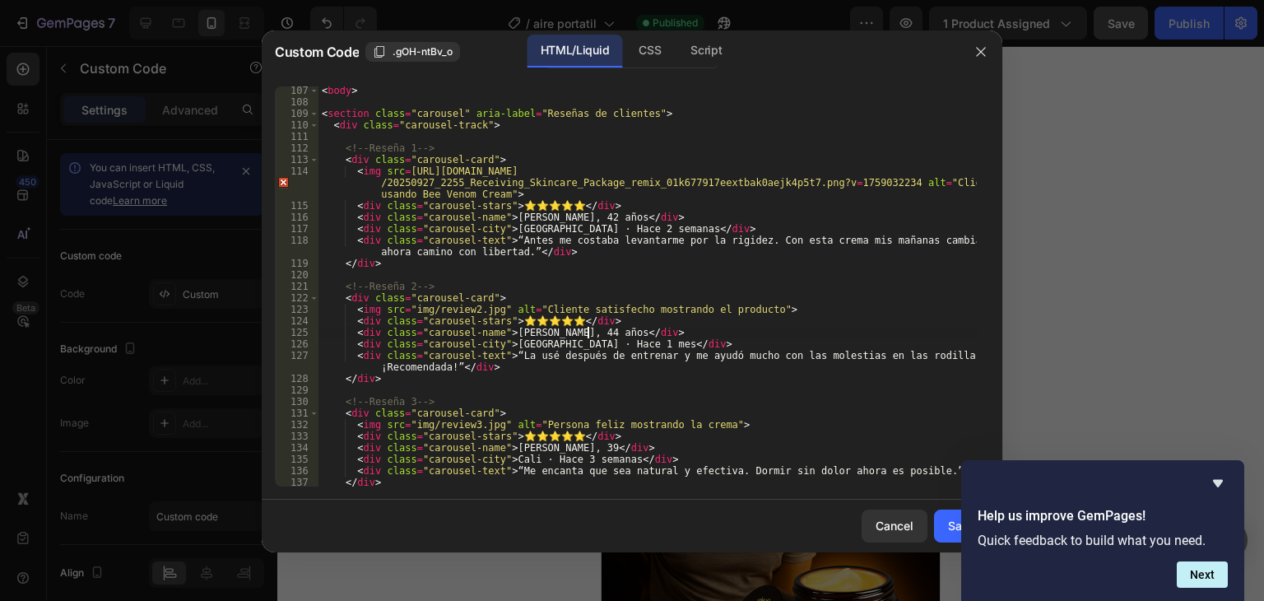
scroll to position [1223, 0]
drag, startPoint x: 402, startPoint y: 309, endPoint x: 497, endPoint y: 313, distance: 94.7
click at [497, 313] on div "< body > < section class = "carousel" aria-label = "Reseñas de clientes" > < di…" at bounding box center [647, 296] width 658 height 423
paste textarea "[URL][DOMAIN_NAME]"
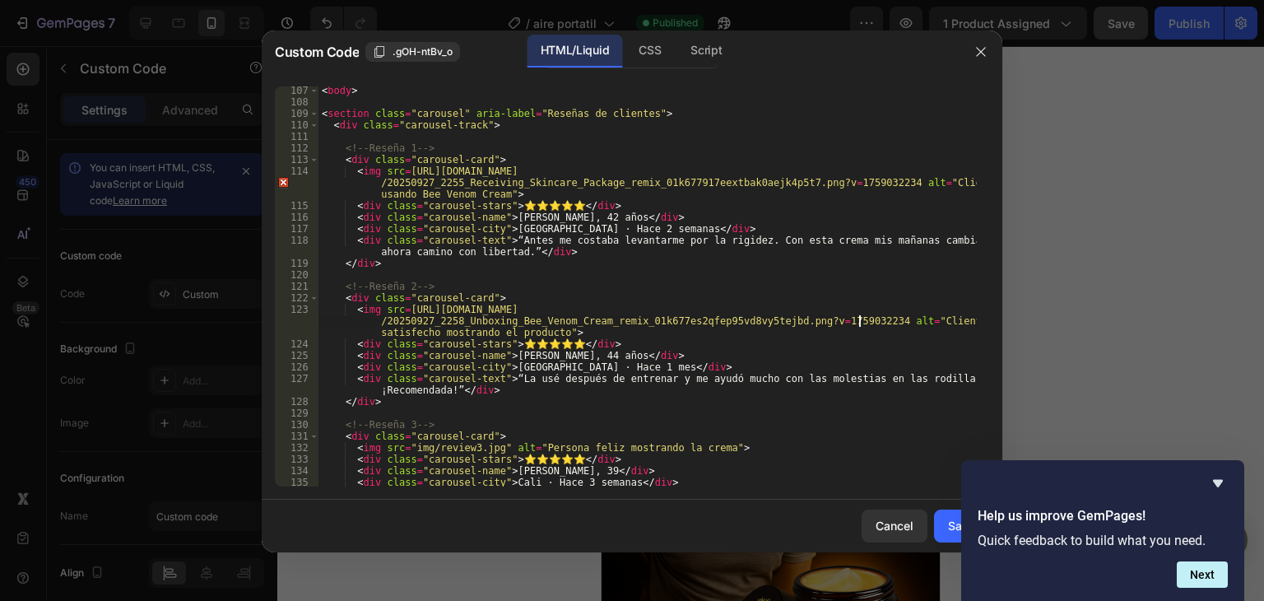
click at [783, 420] on div "< body > < section class = "carousel" aria-label = "Reseñas de clientes" > < di…" at bounding box center [647, 296] width 658 height 423
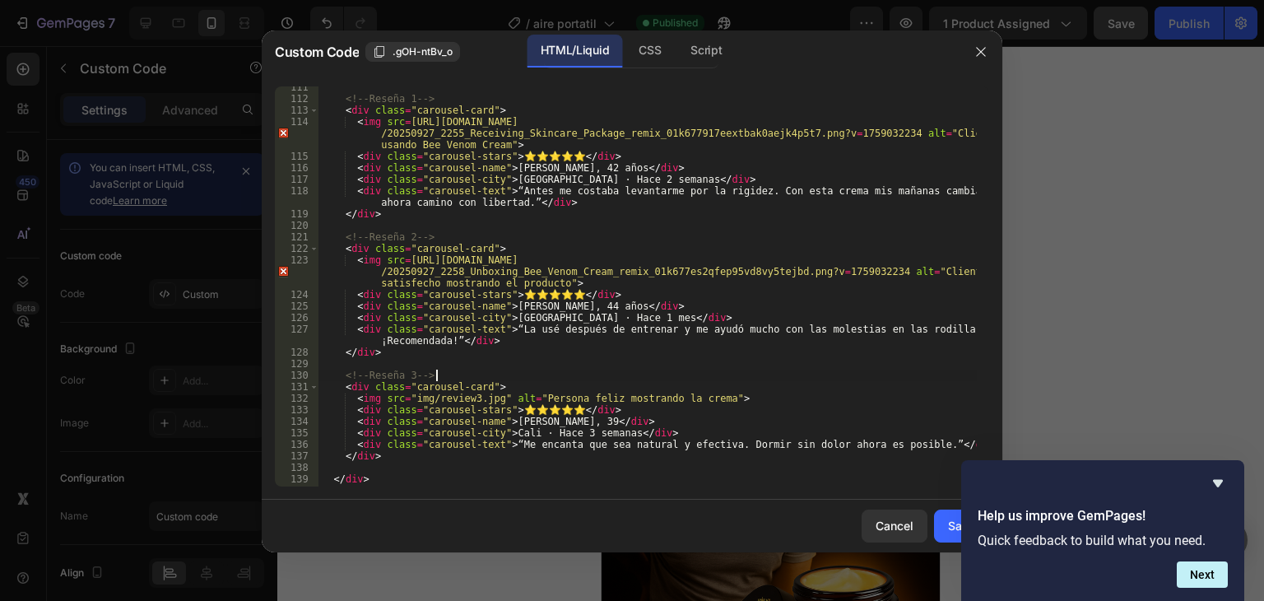
scroll to position [1321, 0]
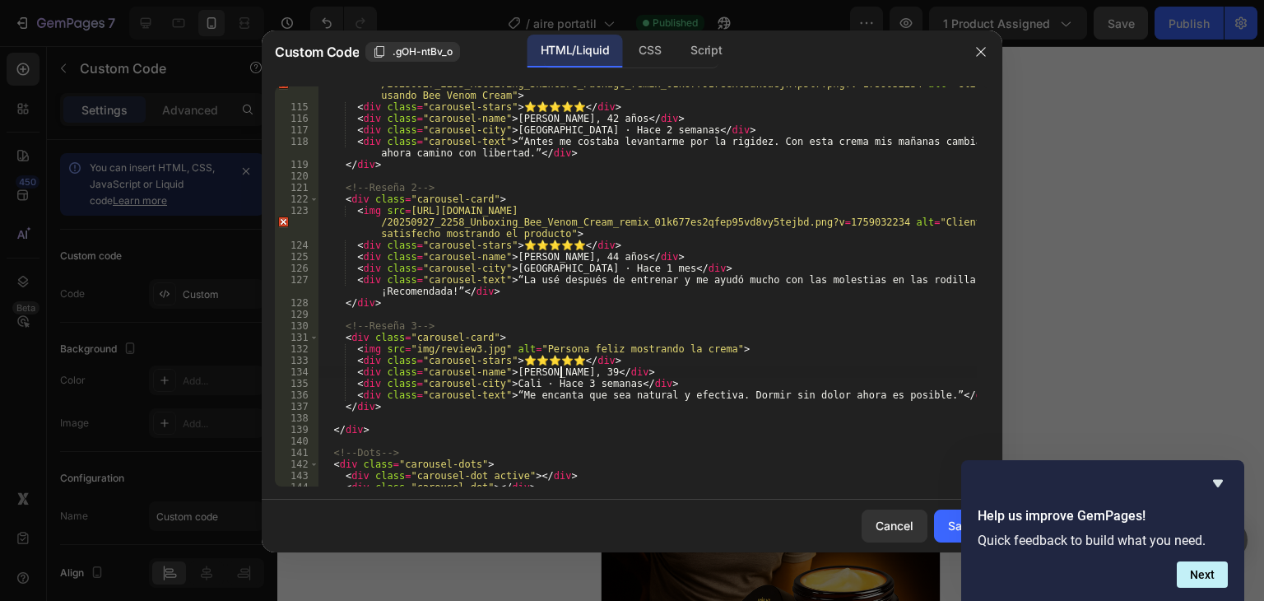
click at [562, 377] on div "< img src = [URL][DOMAIN_NAME] /20250927_2255_Receiving_Skincare_Package_remix_…" at bounding box center [647, 290] width 658 height 446
drag, startPoint x: 402, startPoint y: 347, endPoint x: 494, endPoint y: 353, distance: 92.3
click at [494, 353] on div "< img src = [URL][DOMAIN_NAME] /20250927_2255_Receiving_Skincare_Package_remix_…" at bounding box center [647, 290] width 658 height 446
paste textarea "[URL][DOMAIN_NAME]"
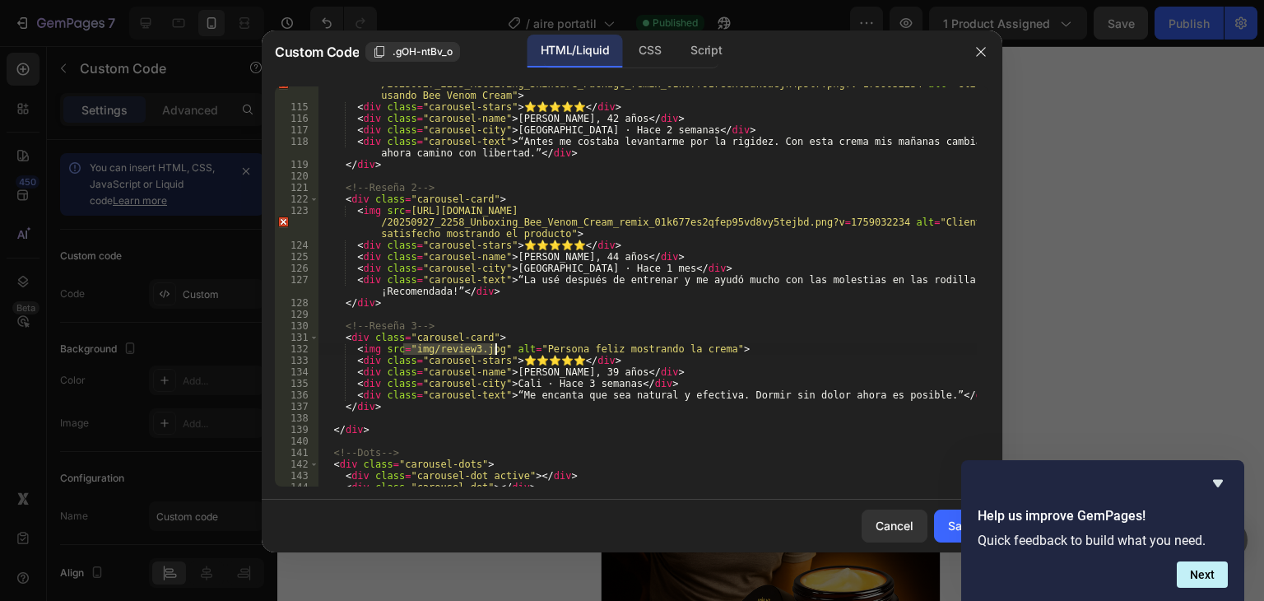
type textarea "<img src=[URL][DOMAIN_NAME] alt="Persona feliz mostrando la crema">"
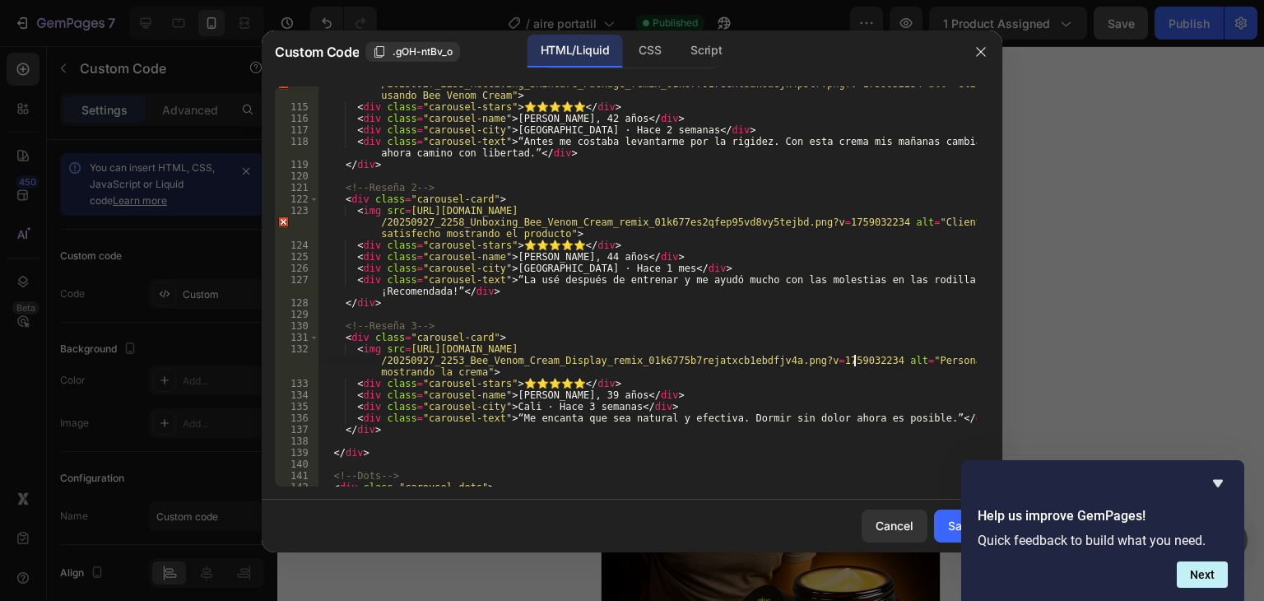
click at [810, 468] on div "< img src = [URL][DOMAIN_NAME] /20250927_2255_Receiving_Skincare_Package_remix_…" at bounding box center [647, 290] width 658 height 446
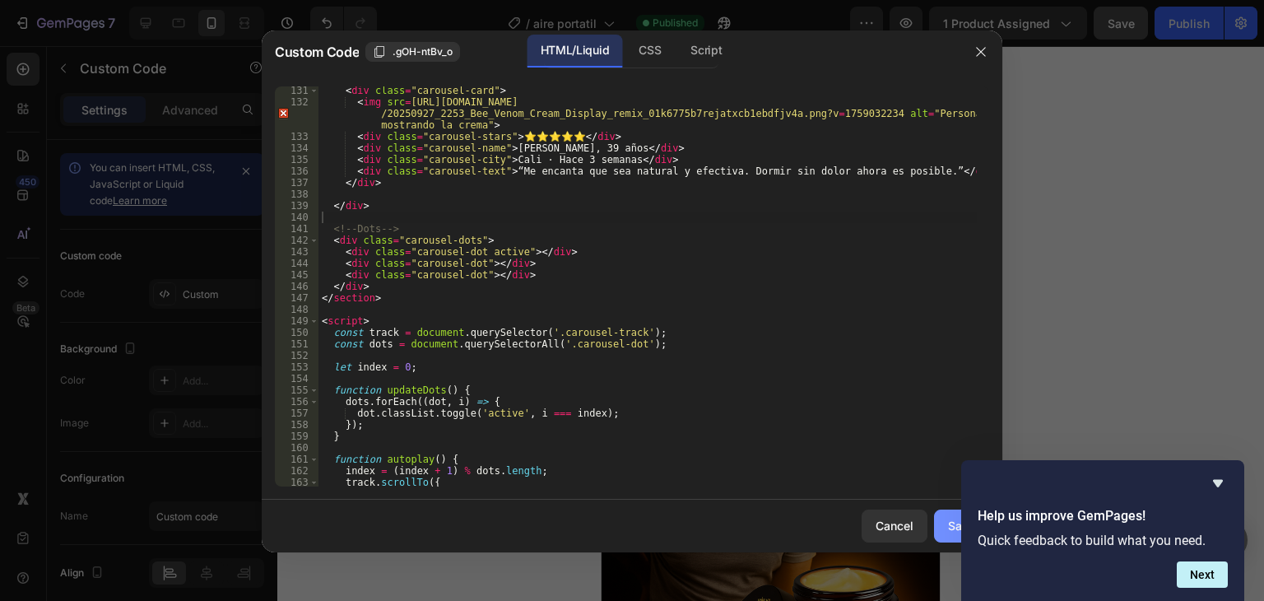
click at [944, 533] on button "Save" at bounding box center [961, 525] width 55 height 33
type textarea "</html>"
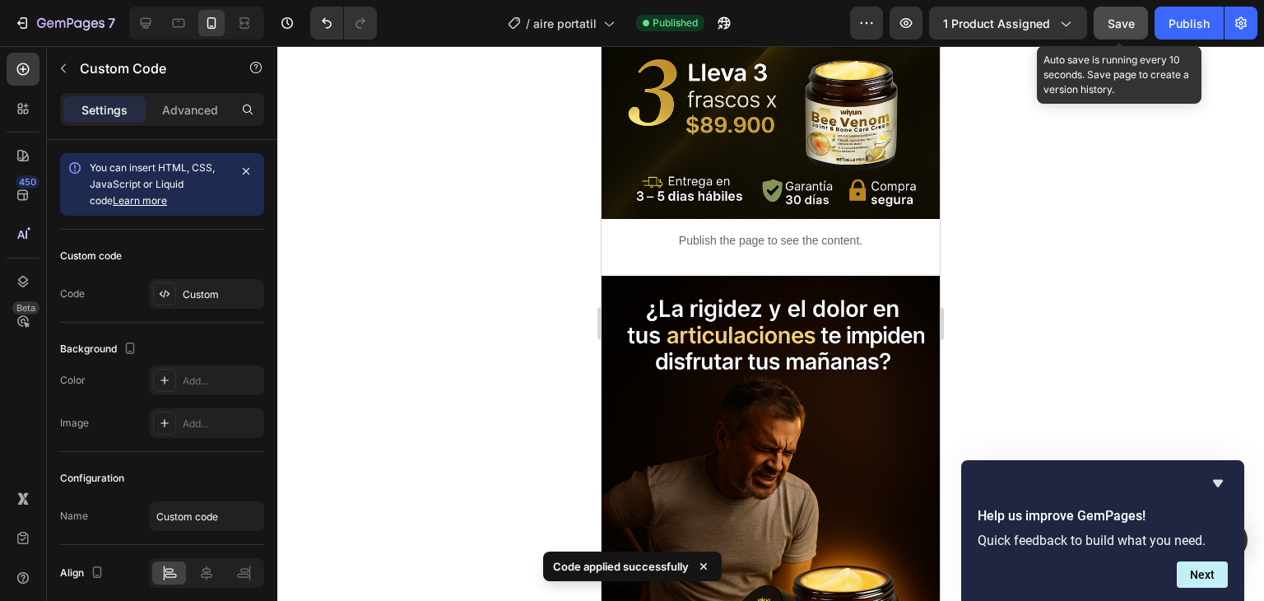
click at [1118, 21] on span "Save" at bounding box center [1120, 23] width 27 height 14
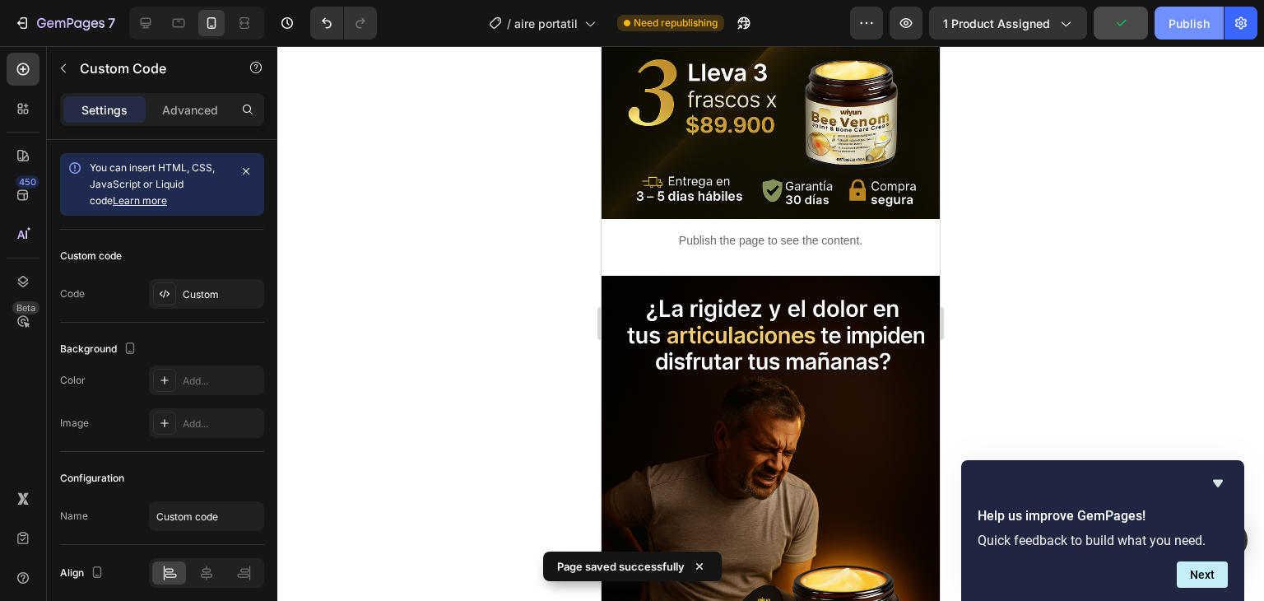
click at [1174, 32] on button "Publish" at bounding box center [1188, 23] width 69 height 33
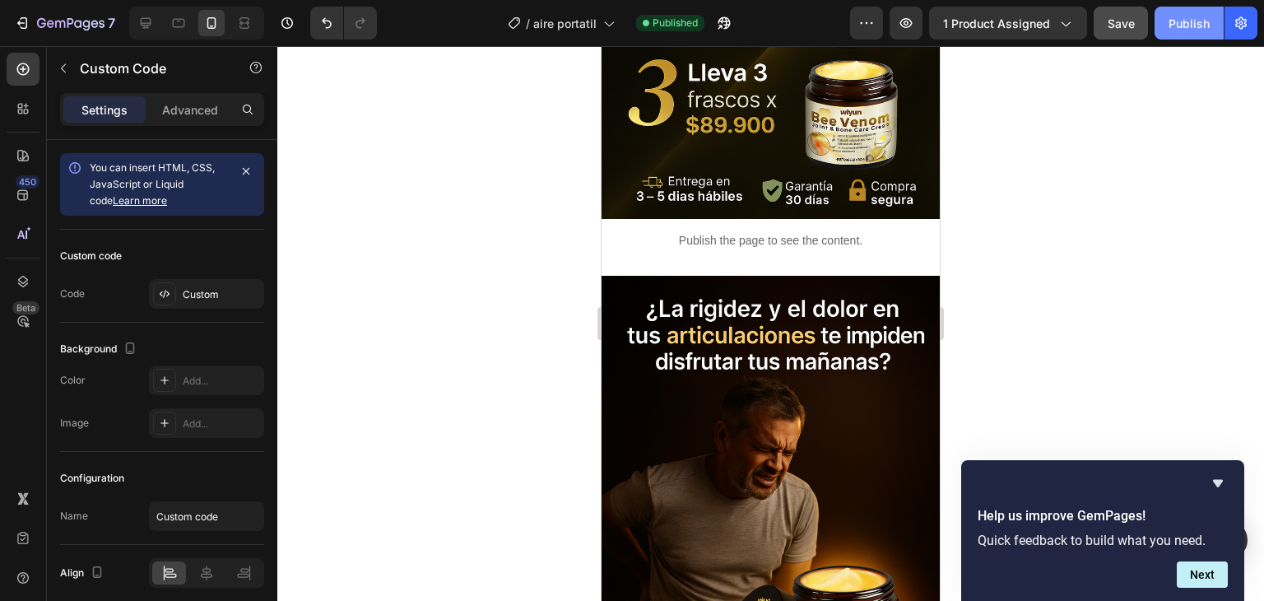
click at [1184, 18] on div "Publish" at bounding box center [1188, 23] width 41 height 17
click at [1208, 16] on div "Publish" at bounding box center [1188, 23] width 41 height 17
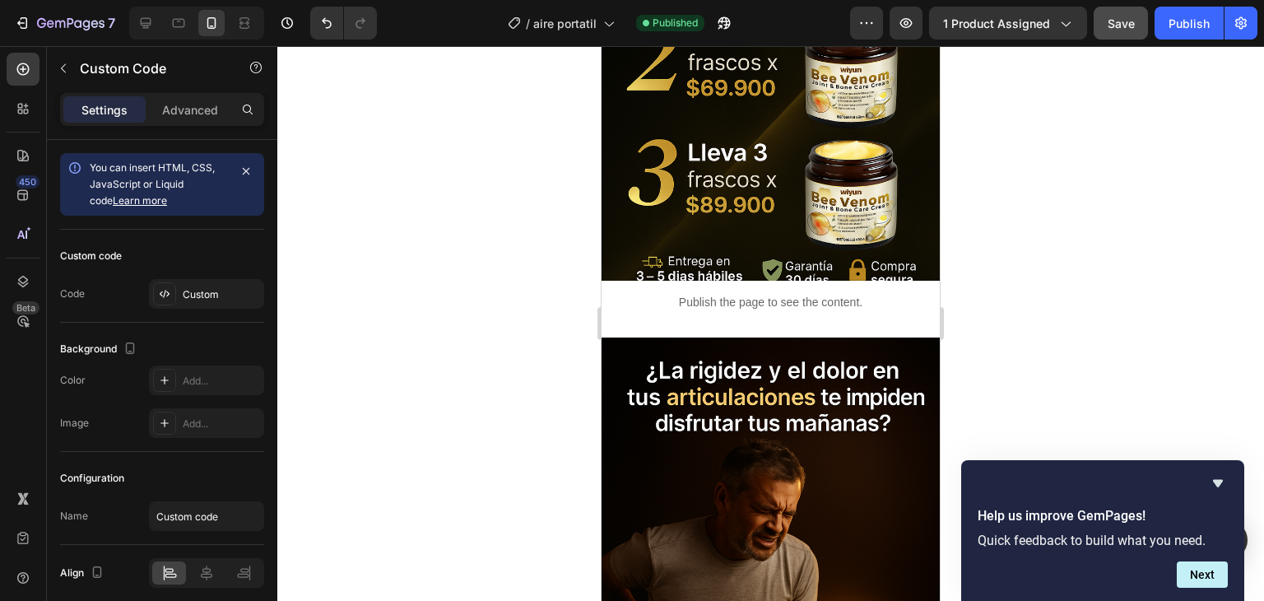
scroll to position [1563, 0]
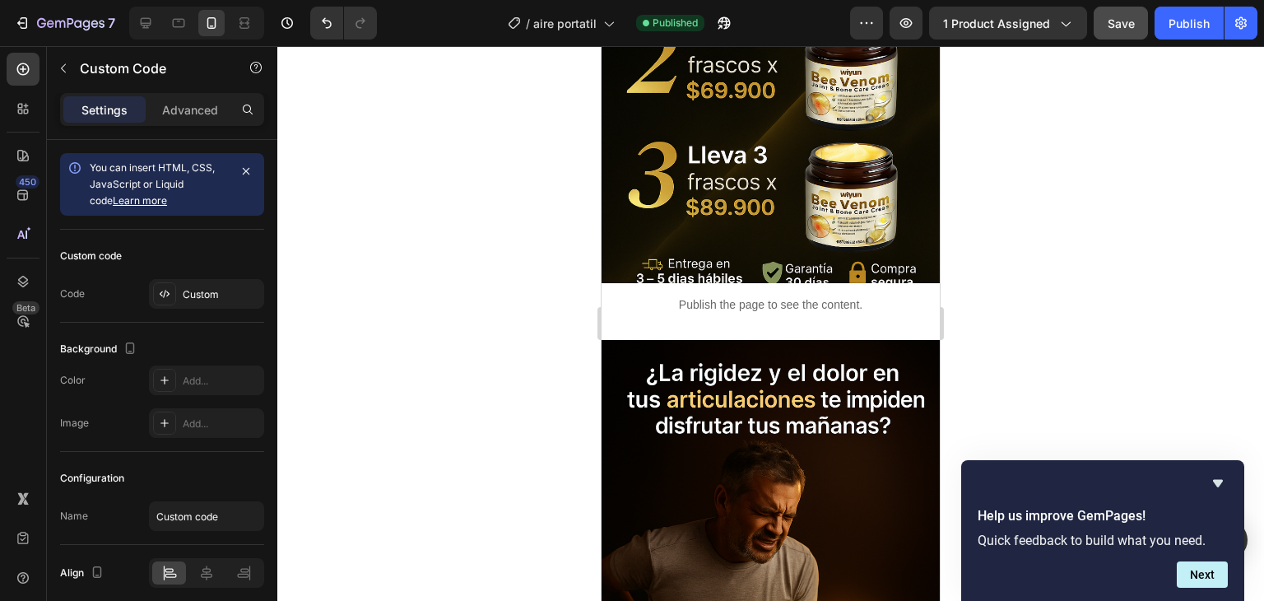
click at [848, 292] on div "Publish the page to see the content." at bounding box center [770, 305] width 338 height 44
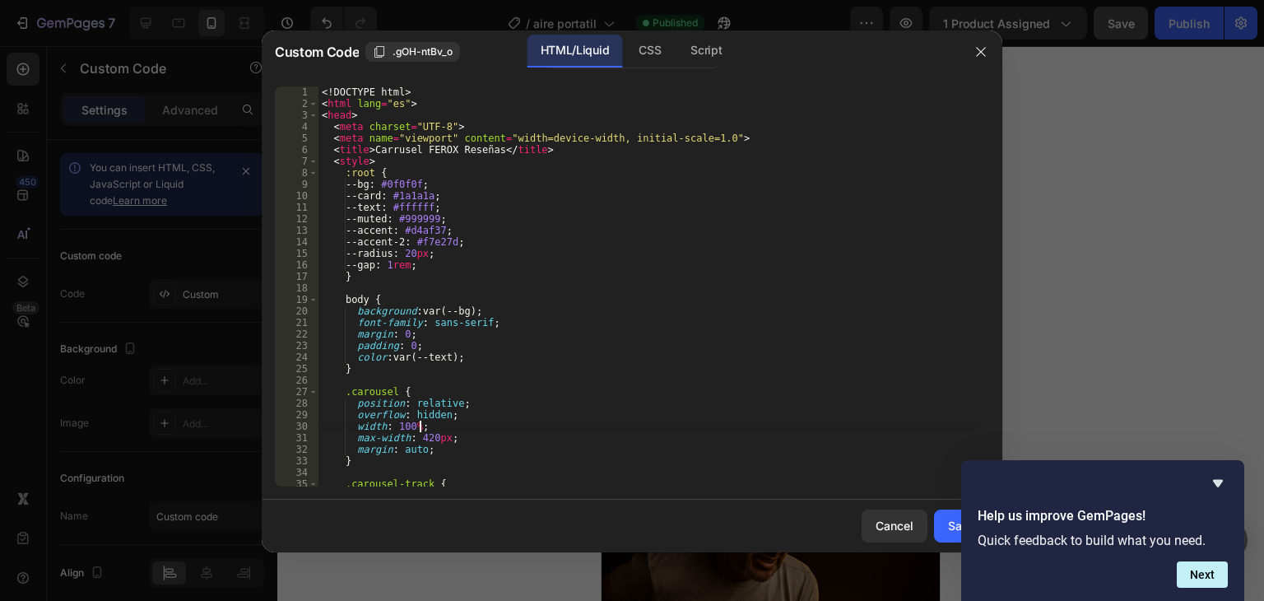
click at [555, 429] on div "<! DOCTYPE html > < html lang = "es" > < head > < meta charset = "UTF-8" > < me…" at bounding box center [647, 297] width 658 height 423
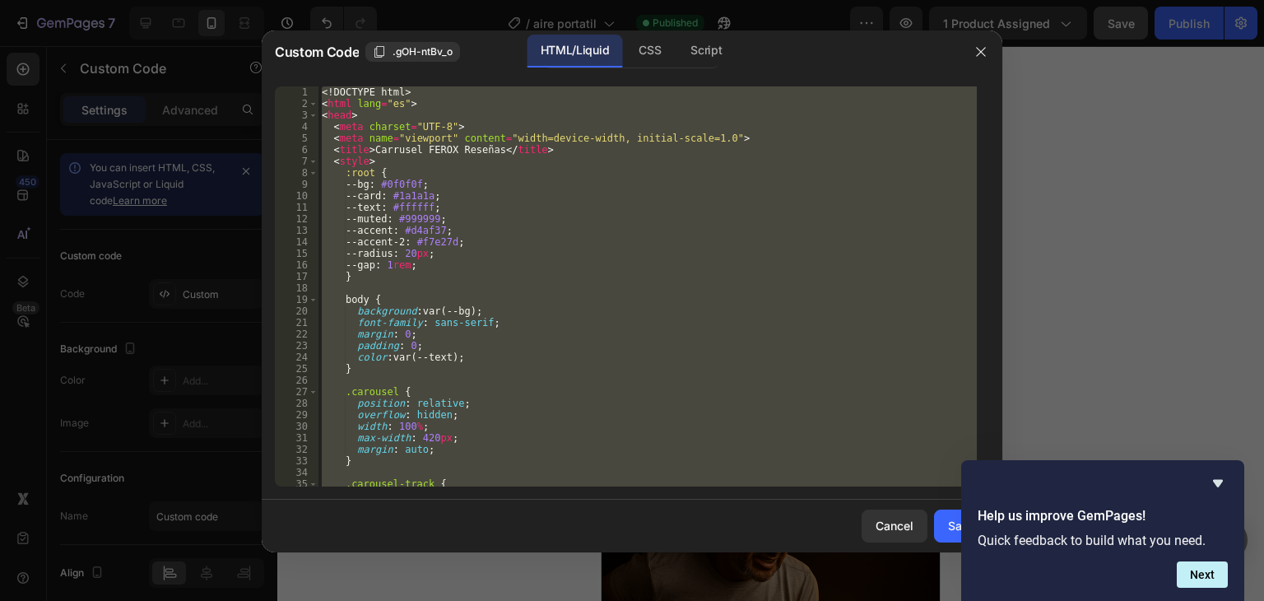
type textarea "</html>"
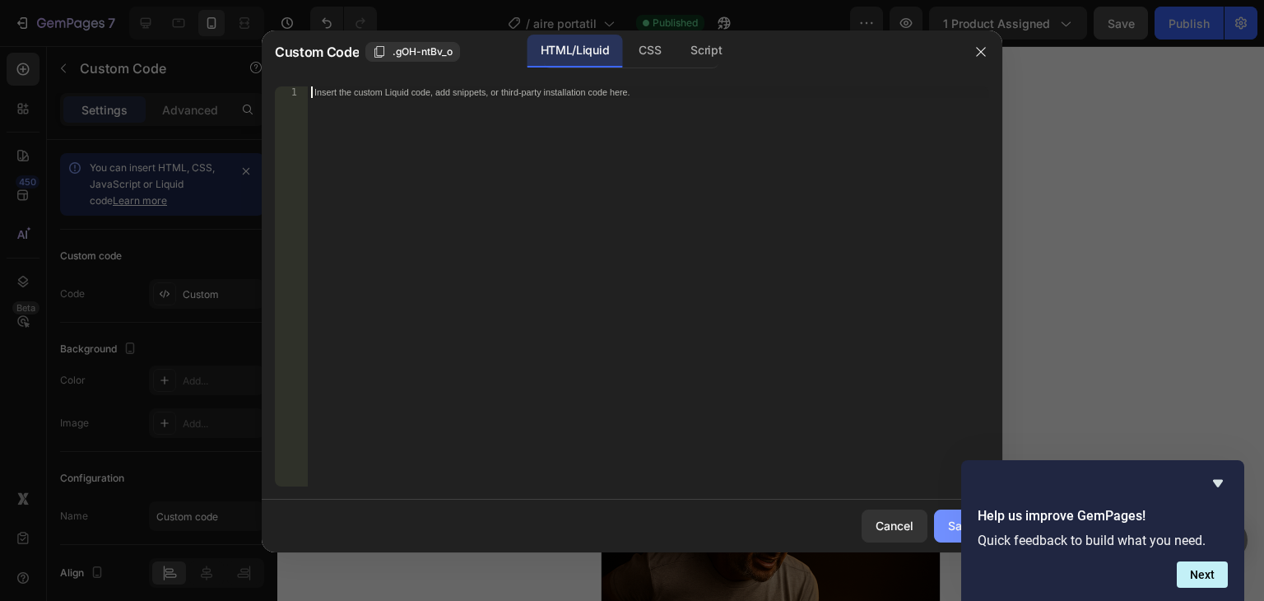
scroll to position [1754, 0]
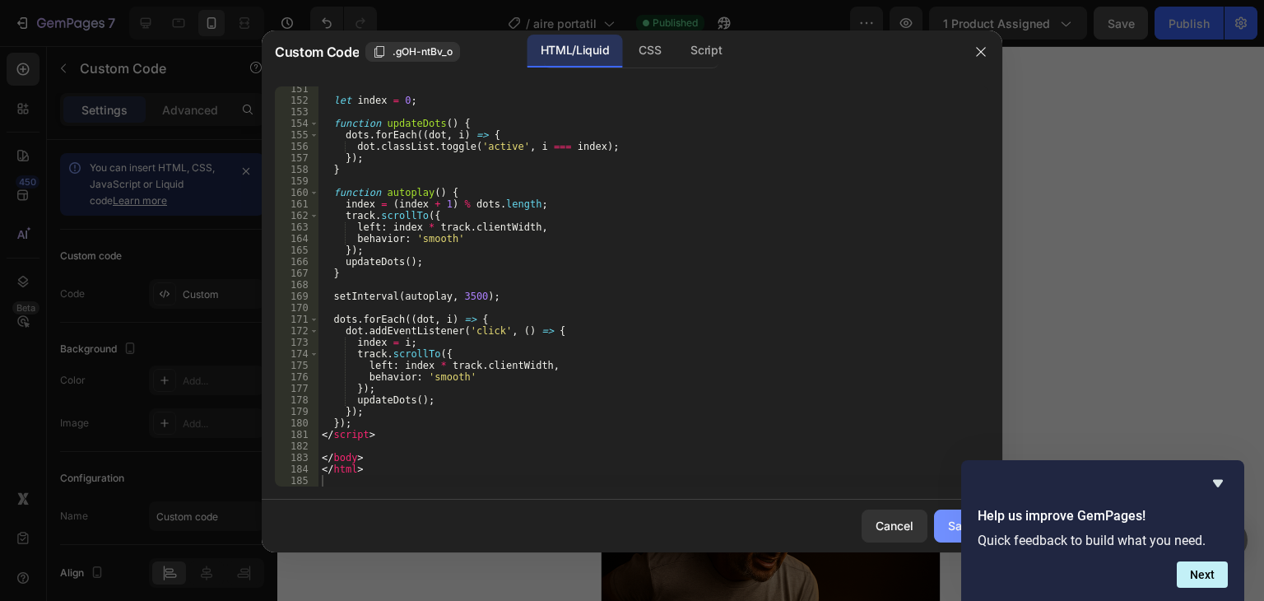
click at [953, 534] on button "Save" at bounding box center [961, 525] width 55 height 33
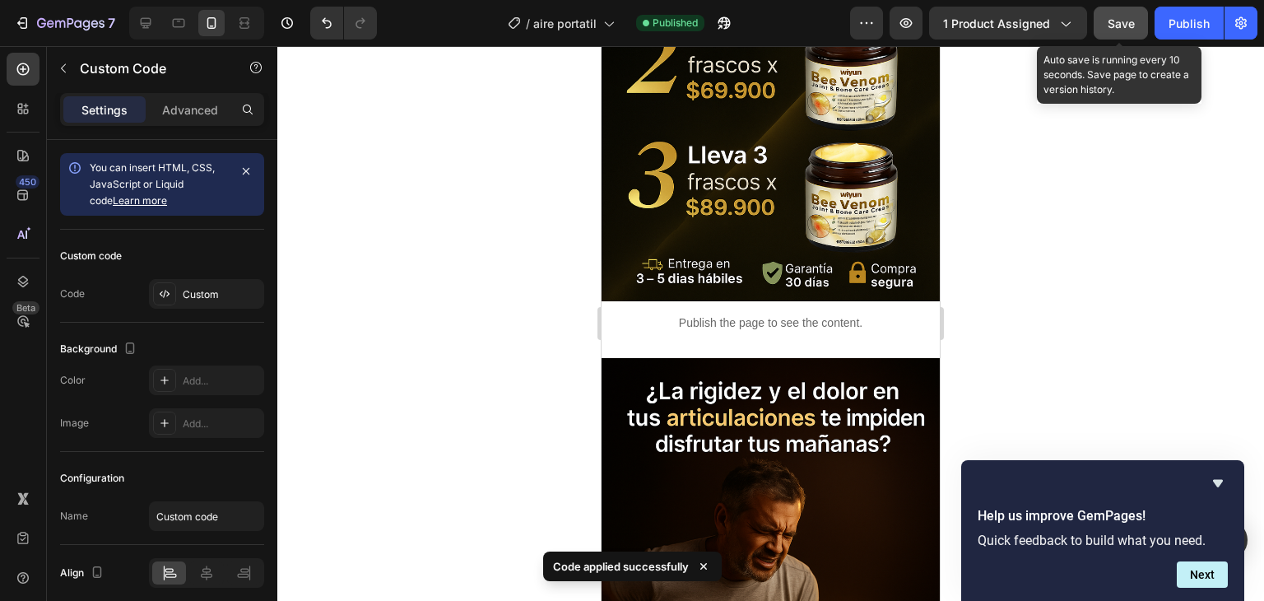
click at [1132, 21] on span "Save" at bounding box center [1120, 23] width 27 height 14
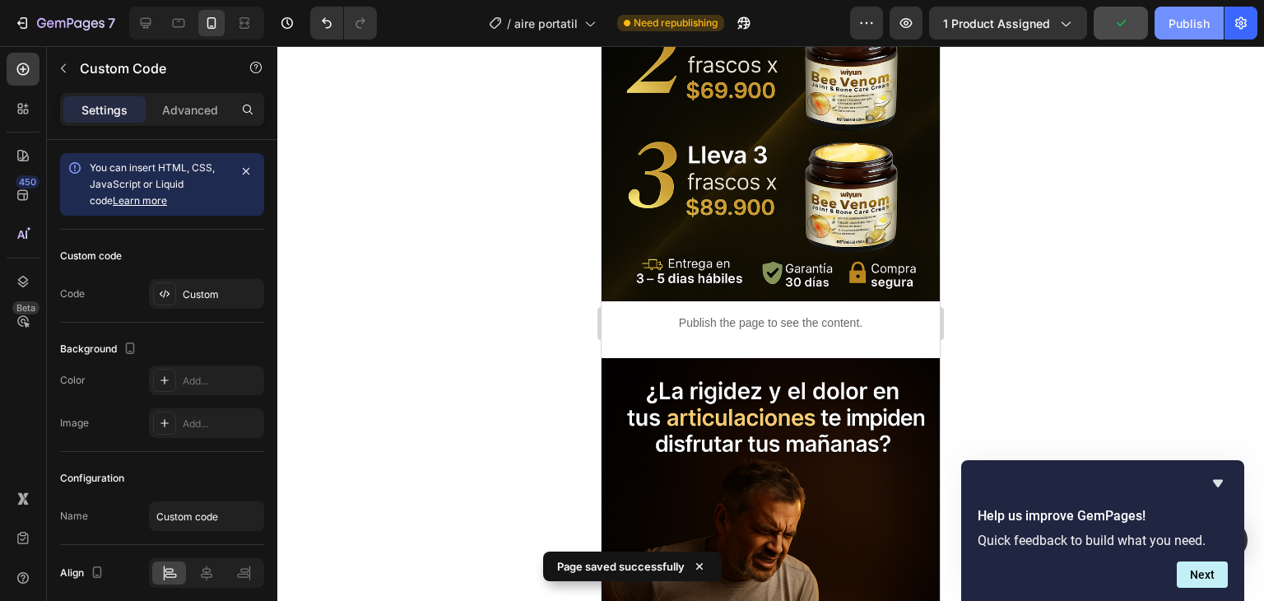
click at [1182, 26] on div "Publish" at bounding box center [1188, 23] width 41 height 17
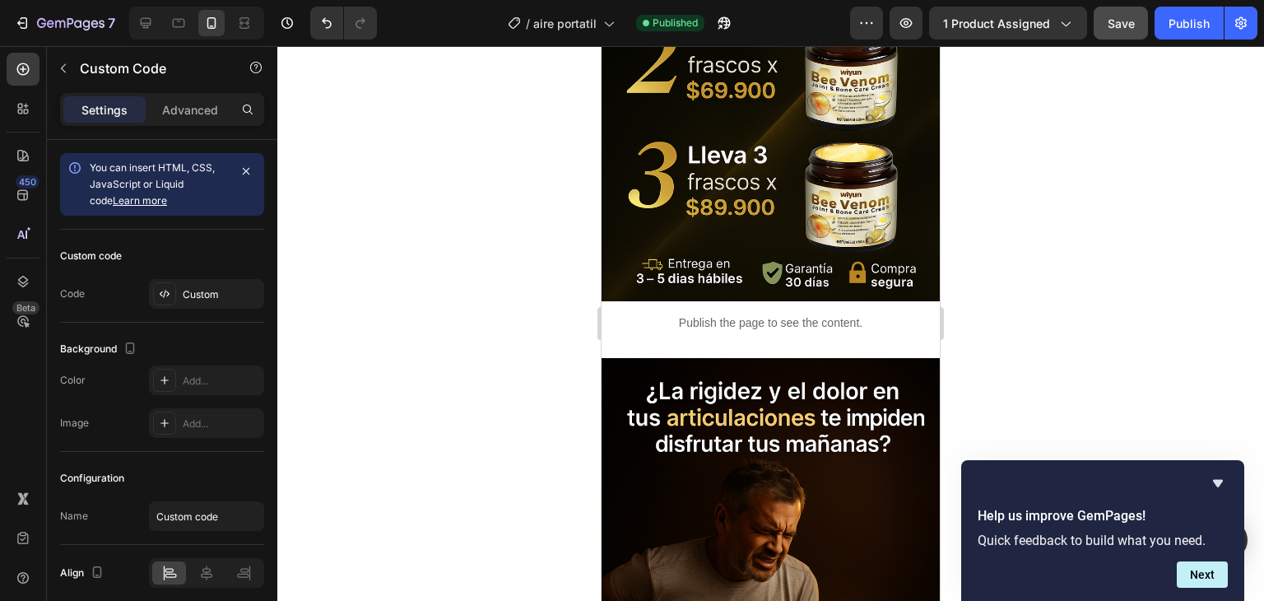
click at [795, 314] on p "Publish the page to see the content." at bounding box center [770, 322] width 338 height 17
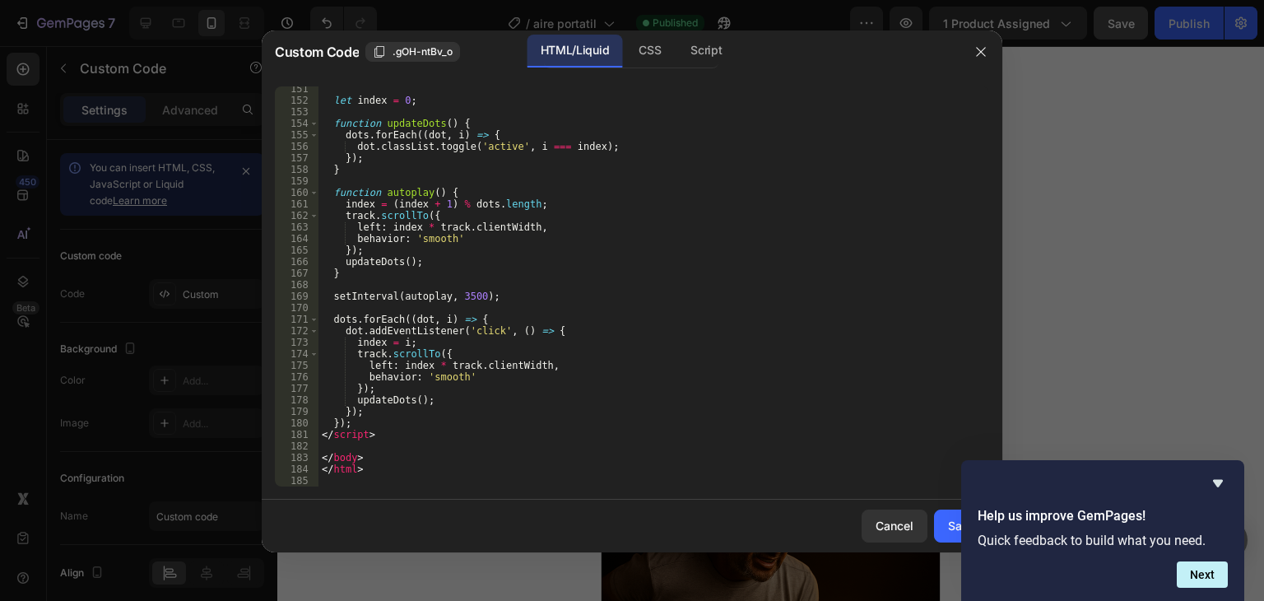
click at [457, 475] on div "let index = 0 ; function updateDots ( ) { dots . forEach (( dot , i ) => { dot …" at bounding box center [647, 294] width 658 height 423
type textarea "</html>"
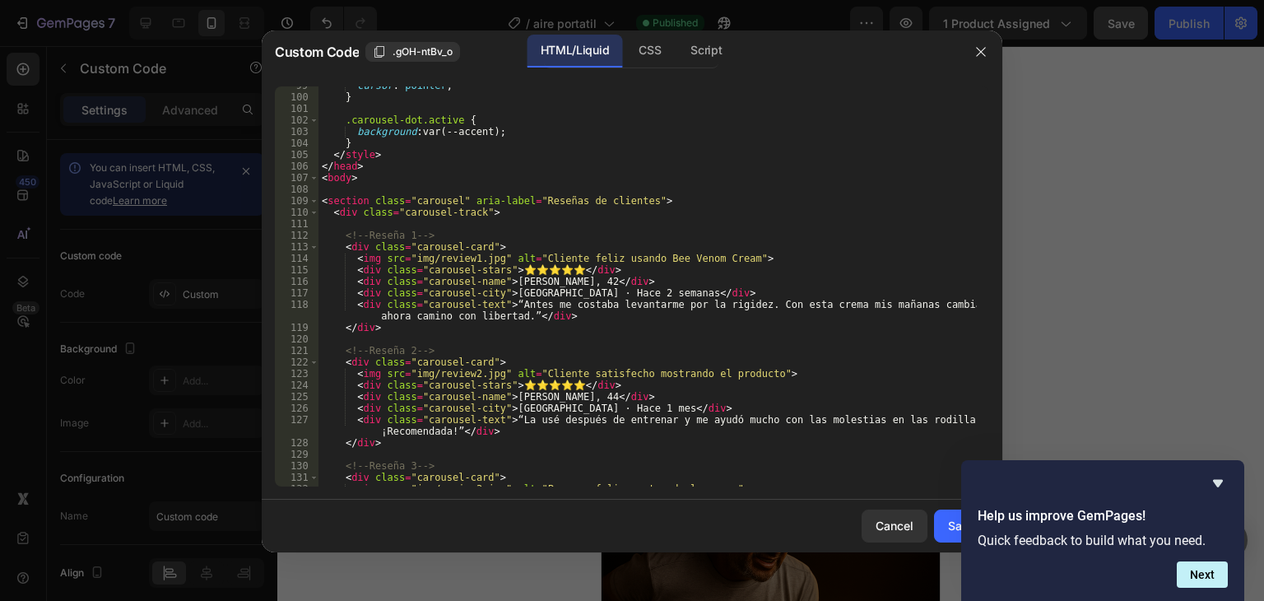
scroll to position [1185, 0]
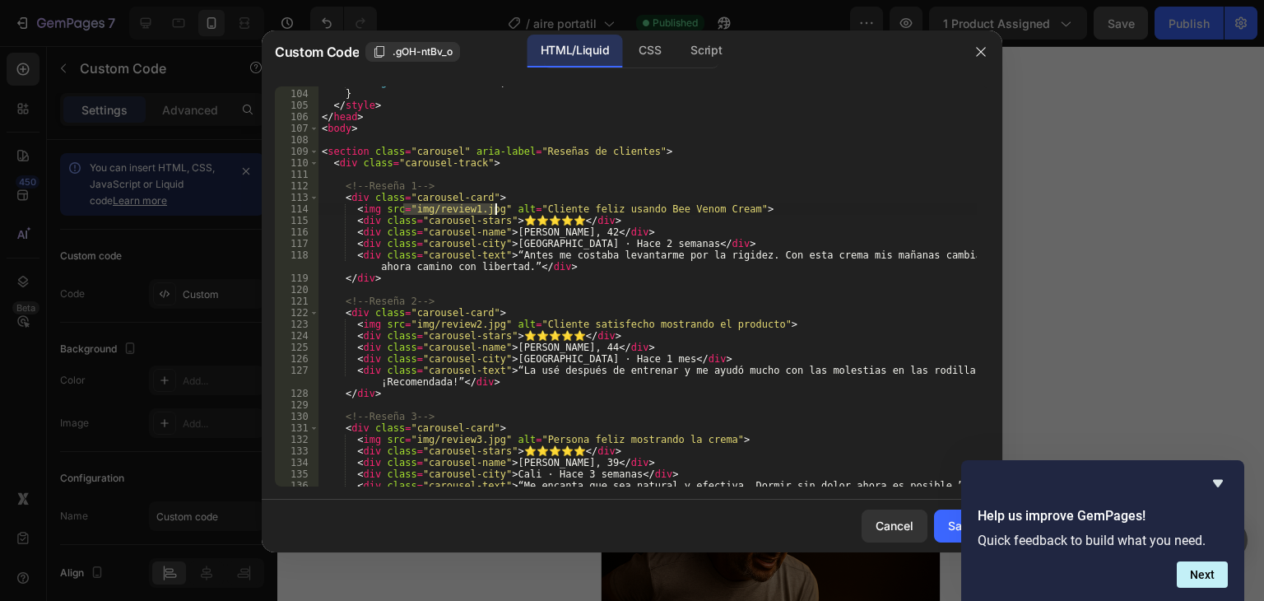
drag, startPoint x: 402, startPoint y: 207, endPoint x: 497, endPoint y: 210, distance: 94.7
click at [497, 210] on div "background : var(--accent) ; } </ style > </ head > < body > < section class = …" at bounding box center [647, 288] width 658 height 423
paste textarea "[URL][DOMAIN_NAME]"
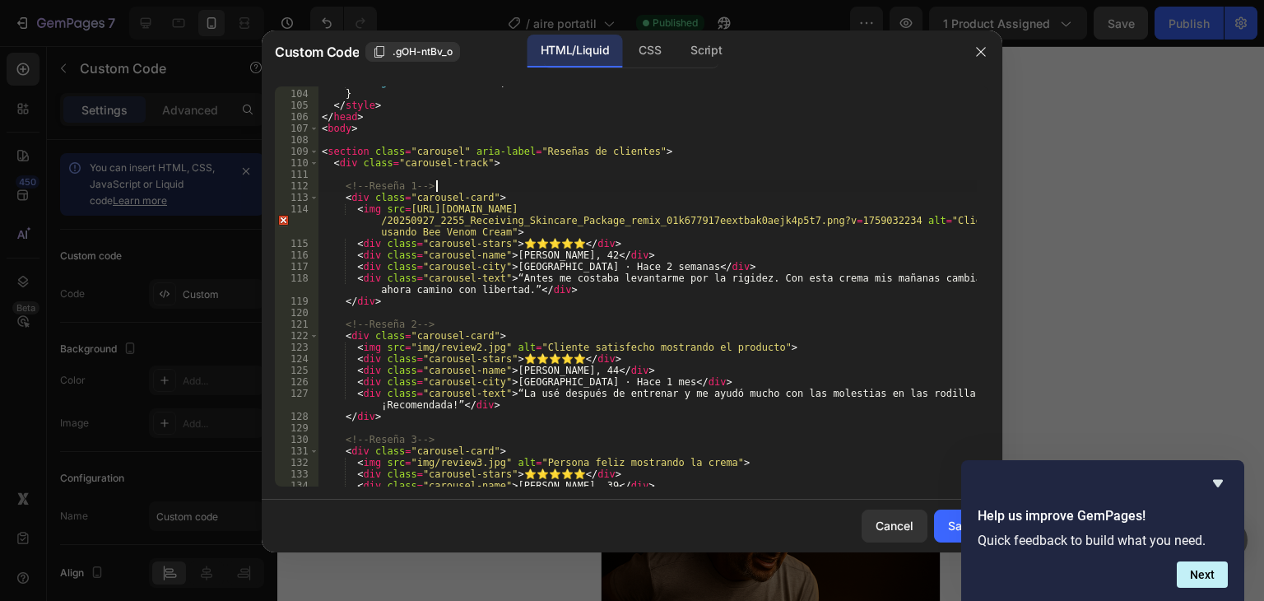
click at [727, 181] on div "background : var(--accent) ; } </ style > </ head > < body > < section class = …" at bounding box center [647, 288] width 658 height 423
drag, startPoint x: 403, startPoint y: 346, endPoint x: 494, endPoint y: 346, distance: 90.5
click at [494, 346] on div "background : var(--accent) ; } </ style > </ head > < body > < section class = …" at bounding box center [647, 288] width 658 height 423
paste textarea "[URL][DOMAIN_NAME]"
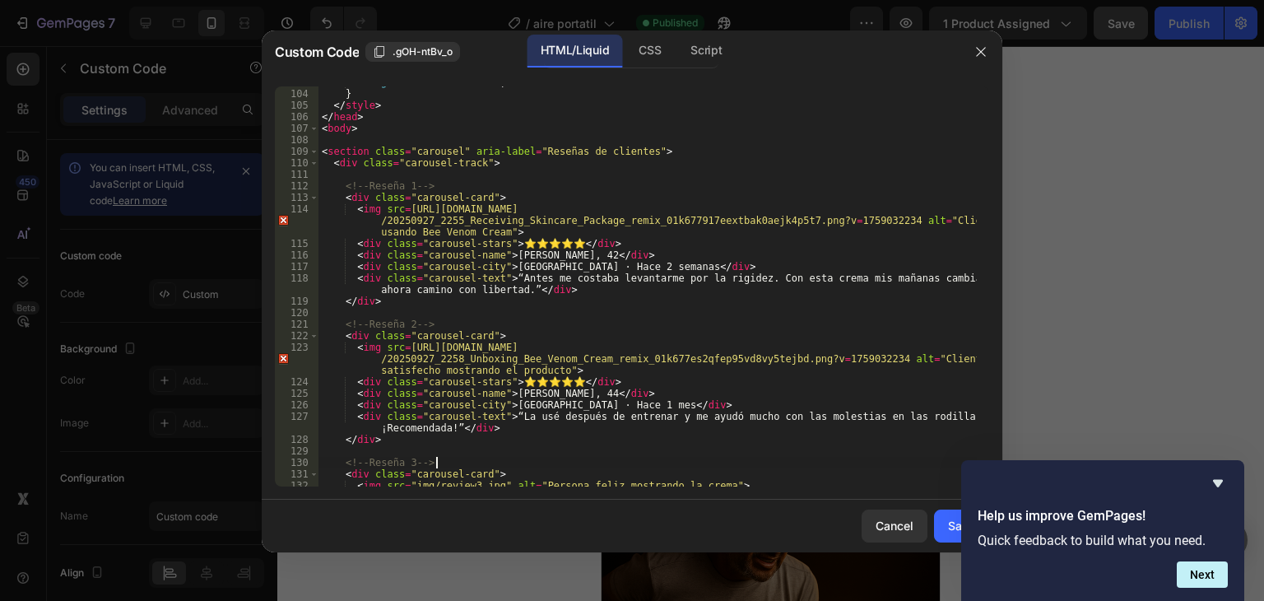
click at [667, 461] on div "background : var(--accent) ; } </ style > </ head > < body > < section class = …" at bounding box center [647, 288] width 658 height 423
click at [530, 254] on div "background : var(--accent) ; } </ style > </ head > < body > < section class = …" at bounding box center [647, 288] width 658 height 423
click at [507, 256] on div "background : var(--accent) ; } </ style > </ head > < body > < section class = …" at bounding box center [647, 288] width 658 height 423
click at [556, 258] on div "background : var(--accent) ; } </ style > </ head > < body > < section class = …" at bounding box center [647, 288] width 658 height 423
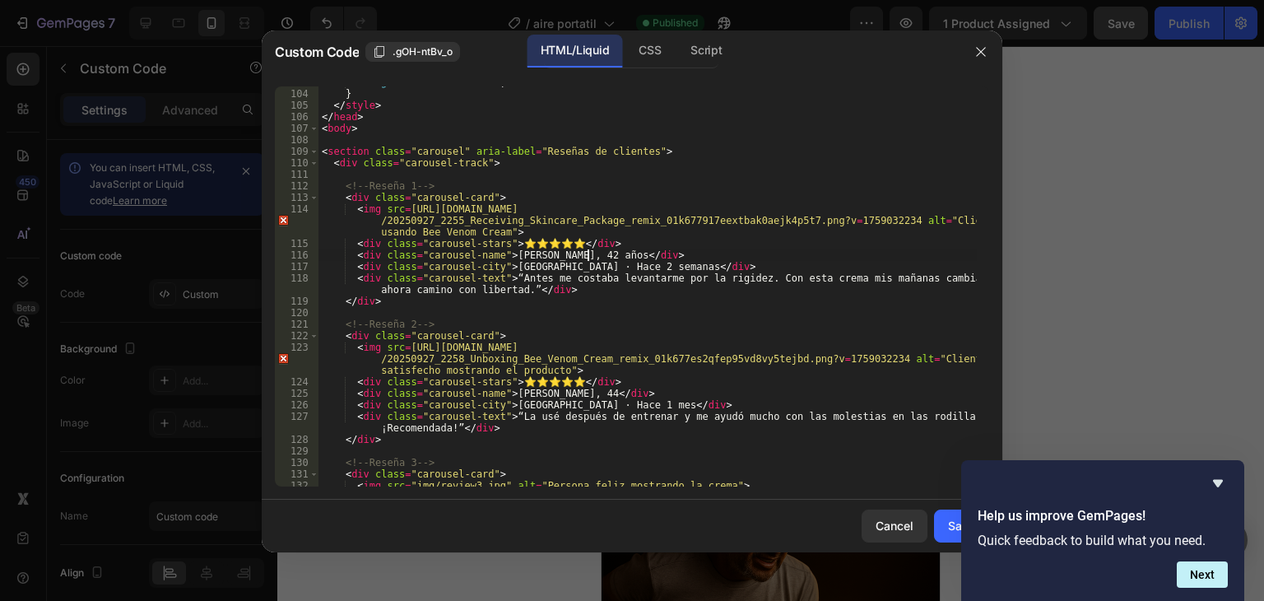
click at [555, 399] on div "background : var(--accent) ; } </ style > </ head > < body > < section class = …" at bounding box center [647, 288] width 658 height 423
click at [555, 392] on div "background : var(--accent) ; } </ style > </ head > < body > < section class = …" at bounding box center [647, 288] width 658 height 423
type textarea "<div class="carousel-name">[PERSON_NAME], 44 años </div>"
click at [703, 445] on div "background : var(--accent) ; } </ style > </ head > < body > < section class = …" at bounding box center [647, 288] width 658 height 423
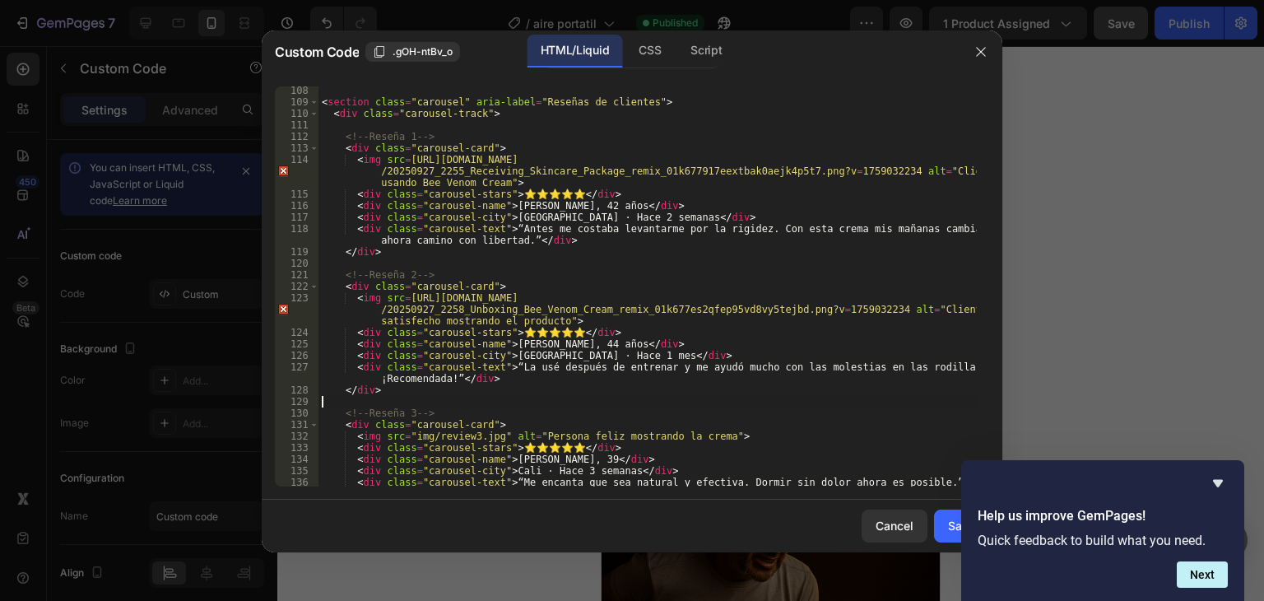
scroll to position [1284, 0]
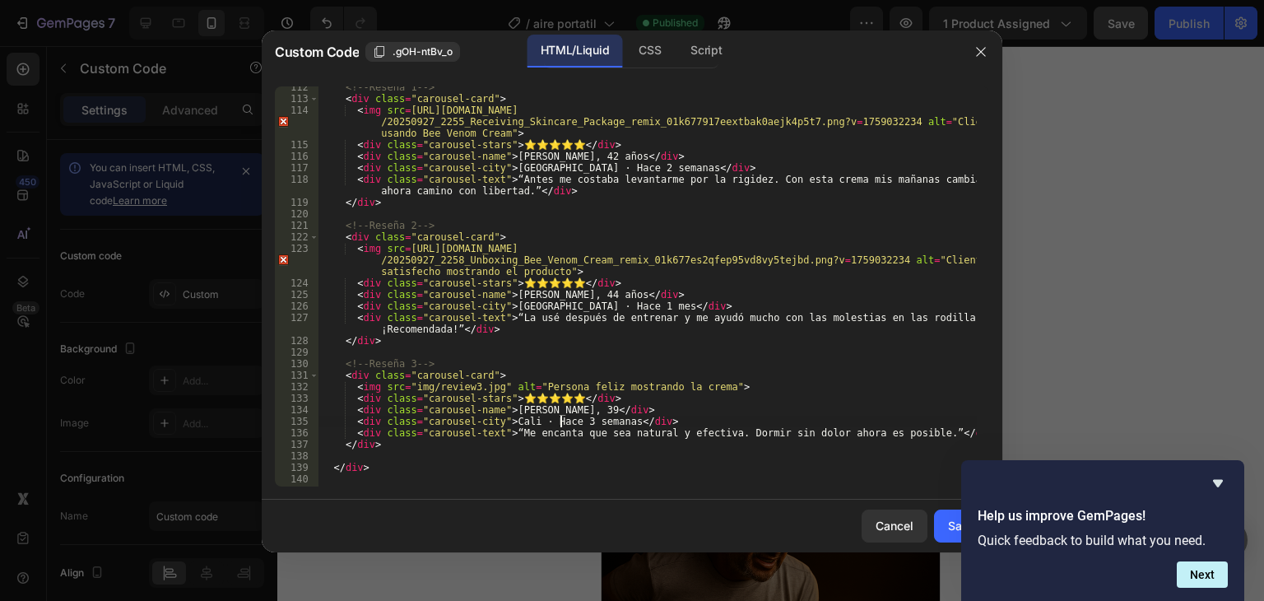
click at [563, 416] on div "<!-- Reseña 1 --> < div class = "carousel-card" > < img src = [URL][DOMAIN_NAME…" at bounding box center [647, 292] width 658 height 423
click at [563, 412] on div "<!-- Reseña 1 --> < div class = "carousel-card" > < img src = [URL][DOMAIN_NAME…" at bounding box center [647, 292] width 658 height 423
click at [755, 399] on div "<!-- Reseña 1 --> < div class = "carousel-card" > < img src = [URL][DOMAIN_NAME…" at bounding box center [647, 292] width 658 height 423
drag, startPoint x: 402, startPoint y: 388, endPoint x: 494, endPoint y: 392, distance: 92.2
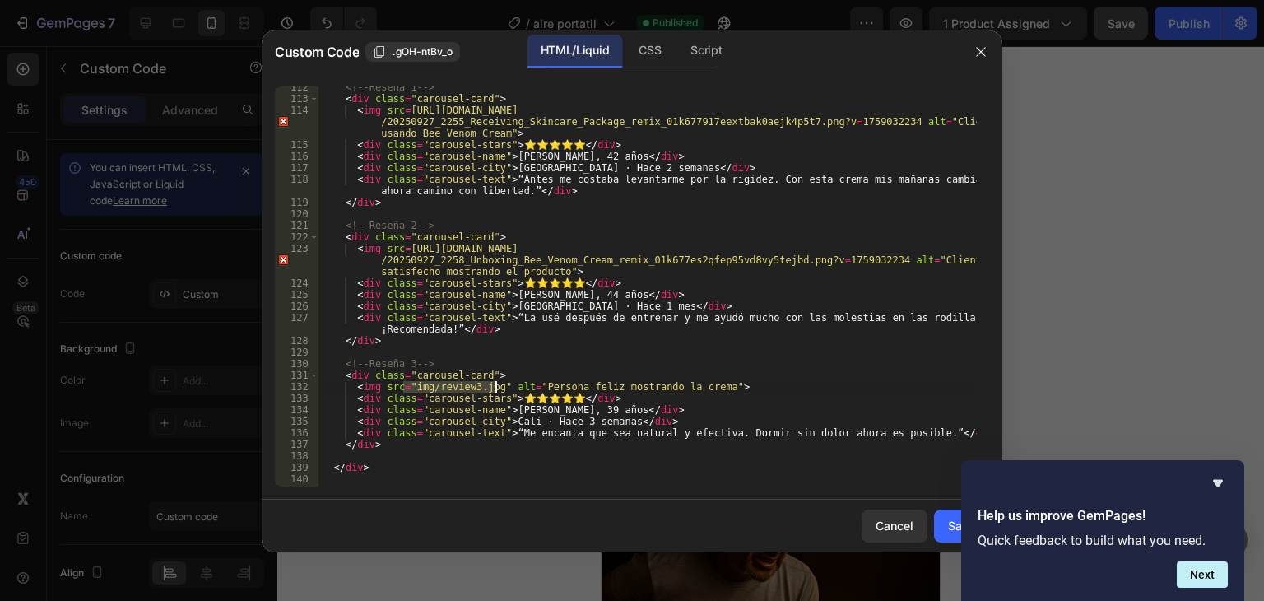
click at [494, 392] on div "<!-- Reseña 1 --> < div class = "carousel-card" > < img src = [URL][DOMAIN_NAME…" at bounding box center [647, 292] width 658 height 423
paste textarea "[URL][DOMAIN_NAME]"
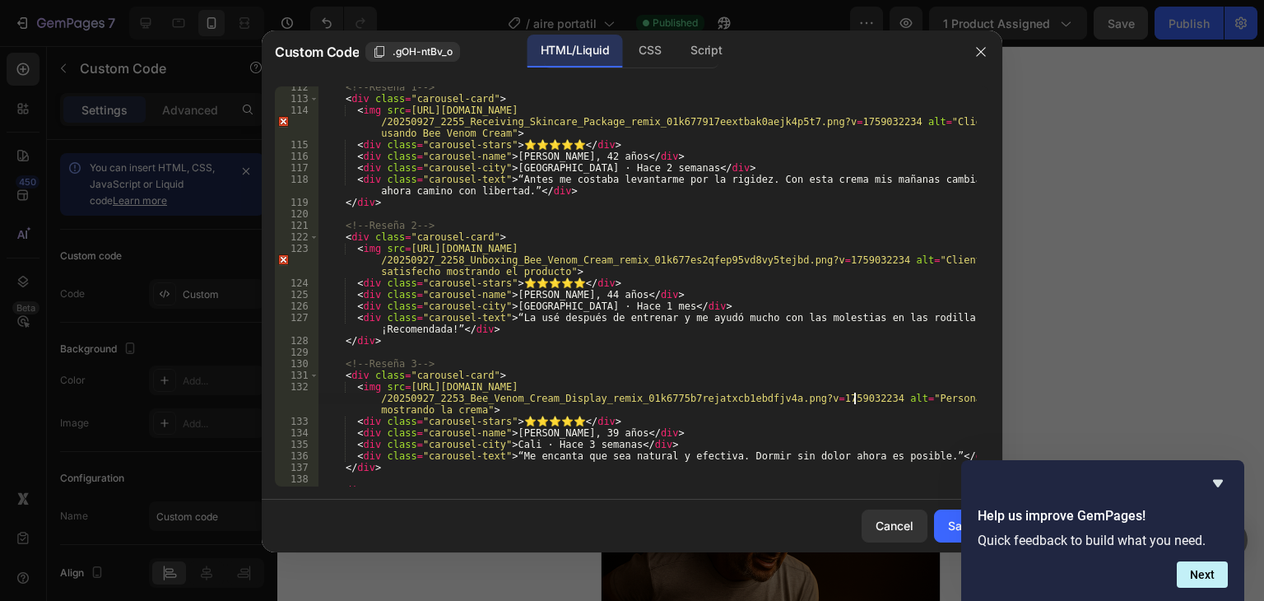
click at [783, 374] on div "<!-- Reseña 1 --> < div class = "carousel-card" > < img src = [URL][DOMAIN_NAME…" at bounding box center [647, 292] width 658 height 423
click at [945, 519] on button "Save" at bounding box center [961, 525] width 55 height 33
type textarea "</html>"
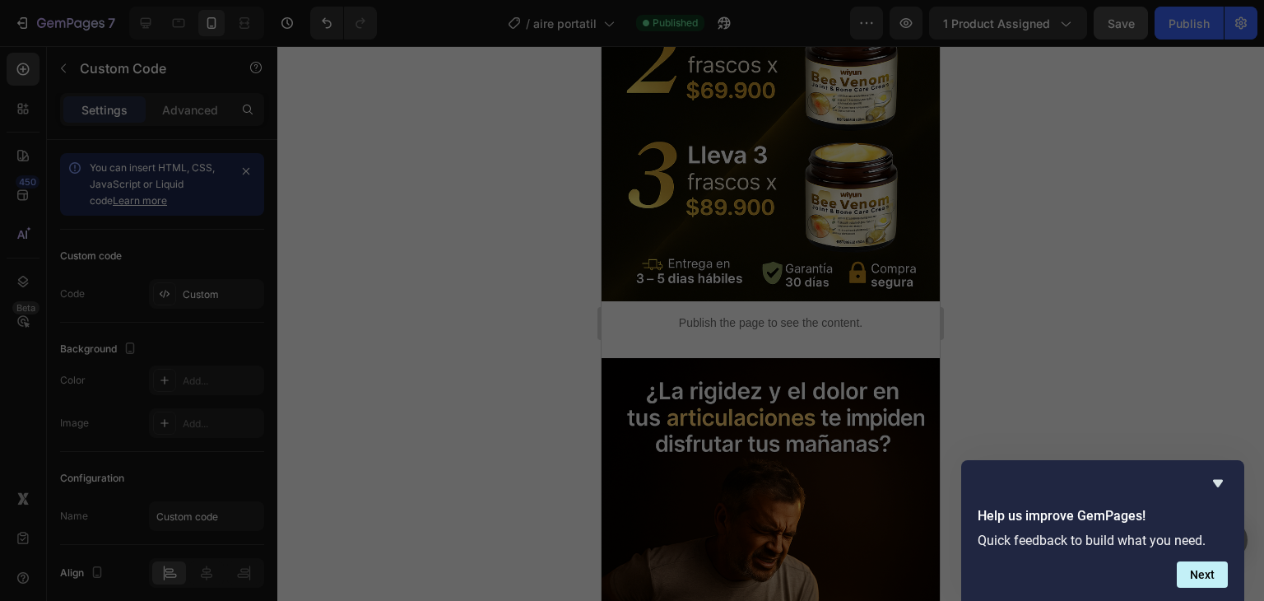
scroll to position [0, 2]
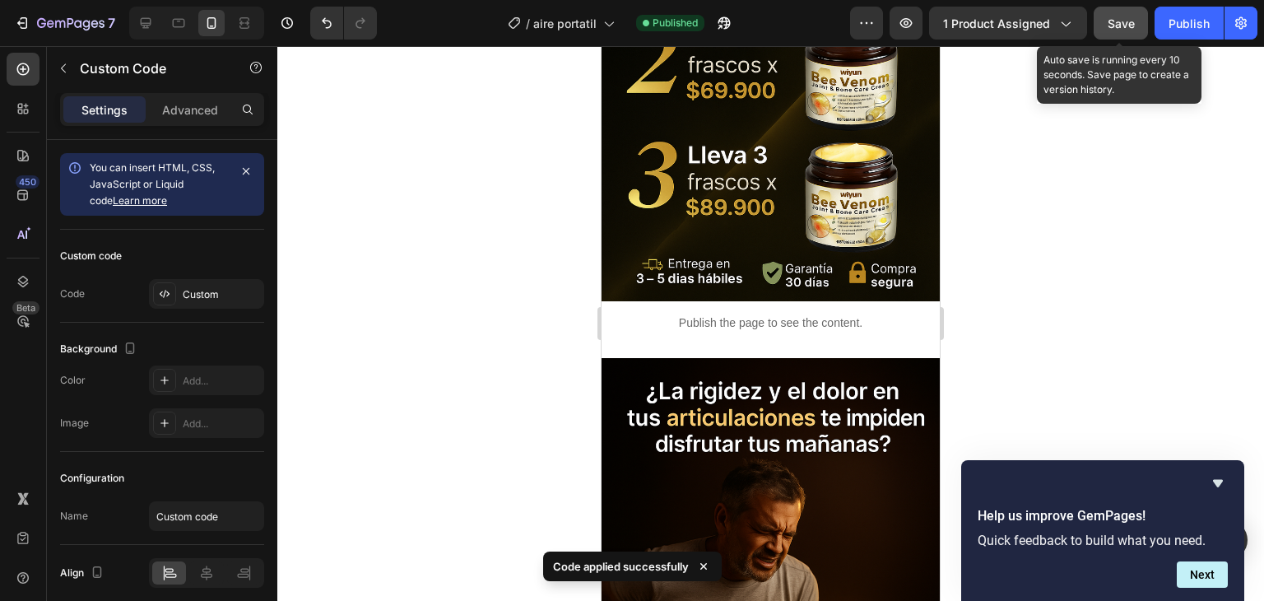
click at [1126, 21] on span "Save" at bounding box center [1120, 23] width 27 height 14
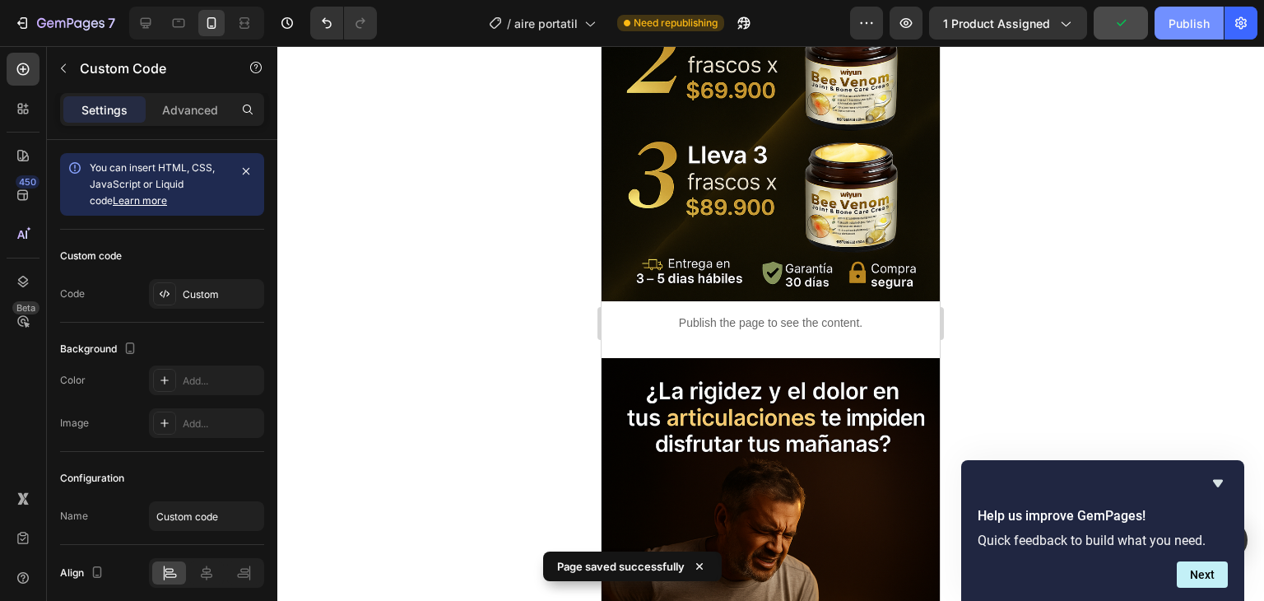
click at [1189, 27] on div "Publish" at bounding box center [1188, 23] width 41 height 17
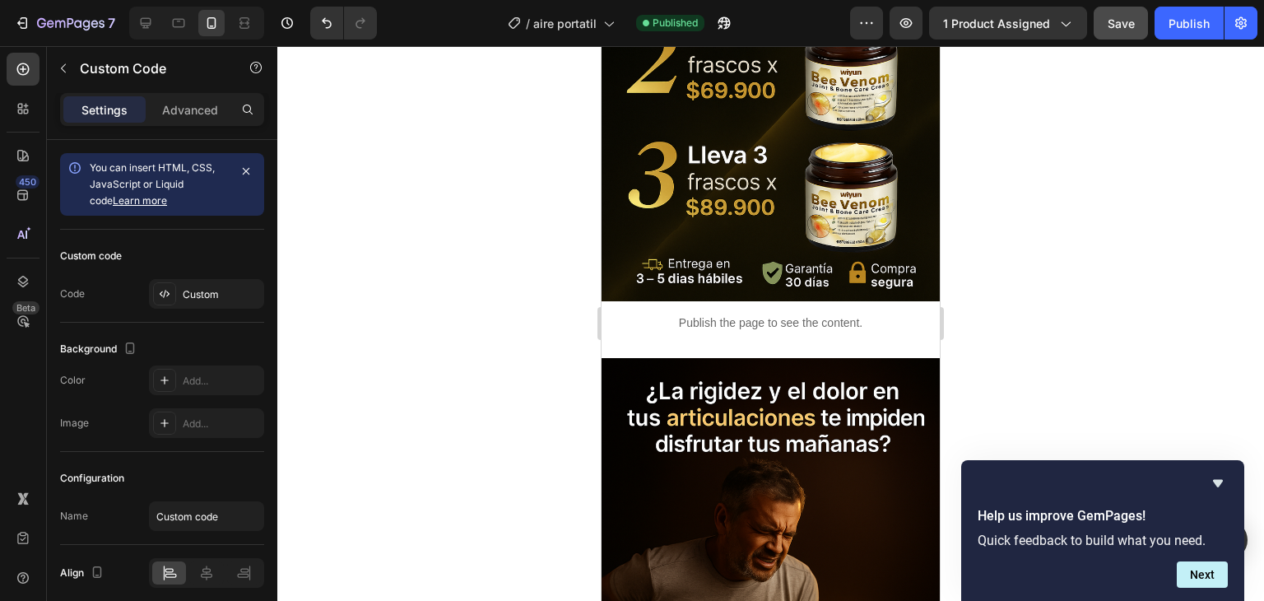
click at [823, 318] on div "Publish the page to see the content." at bounding box center [770, 323] width 338 height 44
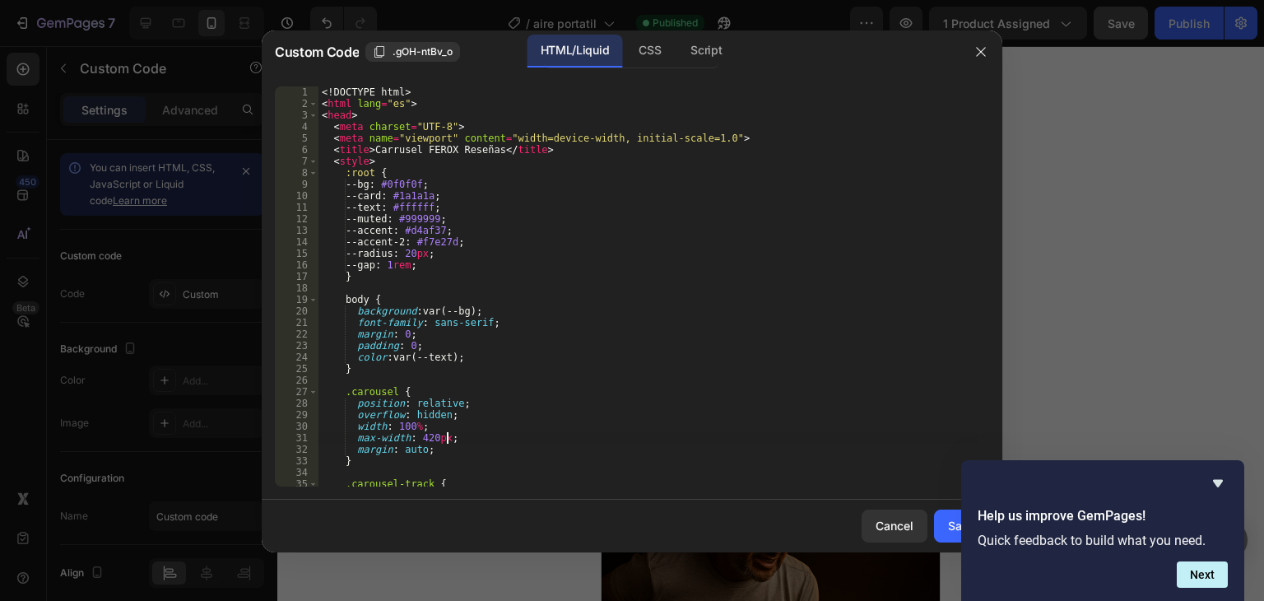
click at [533, 443] on div "<! DOCTYPE html > < html lang = "es" > < head > < meta charset = "UTF-8" > < me…" at bounding box center [647, 297] width 658 height 423
type textarea "</html>"
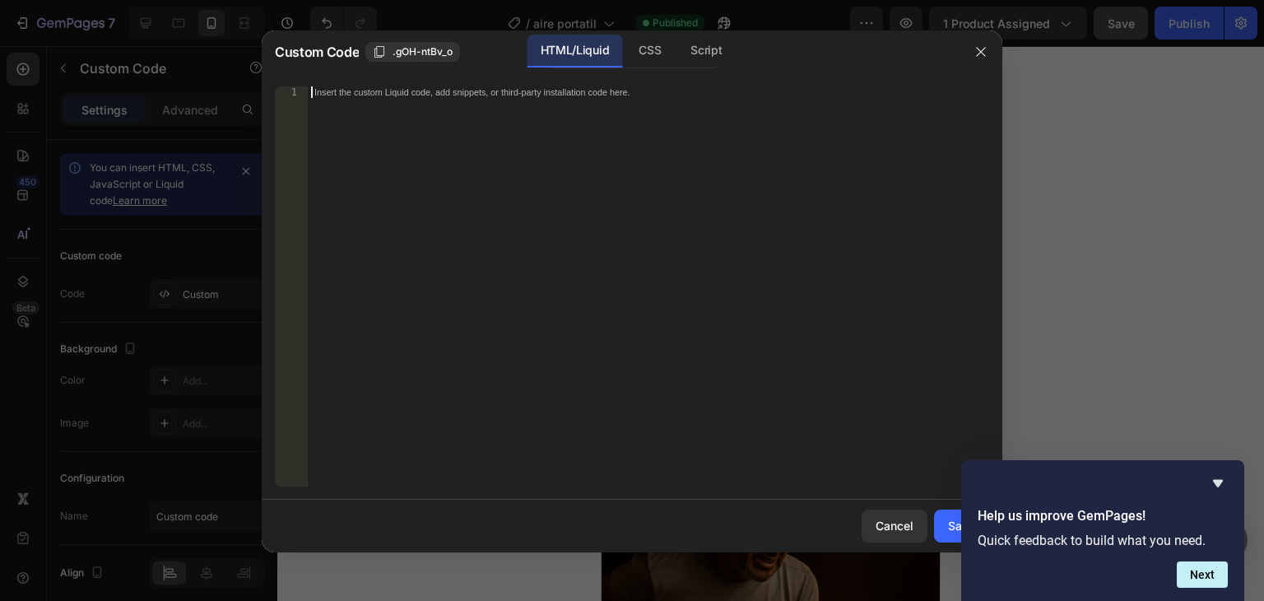
paste textarea "</script>"
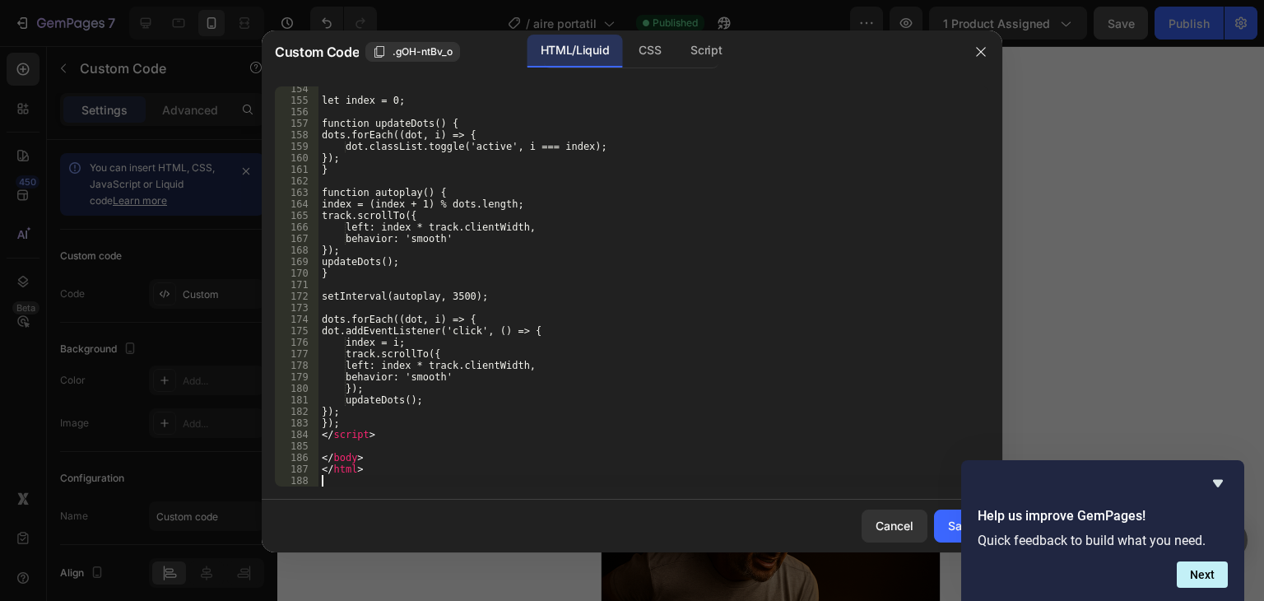
scroll to position [1789, 0]
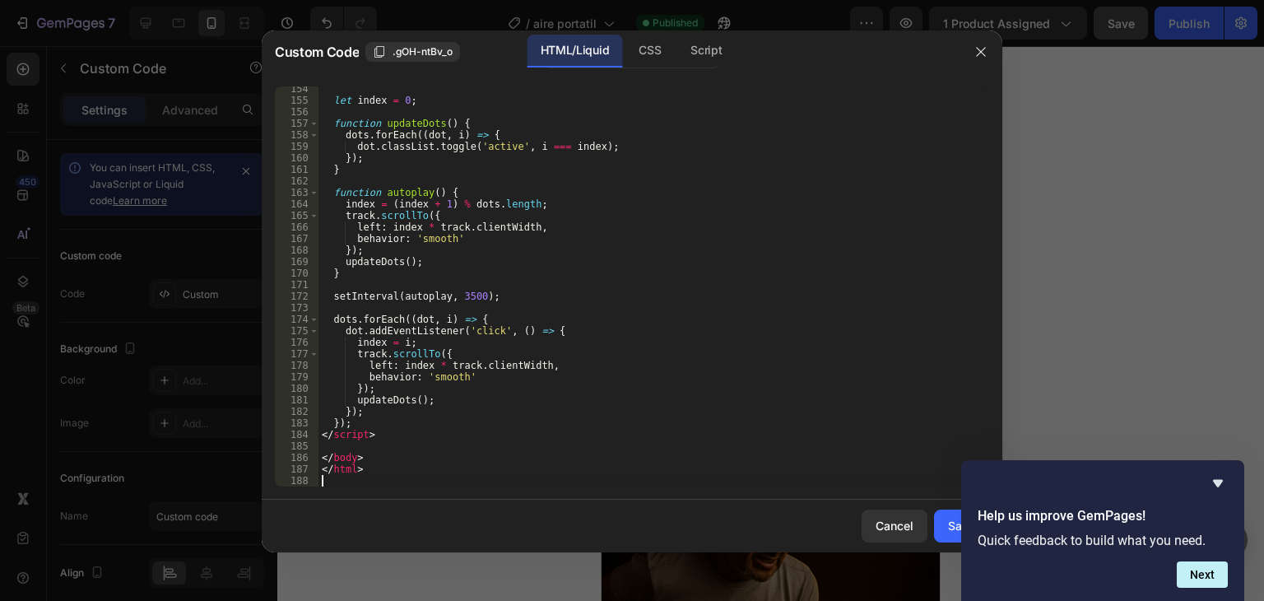
click at [744, 434] on div "let index = 0 ; function updateDots ( ) { dots . forEach (( dot , i ) => { dot …" at bounding box center [647, 294] width 658 height 423
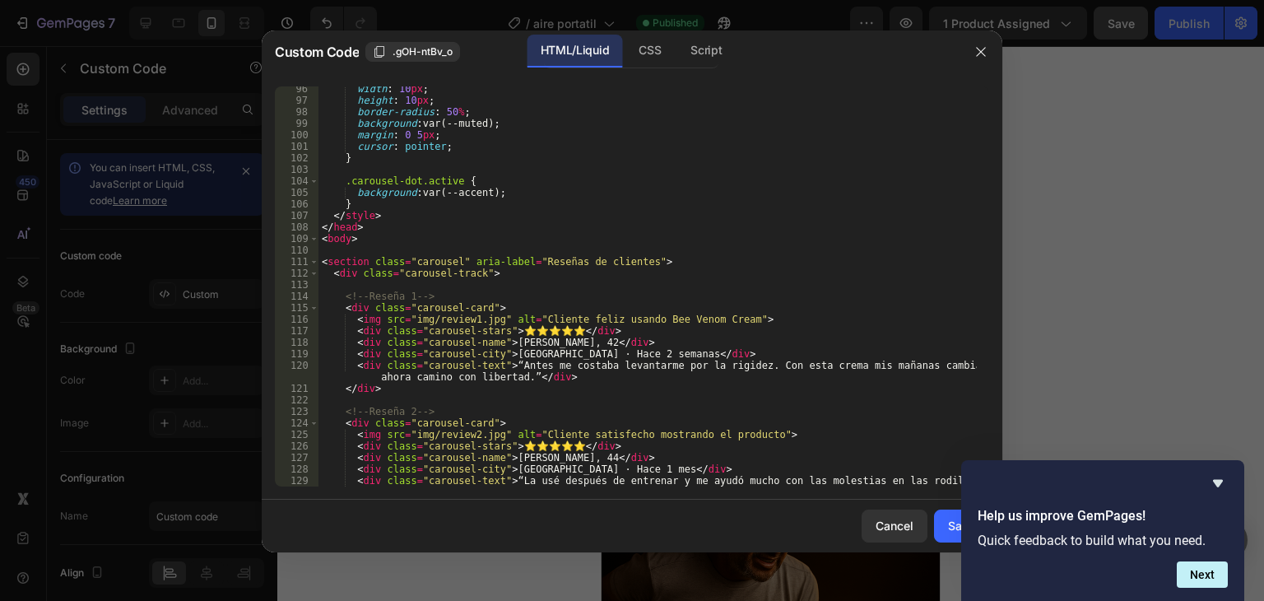
scroll to position [1196, 0]
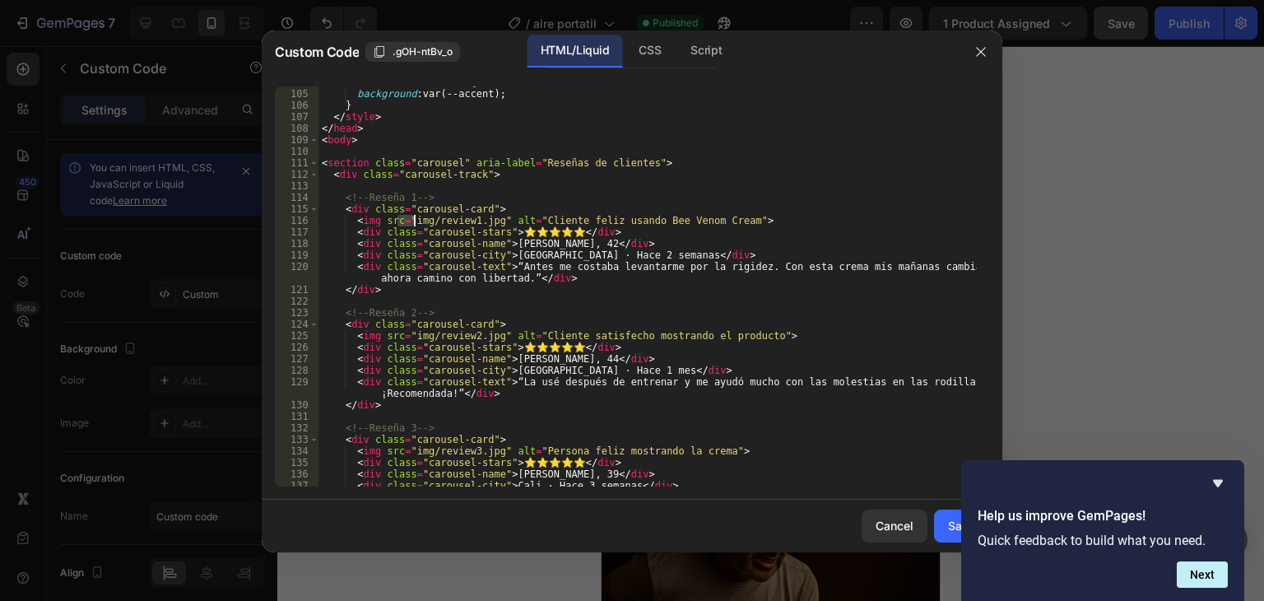
drag, startPoint x: 400, startPoint y: 219, endPoint x: 412, endPoint y: 221, distance: 12.5
click at [412, 221] on div ".carousel-dot.active { background : var(--accent) ; } </ style > </ head > < bo…" at bounding box center [647, 288] width 658 height 423
click at [520, 202] on div ".carousel-dot.active { background : var(--accent) ; } </ style > </ head > < bo…" at bounding box center [647, 288] width 658 height 423
drag, startPoint x: 405, startPoint y: 218, endPoint x: 494, endPoint y: 218, distance: 88.9
click at [494, 218] on div ".carousel-dot.active { background : var(--accent) ; } </ style > </ head > < bo…" at bounding box center [647, 288] width 658 height 423
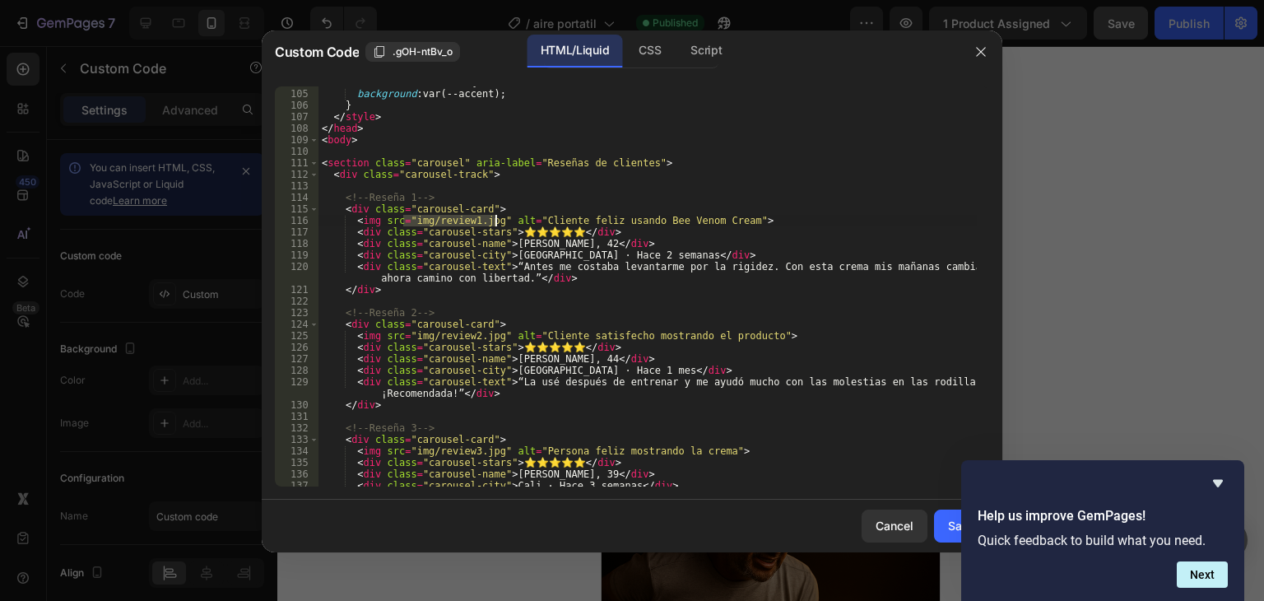
paste textarea "[URL][DOMAIN_NAME]"
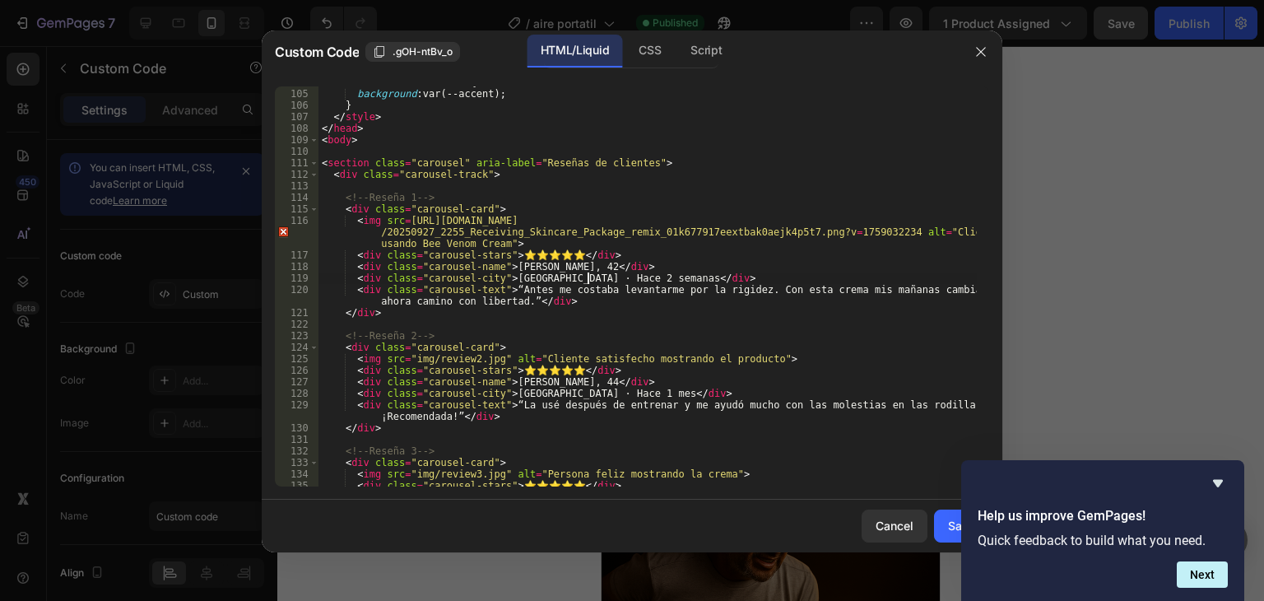
click at [587, 272] on div ".carousel-dot.active { background : var(--accent) ; } </ style > </ head > < bo…" at bounding box center [647, 288] width 658 height 423
drag, startPoint x: 527, startPoint y: 267, endPoint x: 500, endPoint y: 267, distance: 26.3
click at [500, 267] on div ".carousel-dot.active { background : var(--accent) ; } </ style > </ head > < bo…" at bounding box center [647, 288] width 658 height 423
click at [504, 267] on div ".carousel-dot.active { background : var(--accent) ; } </ style > </ head > < bo…" at bounding box center [647, 288] width 658 height 423
click at [556, 272] on div ".carousel-dot.active { background : var(--accent) ; } </ style > </ head > < bo…" at bounding box center [647, 288] width 658 height 423
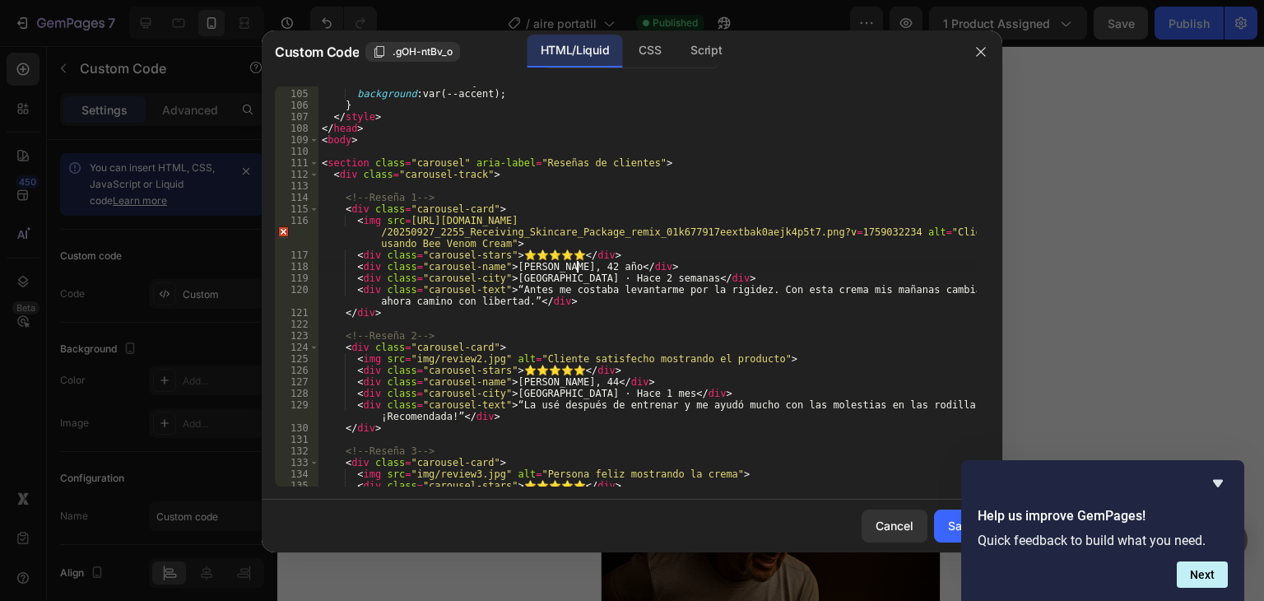
scroll to position [0, 21]
type textarea "<div class="carousel-name">[PERSON_NAME], 42 años </div>"
click at [609, 320] on div ".carousel-dot.active { background : var(--accent) ; } </ style > </ head > < bo…" at bounding box center [647, 288] width 658 height 423
click at [555, 386] on div ".carousel-dot.active { background : var(--accent) ; } </ style > </ head > < bo…" at bounding box center [647, 288] width 658 height 423
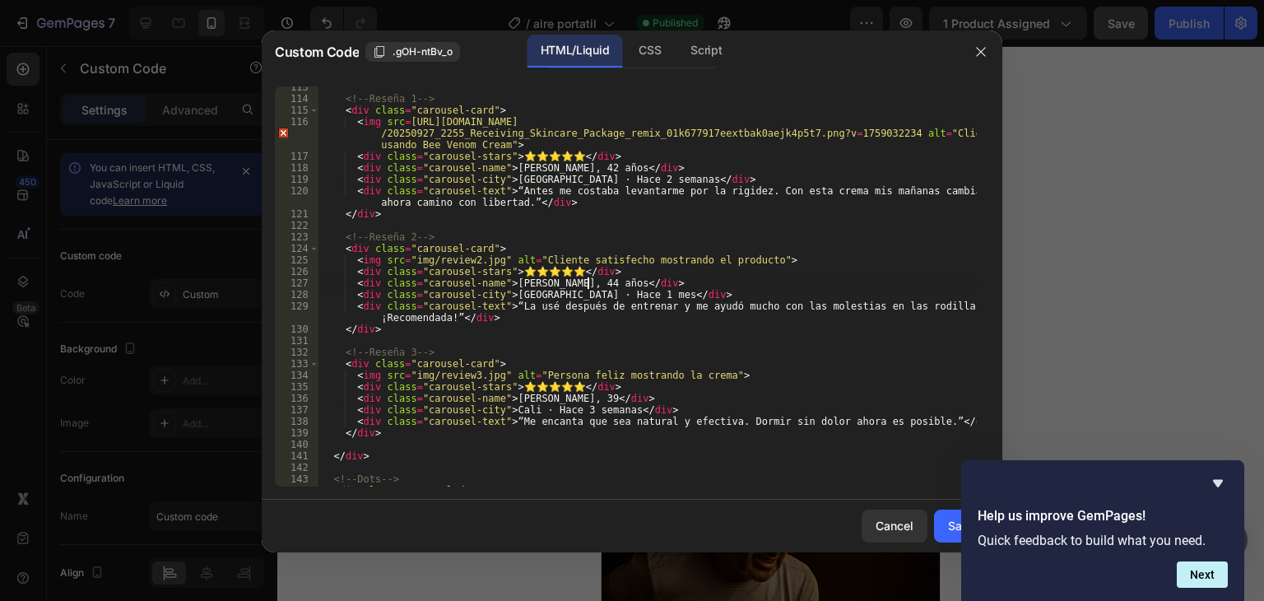
scroll to position [1295, 0]
click at [615, 414] on div "<!-- Reseña 1 --> < div class = "carousel-card" > < img src = [URL][DOMAIN_NAME…" at bounding box center [647, 292] width 658 height 423
click at [560, 402] on div "<!-- Reseña 1 --> < div class = "carousel-card" > < img src = [URL][DOMAIN_NAME…" at bounding box center [647, 292] width 658 height 423
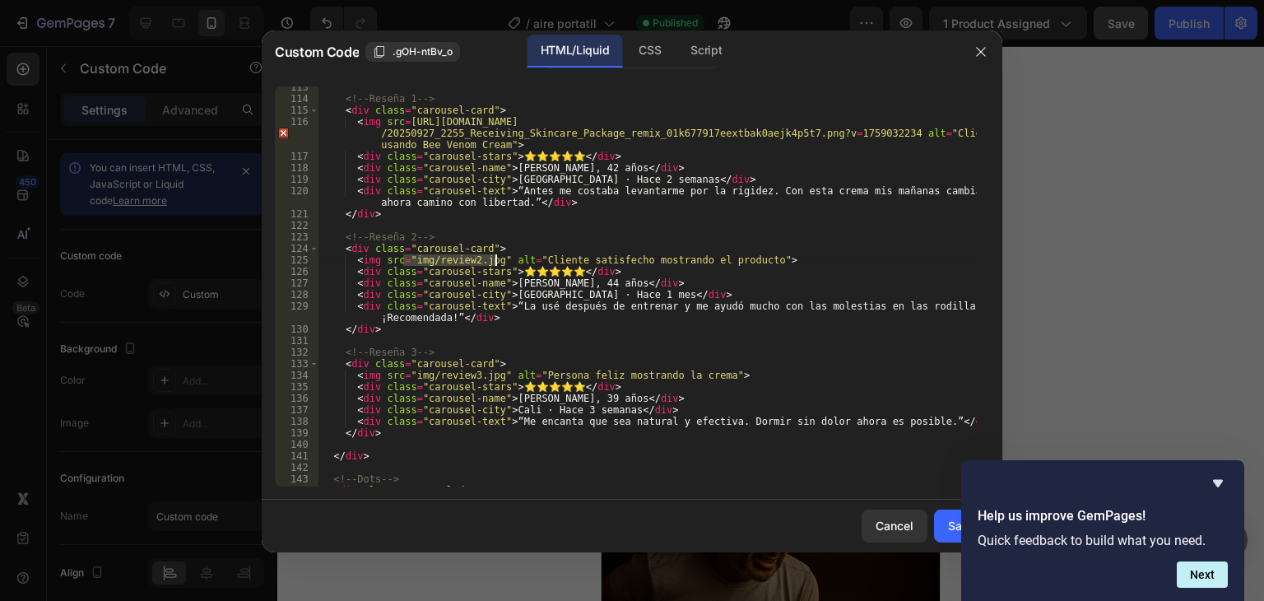
drag, startPoint x: 403, startPoint y: 261, endPoint x: 493, endPoint y: 261, distance: 89.7
click at [493, 261] on div "<!-- Reseña 1 --> < div class = "carousel-card" > < img src = [URL][DOMAIN_NAME…" at bounding box center [647, 292] width 658 height 423
paste textarea "[URL][DOMAIN_NAME]"
type textarea "<img src=[URL][DOMAIN_NAME] alt="Cliente satisfecho mostrando el producto">"
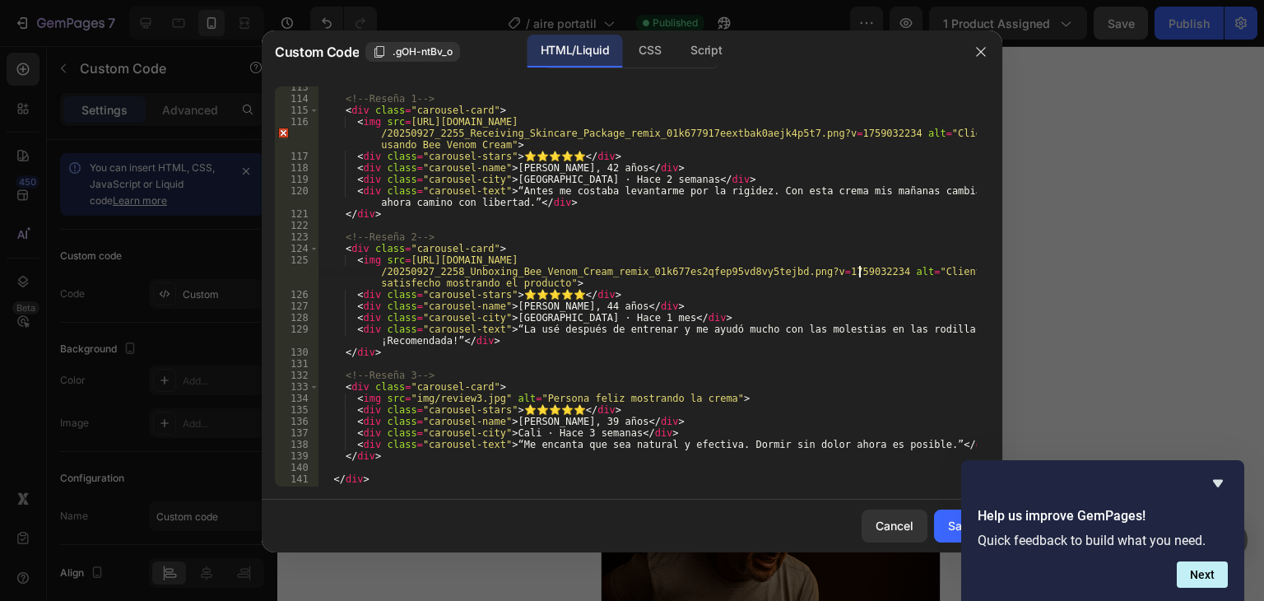
click at [694, 362] on div "<!-- Reseña 1 --> < div class = "carousel-card" > < img src = [URL][DOMAIN_NAME…" at bounding box center [647, 292] width 658 height 423
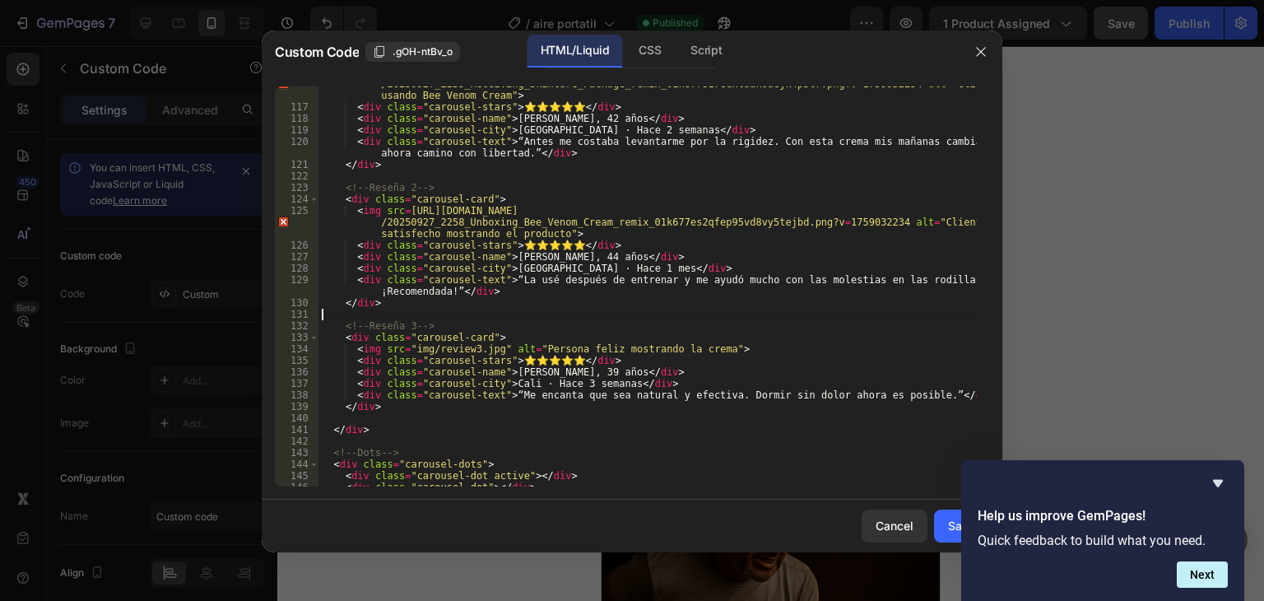
scroll to position [1443, 0]
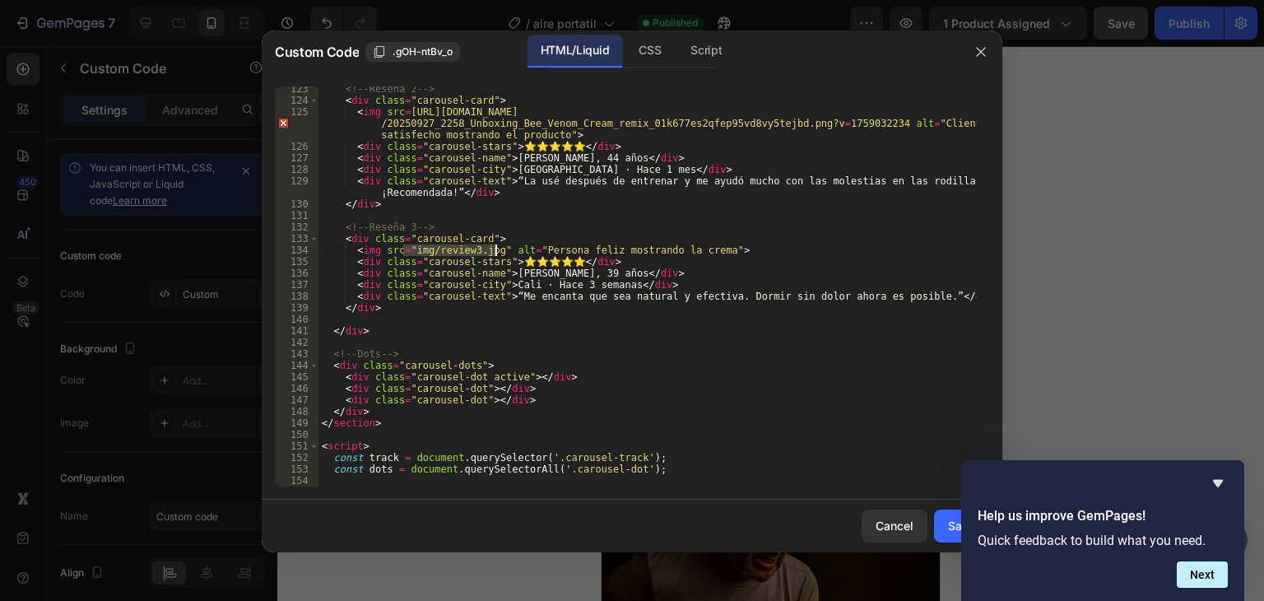
drag, startPoint x: 402, startPoint y: 251, endPoint x: 498, endPoint y: 255, distance: 95.5
click at [498, 255] on div "<!-- Reseña 2 --> < div class = "carousel-card" > < img src = [URL][DOMAIN_NAME…" at bounding box center [647, 294] width 658 height 423
paste textarea "[URL][DOMAIN_NAME]"
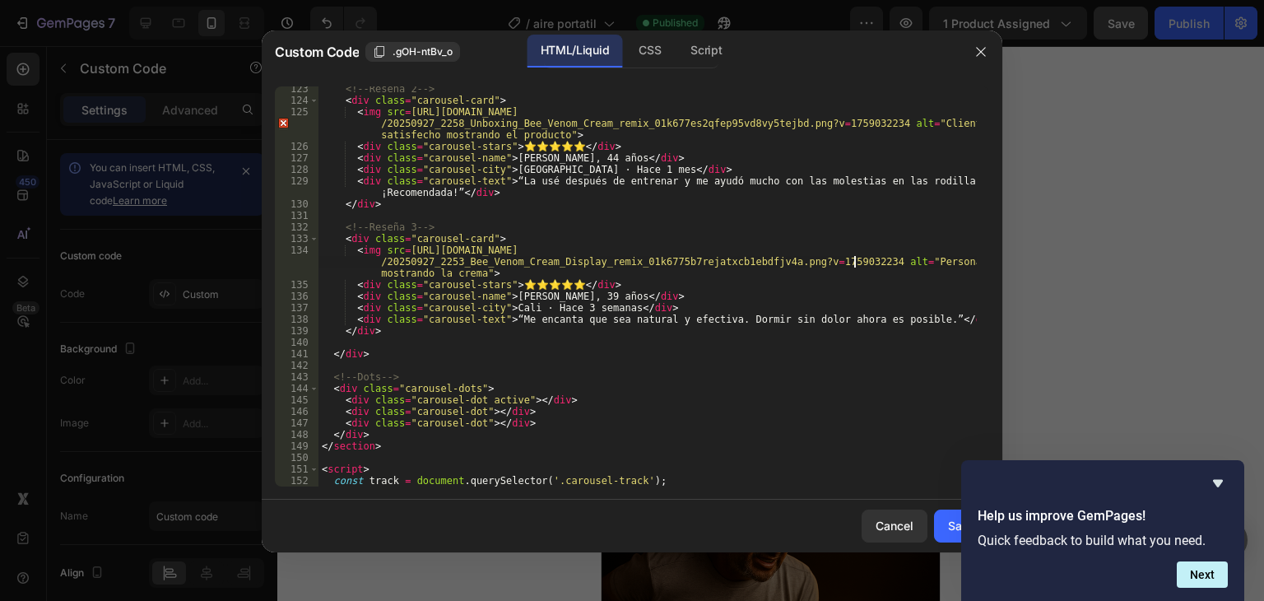
click at [885, 422] on div "<!-- Reseña 2 --> < div class = "carousel-card" > < img src = [URL][DOMAIN_NAME…" at bounding box center [647, 294] width 658 height 423
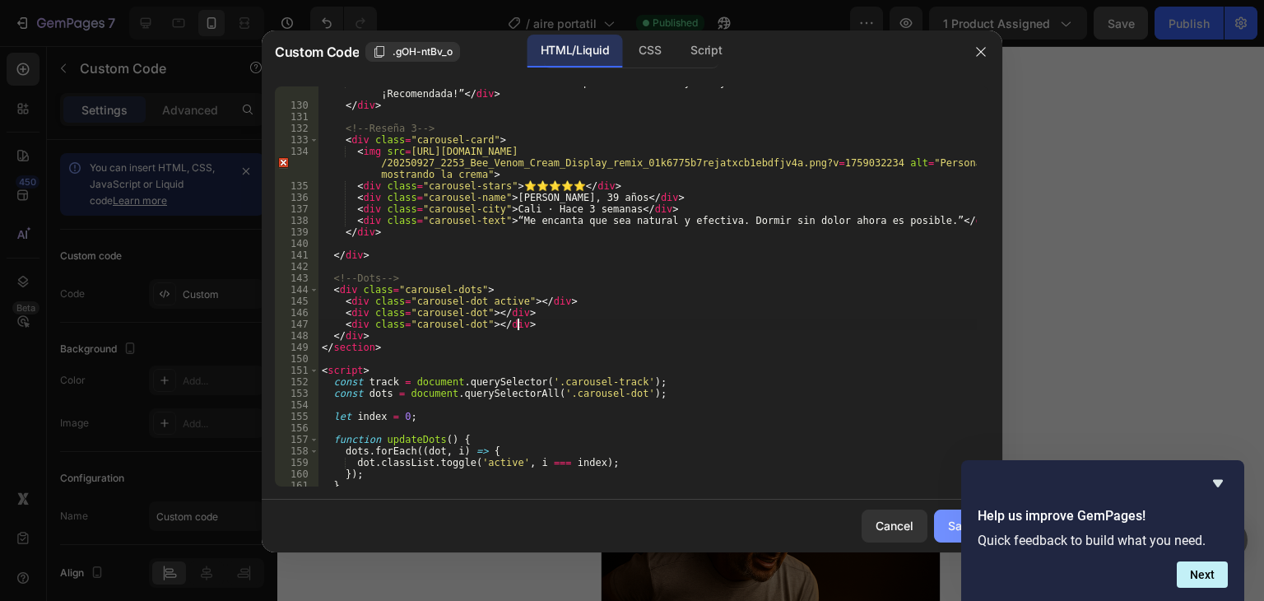
click at [951, 527] on div "Save" at bounding box center [961, 525] width 27 height 17
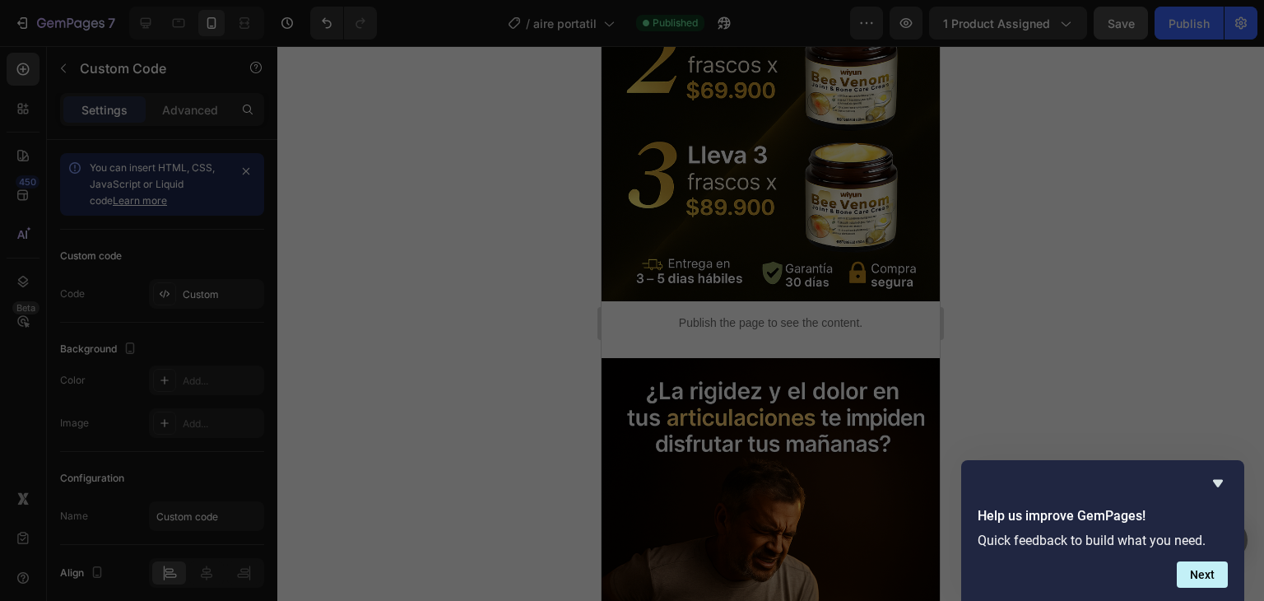
type textarea "</html>"
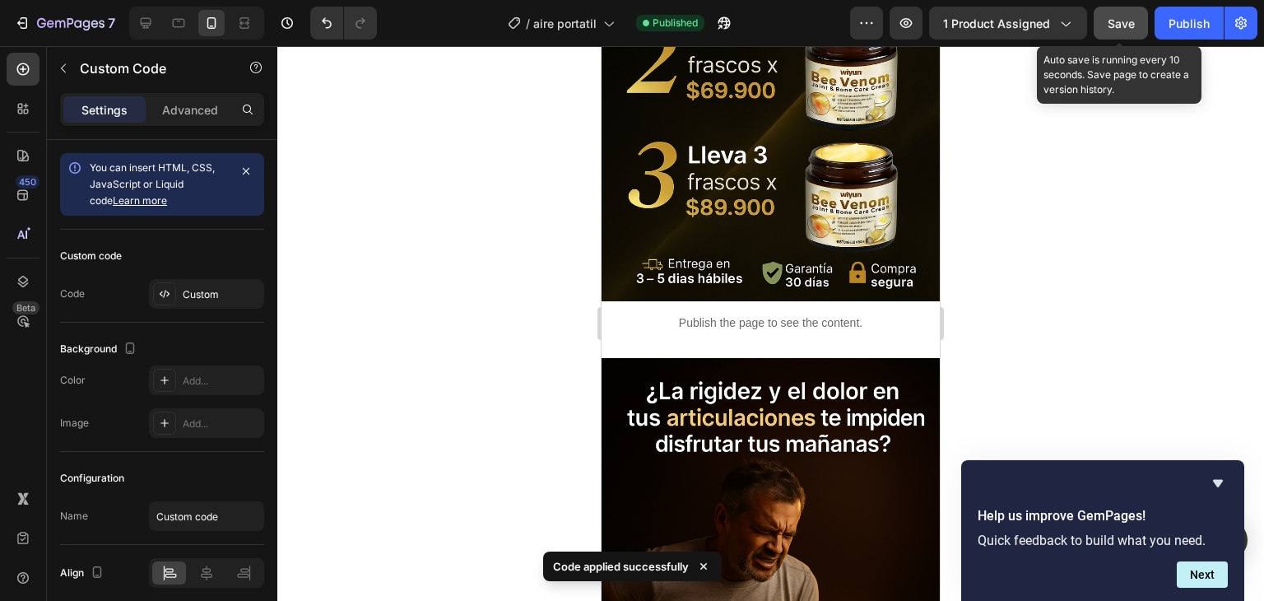
click at [1131, 25] on span "Save" at bounding box center [1120, 23] width 27 height 14
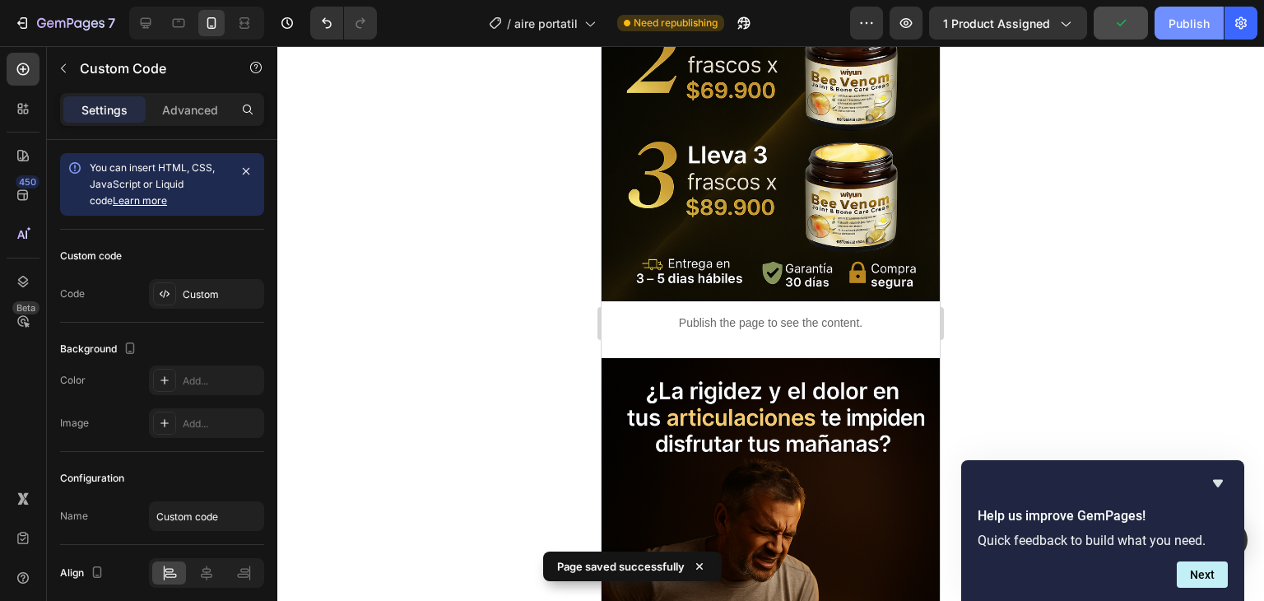
click at [1201, 28] on div "Publish" at bounding box center [1188, 23] width 41 height 17
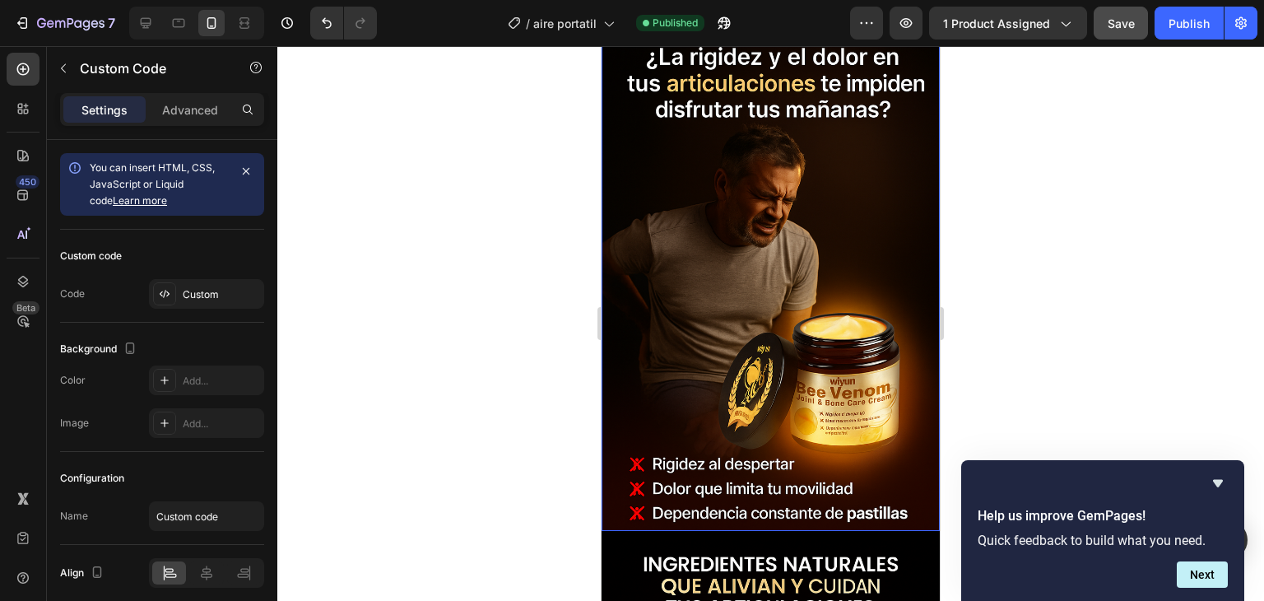
scroll to position [1810, 0]
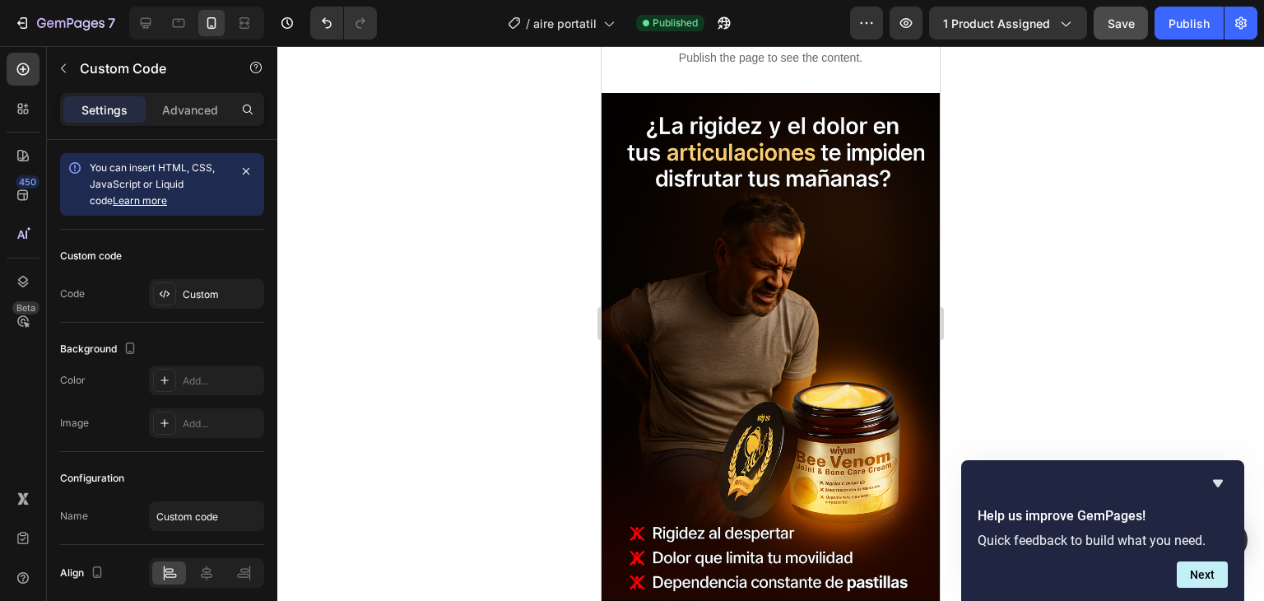
click at [823, 66] on p "Publish the page to see the content." at bounding box center [770, 57] width 338 height 17
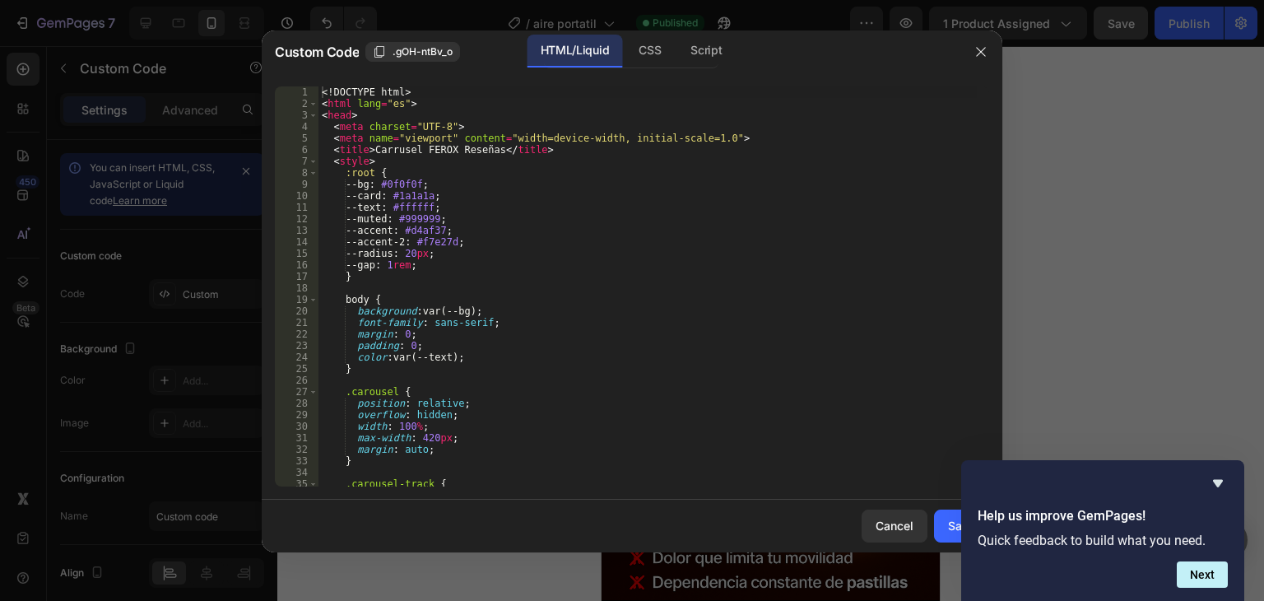
click at [611, 428] on div "<! DOCTYPE html > < html lang = "es" > < head > < meta charset = "UTF-8" > < me…" at bounding box center [647, 297] width 658 height 423
type textarea "</html>"
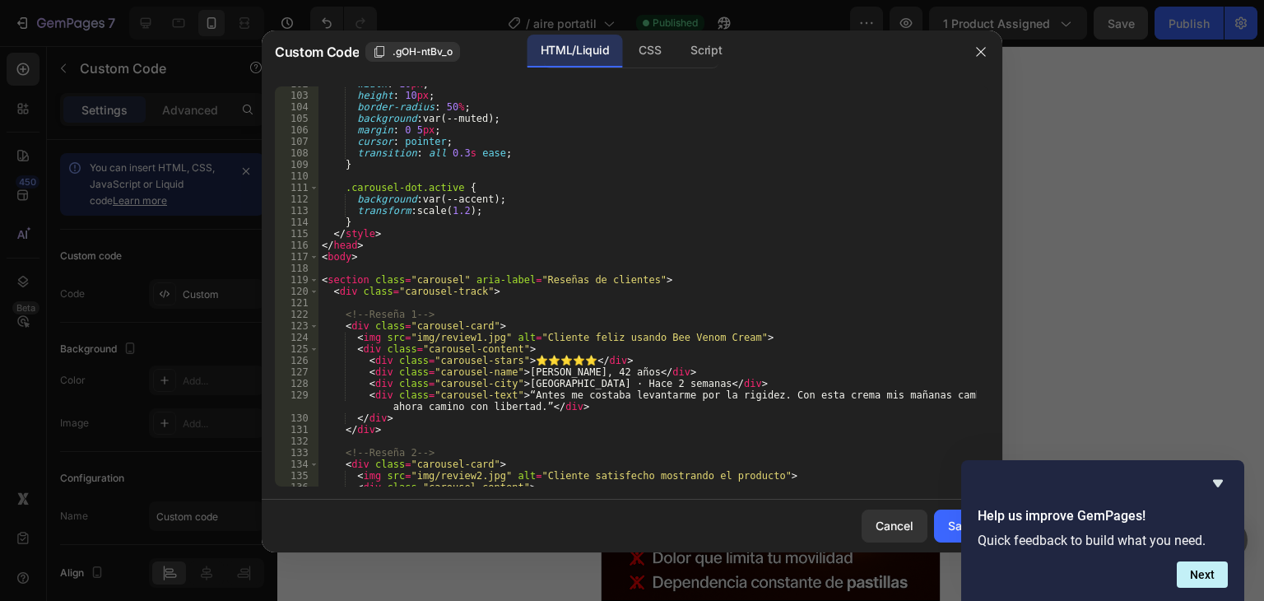
scroll to position [1270, 0]
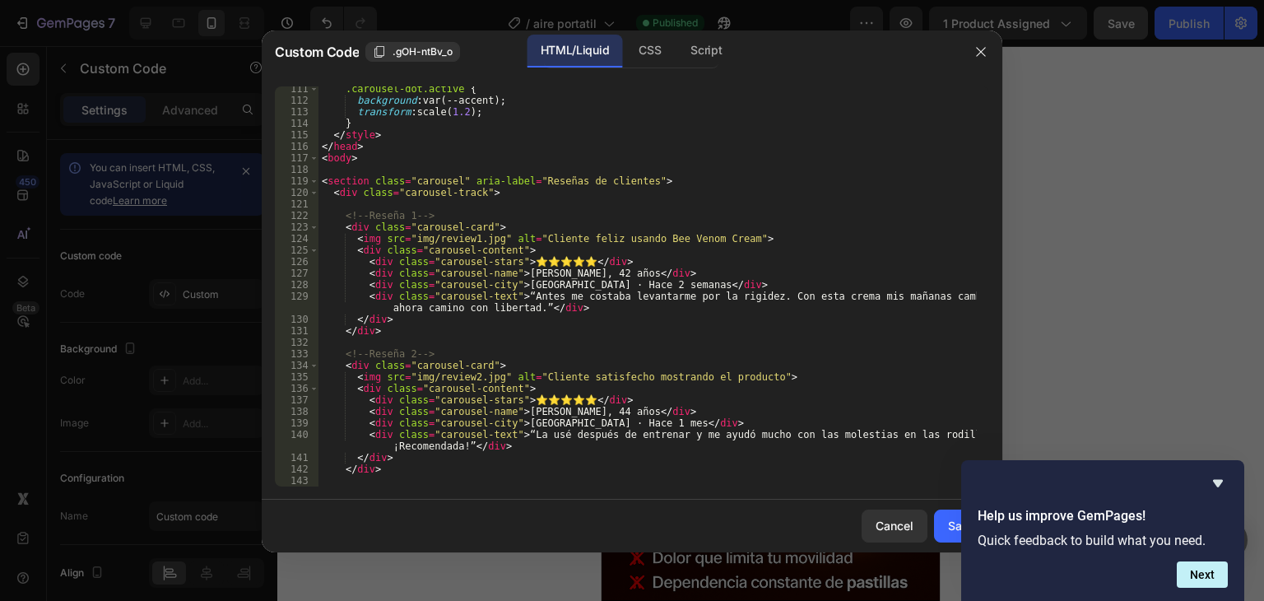
click at [537, 273] on div ".carousel-dot.active { background : var(--accent) ; transform : scale( 1.2 ) ; …" at bounding box center [647, 294] width 658 height 423
click at [517, 273] on div ".carousel-dot.active { background : var(--accent) ; transform : scale( 1.2 ) ; …" at bounding box center [647, 294] width 658 height 423
click at [875, 255] on div ".carousel-dot.active { background : var(--accent) ; transform : scale( 1.2 ) ; …" at bounding box center [647, 294] width 658 height 423
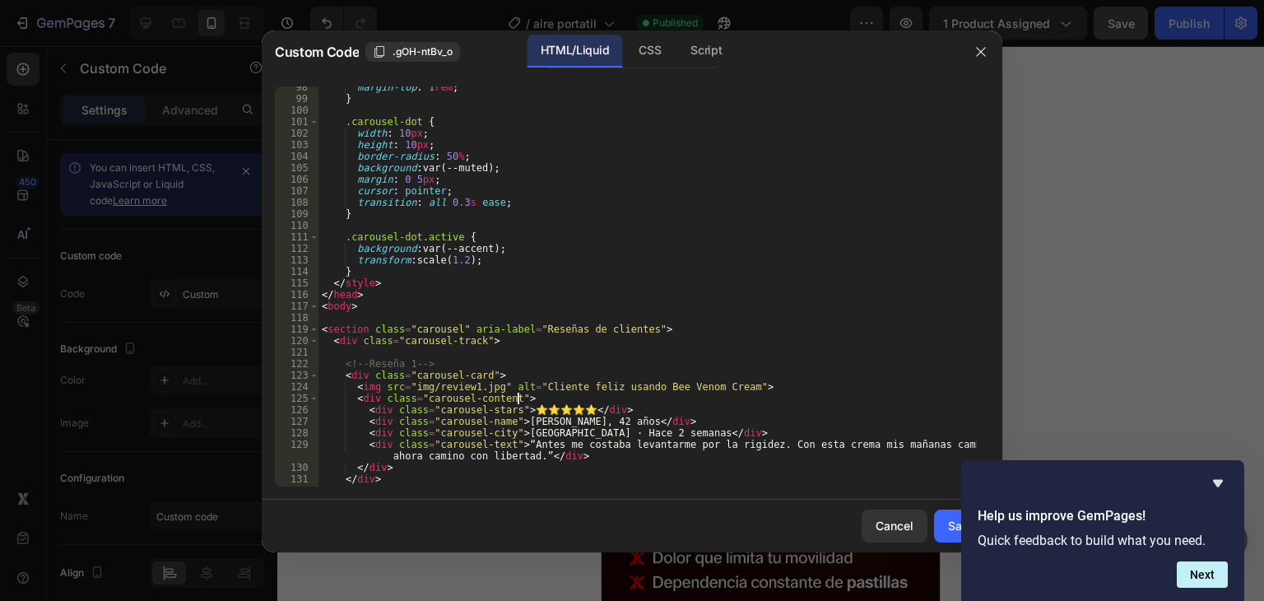
scroll to position [1221, 0]
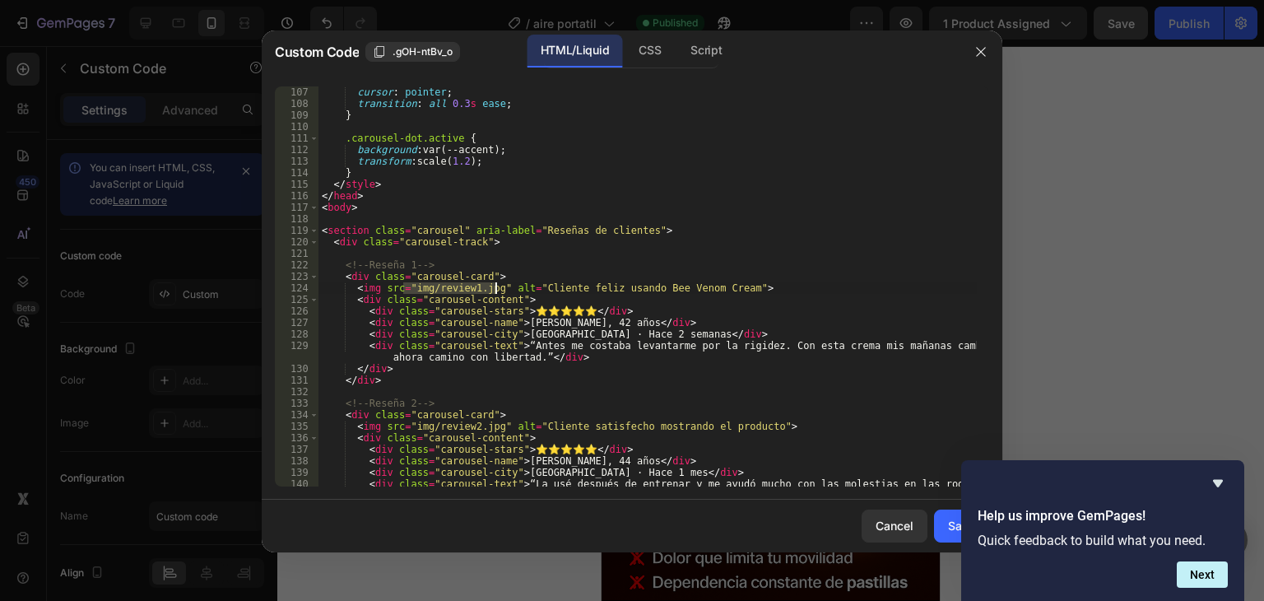
drag, startPoint x: 401, startPoint y: 286, endPoint x: 494, endPoint y: 290, distance: 93.1
click at [494, 290] on div "cursor : pointer ; transition : all 0.3 s ease ; } .carousel-dot.active { backg…" at bounding box center [647, 303] width 658 height 434
paste textarea "[URL][DOMAIN_NAME]"
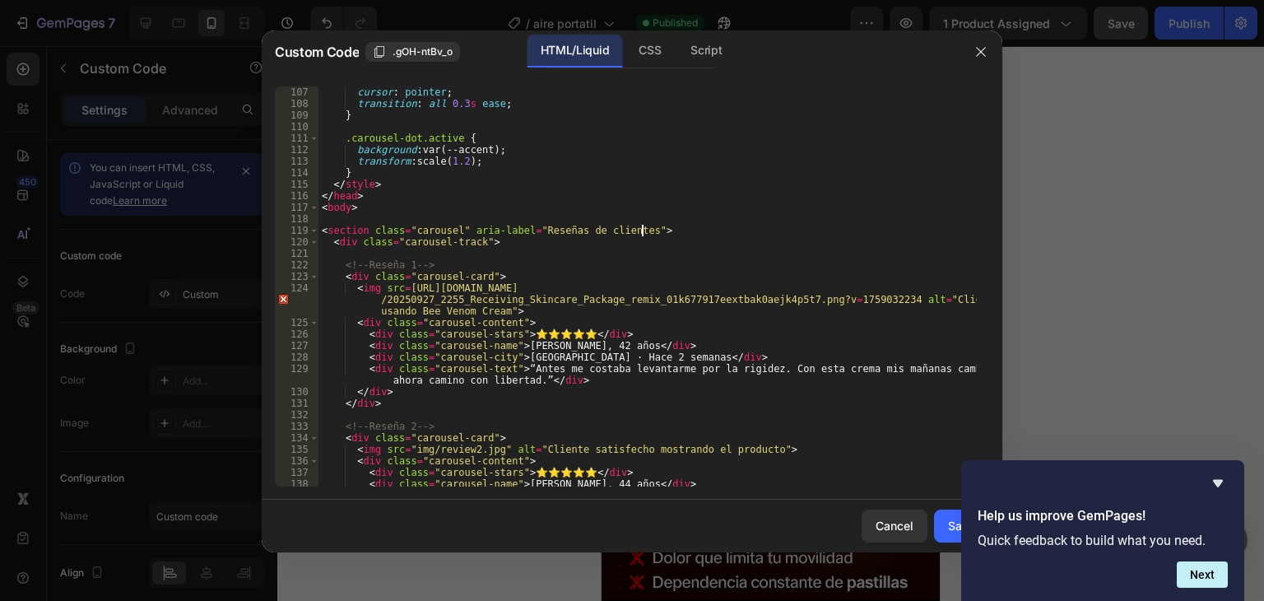
click at [725, 231] on div "cursor : pointer ; transition : all 0.3 s ease ; } .carousel-dot.active { backg…" at bounding box center [647, 297] width 658 height 423
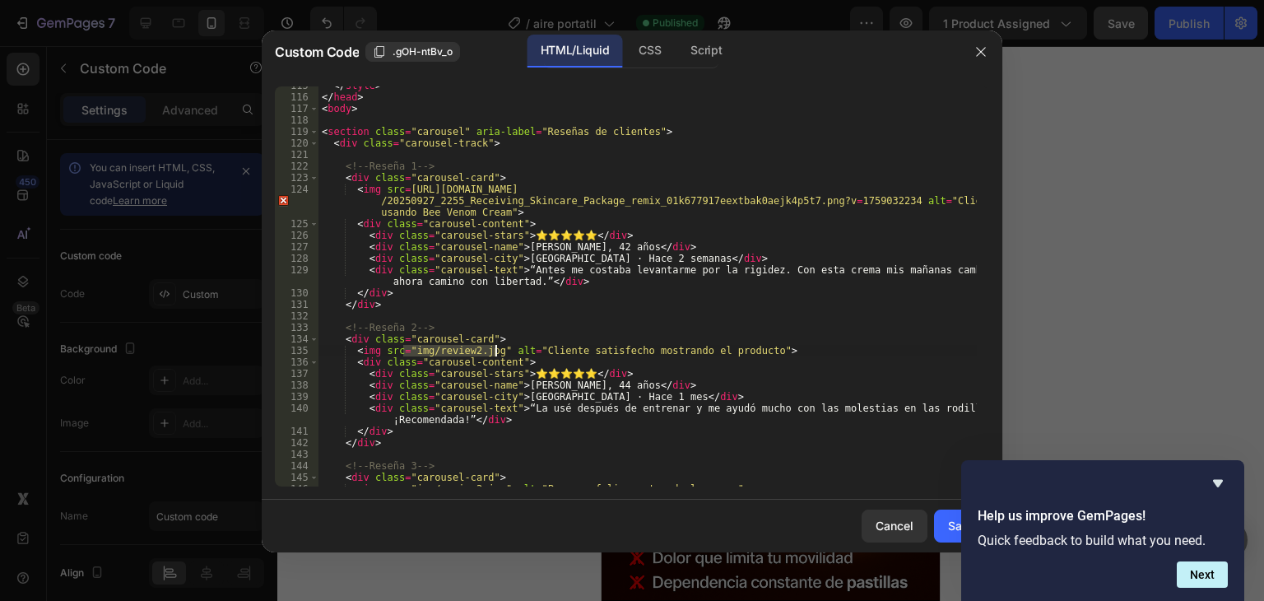
drag, startPoint x: 402, startPoint y: 346, endPoint x: 495, endPoint y: 350, distance: 93.9
click at [495, 350] on div "</ style > </ head > < body > < section class = "carousel" aria-label = "Reseña…" at bounding box center [647, 291] width 658 height 423
paste textarea "[URL][DOMAIN_NAME]"
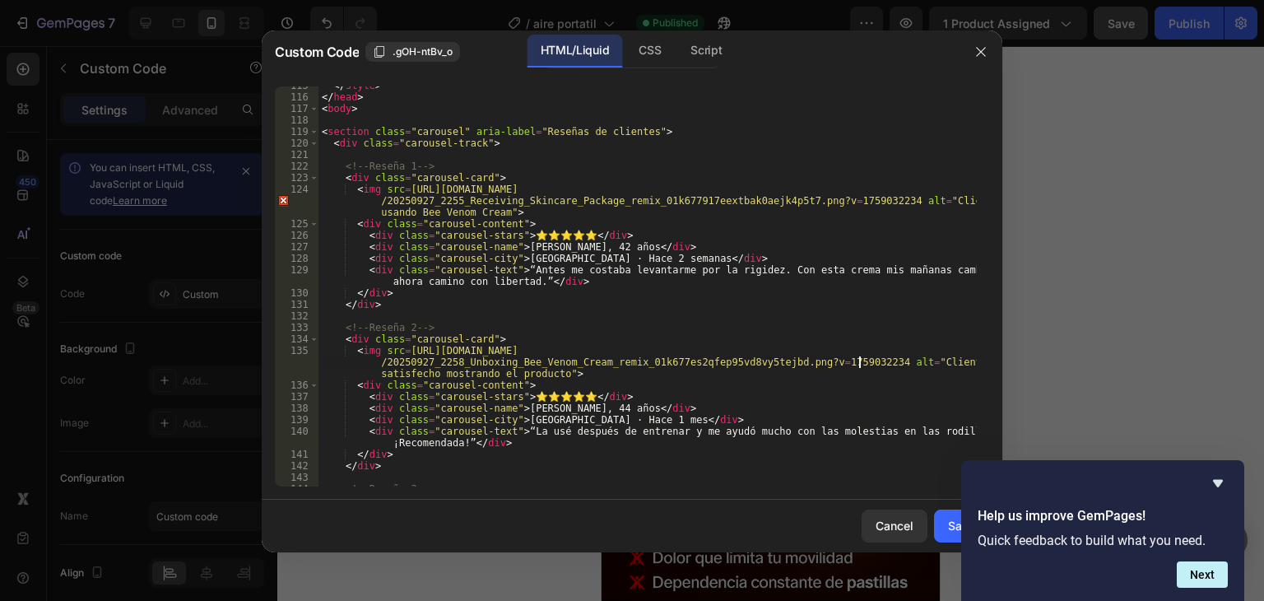
click at [721, 408] on div "</ style > </ head > < body > < section class = "carousel" aria-label = "Reseña…" at bounding box center [647, 291] width 658 height 423
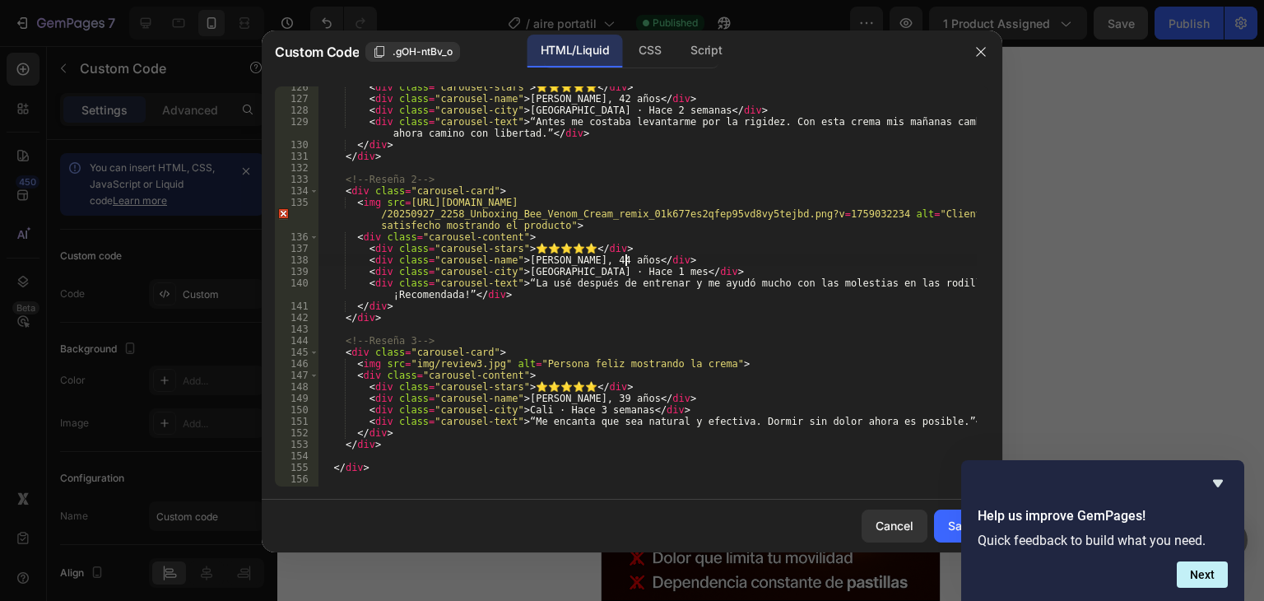
scroll to position [1468, 0]
drag, startPoint x: 402, startPoint y: 365, endPoint x: 493, endPoint y: 364, distance: 90.5
click at [493, 364] on div "< div class = "carousel-stars" > ⭐⭐⭐⭐⭐ </ div > < div class = "carousel-name" >…" at bounding box center [647, 292] width 658 height 423
paste textarea "[URL][DOMAIN_NAME]"
type textarea "<img src=[URL][DOMAIN_NAME] alt="Persona feliz mostrando la crema">"
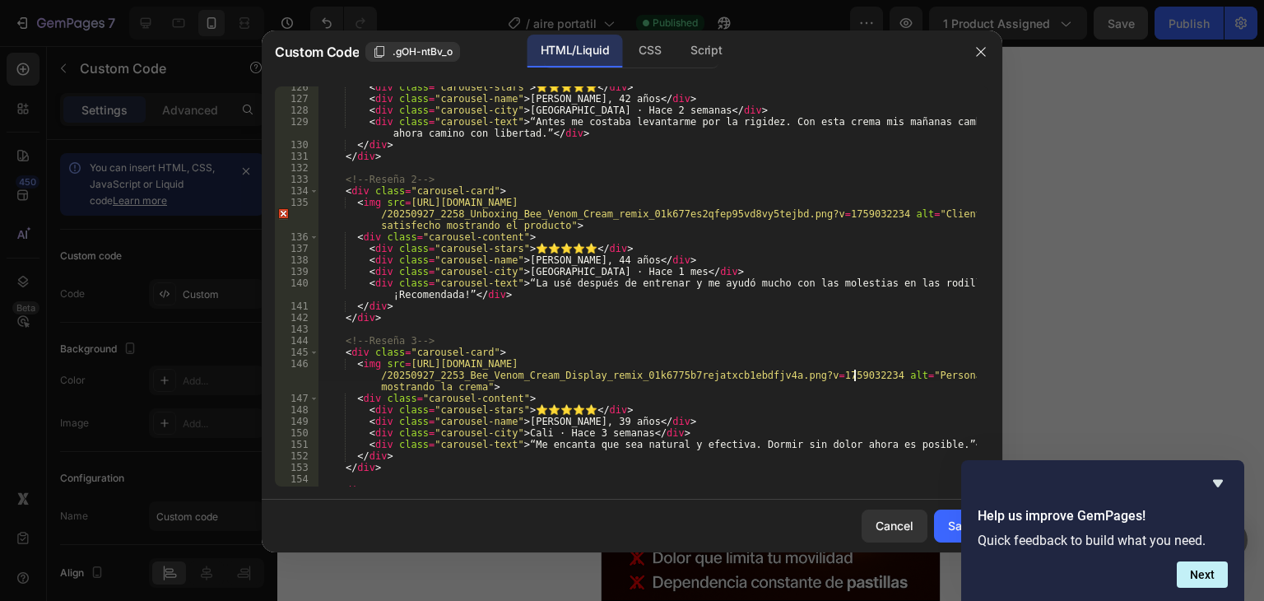
click at [715, 485] on div "<img src=[URL][DOMAIN_NAME] alt="Persona feliz mostrando la crema"> 126 127 128…" at bounding box center [632, 286] width 741 height 426
click at [662, 481] on div "< div class = "carousel-stars" > ⭐⭐⭐⭐⭐ </ div > < div class = "carousel-name" >…" at bounding box center [647, 292] width 658 height 423
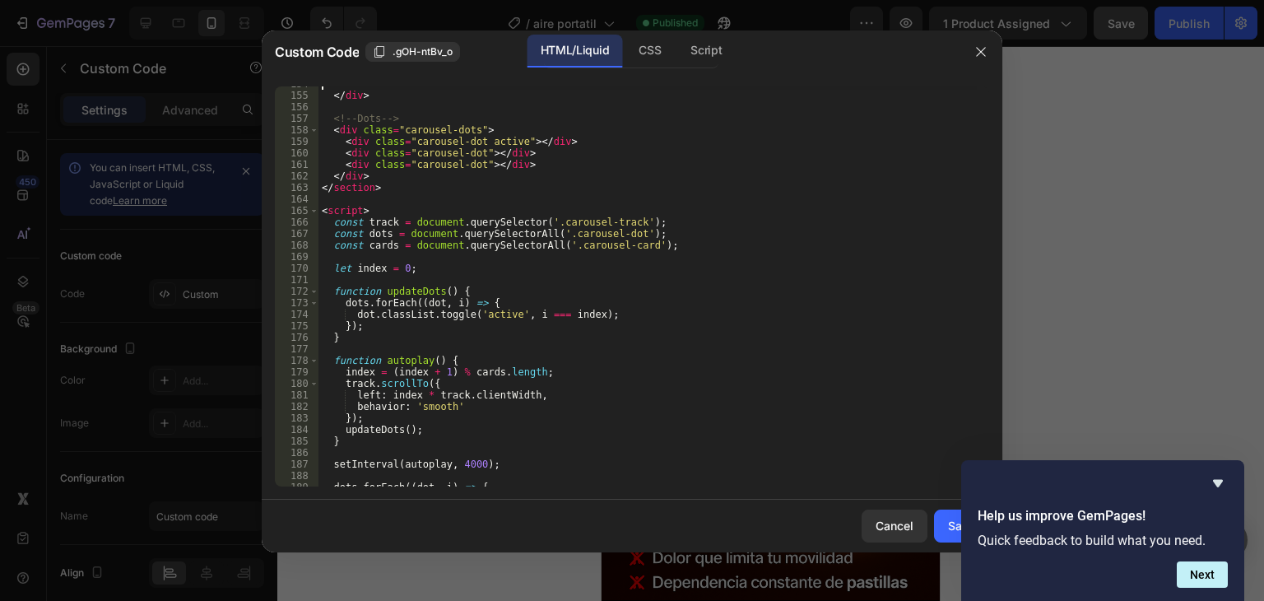
scroll to position [1962, 0]
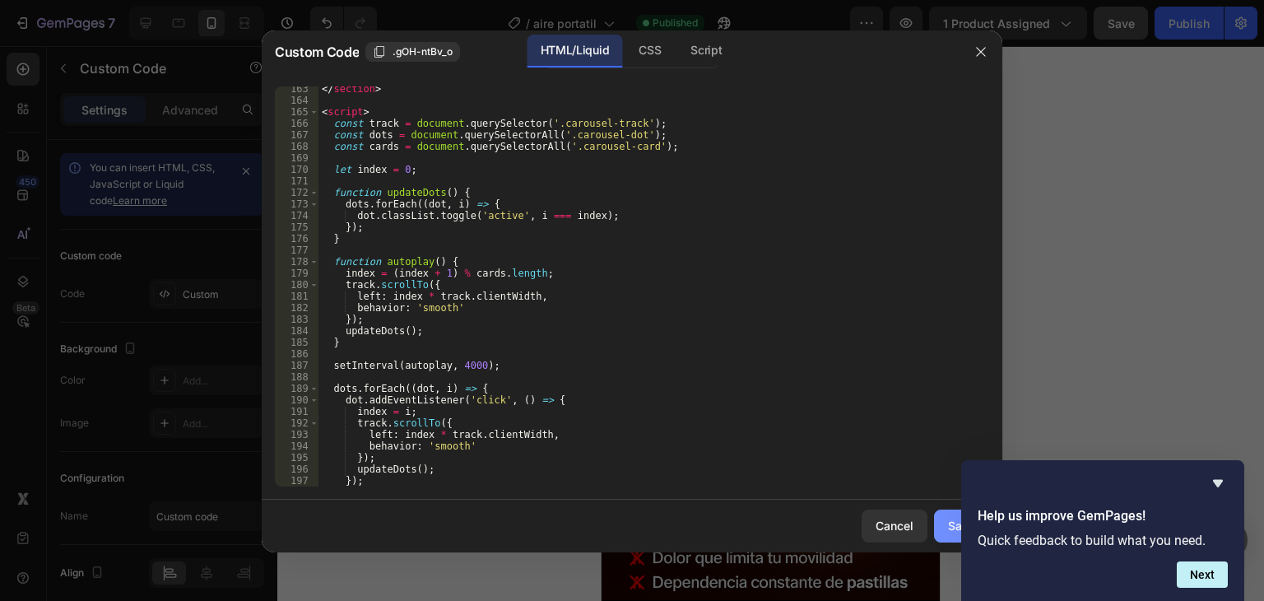
click at [941, 522] on button "Save" at bounding box center [961, 525] width 55 height 33
type textarea "</html>"
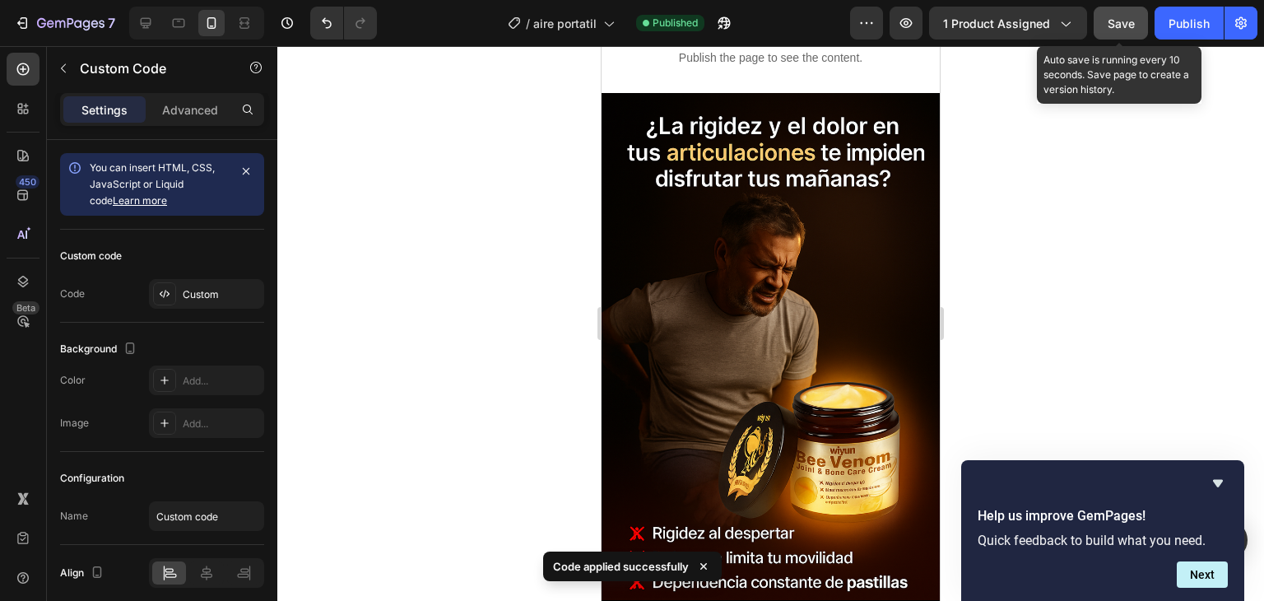
click at [1117, 30] on div "Save" at bounding box center [1120, 23] width 27 height 17
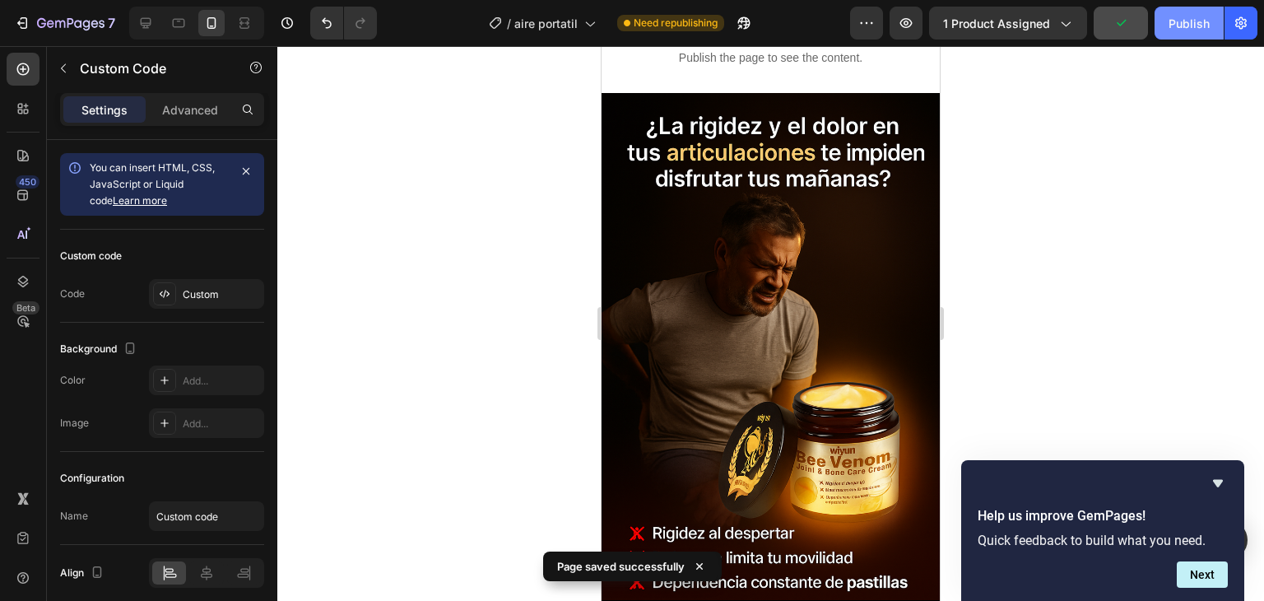
click at [1191, 22] on div "Publish" at bounding box center [1188, 23] width 41 height 17
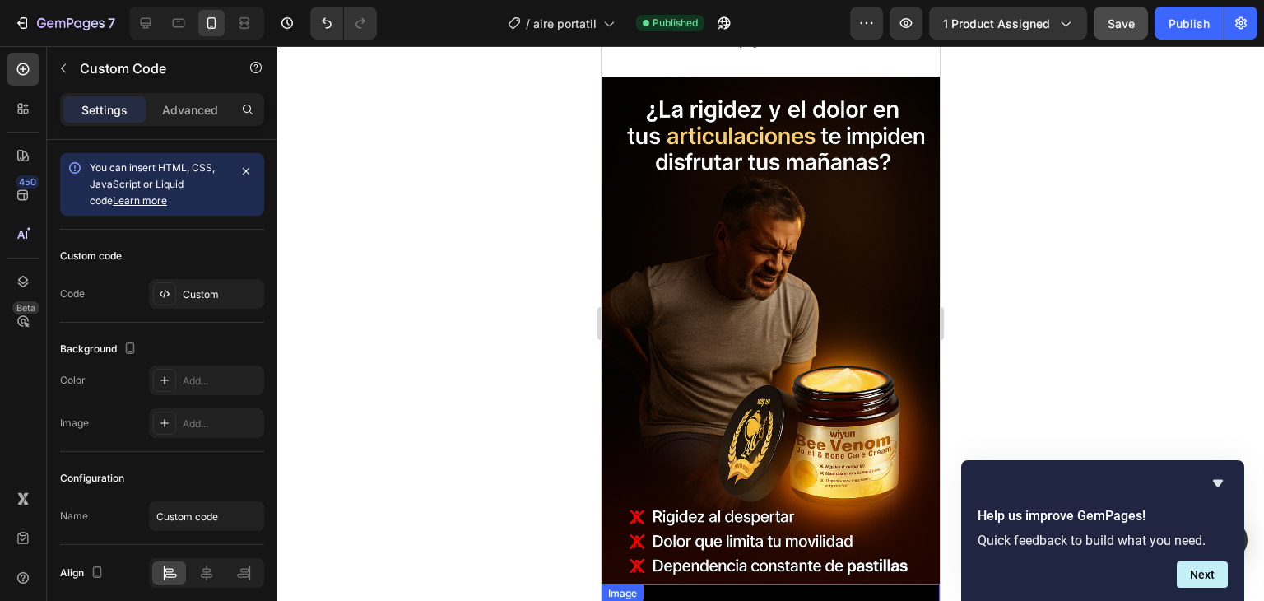
scroll to position [1728, 0]
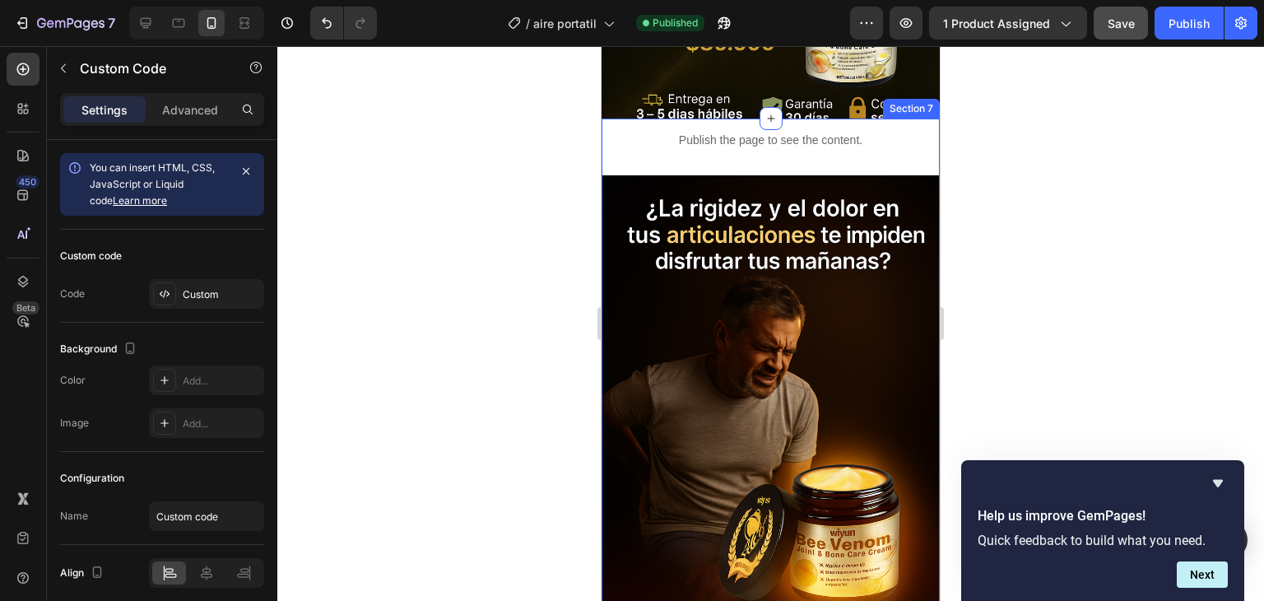
click at [778, 161] on div "Publish the page to see the content." at bounding box center [770, 140] width 338 height 44
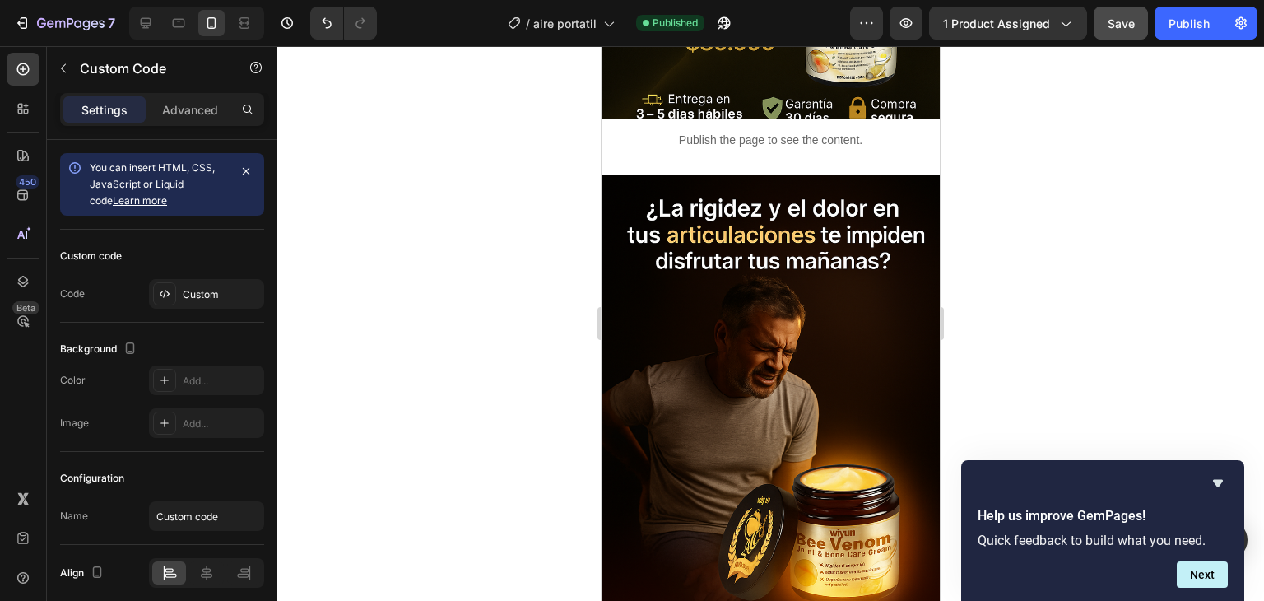
click at [778, 161] on div "Publish the page to see the content." at bounding box center [770, 140] width 338 height 44
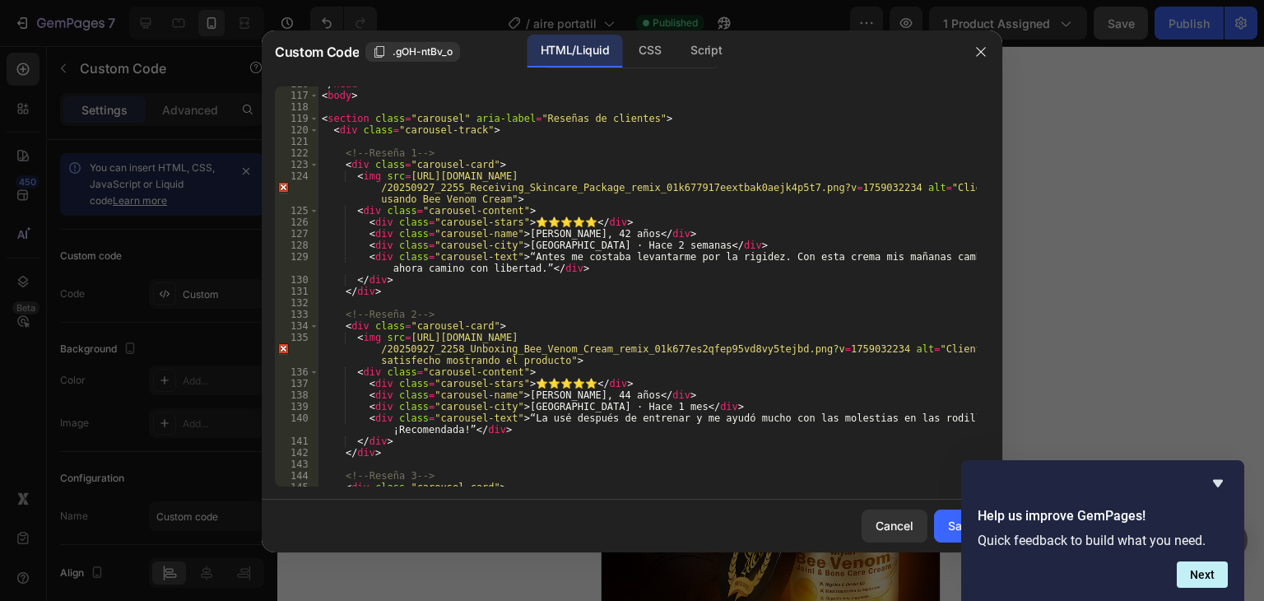
scroll to position [1086, 0]
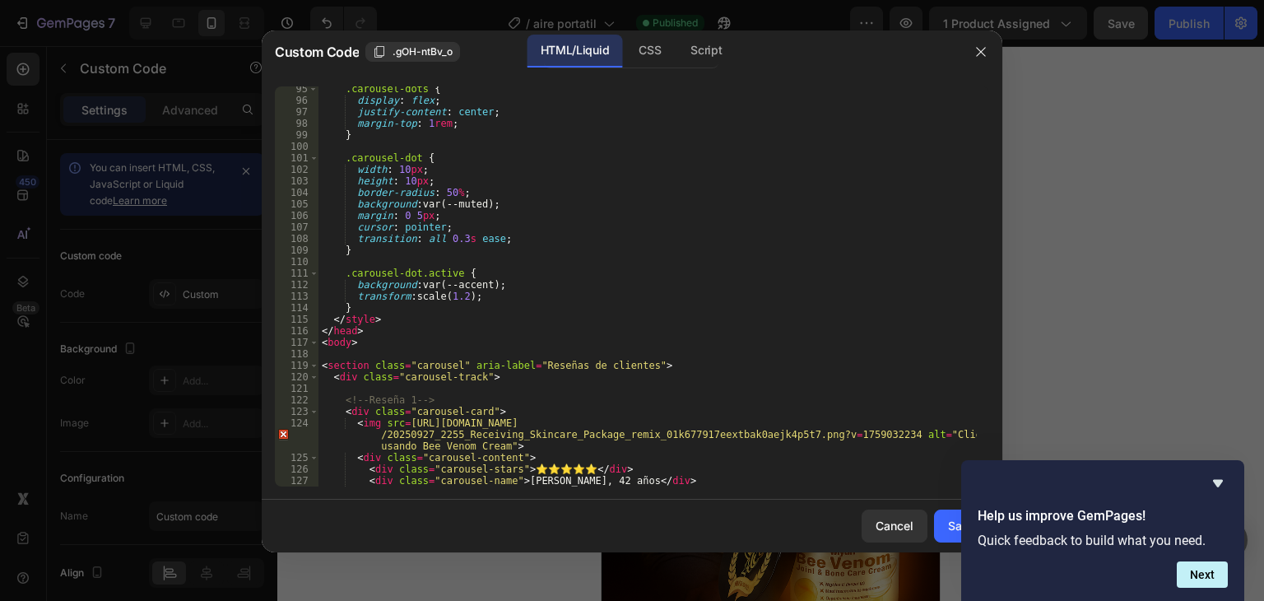
click at [565, 375] on div ".carousel-dots { display : flex ; justify-content : center ; margin-top : 1 rem…" at bounding box center [647, 294] width 658 height 423
type textarea "</html>"
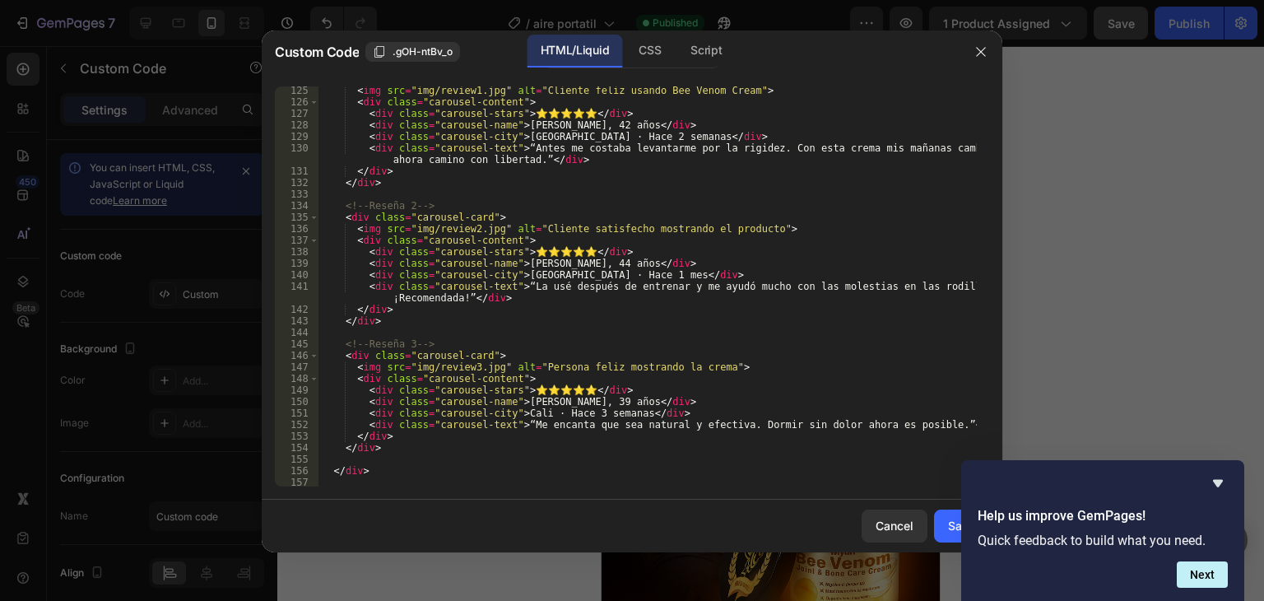
scroll to position [1381, 0]
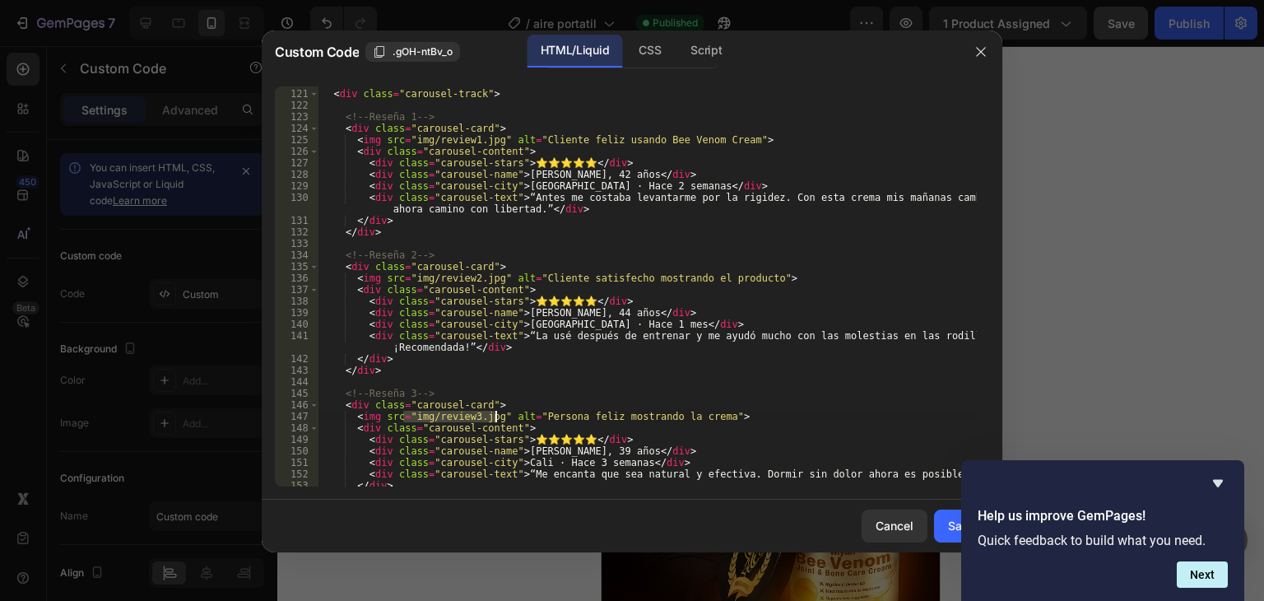
drag, startPoint x: 402, startPoint y: 416, endPoint x: 494, endPoint y: 416, distance: 92.2
click at [494, 416] on div "< section class = "carousel" aria-label = "Reseñas de clientes" > < div class =…" at bounding box center [647, 288] width 658 height 423
paste textarea "[URL][DOMAIN_NAME]"
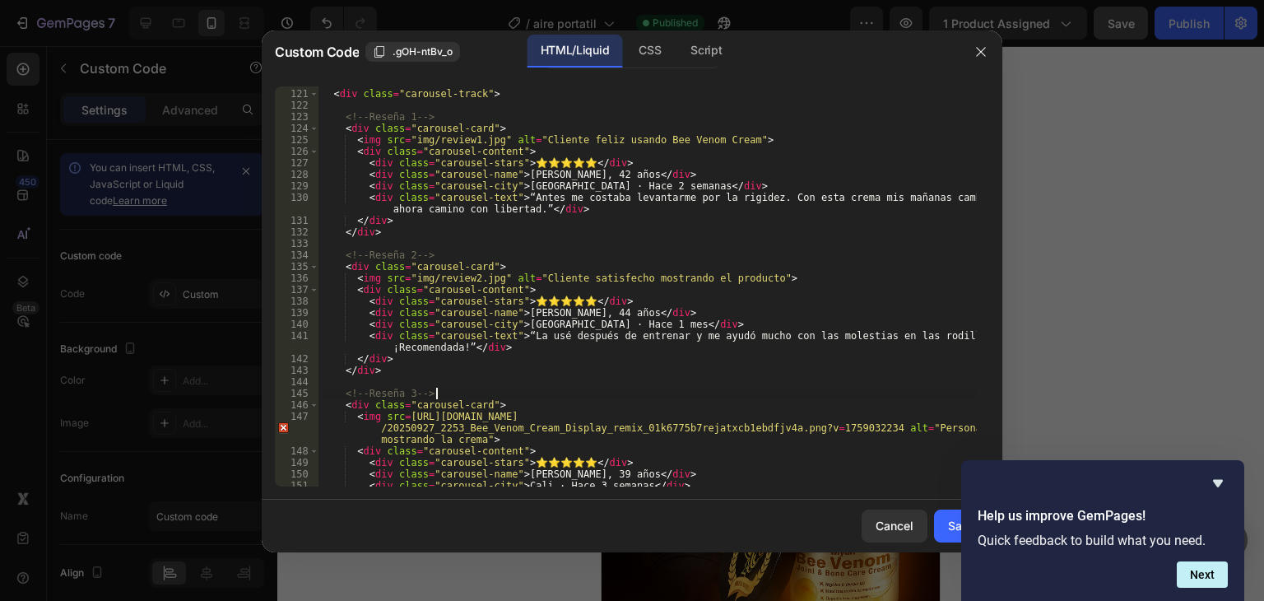
click at [737, 388] on div "< section class = "carousel" aria-label = "Reseñas de clientes" > < div class =…" at bounding box center [647, 288] width 658 height 423
drag, startPoint x: 402, startPoint y: 277, endPoint x: 493, endPoint y: 279, distance: 91.3
click at [493, 279] on div "< section class = "carousel" aria-label = "Reseñas de clientes" > < div class =…" at bounding box center [647, 288] width 658 height 423
paste textarea "[URL][DOMAIN_NAME]"
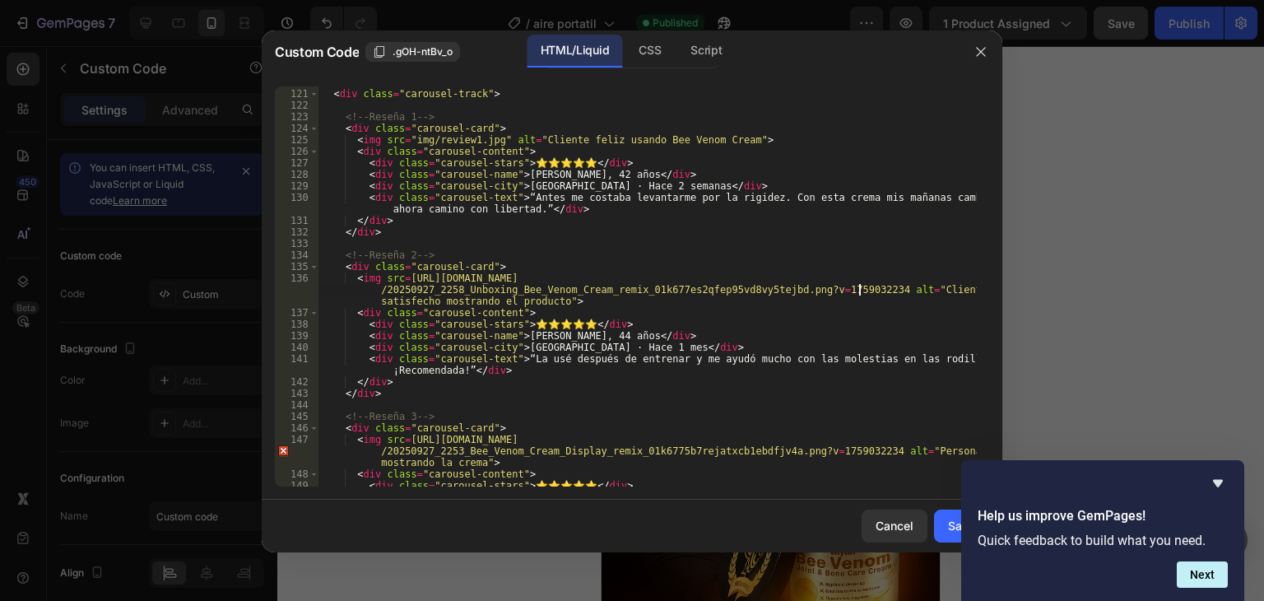
click at [860, 344] on div "< section class = "carousel" aria-label = "Reseñas de clientes" > < div class =…" at bounding box center [647, 288] width 658 height 423
drag, startPoint x: 403, startPoint y: 137, endPoint x: 497, endPoint y: 137, distance: 93.8
click at [497, 137] on div "< section class = "carousel" aria-label = "Reseñas de clientes" > < div class =…" at bounding box center [647, 288] width 658 height 423
paste textarea "[URL][DOMAIN_NAME]"
type textarea "<img src=[URL][DOMAIN_NAME] alt="Cliente feliz usando Bee Venom Cream">"
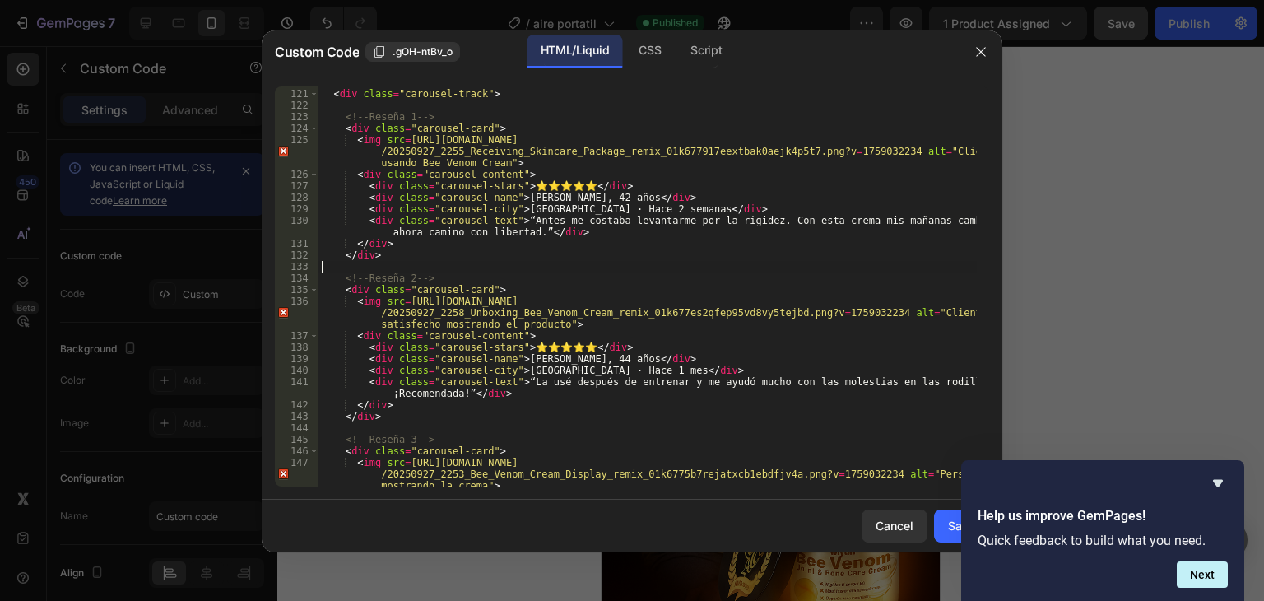
click at [778, 270] on div "< section class = "carousel" aria-label = "Reseñas de clientes" > < div class =…" at bounding box center [647, 300] width 658 height 446
click at [945, 519] on button "Save" at bounding box center [961, 525] width 55 height 33
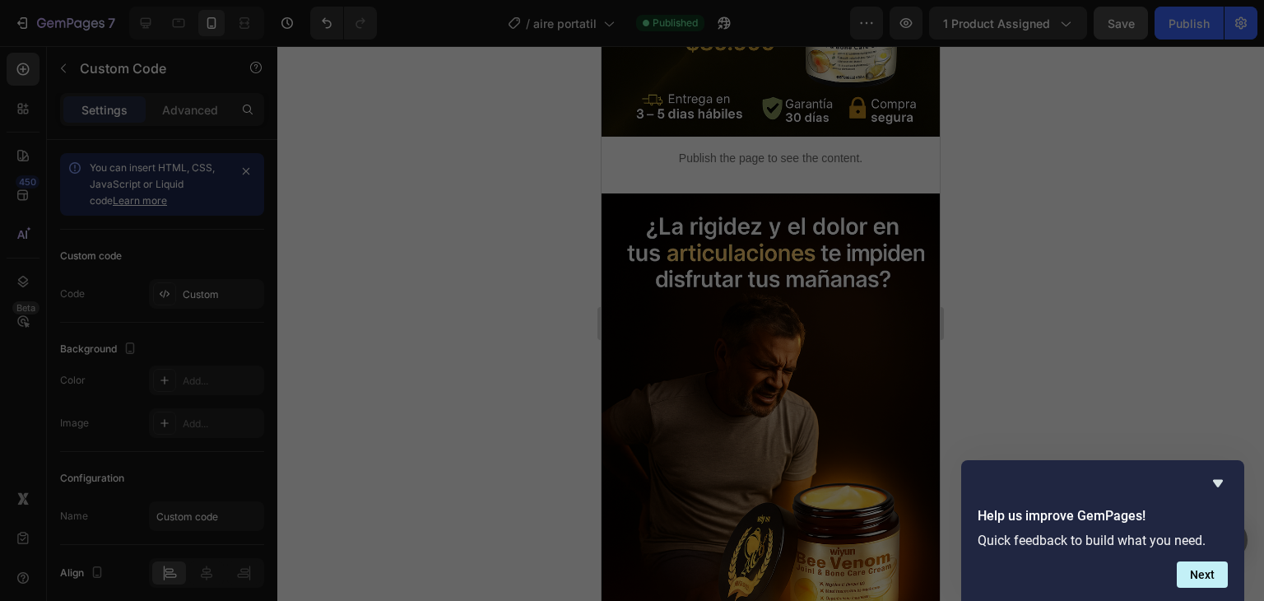
type textarea "</html>"
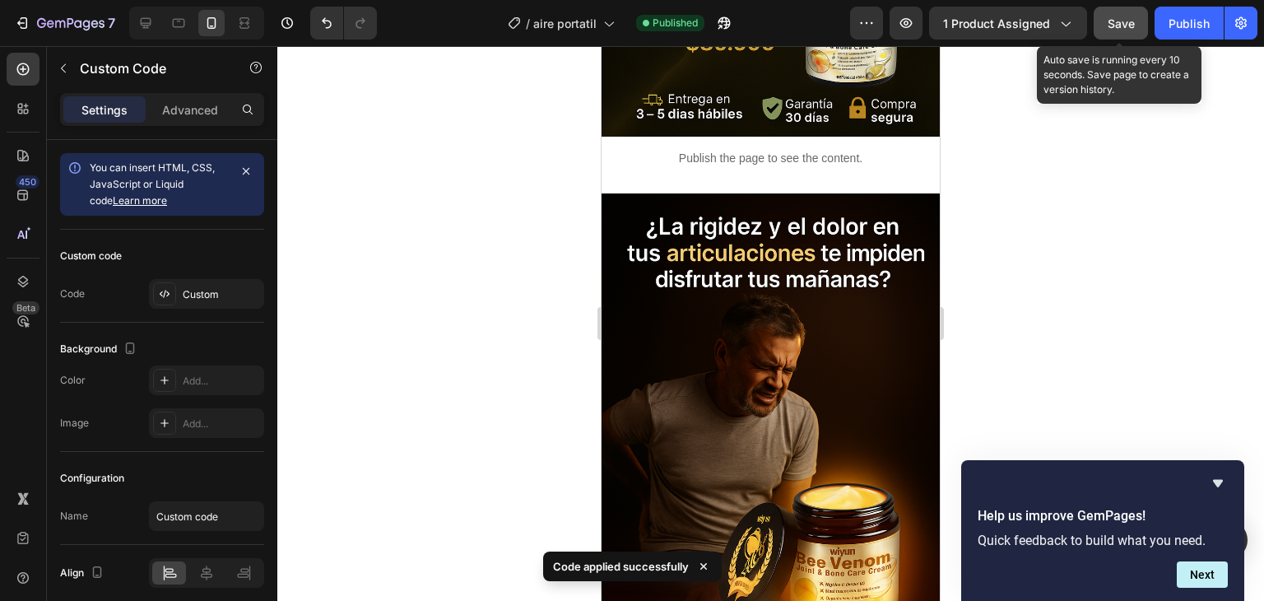
click at [1113, 30] on div "Save" at bounding box center [1120, 23] width 27 height 17
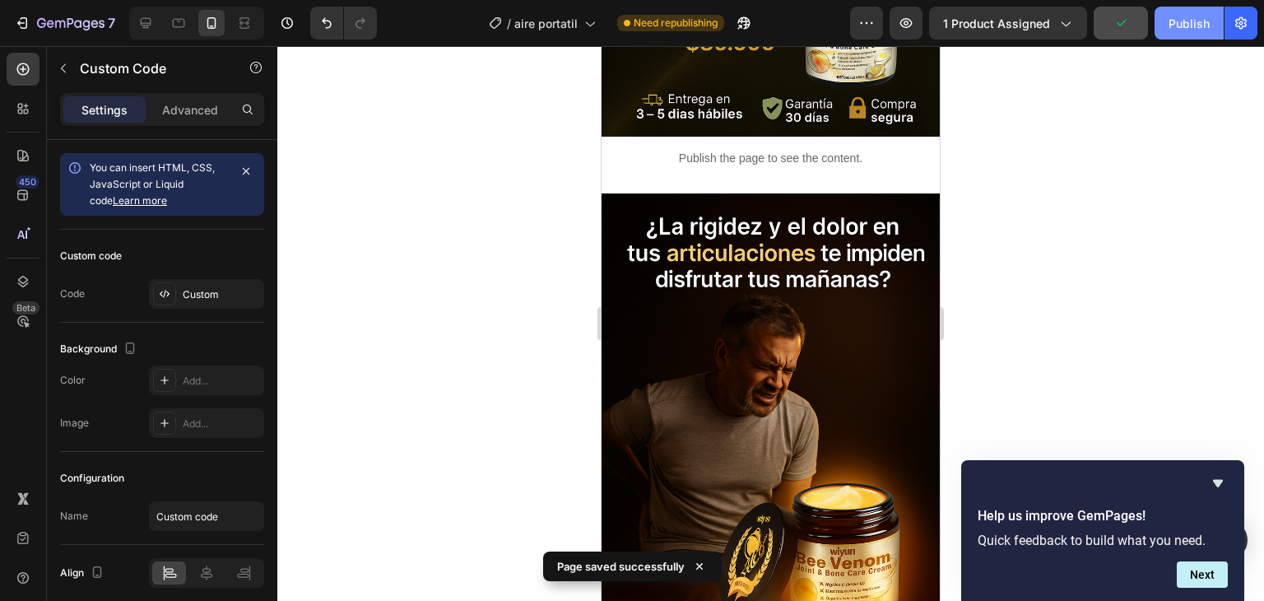
click at [1178, 23] on div "Publish" at bounding box center [1188, 23] width 41 height 17
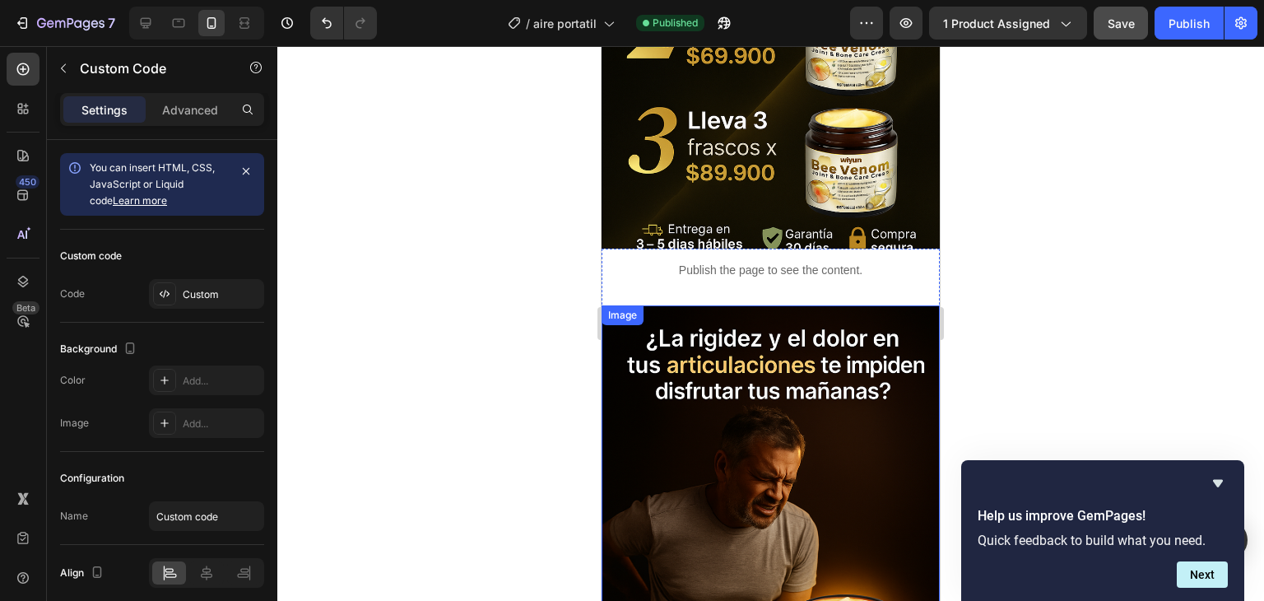
scroll to position [1563, 0]
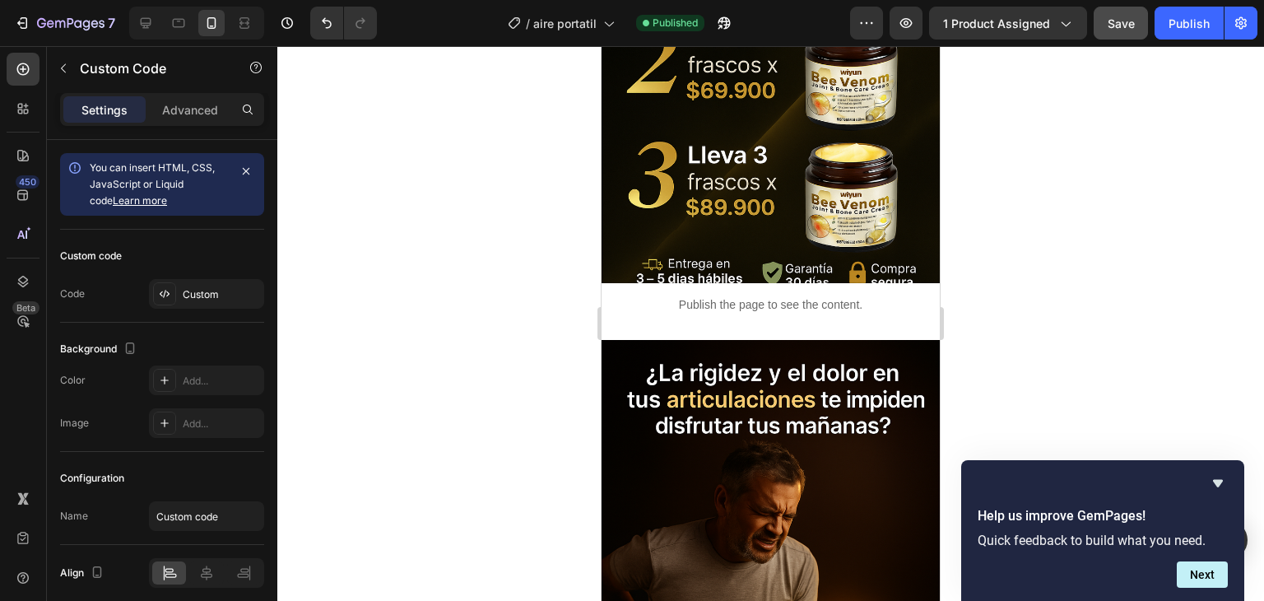
click at [778, 307] on p "Publish the page to see the content." at bounding box center [770, 304] width 338 height 17
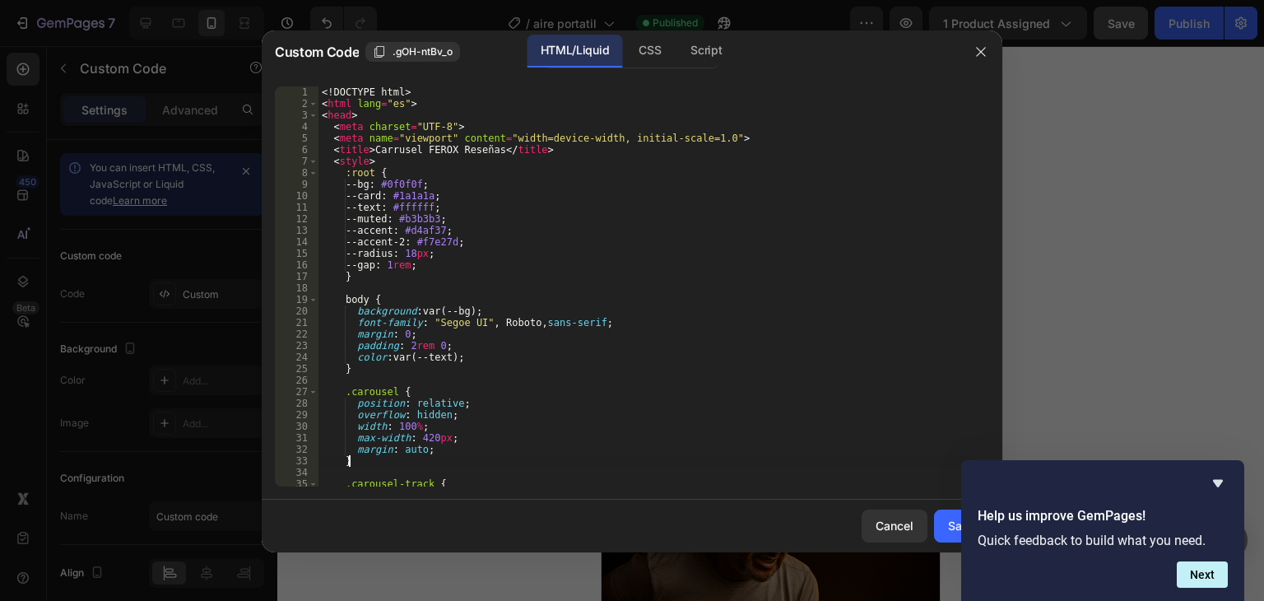
click at [474, 463] on div "<! DOCTYPE html > < html lang = "es" > < head > < meta charset = "UTF-8" > < me…" at bounding box center [647, 297] width 658 height 423
type textarea "</html>"
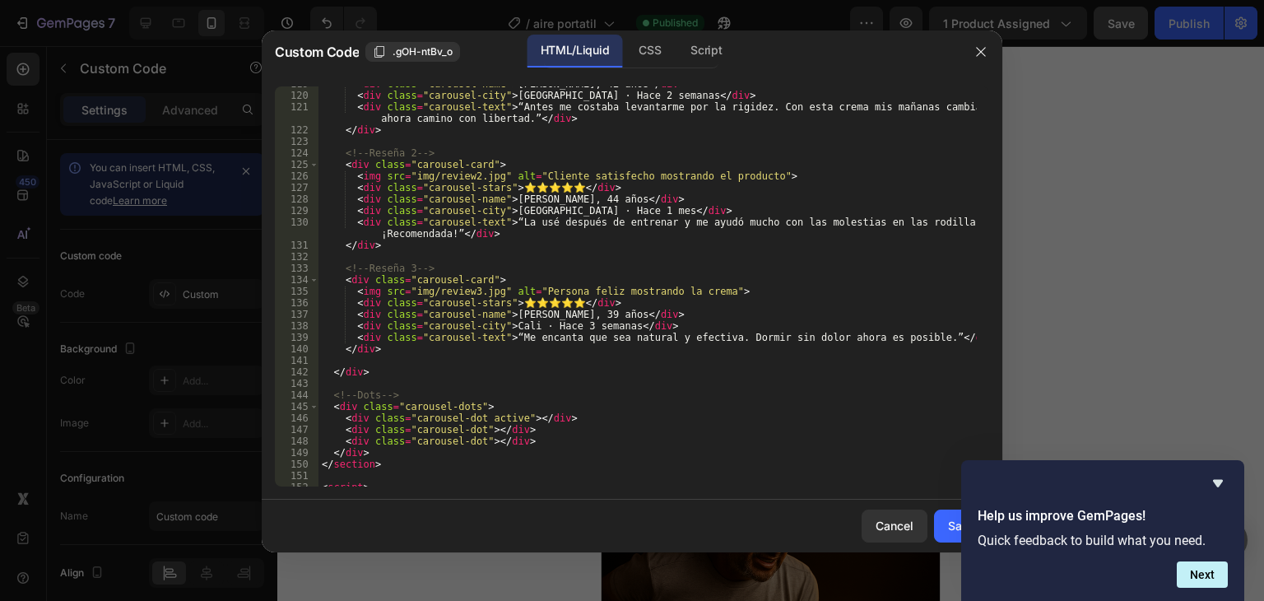
scroll to position [1367, 0]
drag, startPoint x: 402, startPoint y: 290, endPoint x: 495, endPoint y: 286, distance: 93.1
click at [495, 286] on div "< div class = "carousel-name" > [PERSON_NAME], 42 años </ div > < div class = "…" at bounding box center [647, 289] width 658 height 423
paste textarea "[URL][DOMAIN_NAME]"
type textarea "<img src=[URL][DOMAIN_NAME] alt="Persona feliz mostrando la crema">"
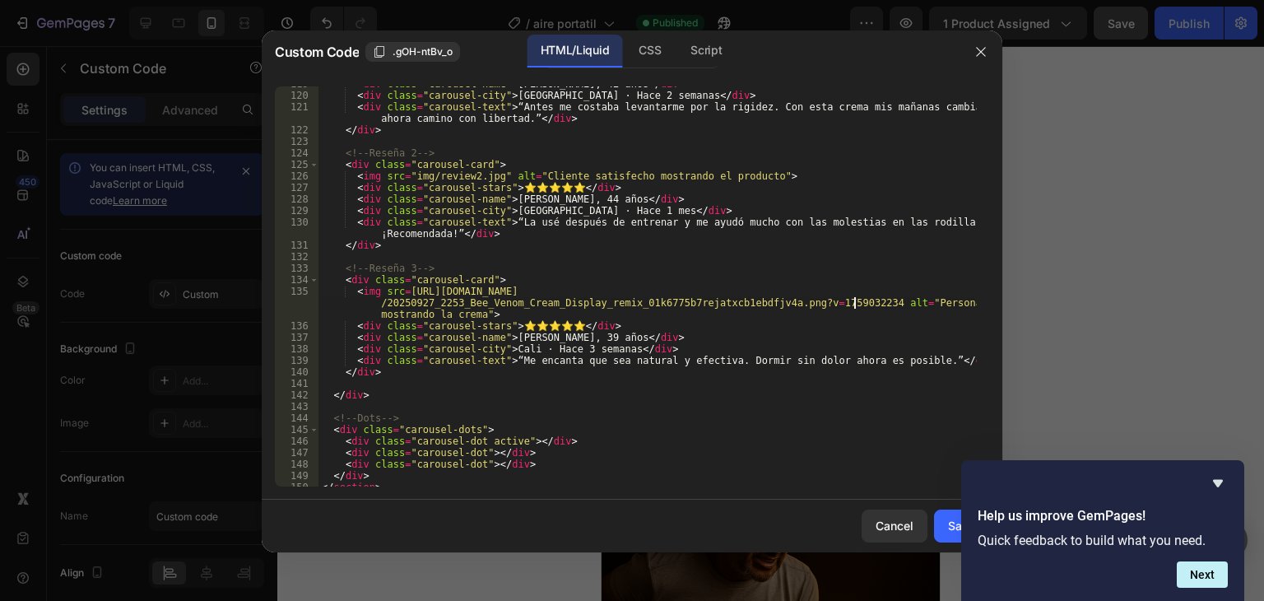
click at [529, 260] on div "< div class = "carousel-name" > [PERSON_NAME], 42 años </ div > < div class = "…" at bounding box center [647, 289] width 658 height 423
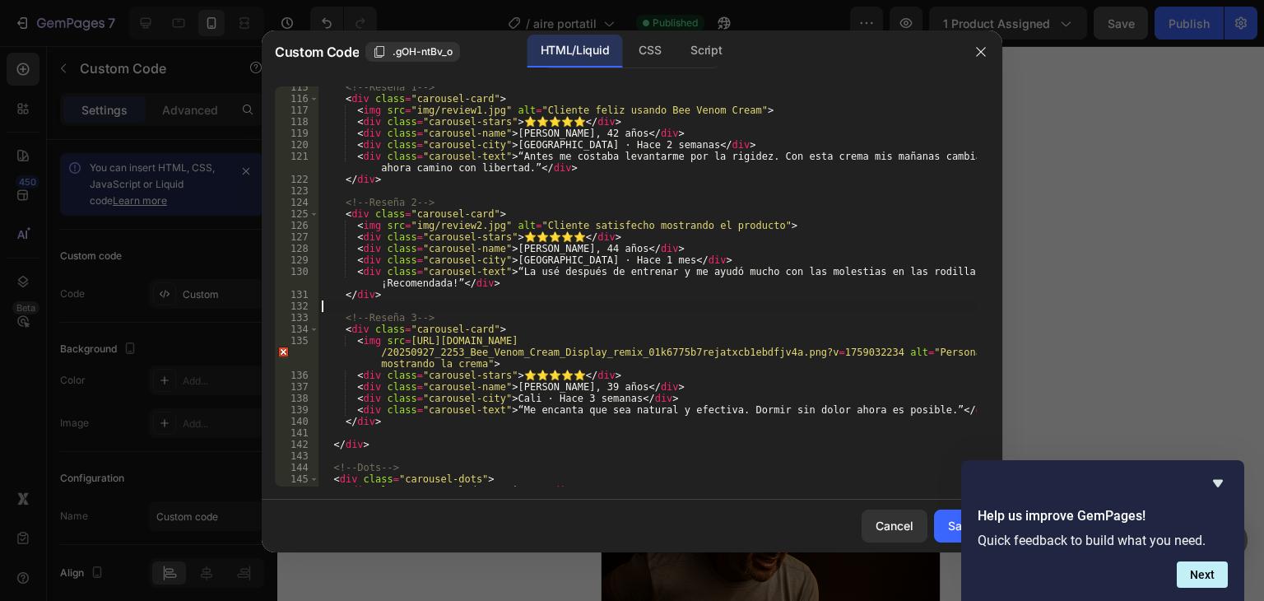
scroll to position [1318, 0]
drag, startPoint x: 402, startPoint y: 225, endPoint x: 494, endPoint y: 226, distance: 93.0
click at [494, 226] on div "<!-- Reseña 1 --> < div class = "carousel-card" > < img src = "img/review1.jpg"…" at bounding box center [647, 292] width 658 height 423
paste textarea "[URL][DOMAIN_NAME]"
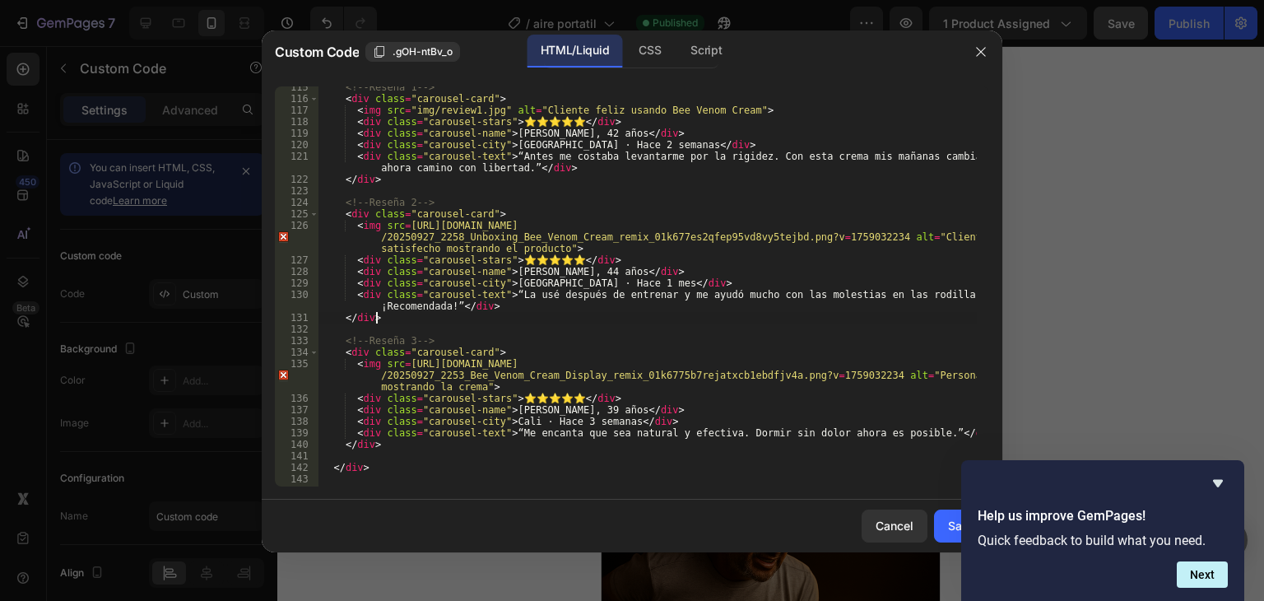
click at [585, 319] on div "<!-- Reseña 1 --> < div class = "carousel-card" > < img src = "img/review1.jpg"…" at bounding box center [647, 292] width 658 height 423
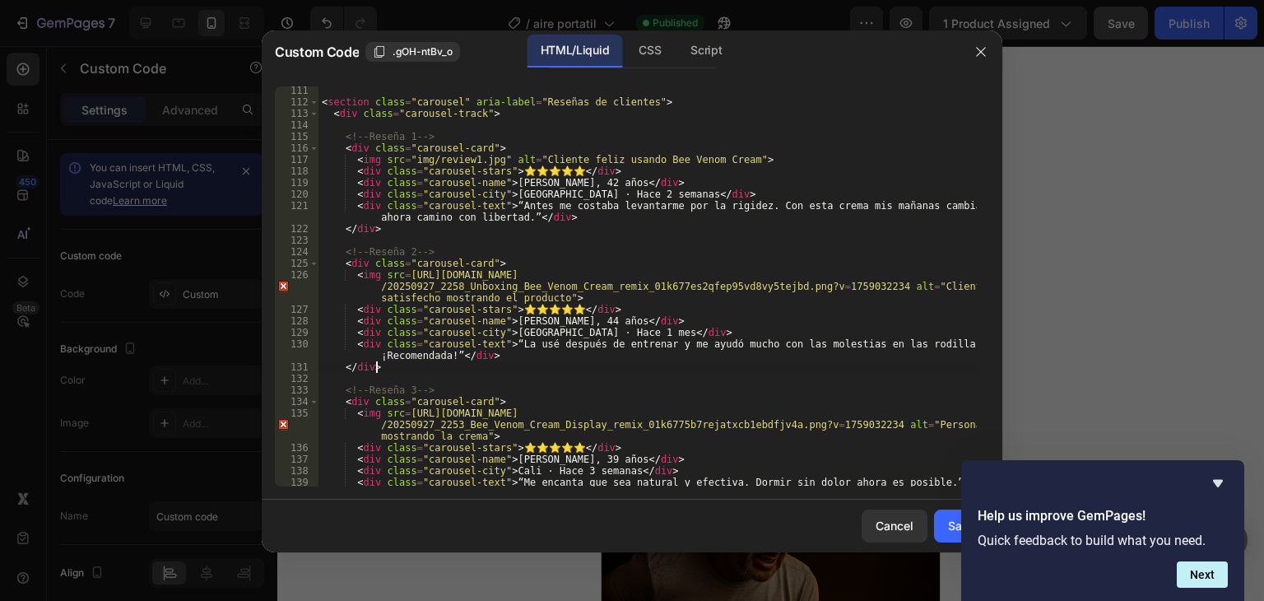
scroll to position [1219, 0]
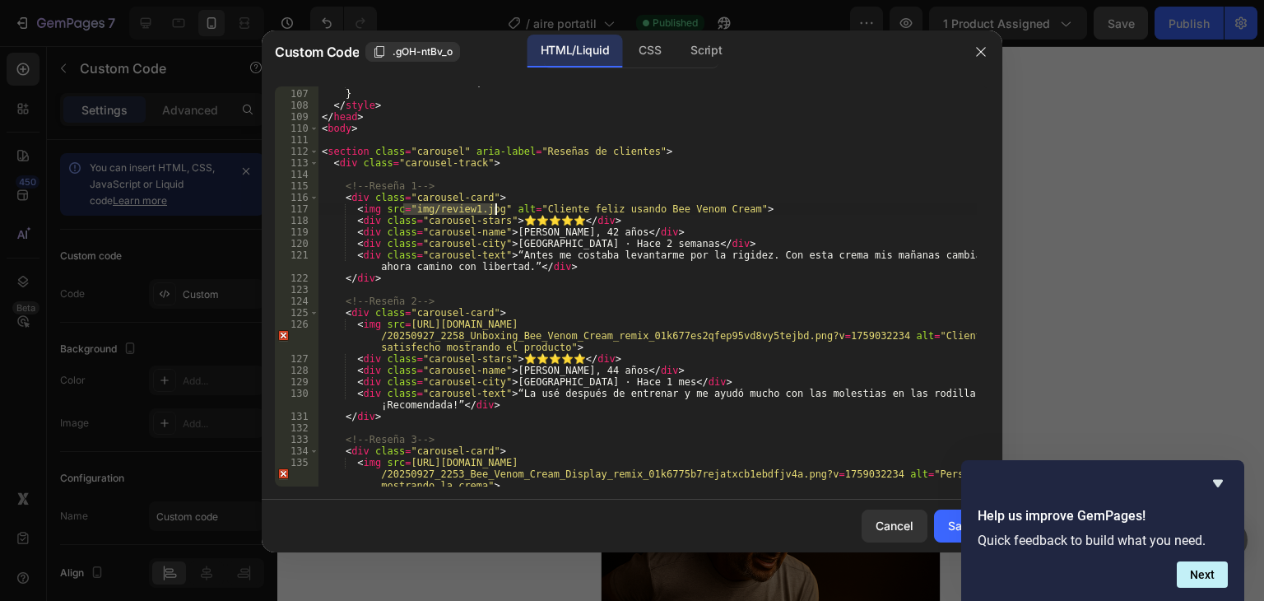
drag, startPoint x: 403, startPoint y: 208, endPoint x: 497, endPoint y: 208, distance: 93.8
click at [497, 208] on div "transform : scale( 1.2 ) ; } </ style > </ head > < body > < section class = "c…" at bounding box center [647, 300] width 658 height 446
paste textarea "[URL][DOMAIN_NAME]"
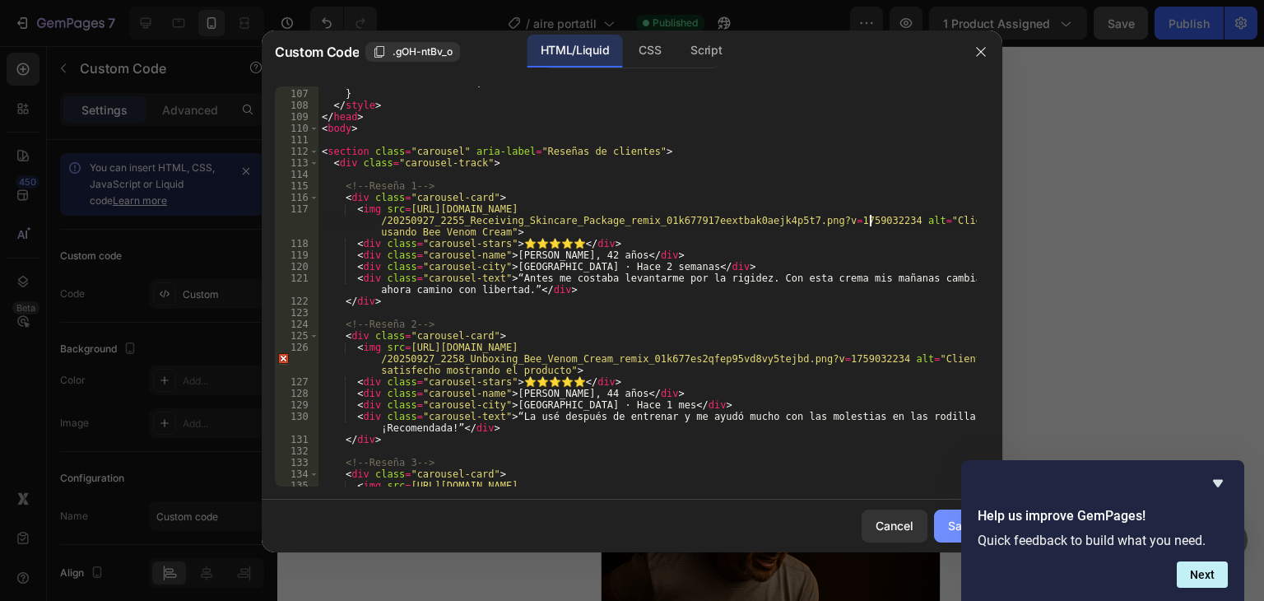
click at [947, 523] on button "Save" at bounding box center [961, 525] width 55 height 33
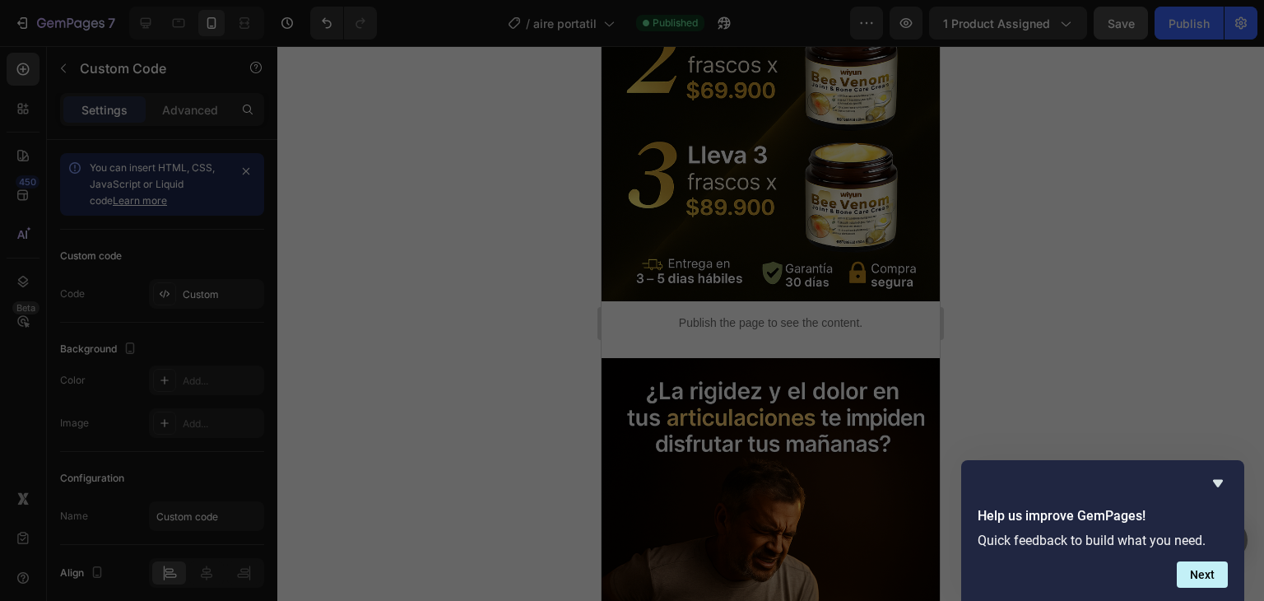
type textarea "</html>"
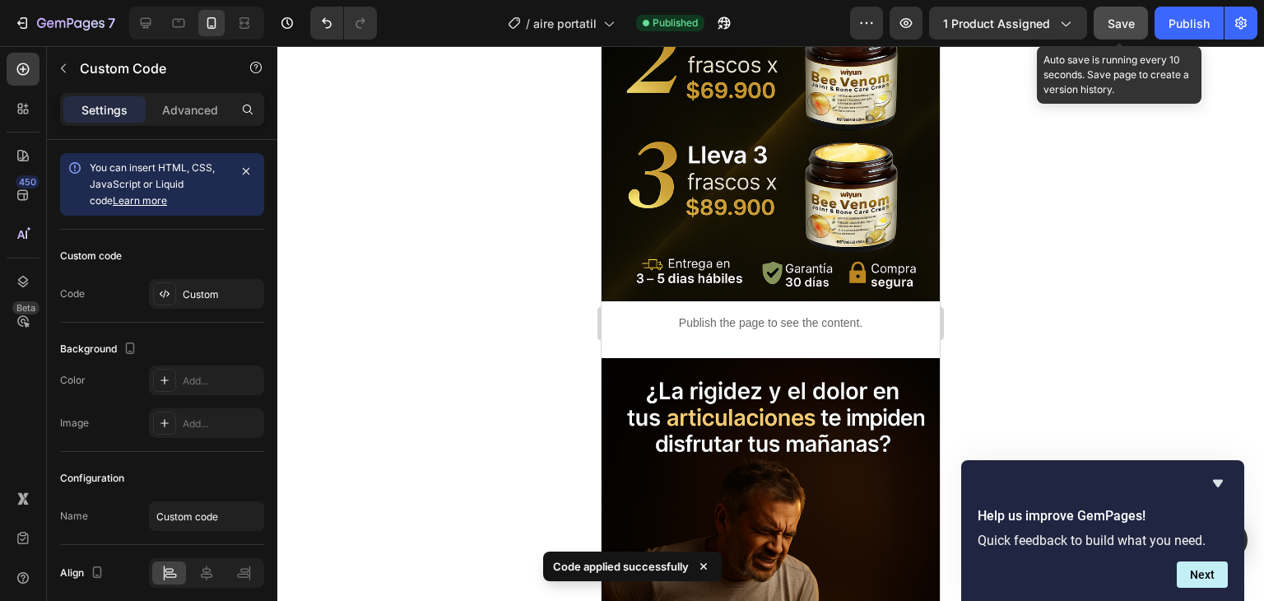
click at [1122, 32] on button "Save" at bounding box center [1120, 23] width 54 height 33
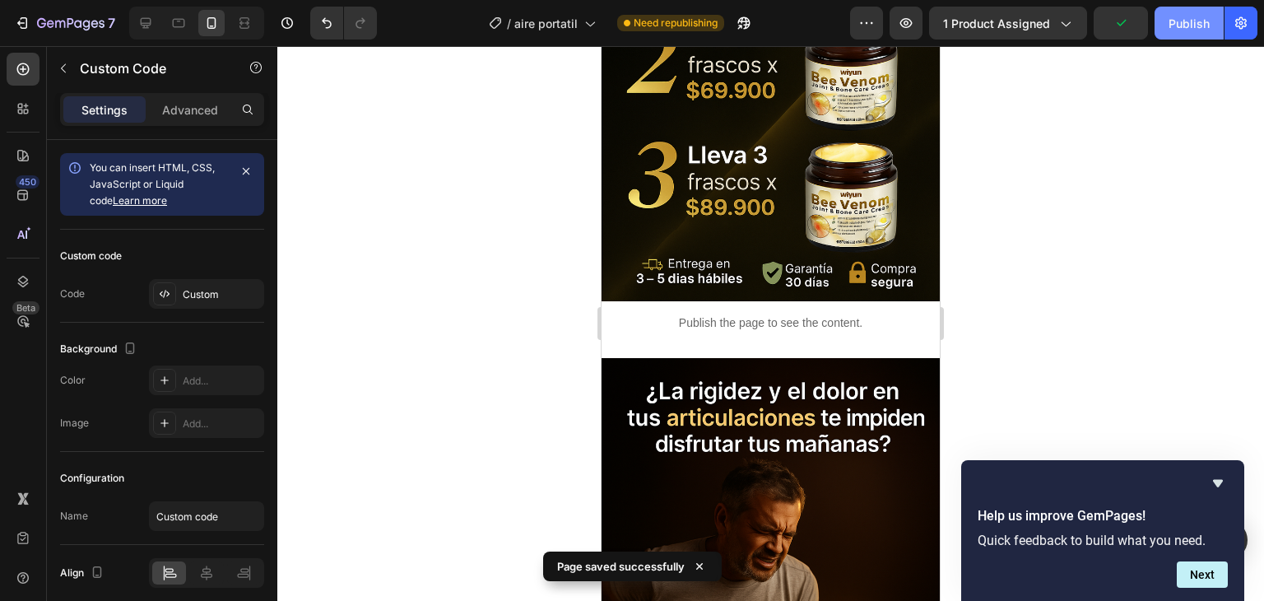
click at [1189, 21] on div "Publish" at bounding box center [1188, 23] width 41 height 17
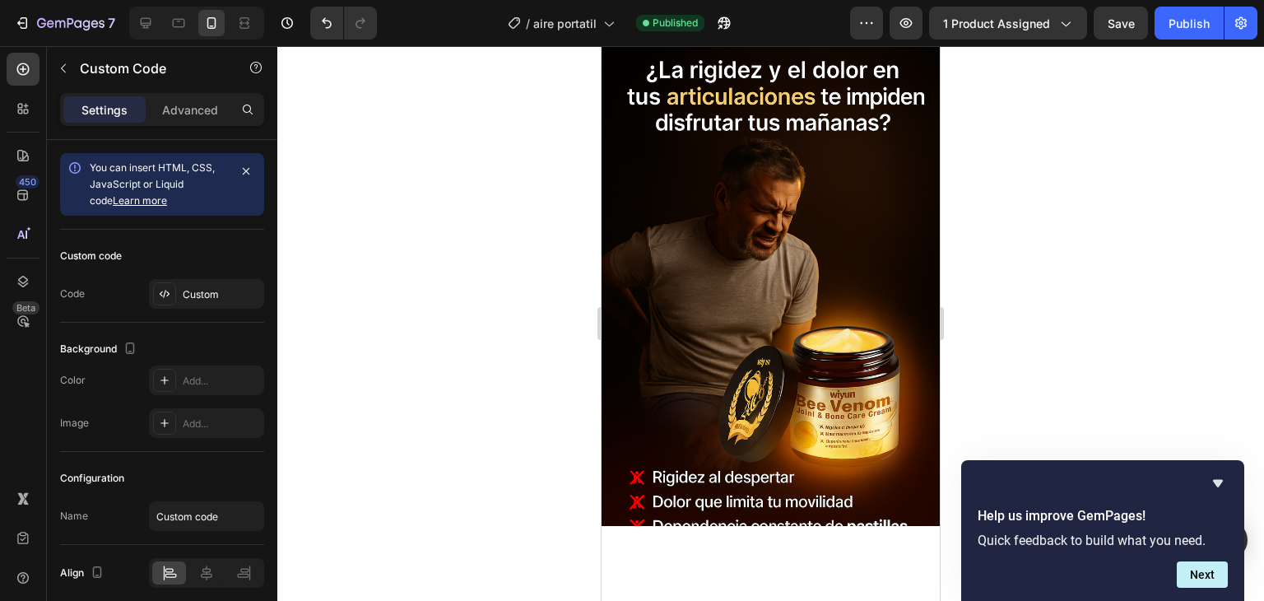
scroll to position [1646, 0]
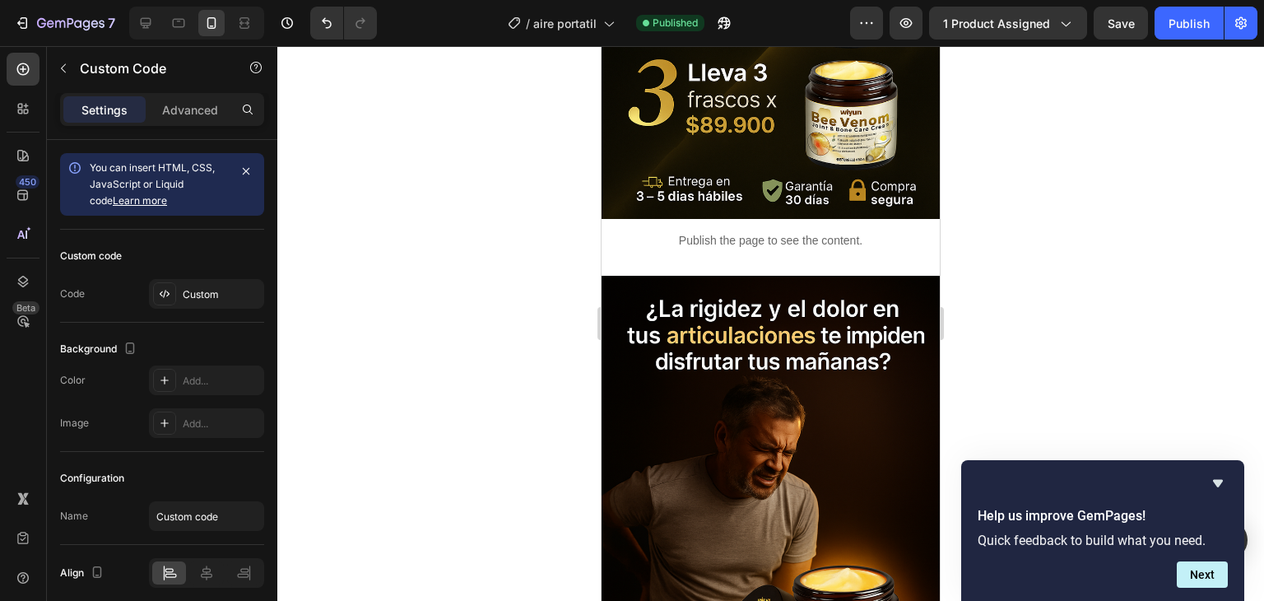
click at [755, 241] on div "Publish the page to see the content." at bounding box center [770, 241] width 338 height 44
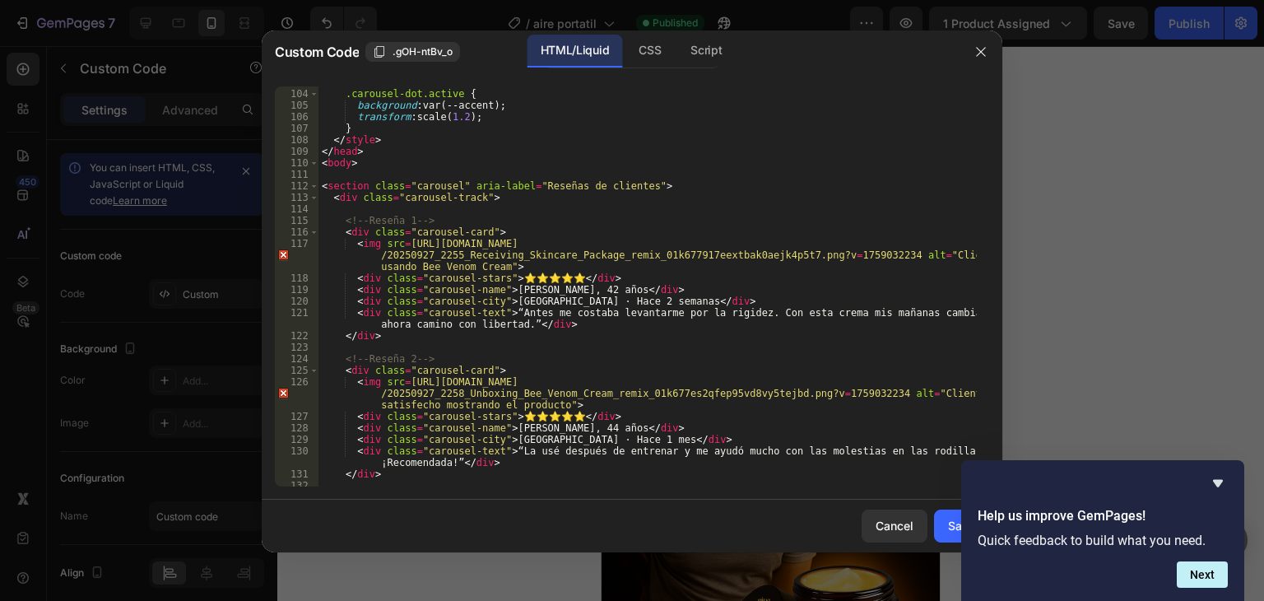
scroll to position [1284, 0]
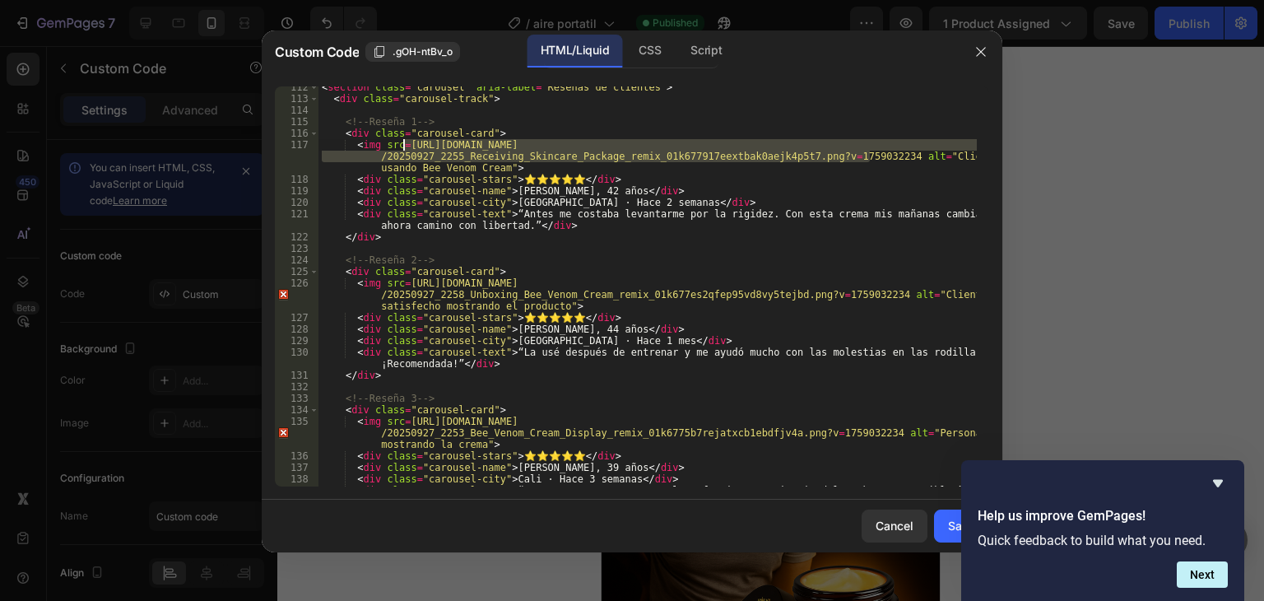
drag, startPoint x: 869, startPoint y: 158, endPoint x: 403, endPoint y: 150, distance: 465.8
click at [403, 150] on div "< section class = "carousel" aria-label = "Reseñas de clientes" > < div class =…" at bounding box center [647, 292] width 658 height 423
paste textarea "634/8016/8607/files/20250927_2318_Bee_Venom_Relief_remix_01k678kze2frr9nkrys2mc…"
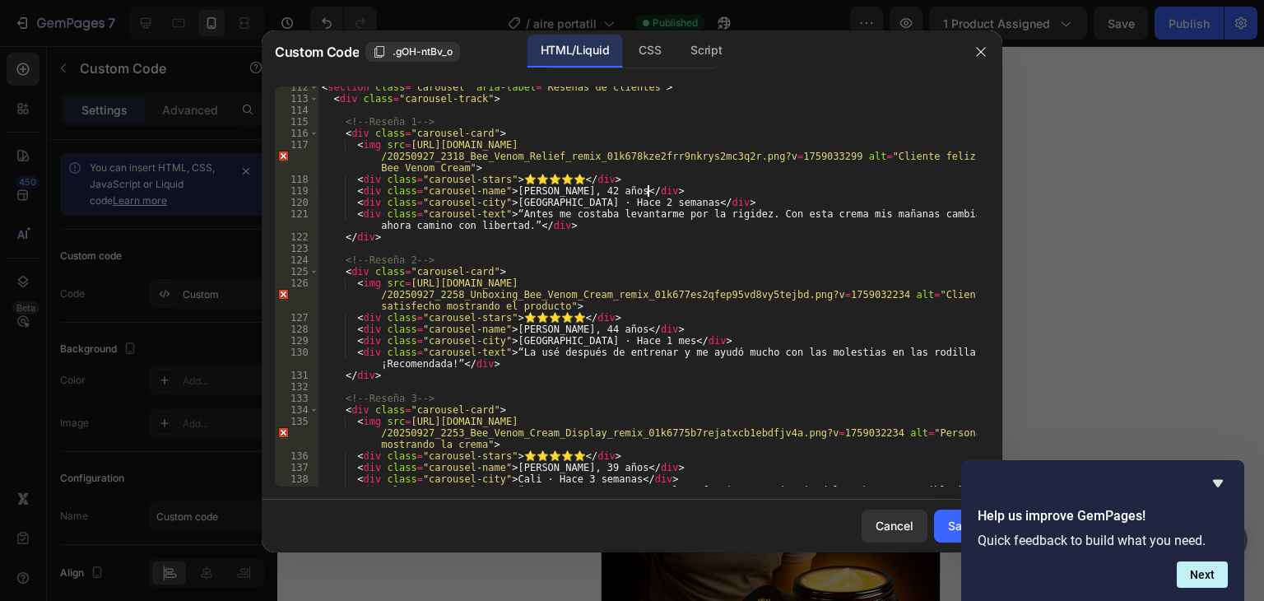
click at [711, 188] on div "< section class = "carousel" aria-label = "Reseñas de clientes" > < div class =…" at bounding box center [647, 292] width 658 height 423
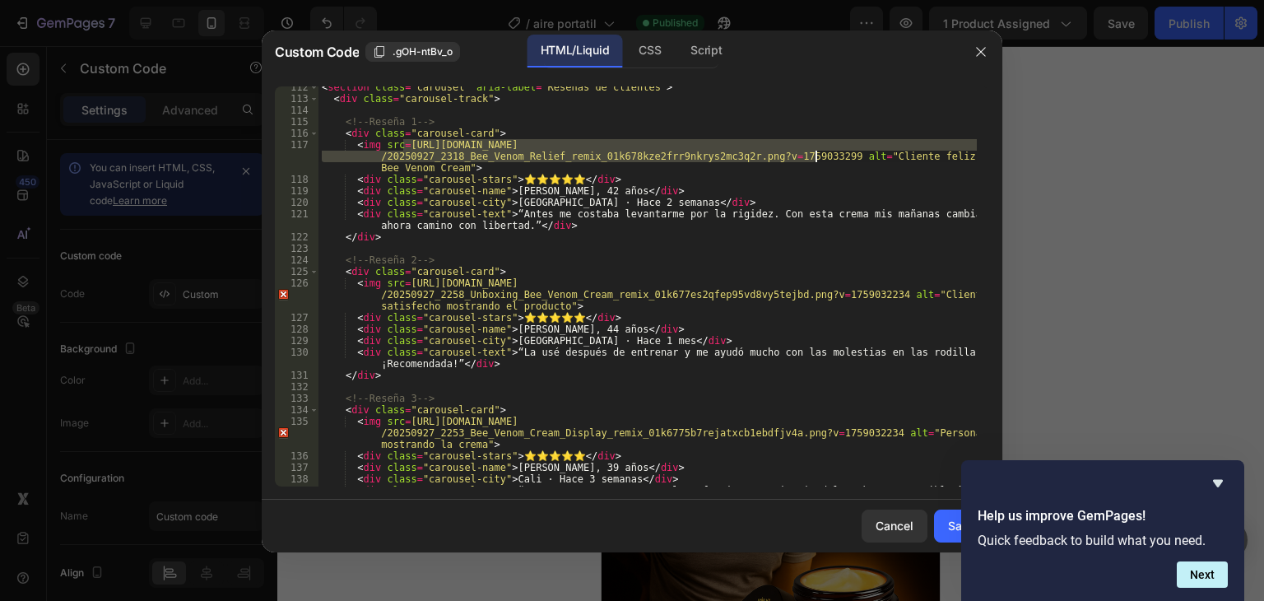
drag, startPoint x: 403, startPoint y: 146, endPoint x: 817, endPoint y: 152, distance: 413.9
click at [817, 152] on div "< section class = "carousel" aria-label = "Reseñas de clientes" > < div class =…" at bounding box center [647, 292] width 658 height 423
paste textarea "1_Colombian_Woman_with_Cream_remix_01k67874wxe9ssdph16bkma2yb.png?v=1759033115"
type textarea "<img src=[URL][DOMAIN_NAME] alt="Cliente feliz usando Bee Venom Cream">"
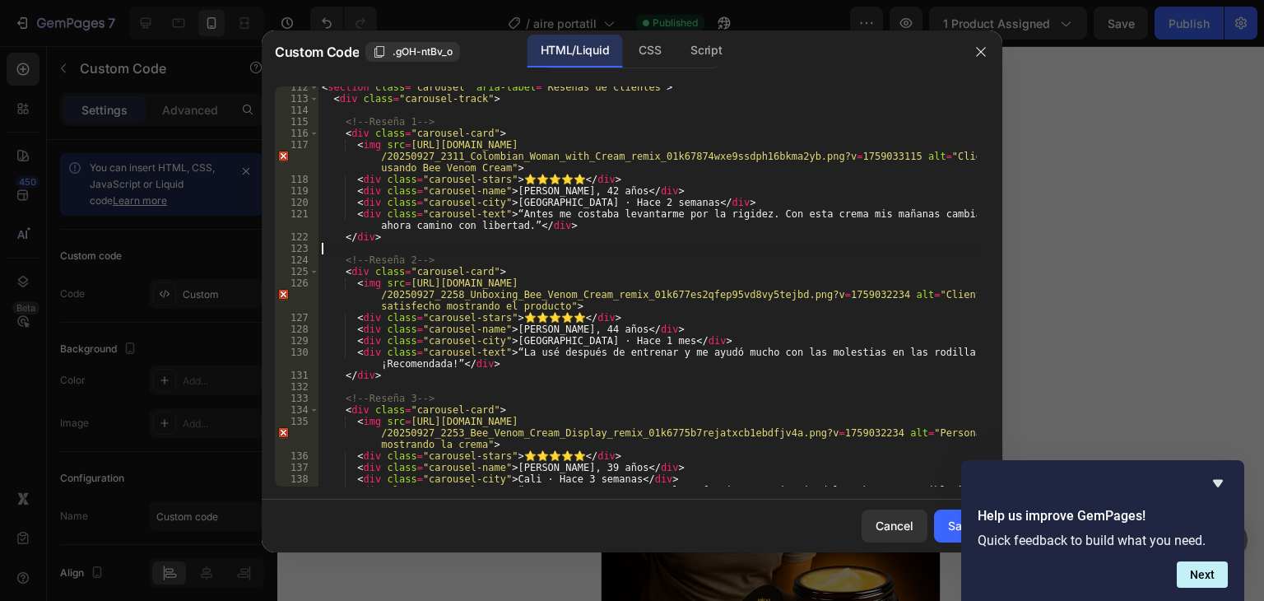
click at [811, 244] on div "< section class = "carousel" aria-label = "Reseñas de clientes" > < div class =…" at bounding box center [647, 292] width 658 height 423
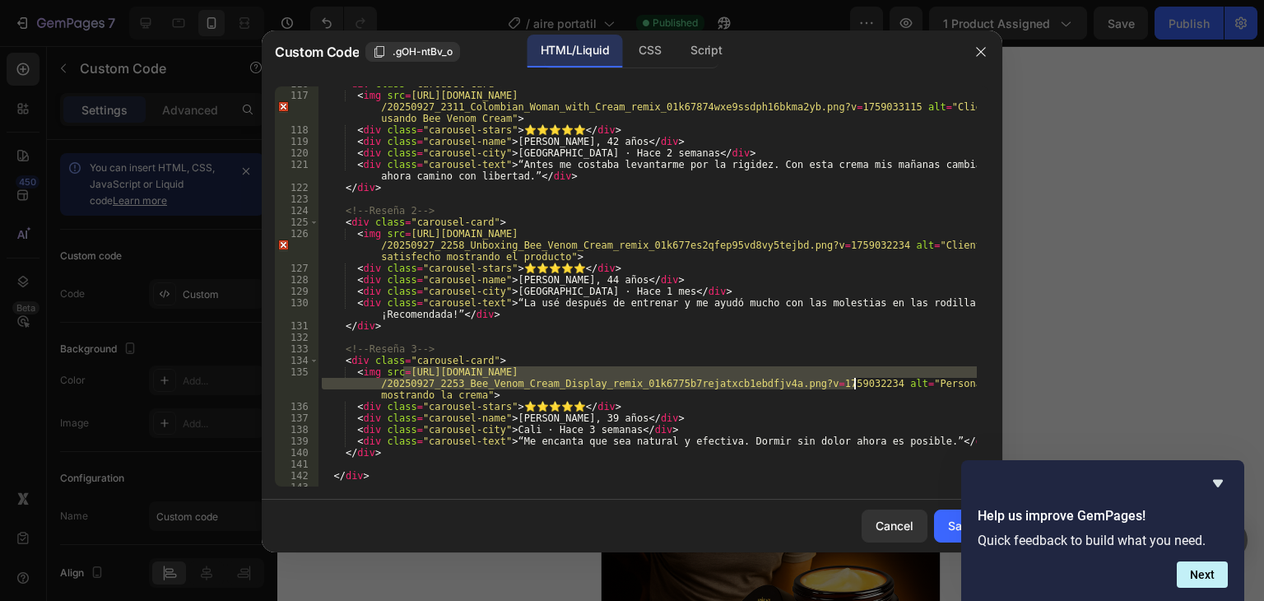
drag, startPoint x: 402, startPoint y: 374, endPoint x: 854, endPoint y: 387, distance: 451.9
click at [854, 387] on div "< div class = "carousel-card" > < img src = [URL][DOMAIN_NAME] /20250927_2311_C…" at bounding box center [647, 289] width 658 height 423
paste textarea "634/8016/8607/files/20250927_2318_Bee_Venom_Relief_remix_01k678kze2frr9nkrys2mc…"
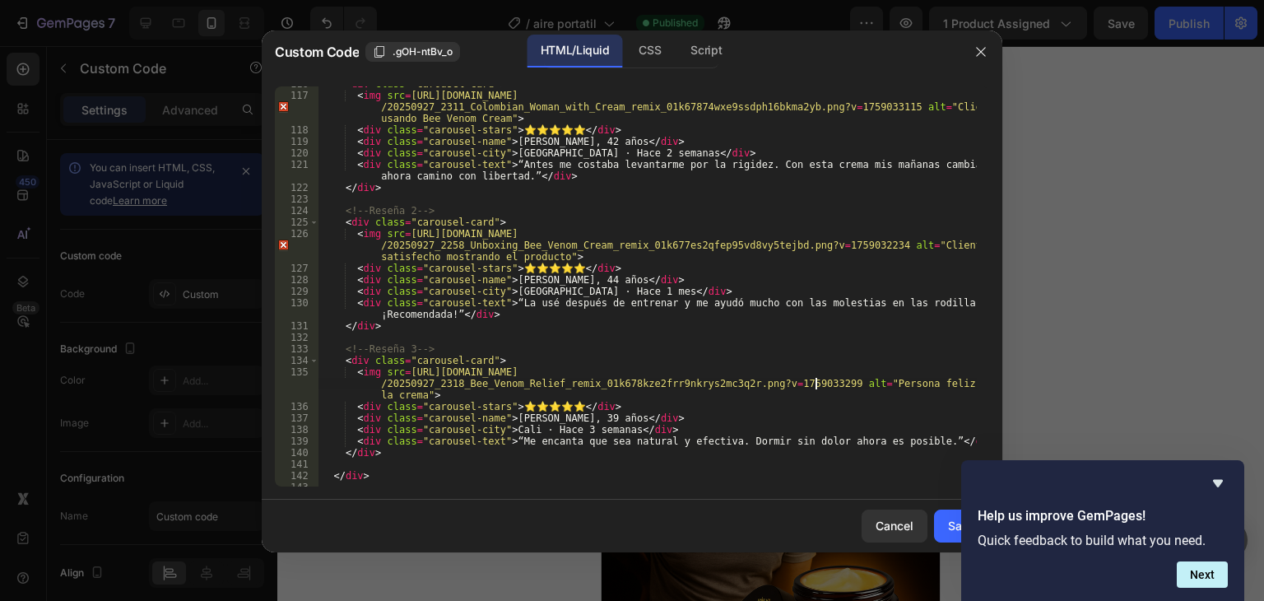
click at [843, 419] on div "< div class = "carousel-card" > < img src = [URL][DOMAIN_NAME] /20250927_2311_C…" at bounding box center [647, 289] width 658 height 423
click at [945, 521] on button "Save" at bounding box center [961, 525] width 55 height 33
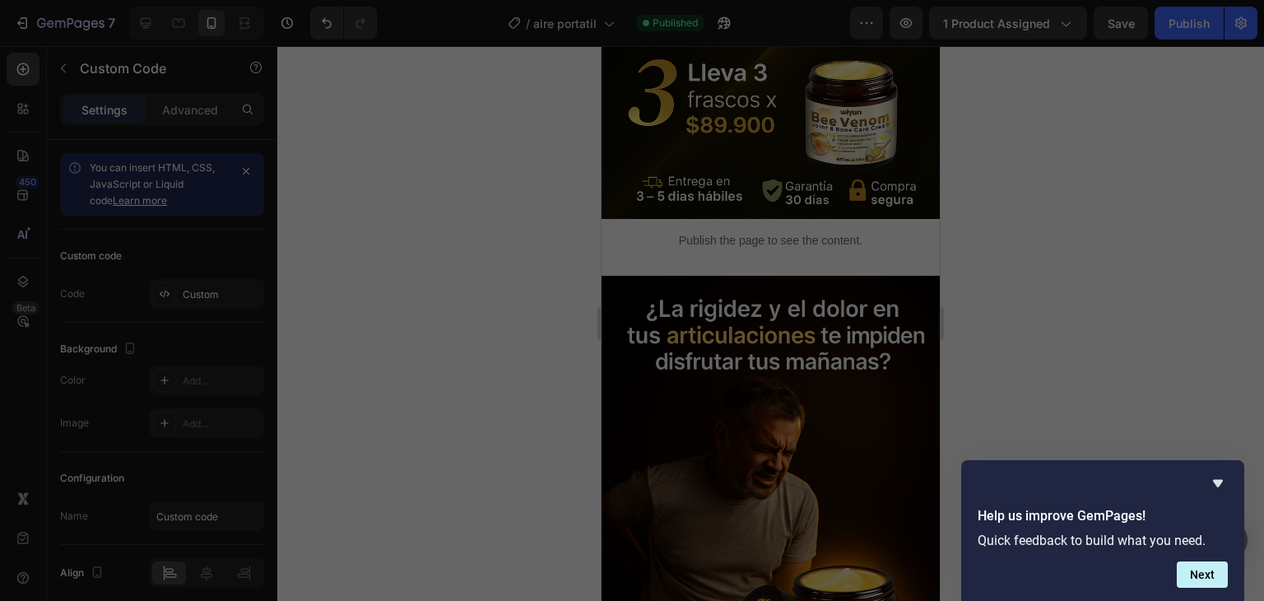
type textarea "</html>"
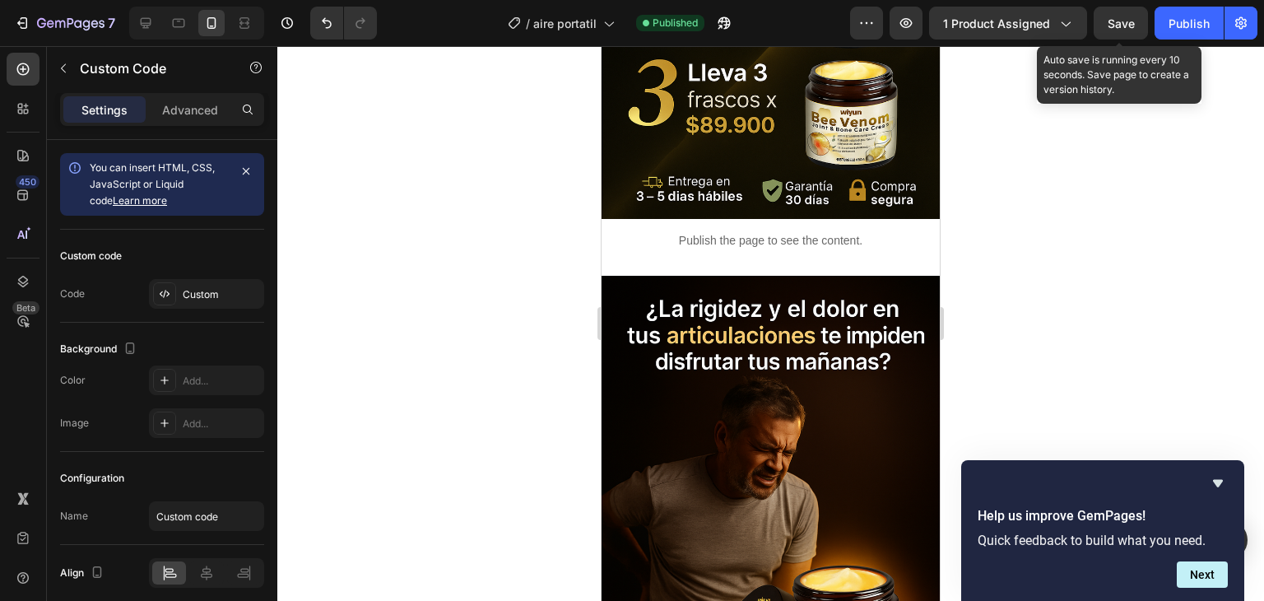
click at [1121, 24] on span "Save" at bounding box center [1120, 23] width 27 height 14
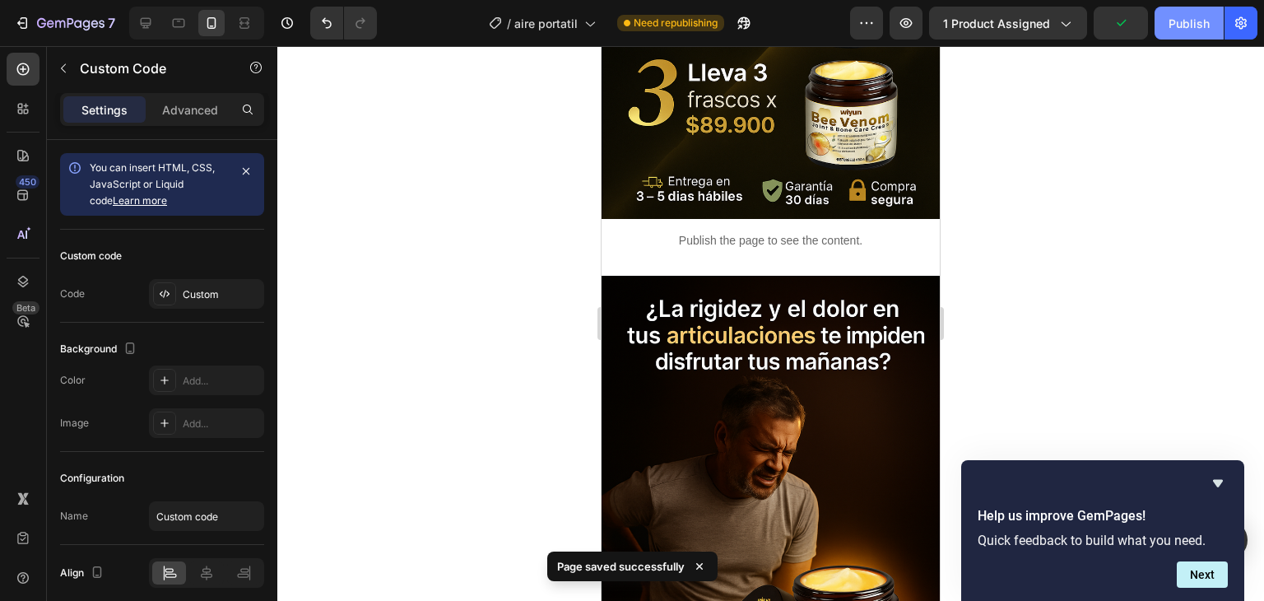
click at [1179, 23] on div "Publish" at bounding box center [1188, 23] width 41 height 17
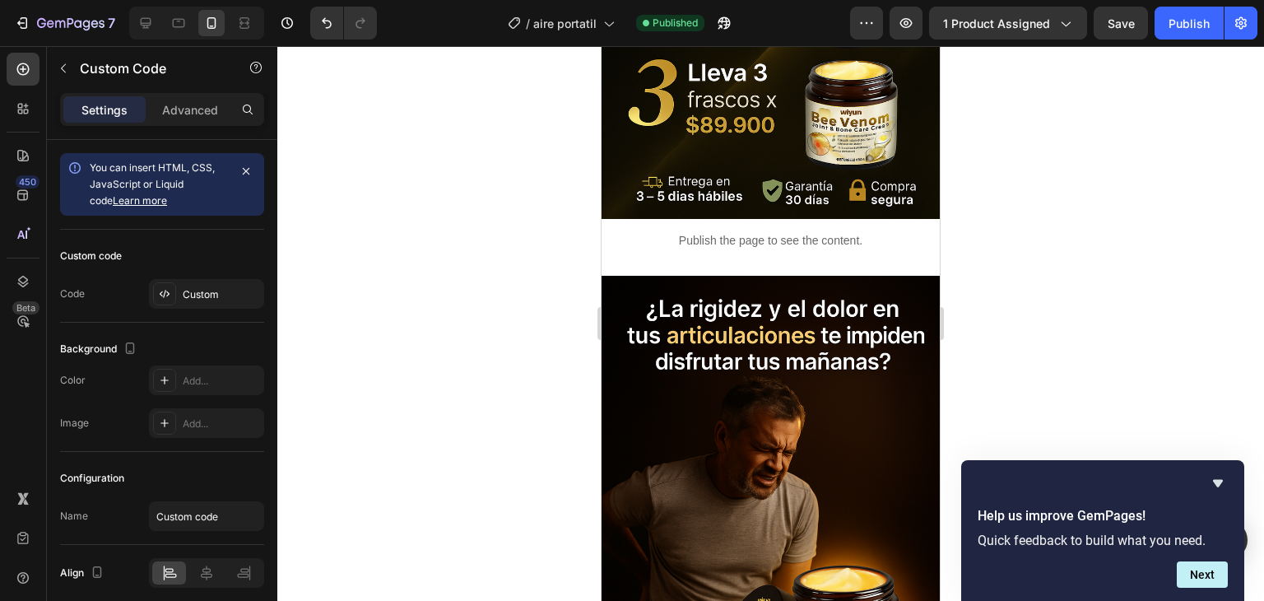
click at [770, 232] on p "Publish the page to see the content." at bounding box center [770, 240] width 338 height 17
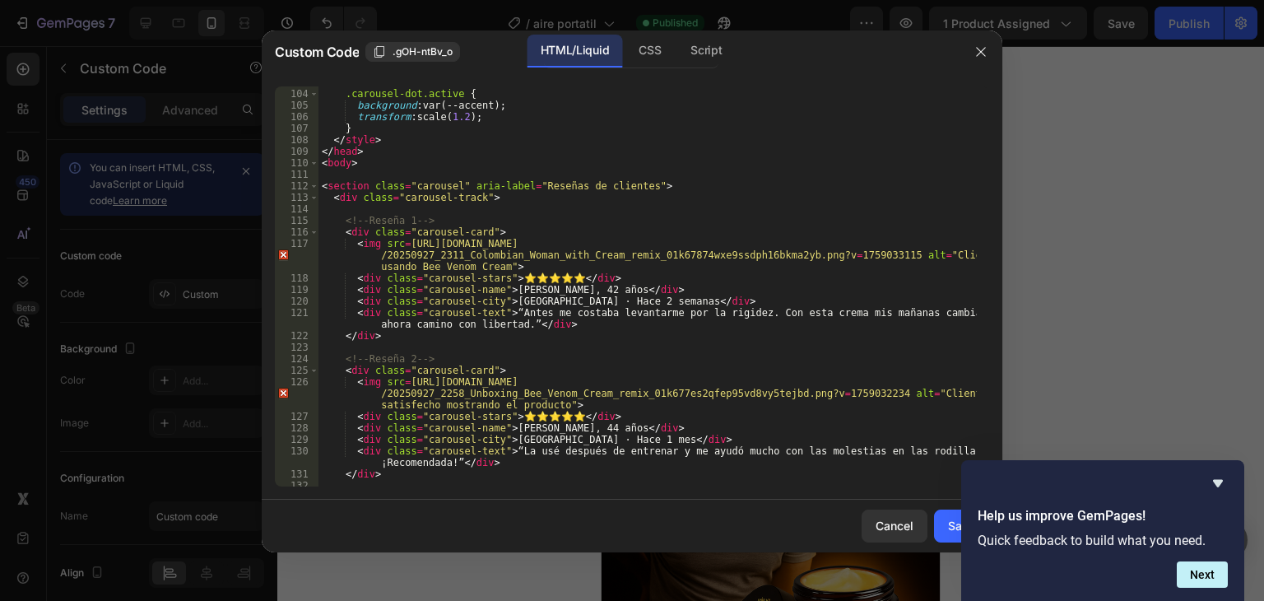
scroll to position [1185, 0]
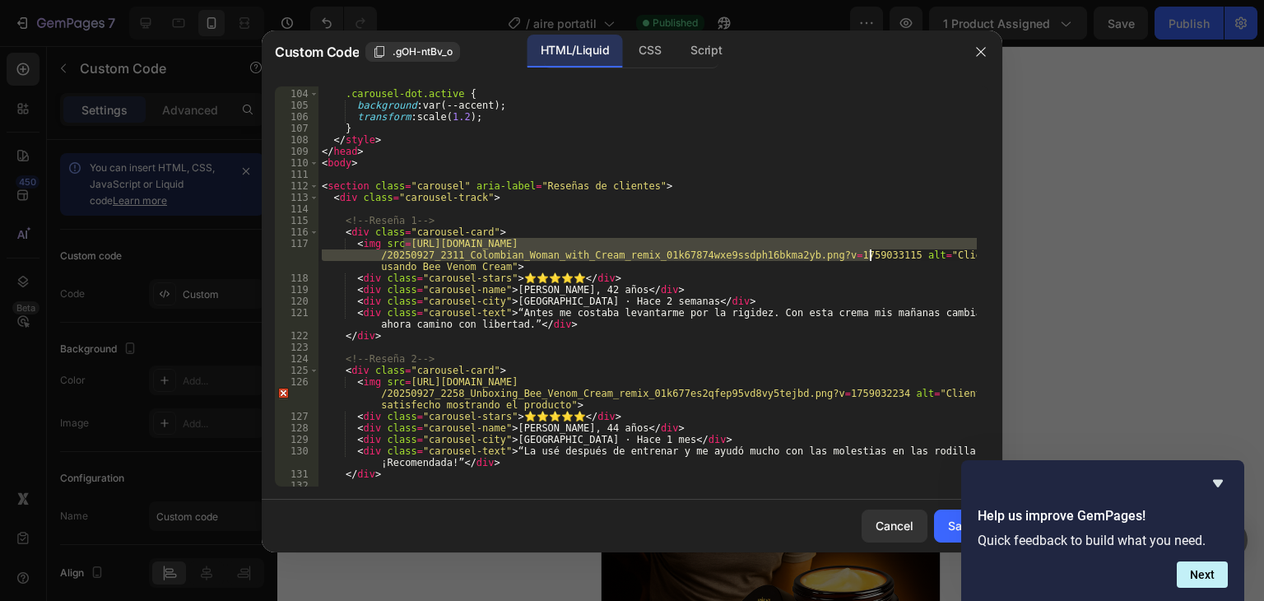
drag, startPoint x: 402, startPoint y: 247, endPoint x: 869, endPoint y: 254, distance: 466.6
click at [869, 254] on div ".carousel-dot.active { background : var(--accent) ; transform : scale( 1.2 ) ; …" at bounding box center [647, 288] width 658 height 423
paste textarea "yfh6ty0n5bjeyxye5.png?v=1759035022"
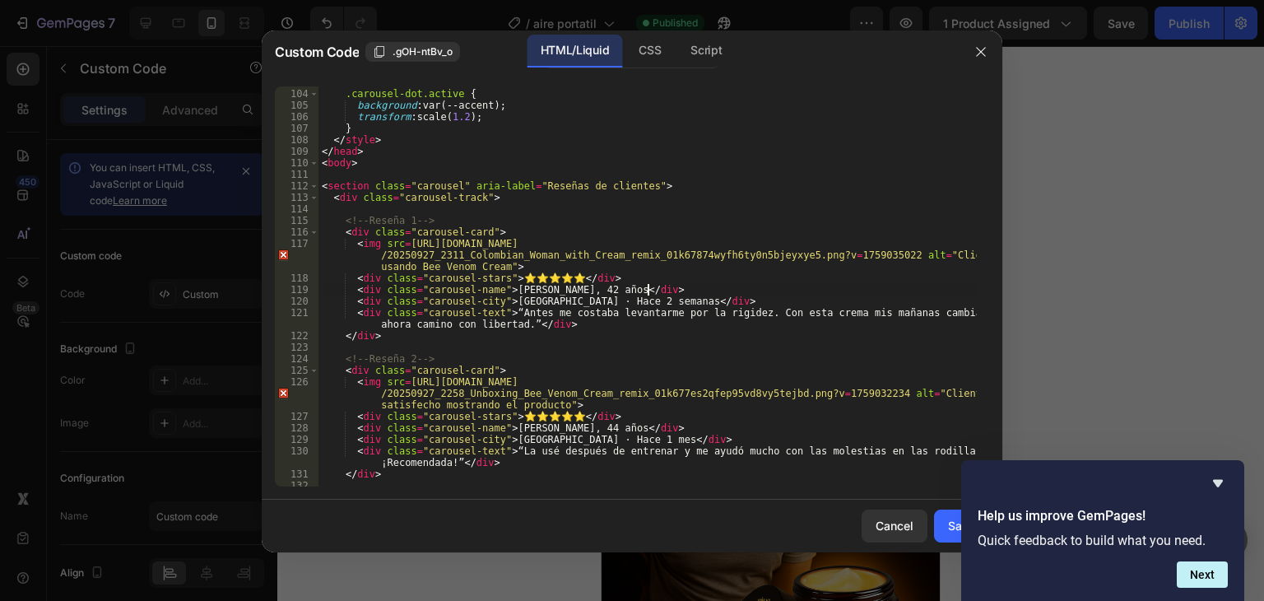
click at [839, 287] on div ".carousel-dot.active { background : var(--accent) ; transform : scale( 1.2 ) ; …" at bounding box center [647, 288] width 658 height 423
click at [939, 528] on button "Save" at bounding box center [961, 525] width 55 height 33
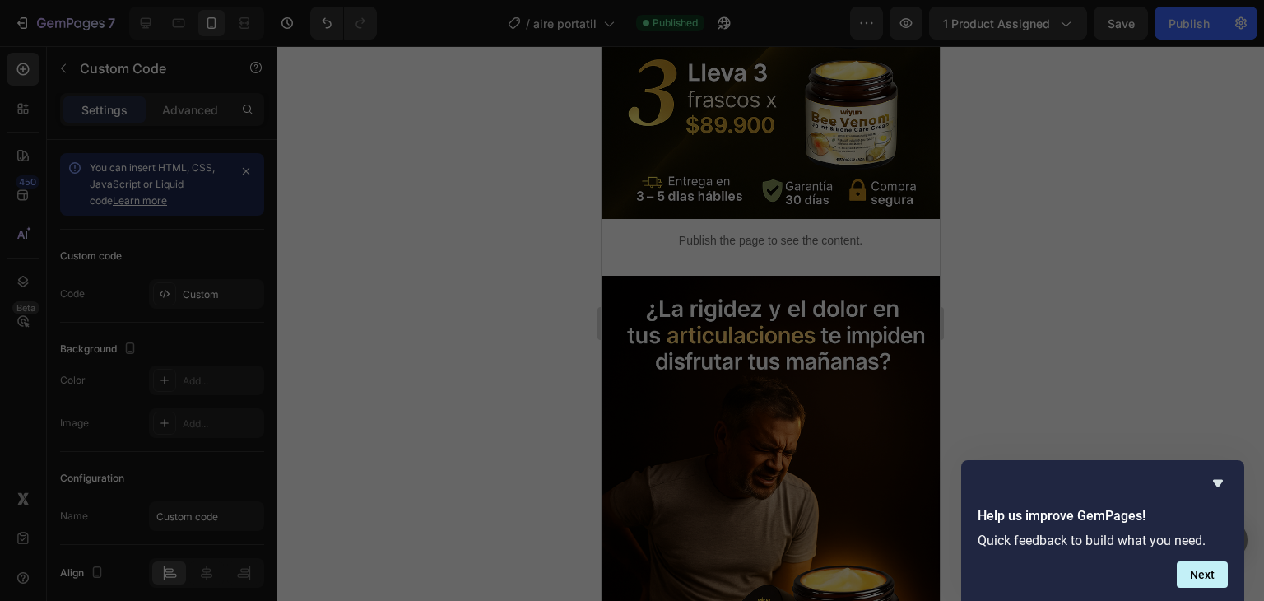
type textarea "</html>"
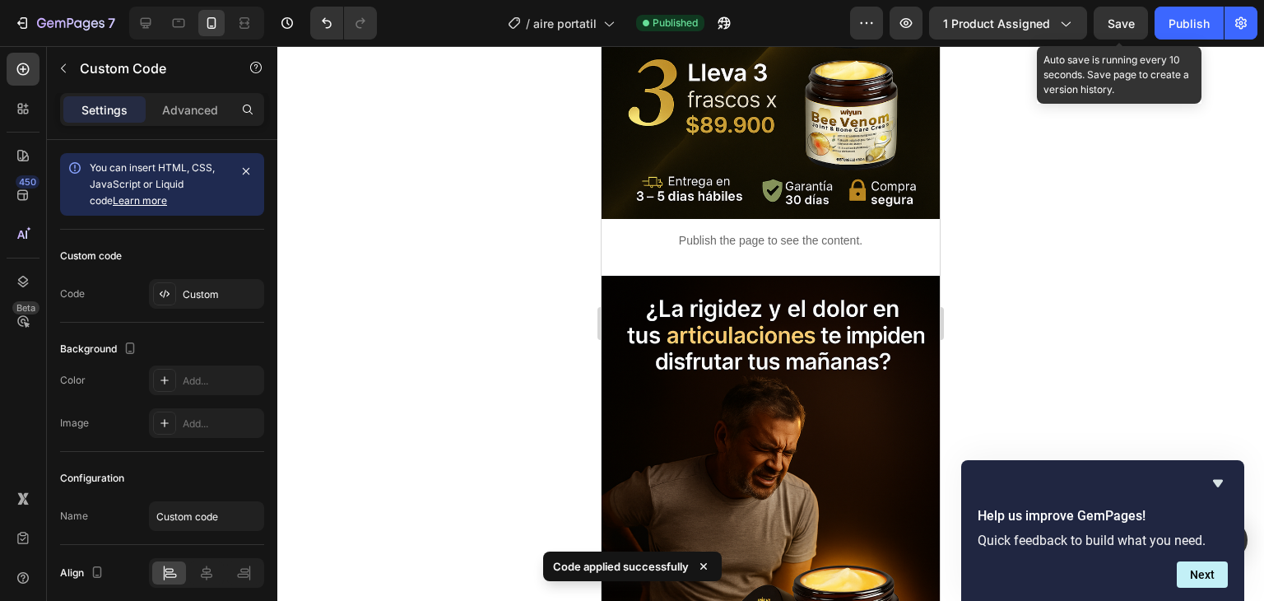
click at [1119, 26] on span "Save" at bounding box center [1120, 23] width 27 height 14
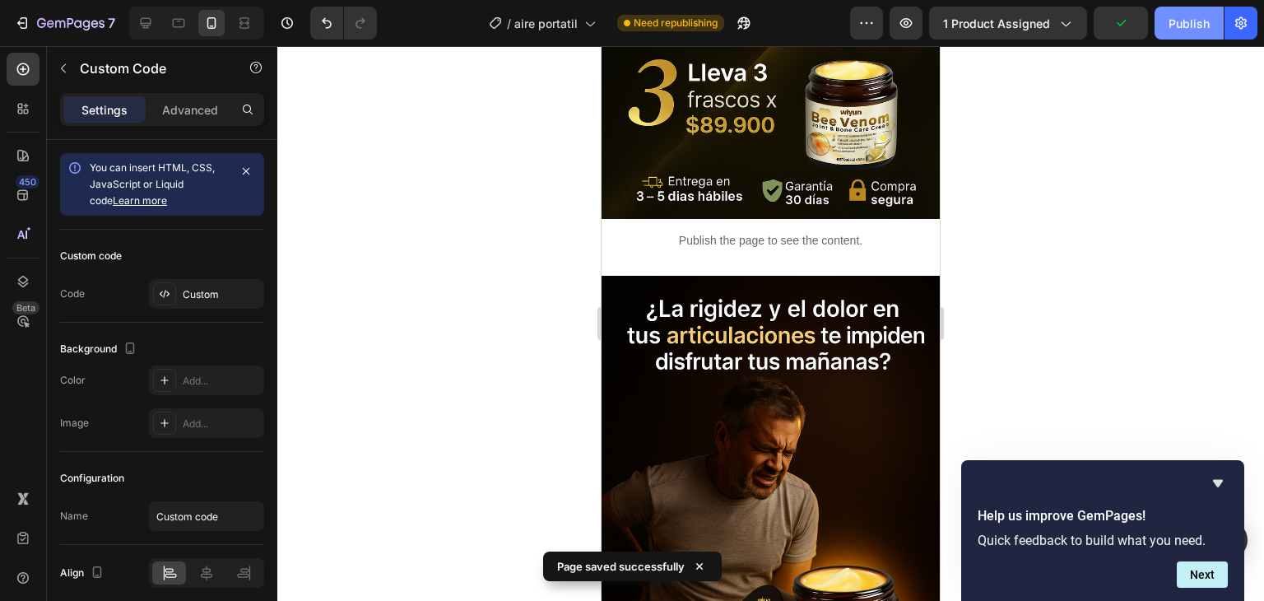
click at [1200, 21] on div "Publish" at bounding box center [1188, 23] width 41 height 17
